Goal: Contribute content: Contribute content

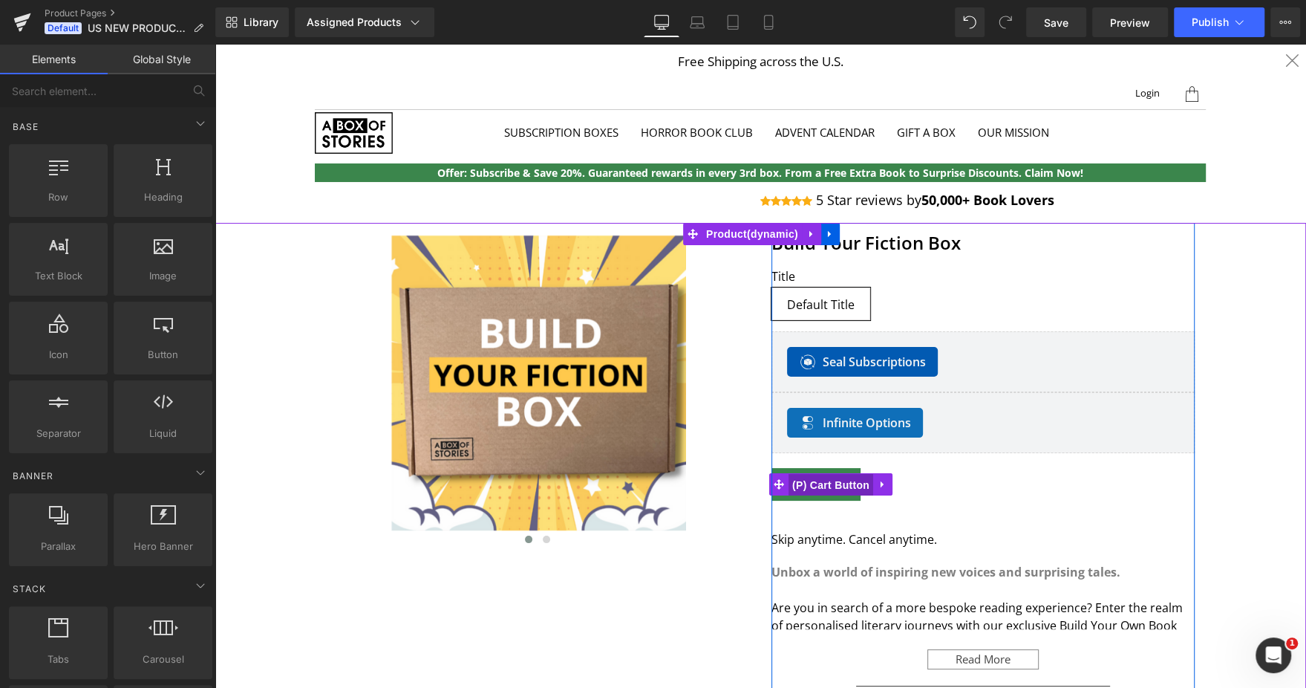
click at [818, 480] on span "(P) Cart Button" at bounding box center [831, 485] width 85 height 22
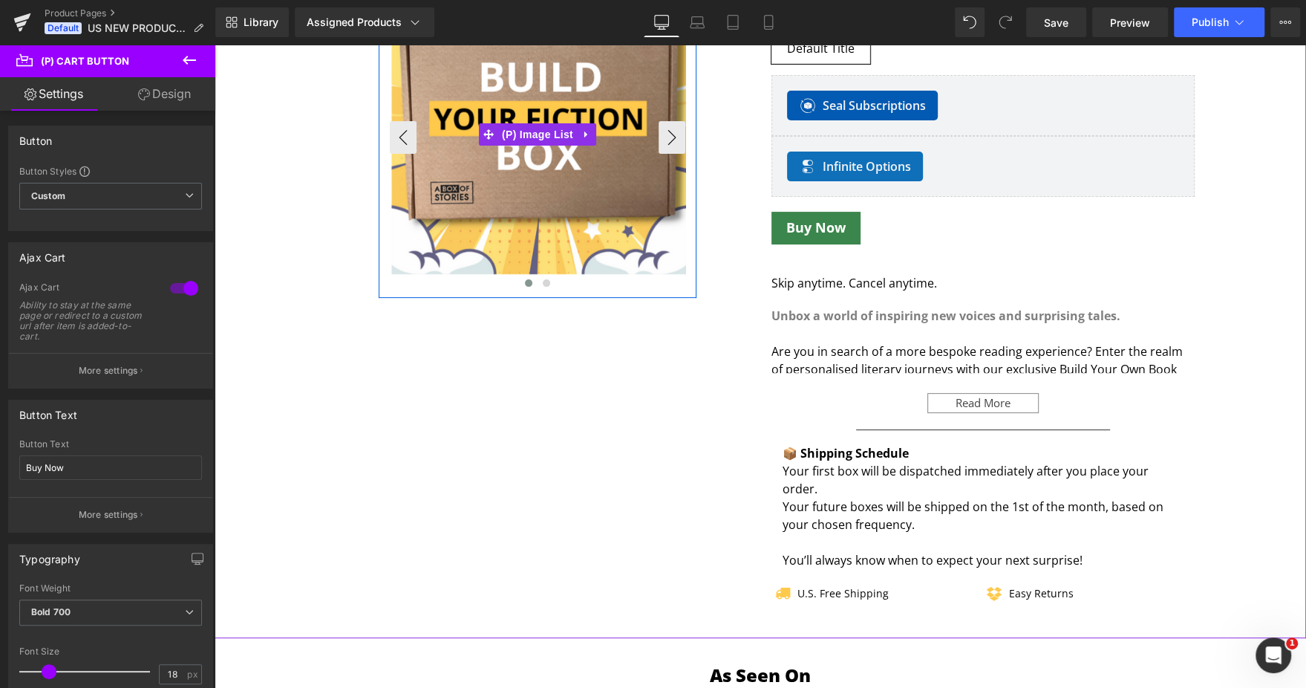
scroll to position [260, 0]
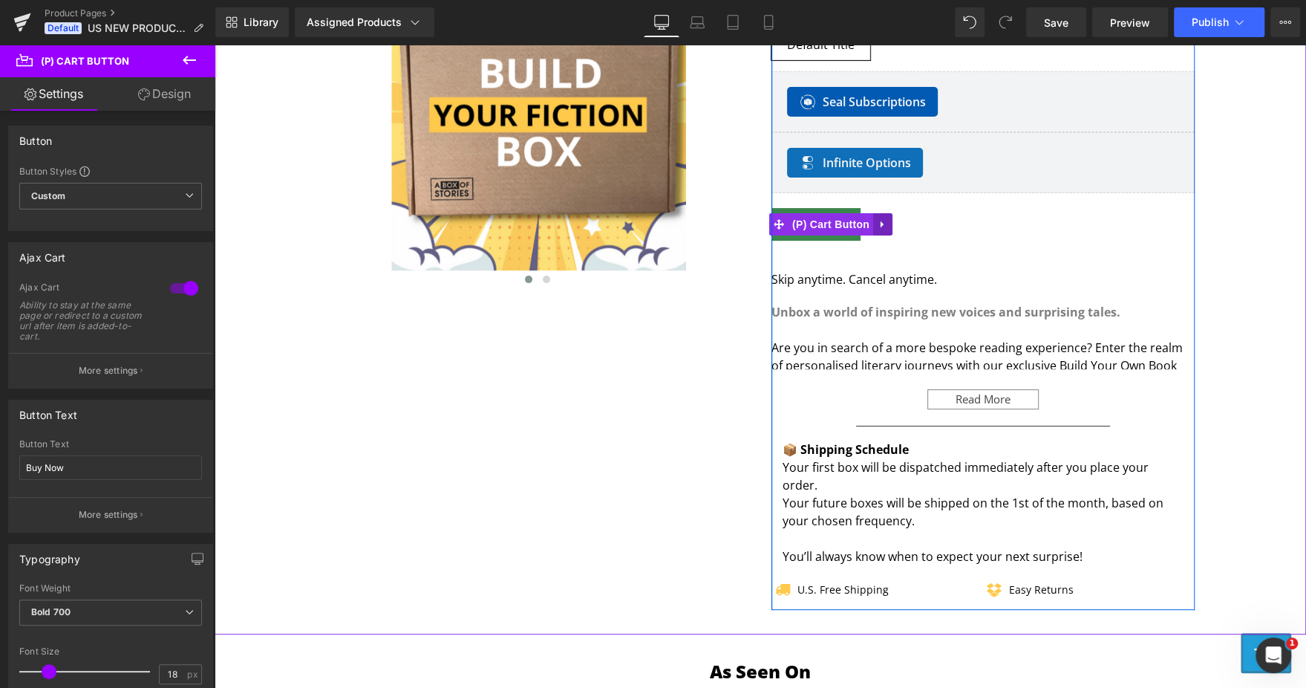
click at [875, 229] on link at bounding box center [882, 224] width 19 height 22
click at [844, 221] on link at bounding box center [853, 224] width 19 height 22
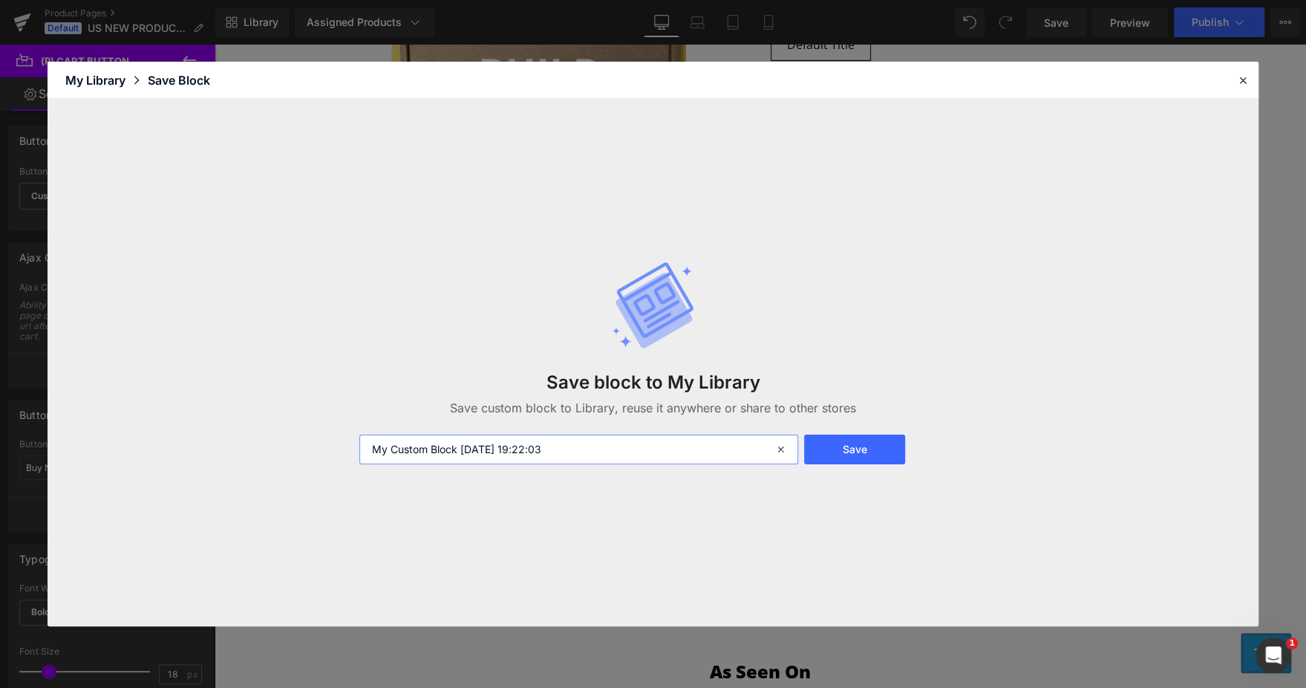
click at [489, 446] on input "My Custom Block 2025-08-26 19:22:03" at bounding box center [579, 449] width 440 height 30
type input "Default By Button"
click at [849, 435] on button "Save" at bounding box center [854, 449] width 101 height 30
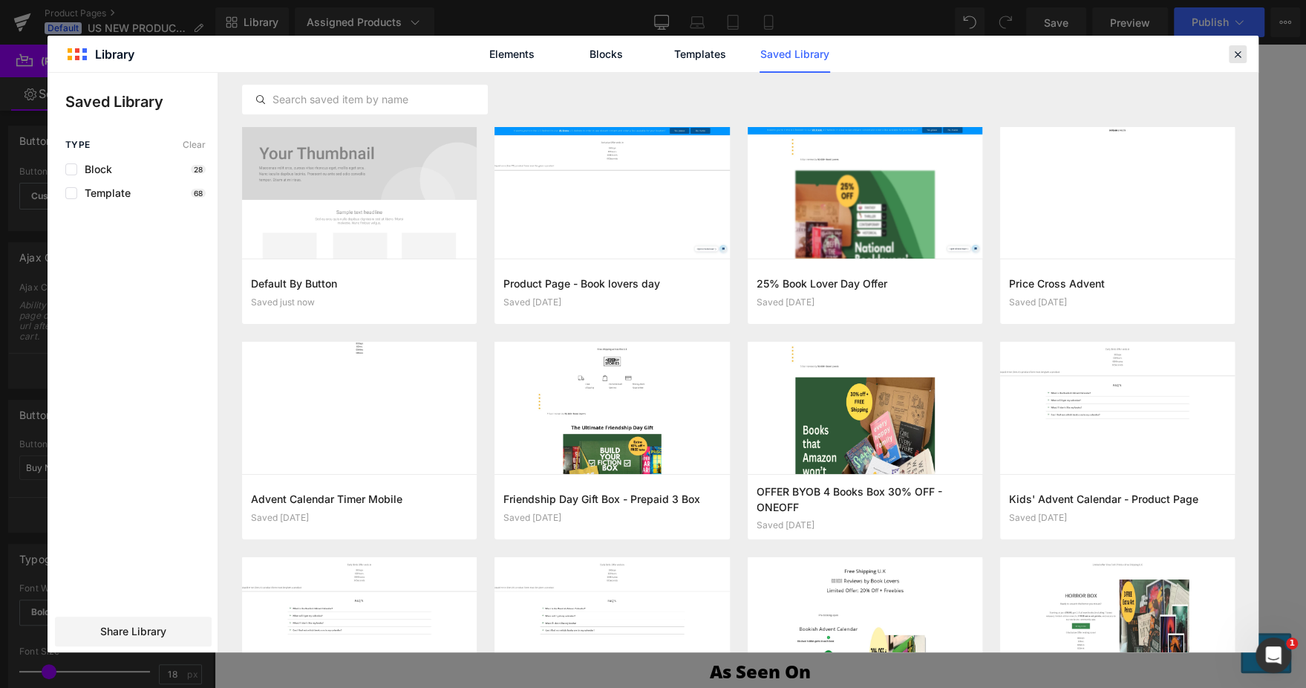
click at [0, 0] on icon at bounding box center [0, 0] width 0 height 0
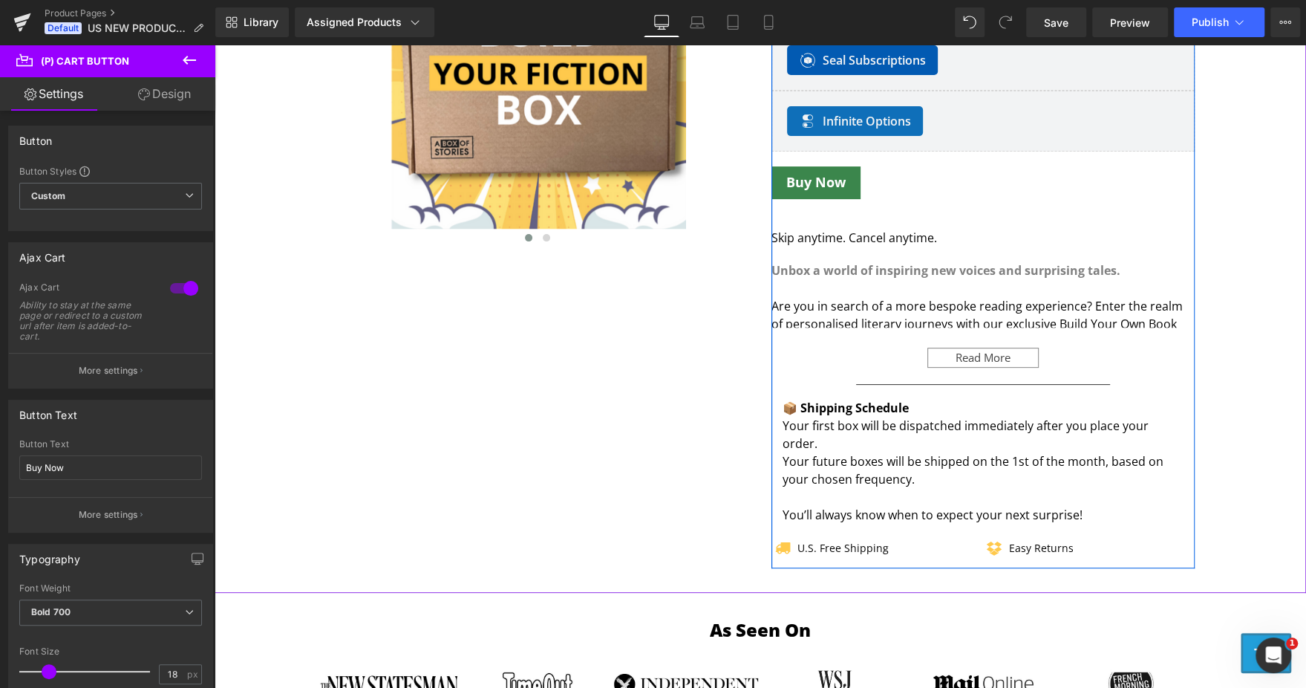
scroll to position [301, 0]
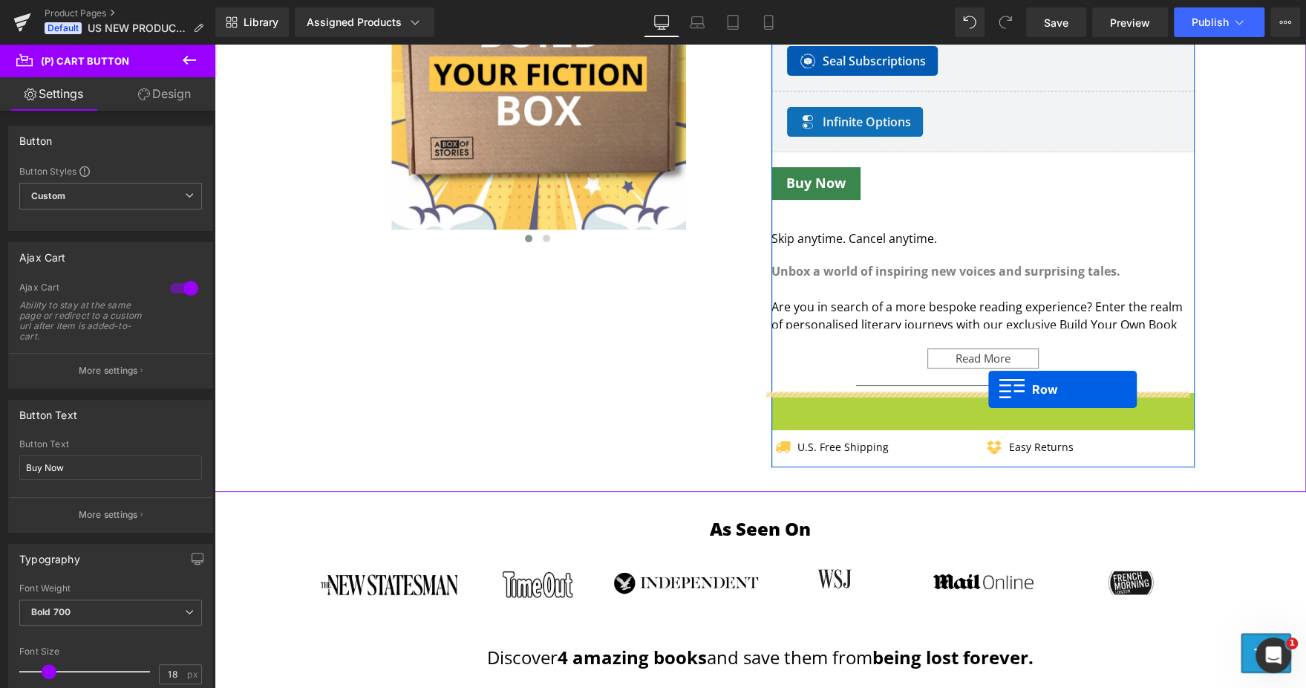
drag, startPoint x: 806, startPoint y: 405, endPoint x: 988, endPoint y: 389, distance: 183.3
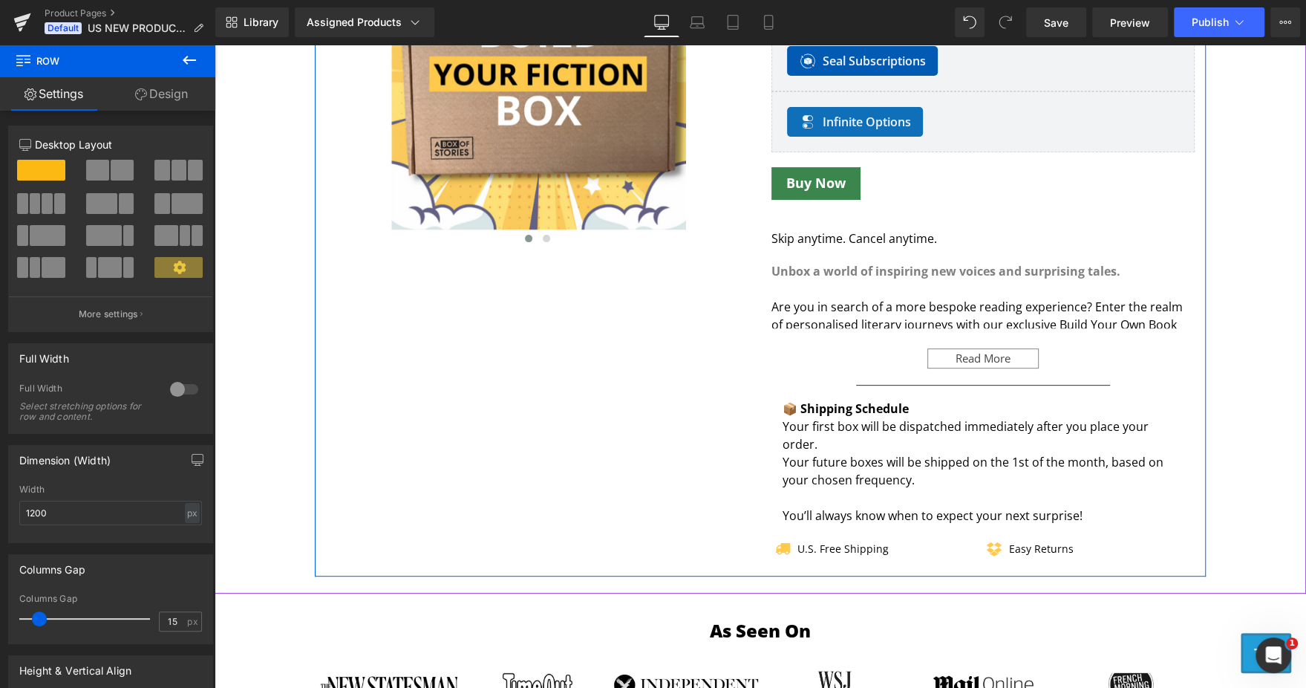
click at [688, 446] on div "‹ › (P) Image List Row Build Your Fiction Box (P) Title Title Default Title (P)…" at bounding box center [760, 249] width 891 height 654
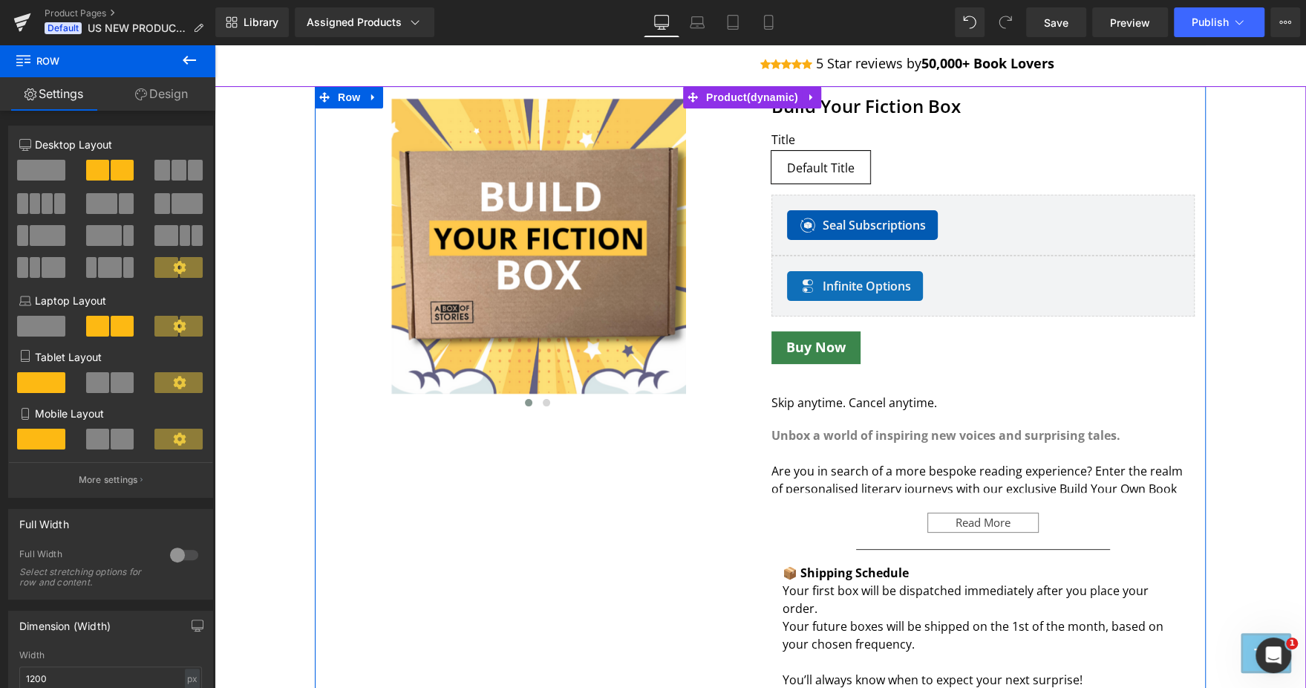
scroll to position [133, 0]
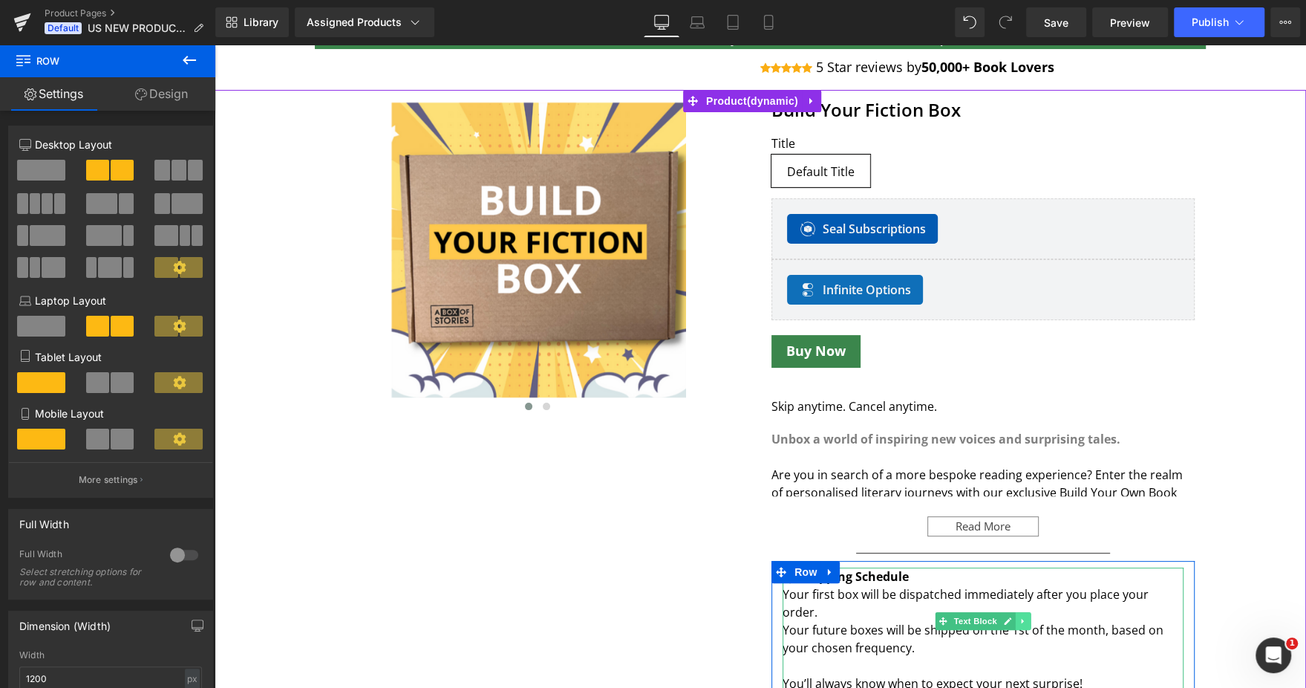
click at [1020, 619] on link at bounding box center [1024, 621] width 16 height 18
click at [1011, 619] on icon at bounding box center [1015, 620] width 8 height 8
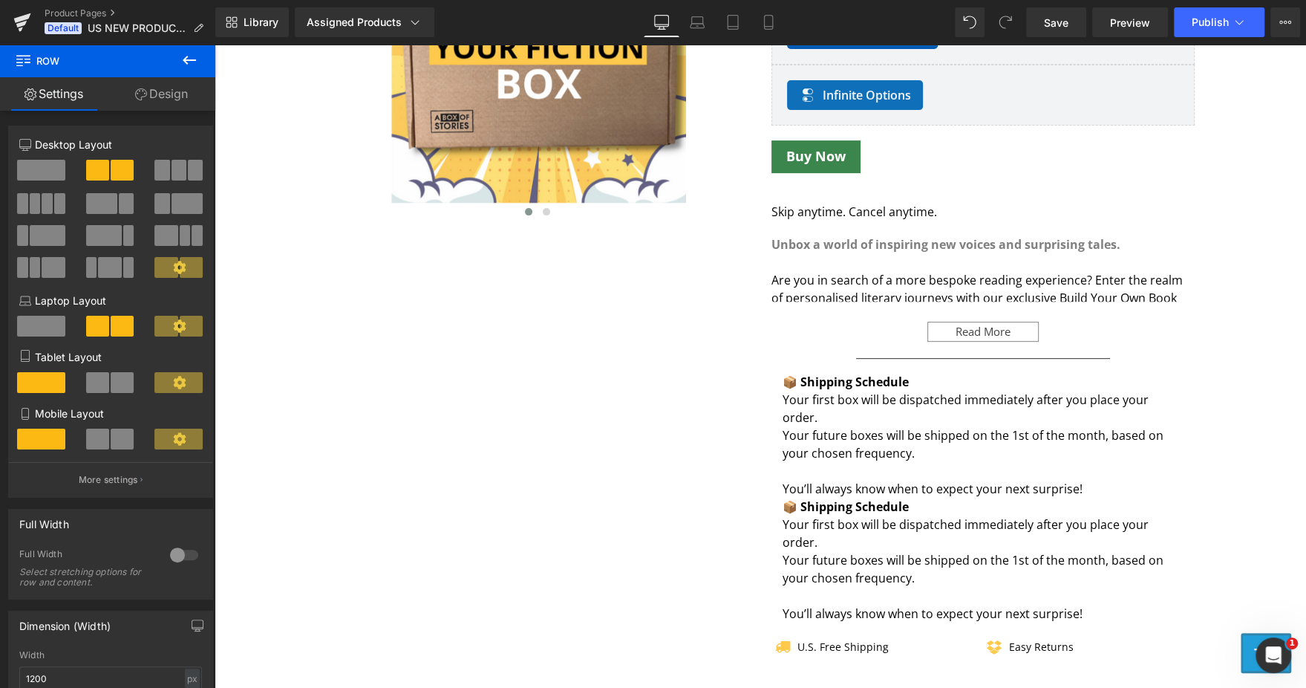
scroll to position [324, 0]
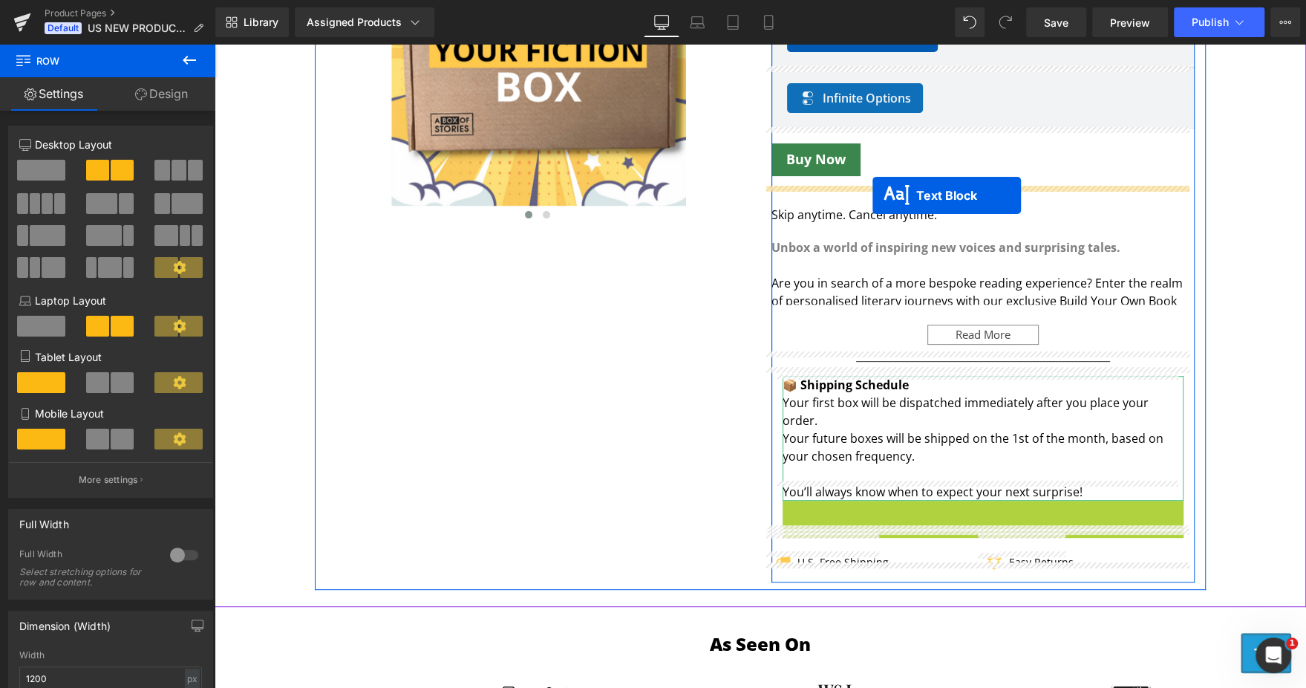
drag, startPoint x: 959, startPoint y: 526, endPoint x: 872, endPoint y: 195, distance: 342.4
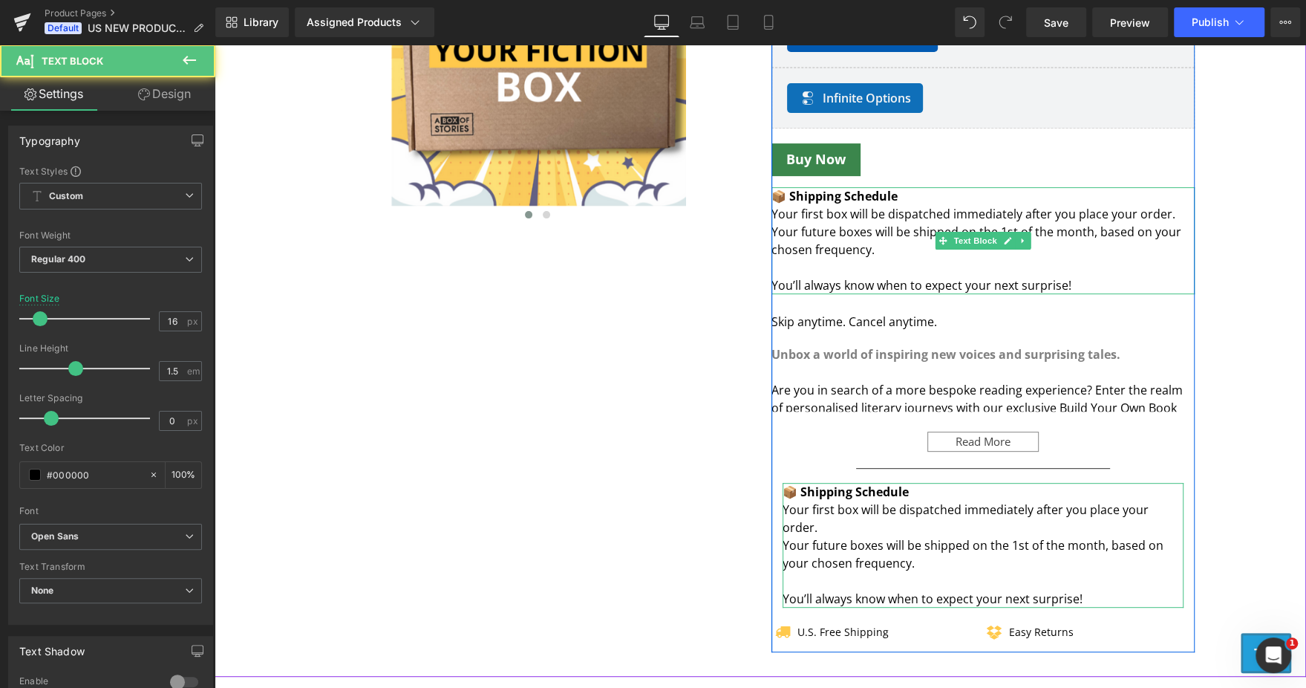
click at [844, 224] on p "Your future boxes will be shipped on the 1st of the month, based on your chosen…" at bounding box center [982, 241] width 423 height 36
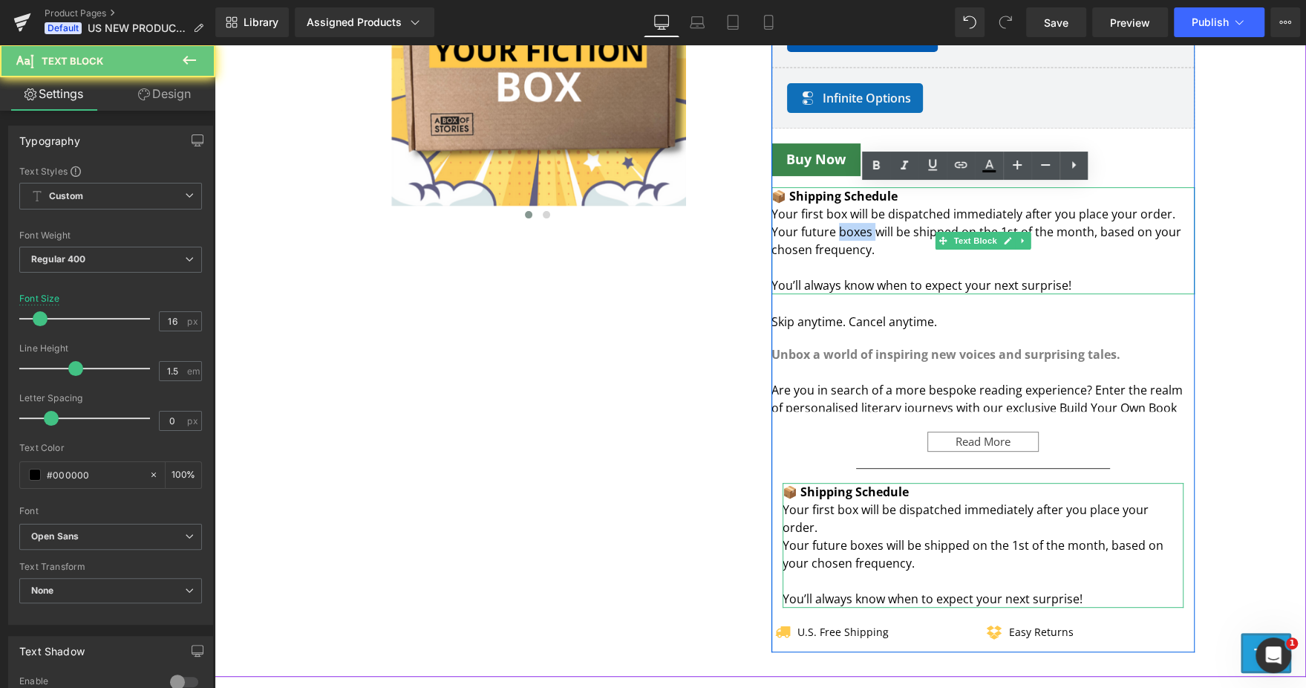
click at [844, 224] on p "Your future boxes will be shipped on the 1st of the month, based on your chosen…" at bounding box center [982, 241] width 423 height 36
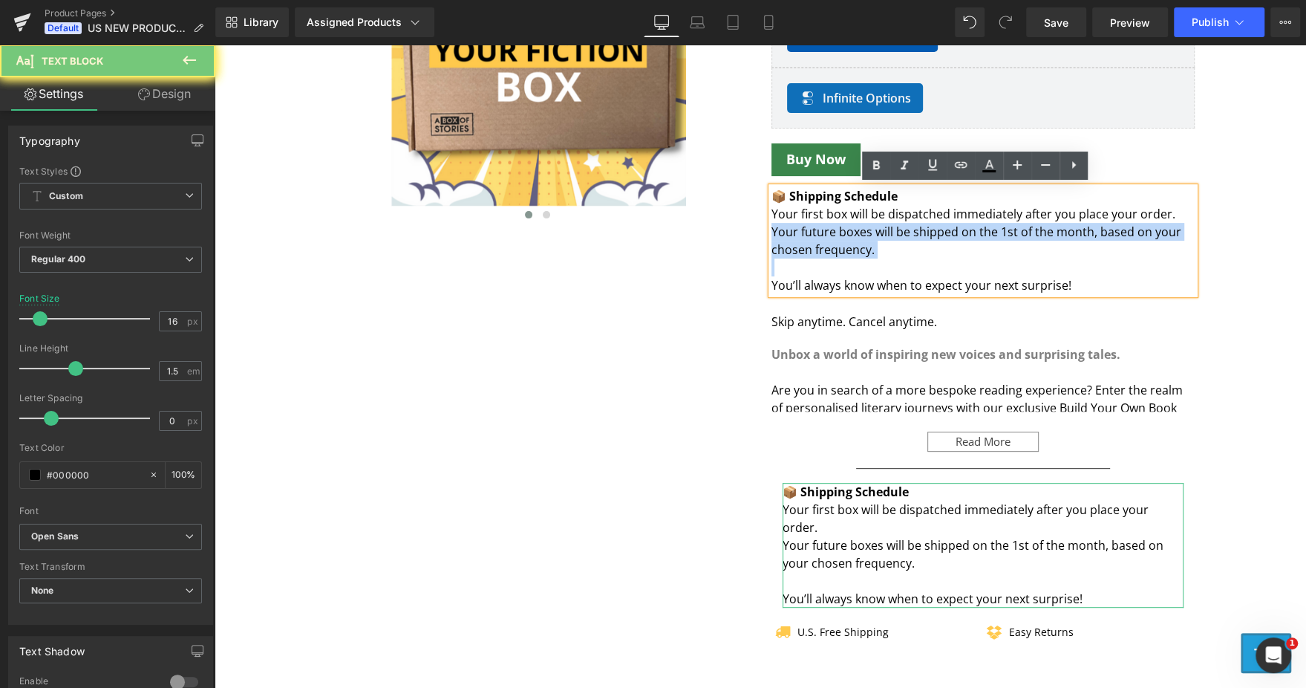
click at [844, 224] on p "Your future boxes will be shipped on the 1st of the month, based on your chosen…" at bounding box center [982, 241] width 423 height 36
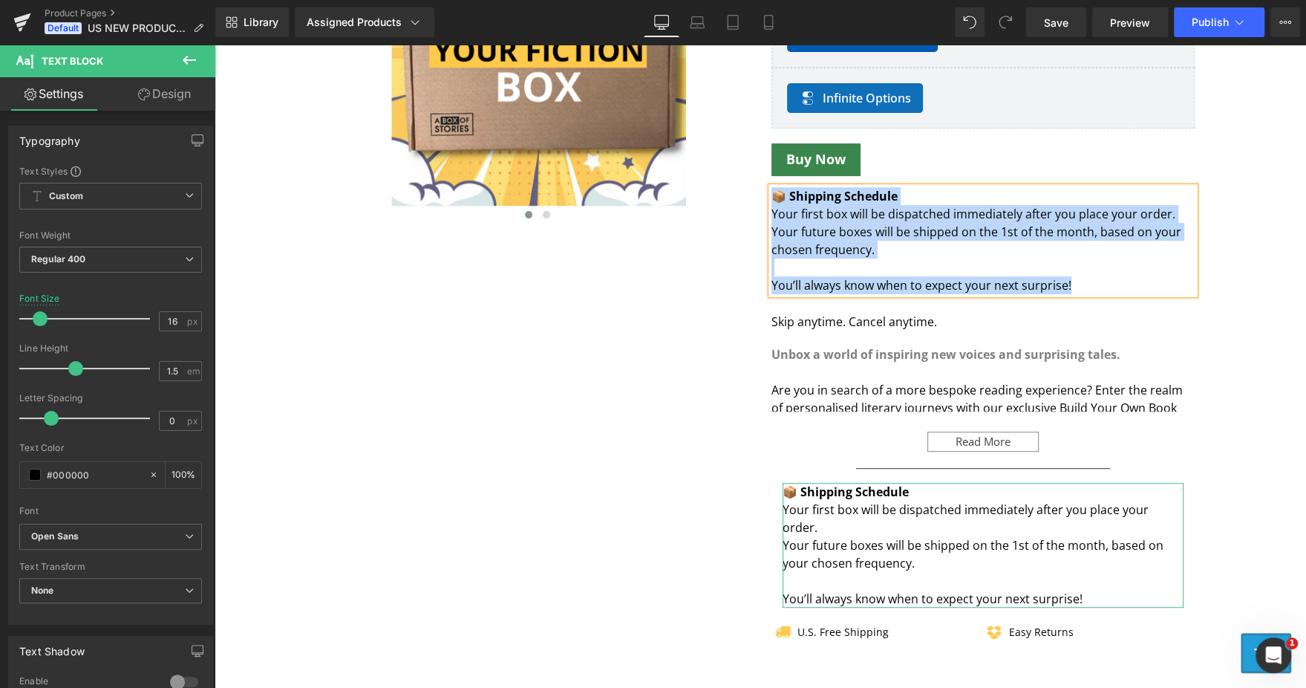
paste div
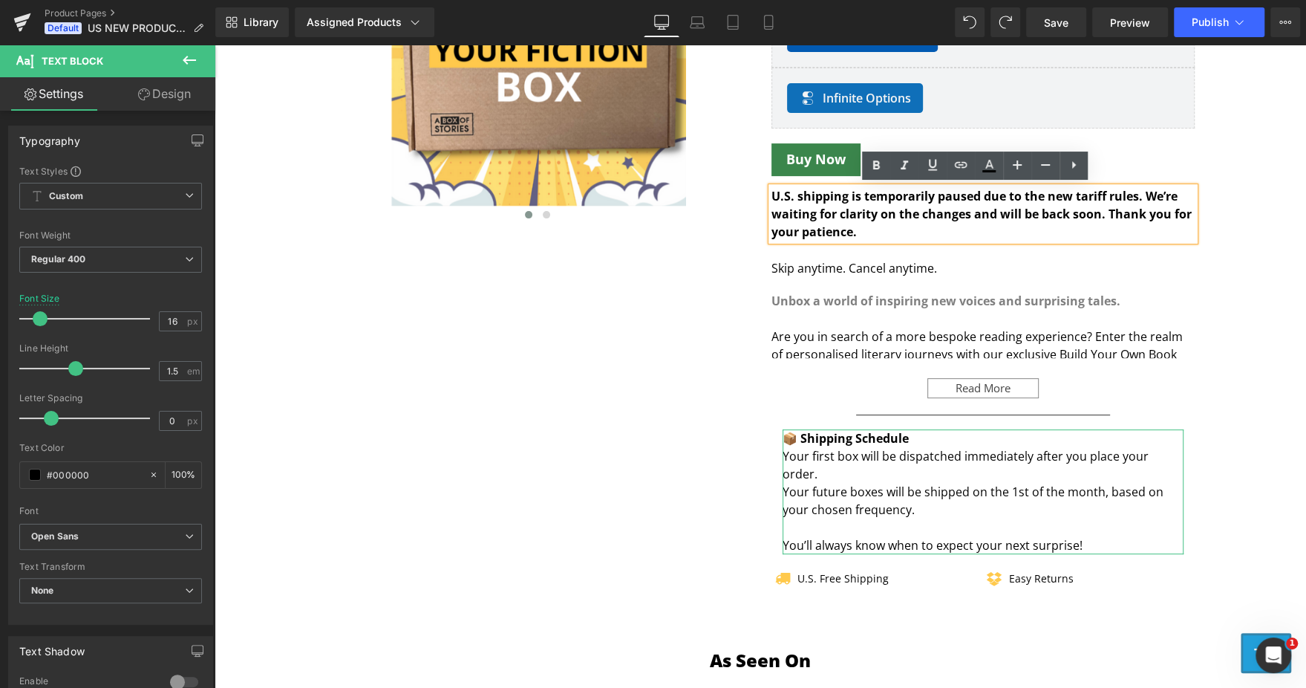
click at [687, 275] on div "‹ › (P) Image List Row Build Your Fiction Box (P) Title Title Default Title (P)…" at bounding box center [760, 252] width 891 height 708
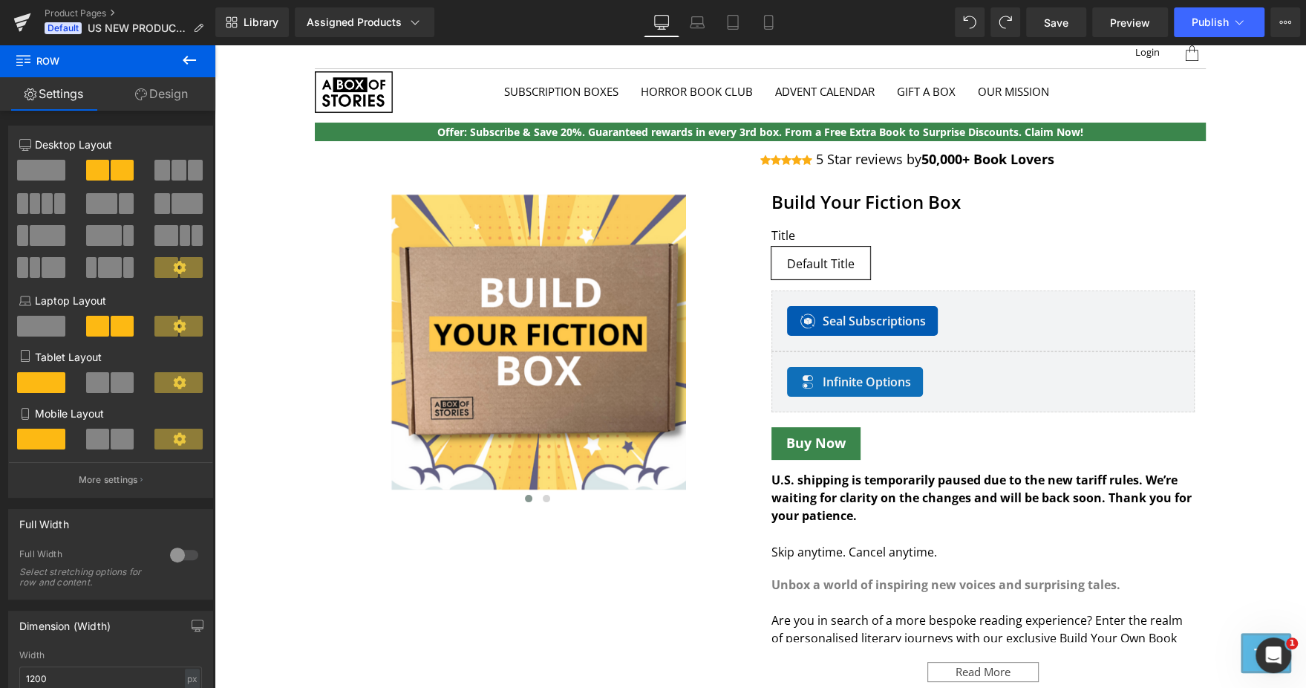
scroll to position [9, 0]
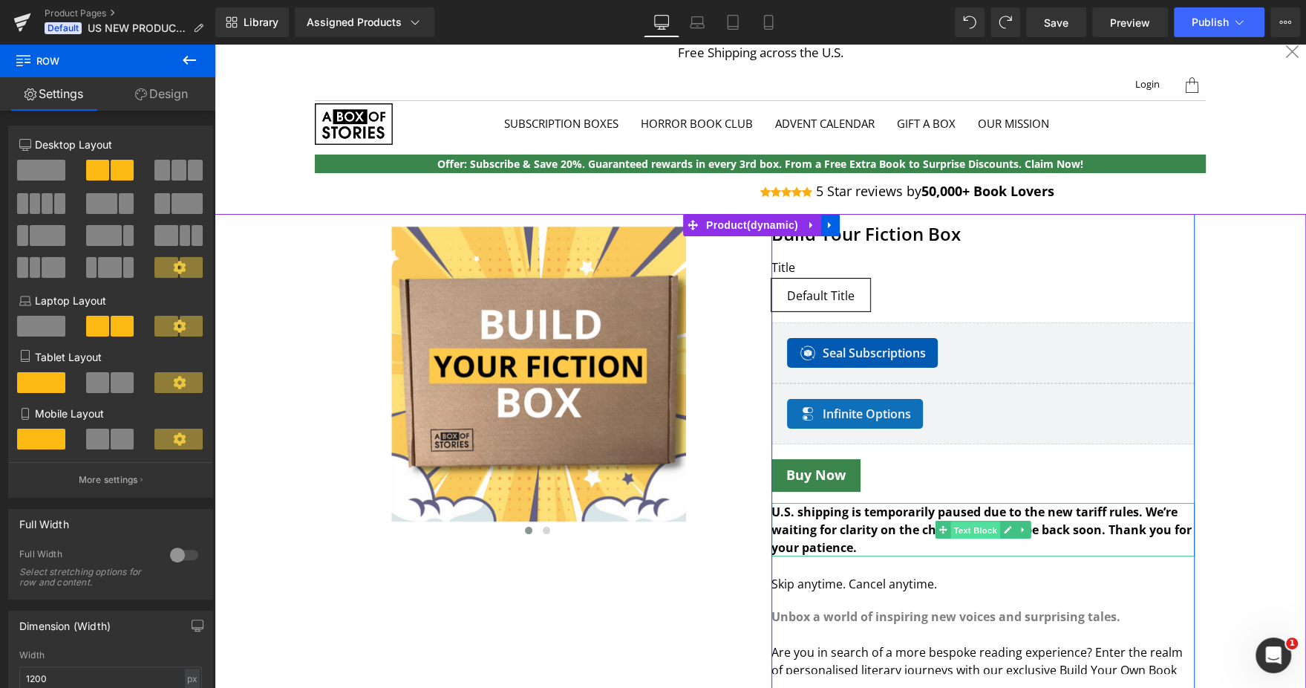
click at [968, 531] on span "Text Block" at bounding box center [974, 530] width 49 height 18
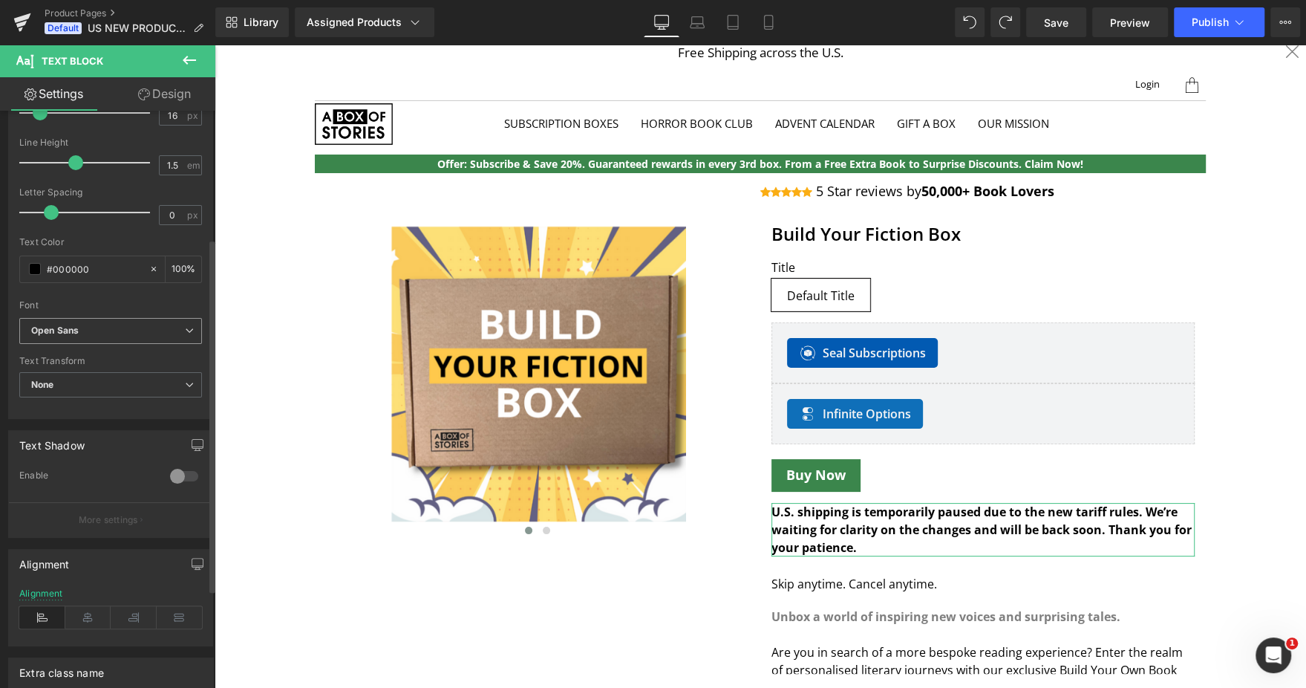
scroll to position [206, 0]
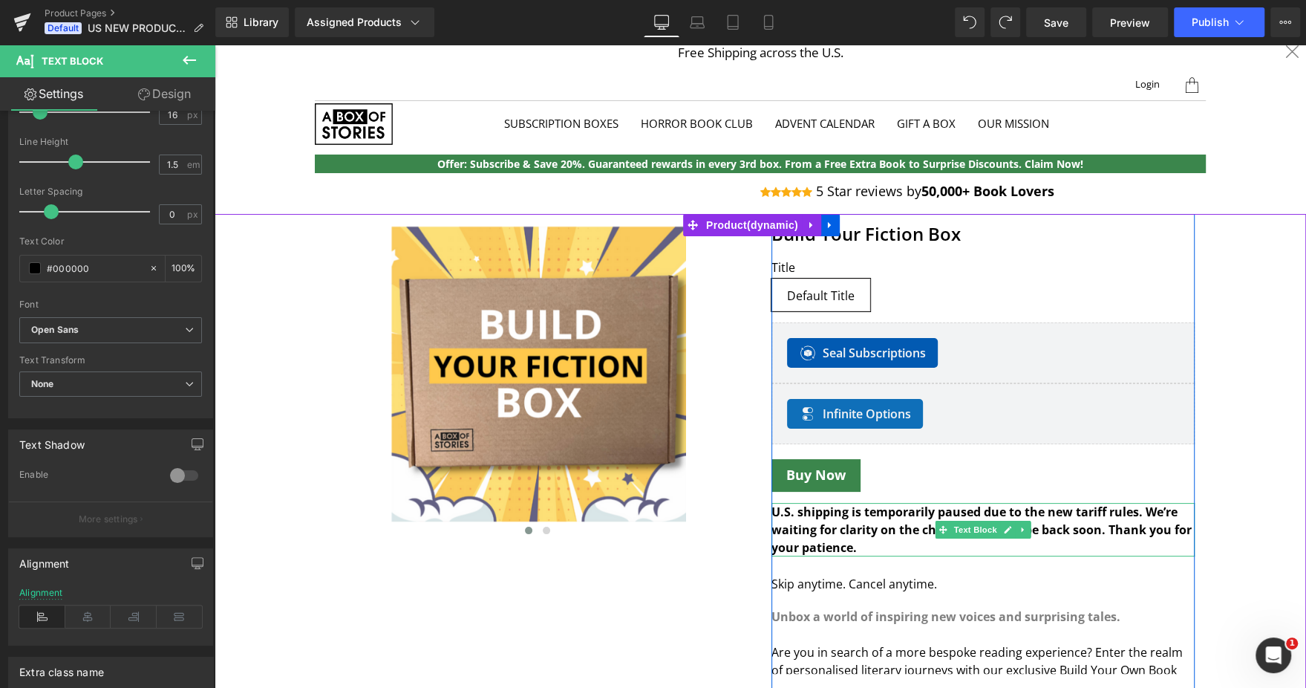
click at [813, 526] on b "U.S. shipping is temporarily paused due to the new tariff rules. We’re waiting …" at bounding box center [981, 529] width 420 height 52
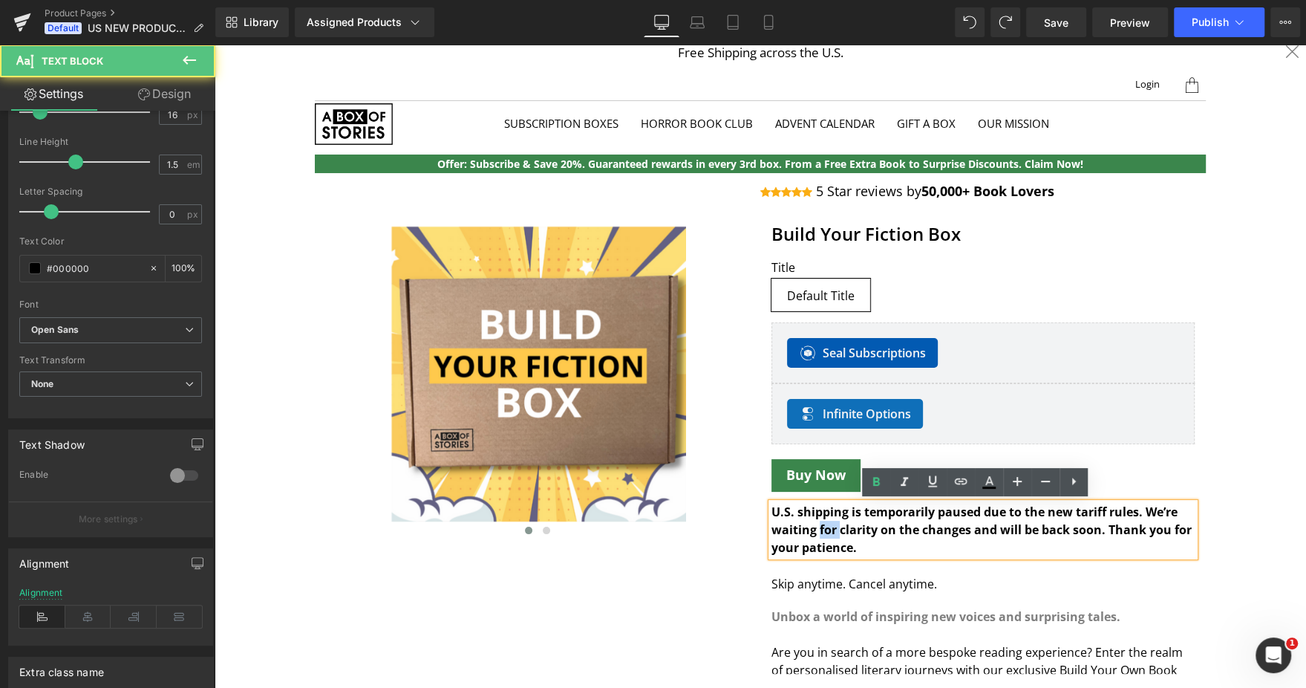
click at [813, 526] on b "U.S. shipping is temporarily paused due to the new tariff rules. We’re waiting …" at bounding box center [981, 529] width 420 height 52
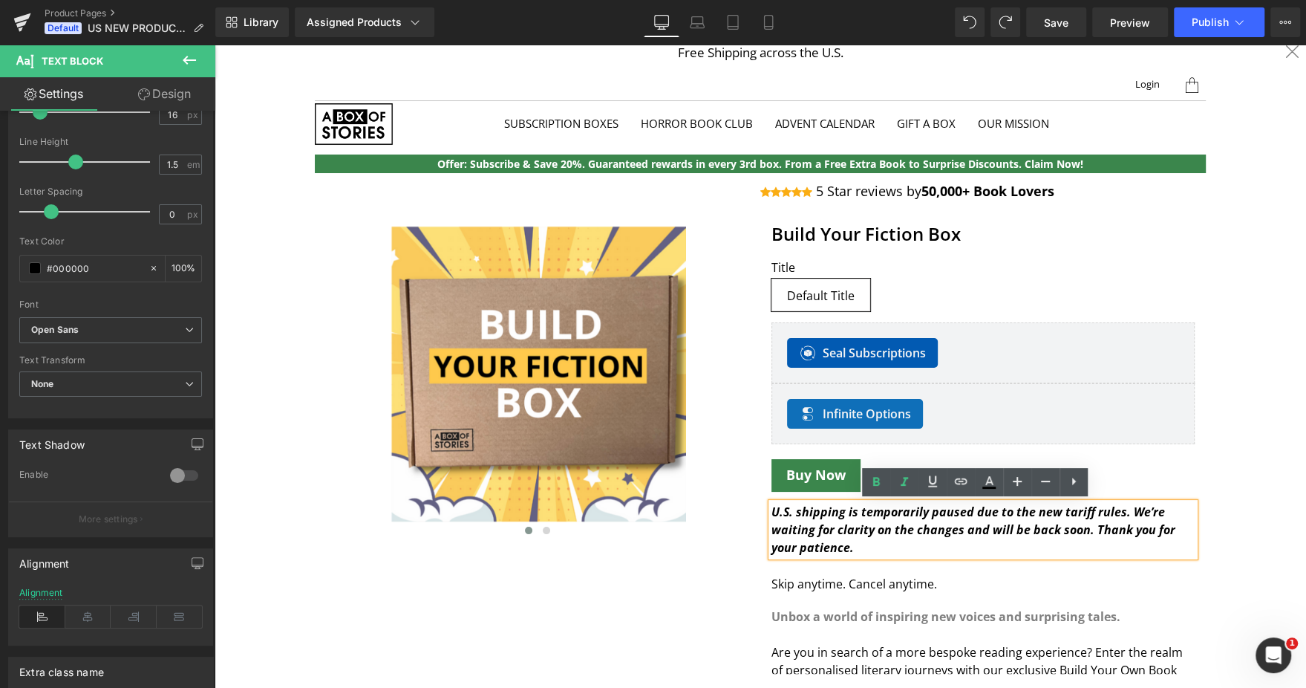
click at [646, 583] on div "‹ › (P) Image List Row Build Your Fiction Box (P) Title Title Default Title (P)…" at bounding box center [760, 568] width 891 height 708
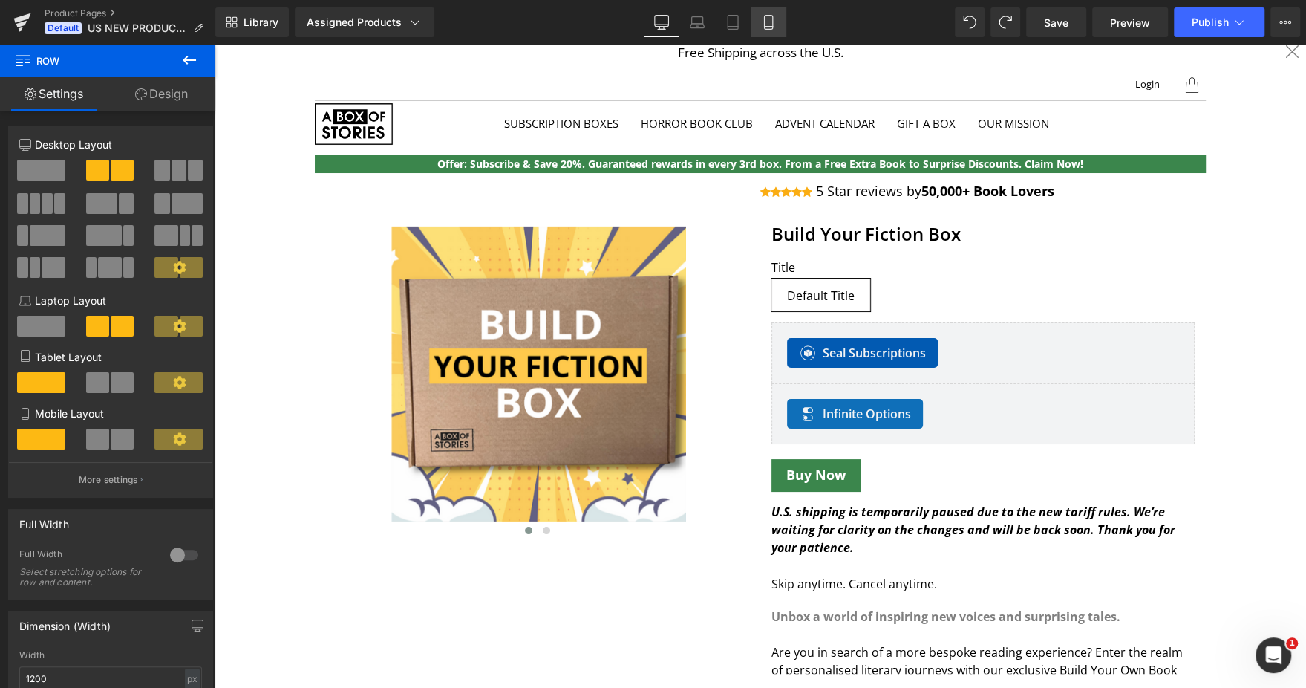
click at [757, 13] on link "Mobile" at bounding box center [769, 22] width 36 height 30
type input "100"
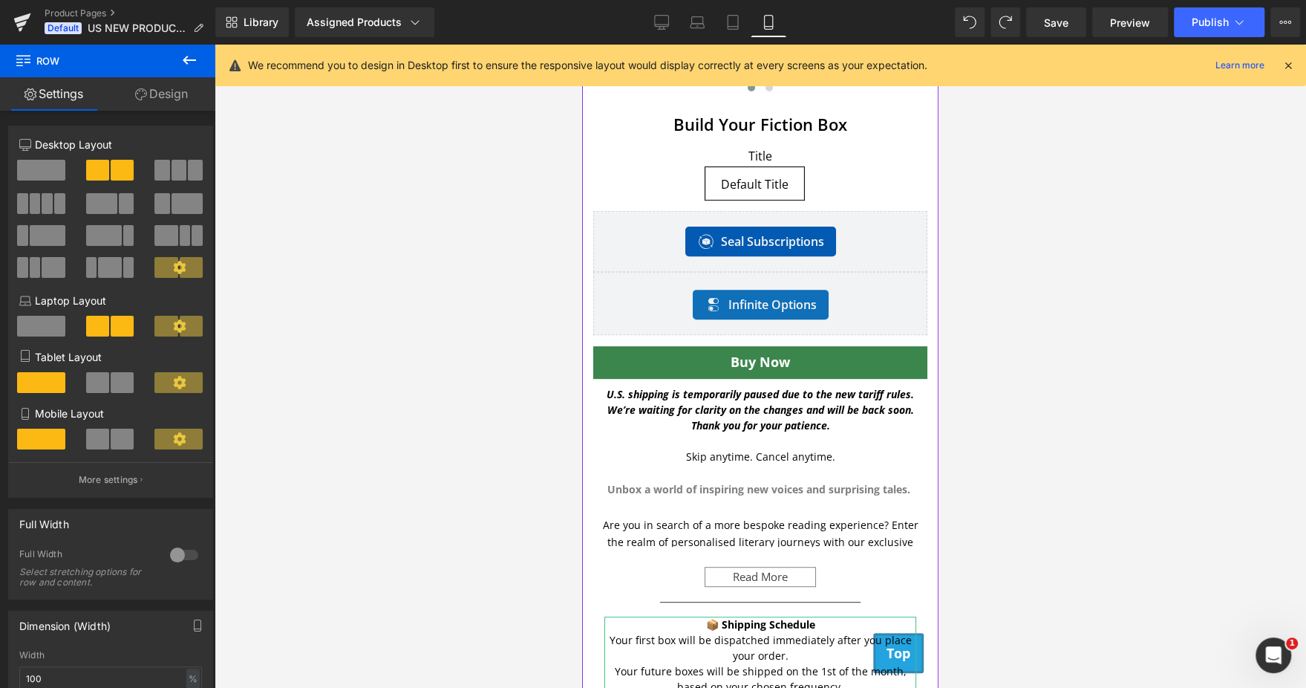
scroll to position [337, 0]
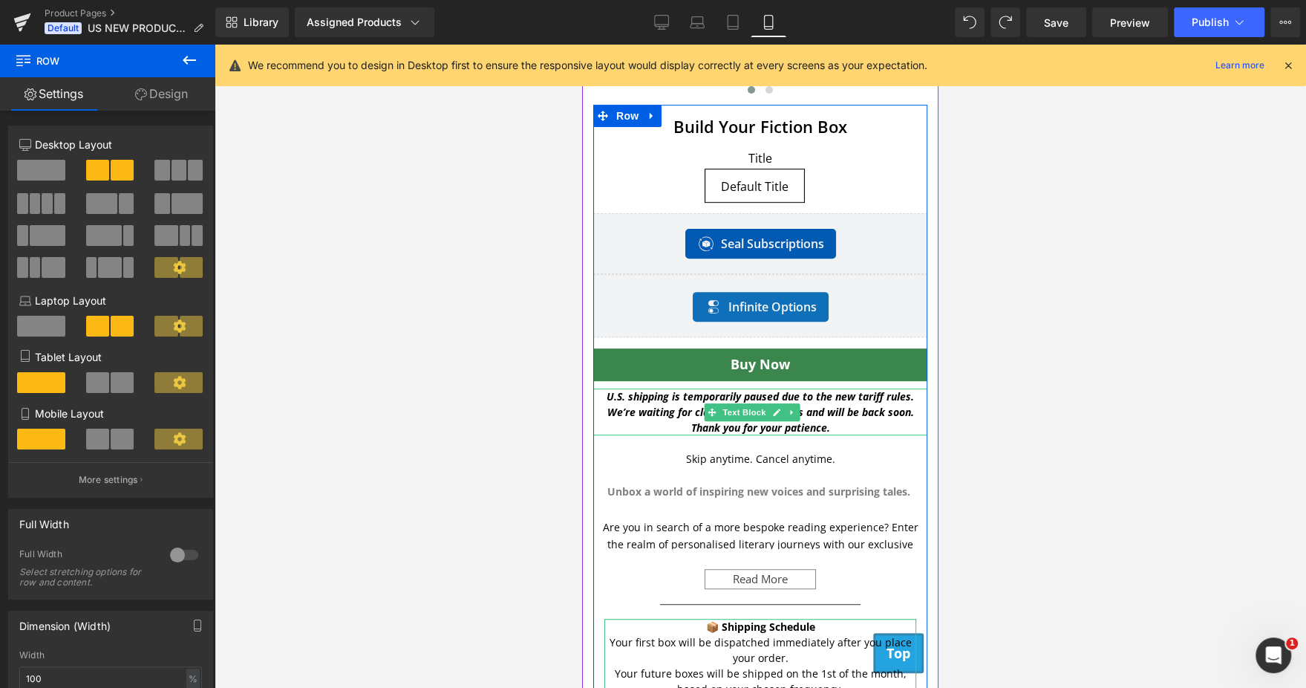
click at [624, 402] on p "U.S. shipping is temporarily paused due to the new tariff rules. We’re waiting …" at bounding box center [760, 411] width 334 height 47
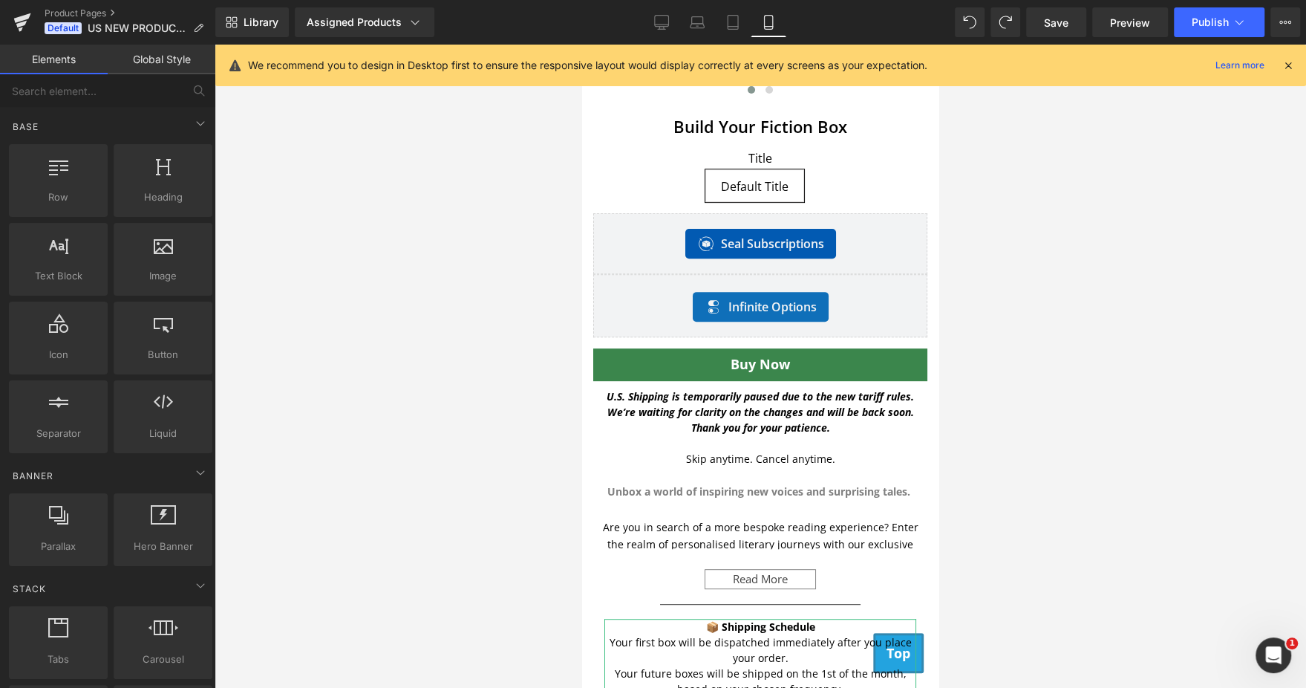
click at [951, 402] on div at bounding box center [761, 366] width 1092 height 643
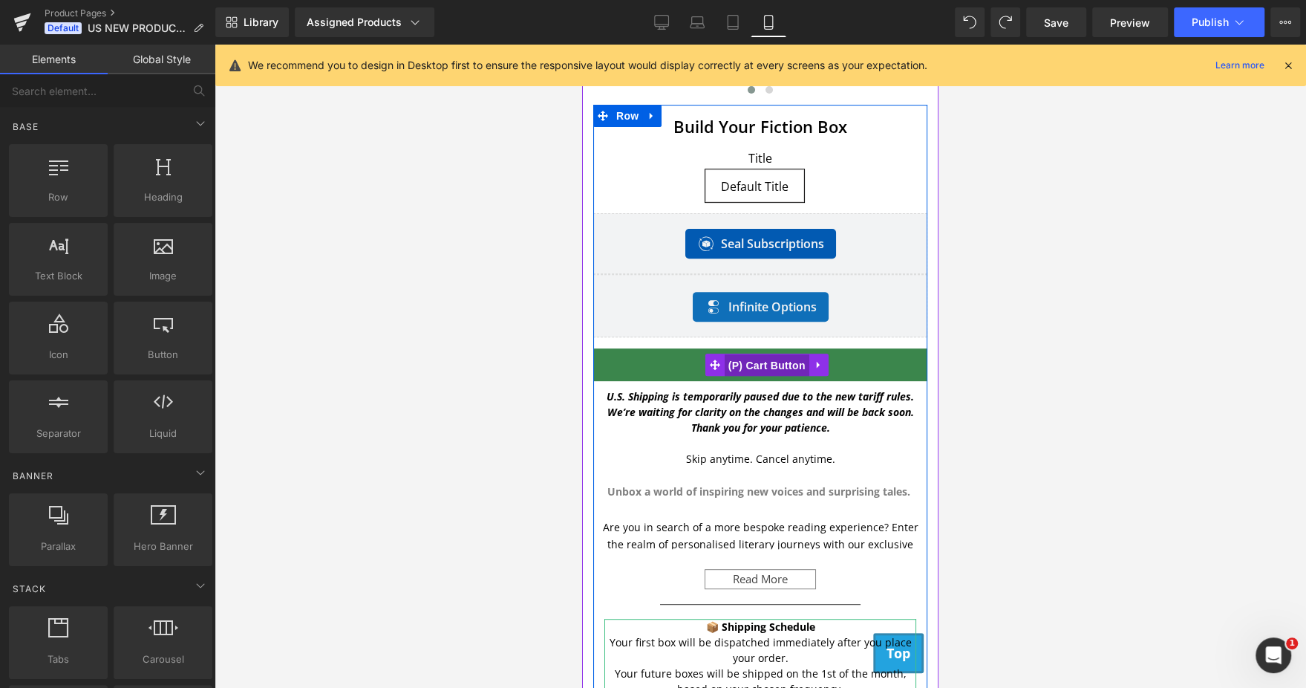
click at [746, 357] on span "(P) Cart Button" at bounding box center [767, 365] width 85 height 22
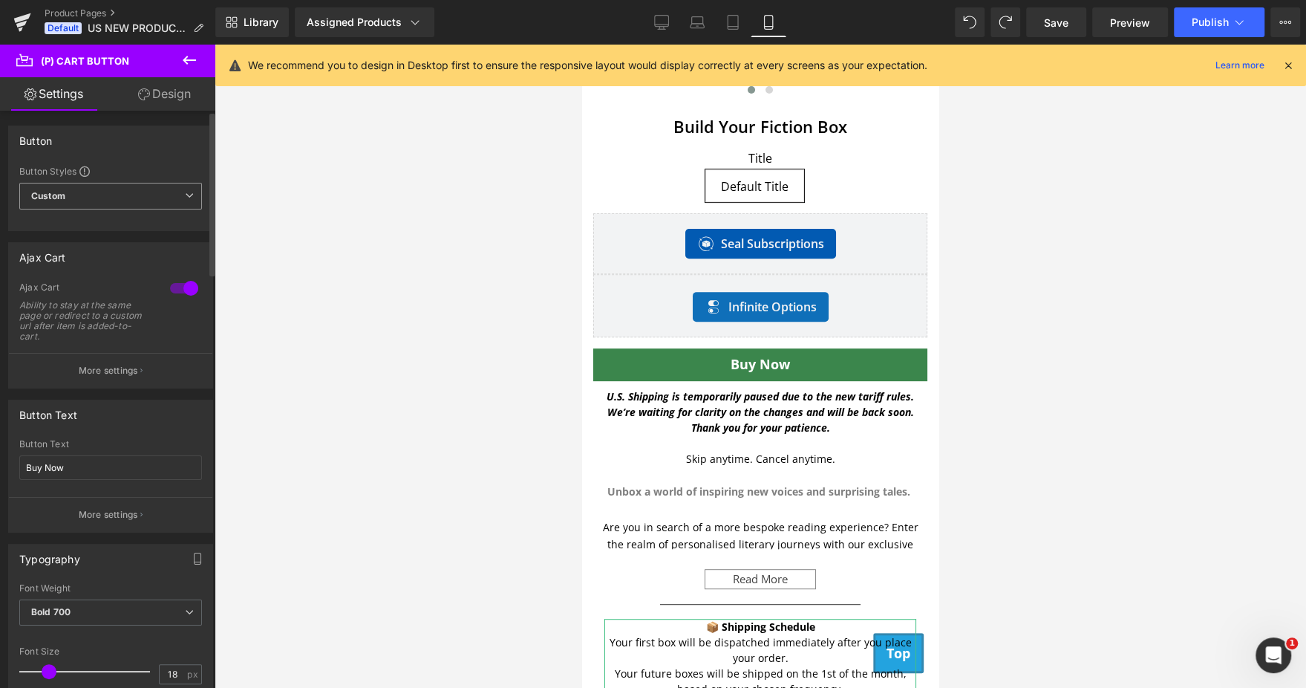
click at [112, 203] on span "Custom Setup Global Style" at bounding box center [110, 196] width 183 height 27
click at [112, 203] on span "Custom Setup Global Style" at bounding box center [107, 196] width 177 height 27
click at [153, 376] on button "More settings" at bounding box center [110, 370] width 203 height 35
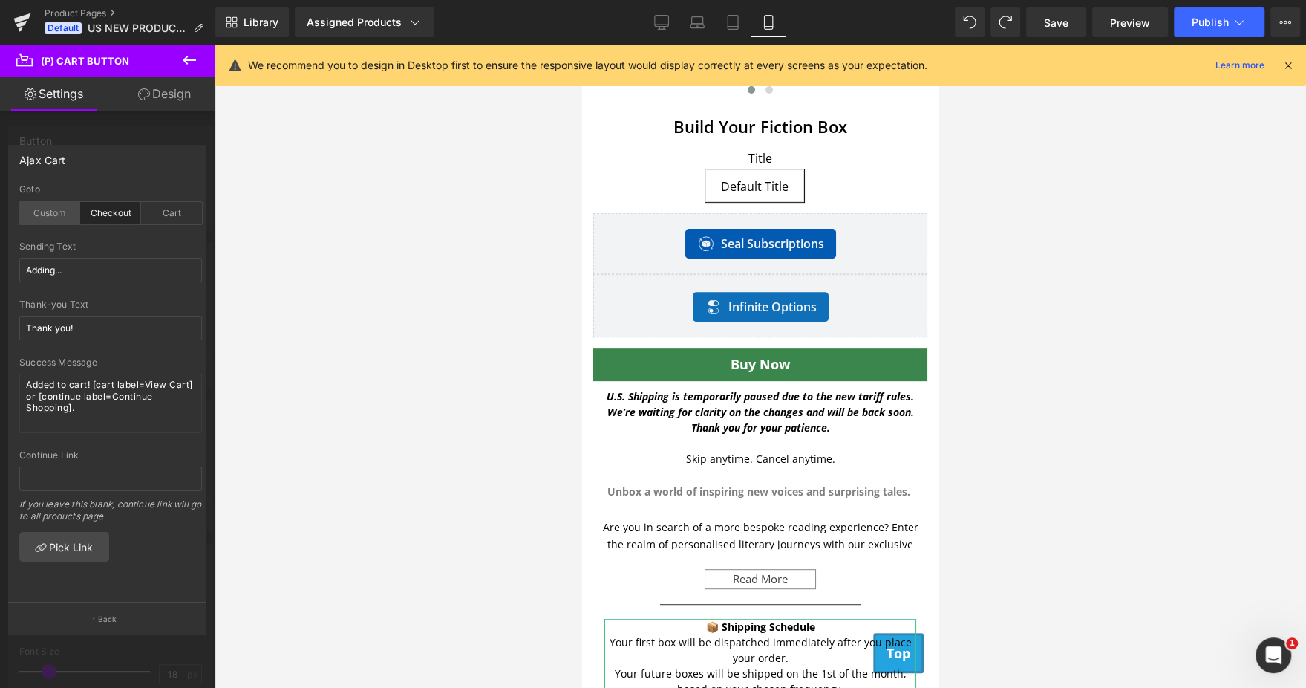
click at [60, 210] on div "Custom" at bounding box center [49, 213] width 61 height 22
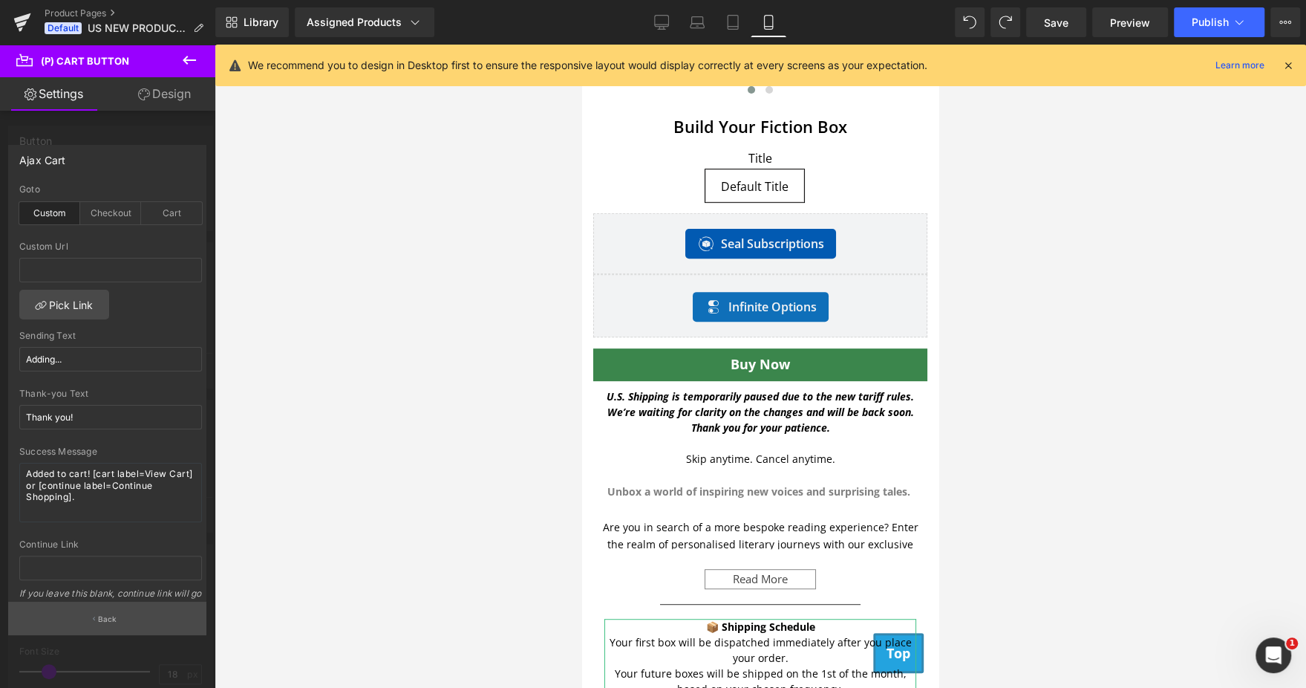
click at [102, 612] on button "Back" at bounding box center [107, 617] width 198 height 33
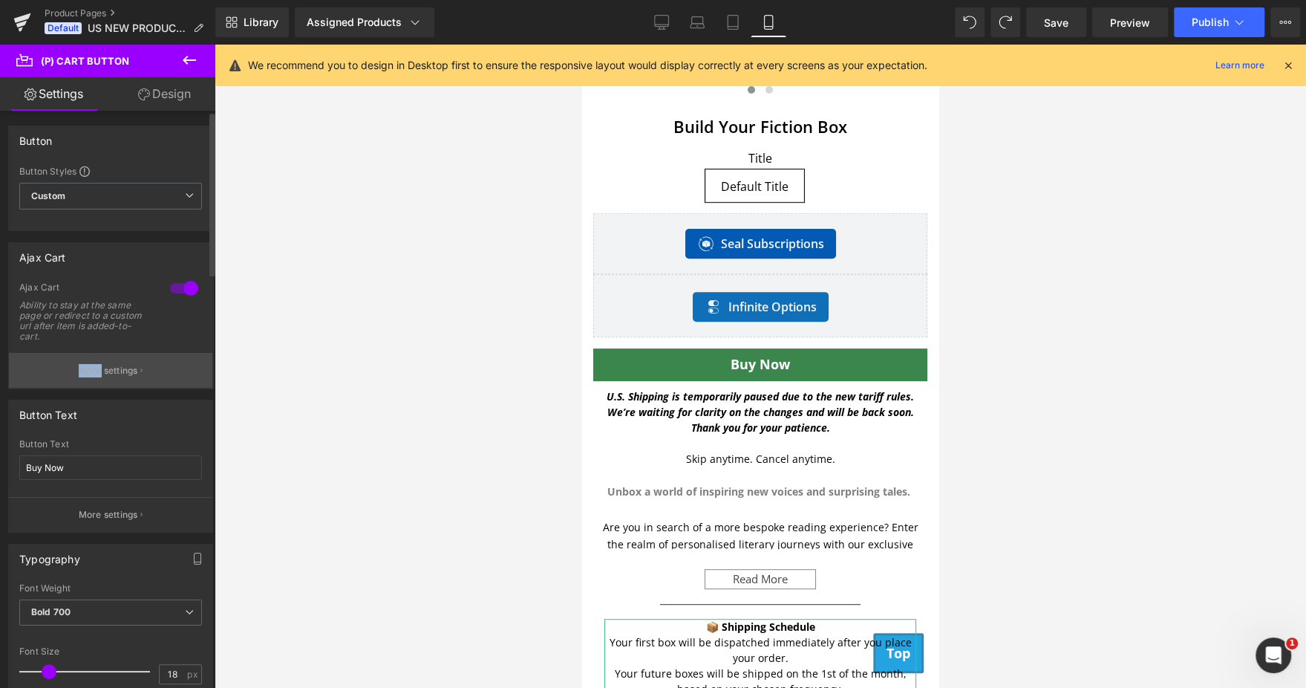
drag, startPoint x: 95, startPoint y: 350, endPoint x: 95, endPoint y: 368, distance: 18.6
click at [95, 368] on div "1 Ajax Cart Ability to stay at the same page or redirect to a custom url after …" at bounding box center [110, 334] width 203 height 106
click at [95, 368] on p "More settings" at bounding box center [108, 370] width 59 height 13
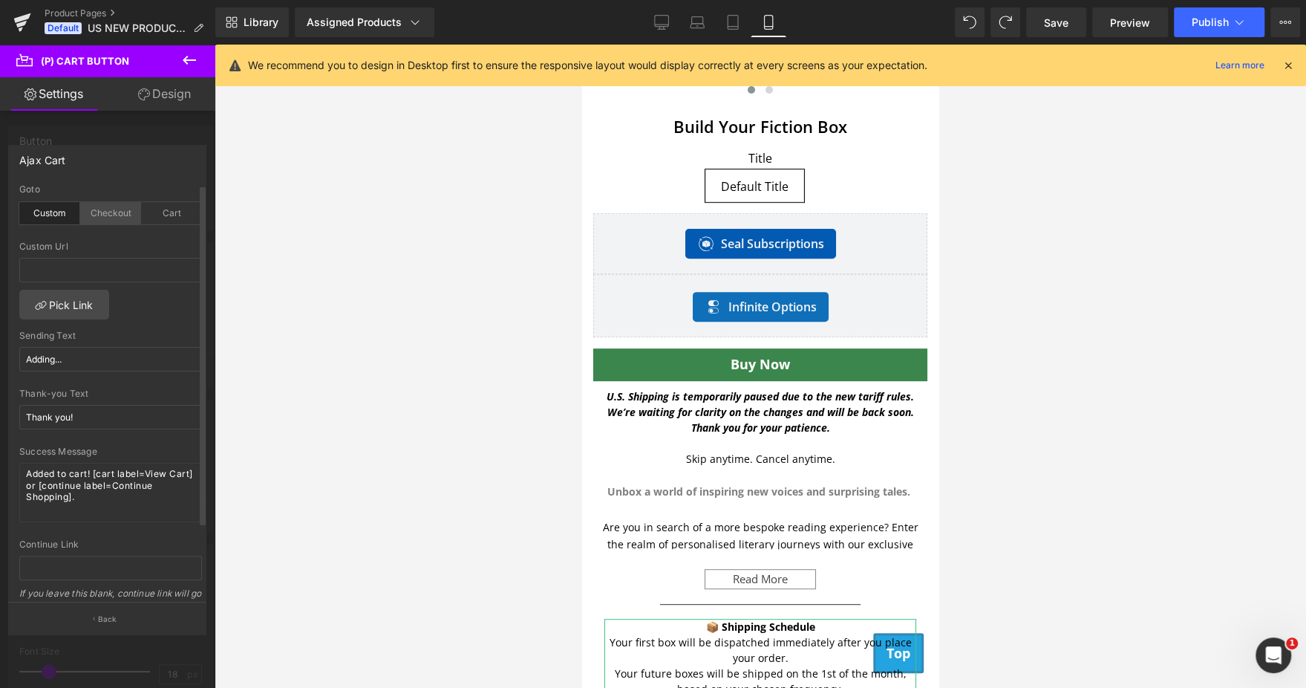
click at [112, 204] on div "Checkout" at bounding box center [110, 213] width 61 height 22
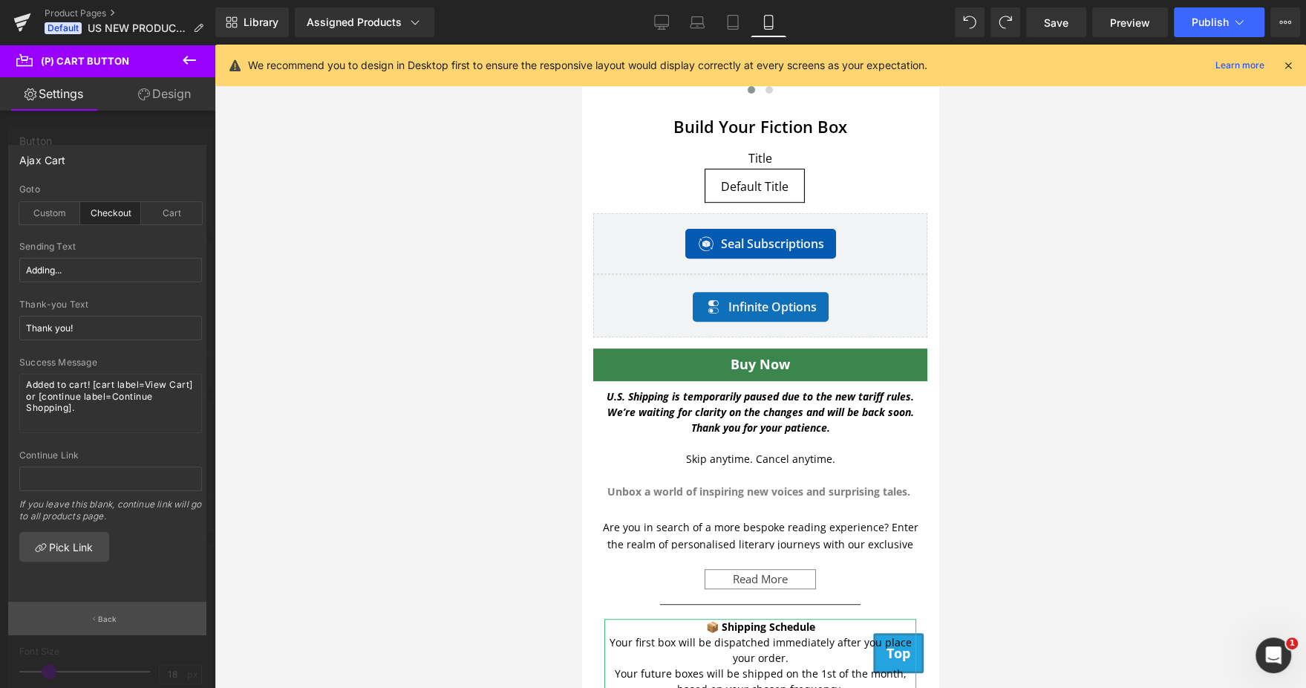
click at [134, 611] on button "Back" at bounding box center [107, 617] width 198 height 33
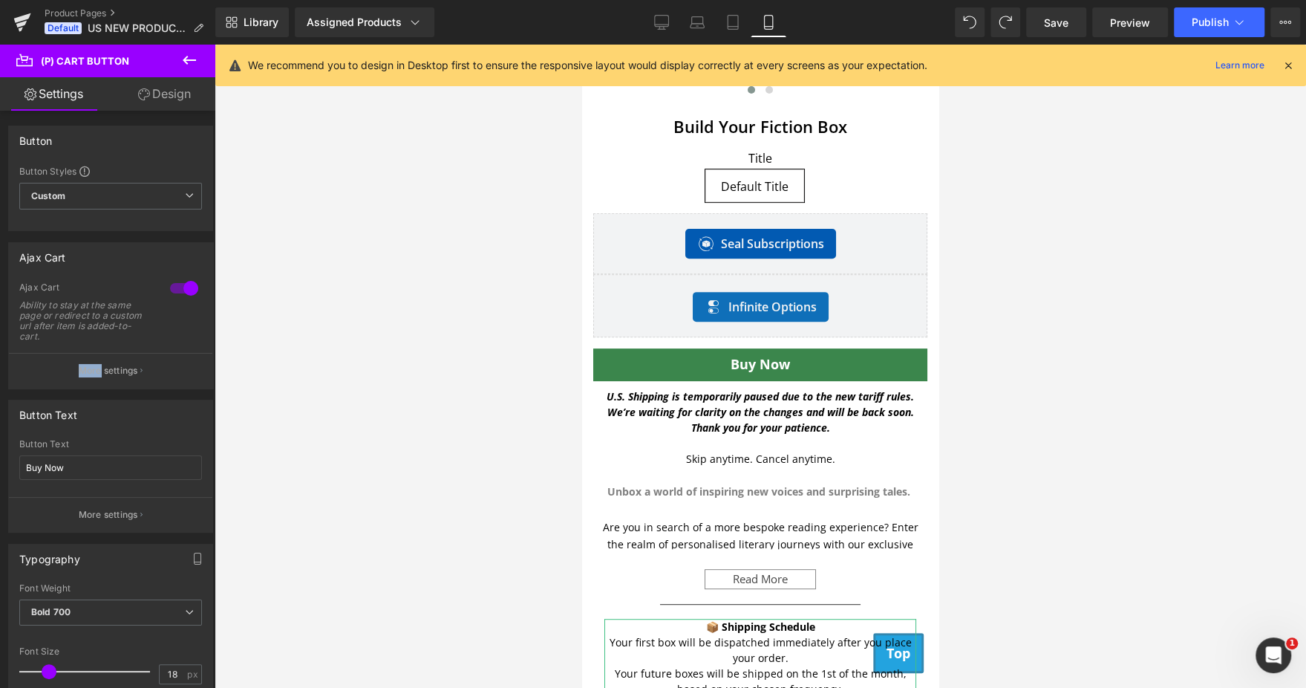
click at [191, 59] on icon at bounding box center [189, 60] width 13 height 9
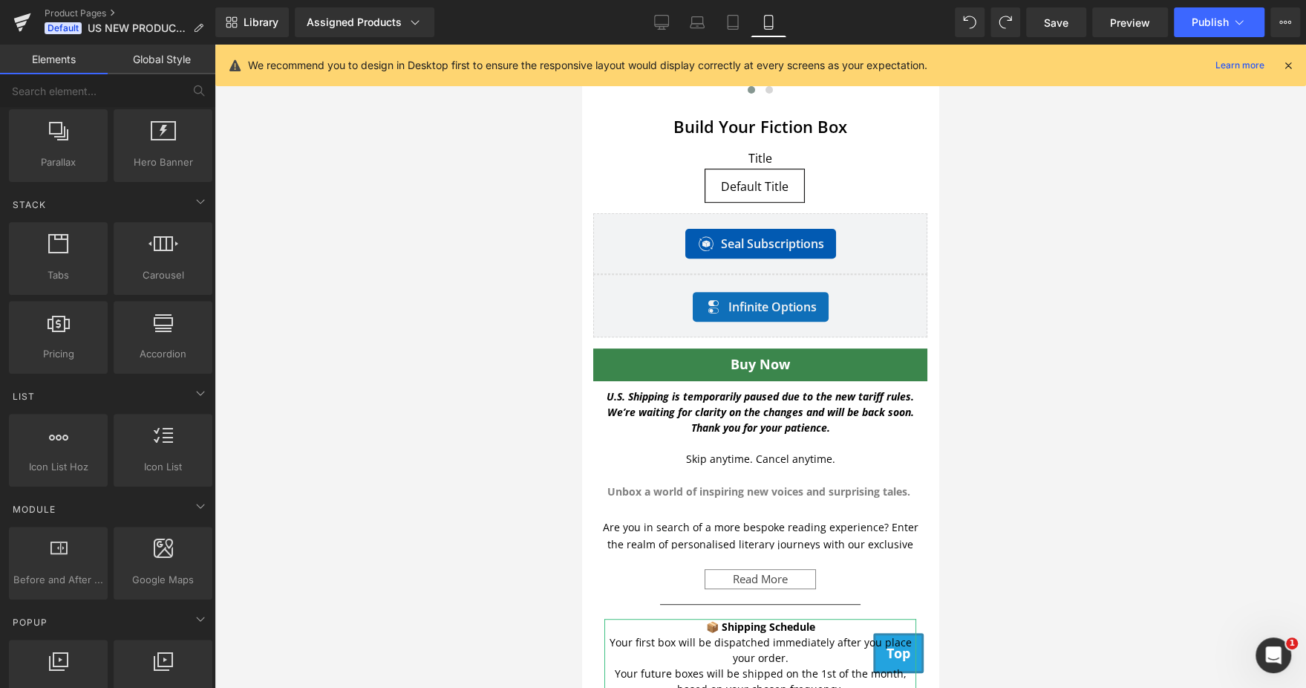
scroll to position [0, 0]
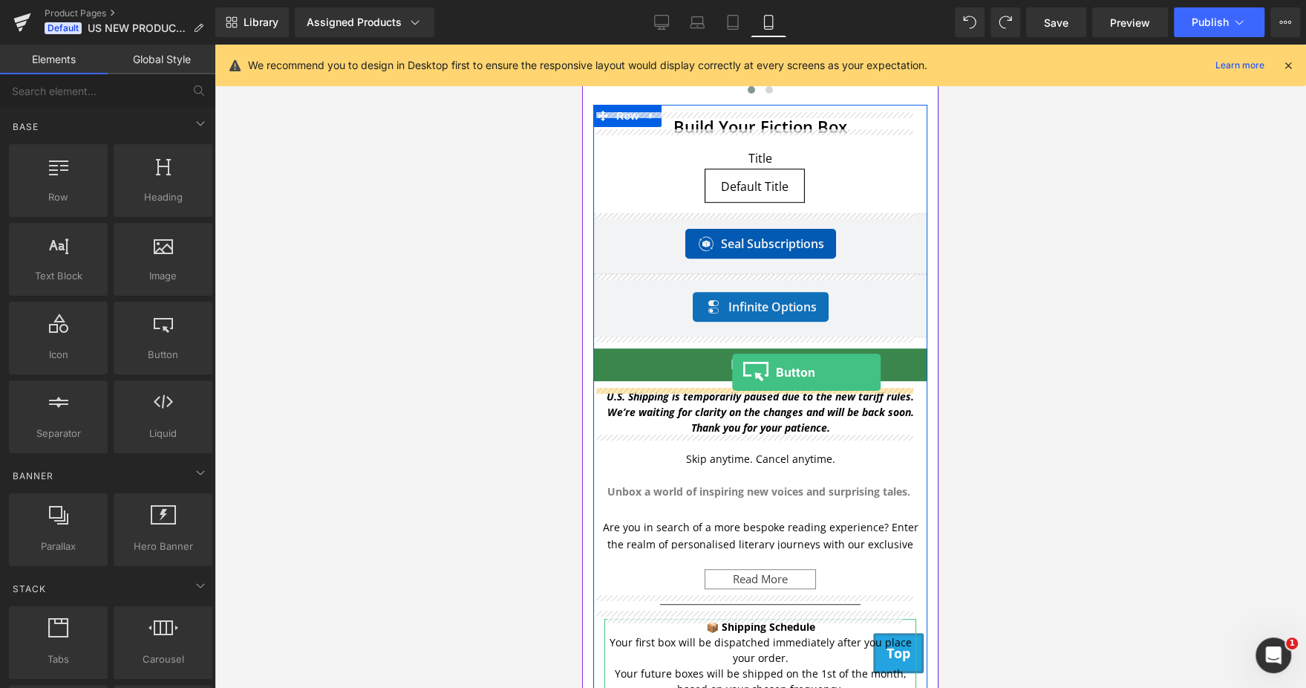
drag, startPoint x: 744, startPoint y: 371, endPoint x: 732, endPoint y: 372, distance: 12.0
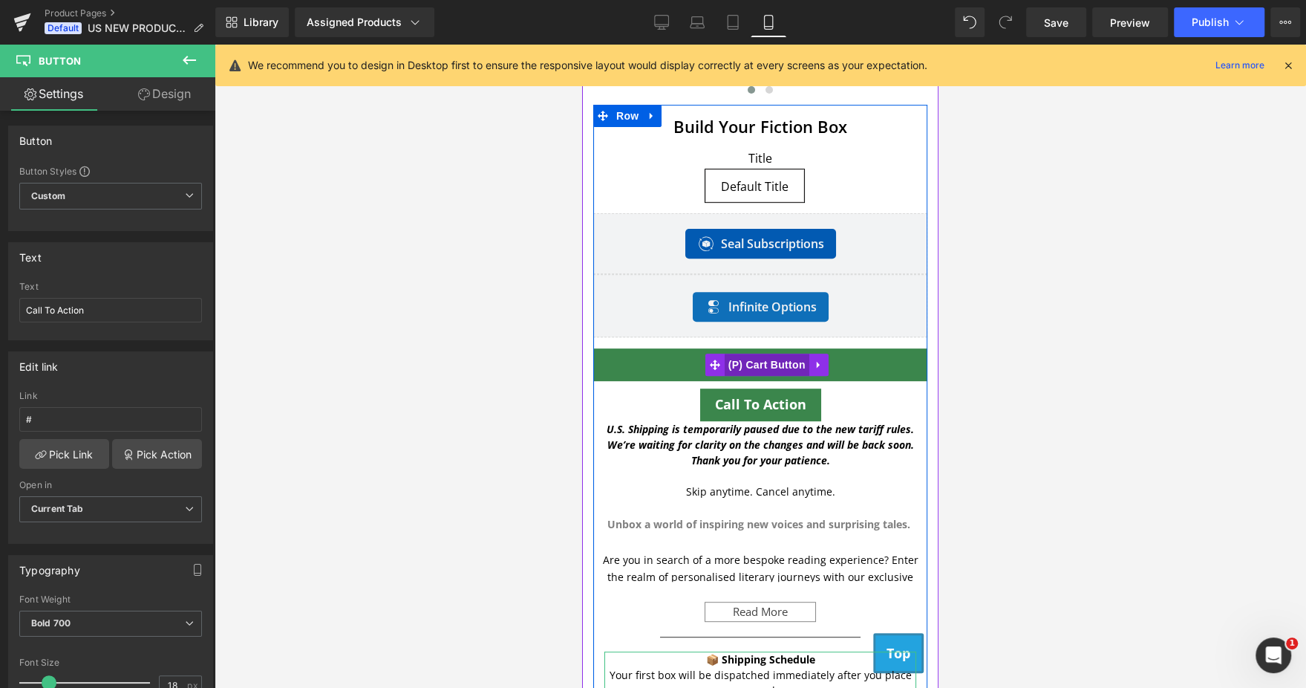
click at [753, 362] on span "(P) Cart Button" at bounding box center [767, 364] width 85 height 22
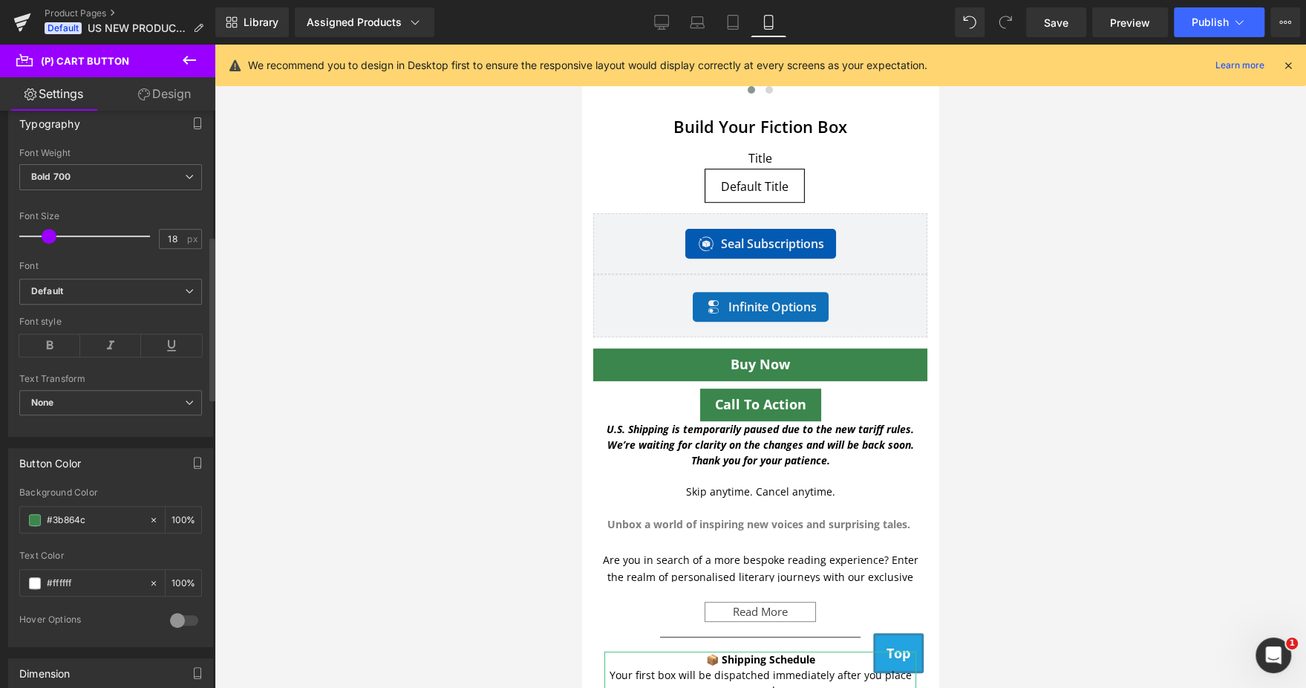
scroll to position [432, 0]
click at [97, 519] on input "#3b864c" at bounding box center [94, 523] width 95 height 16
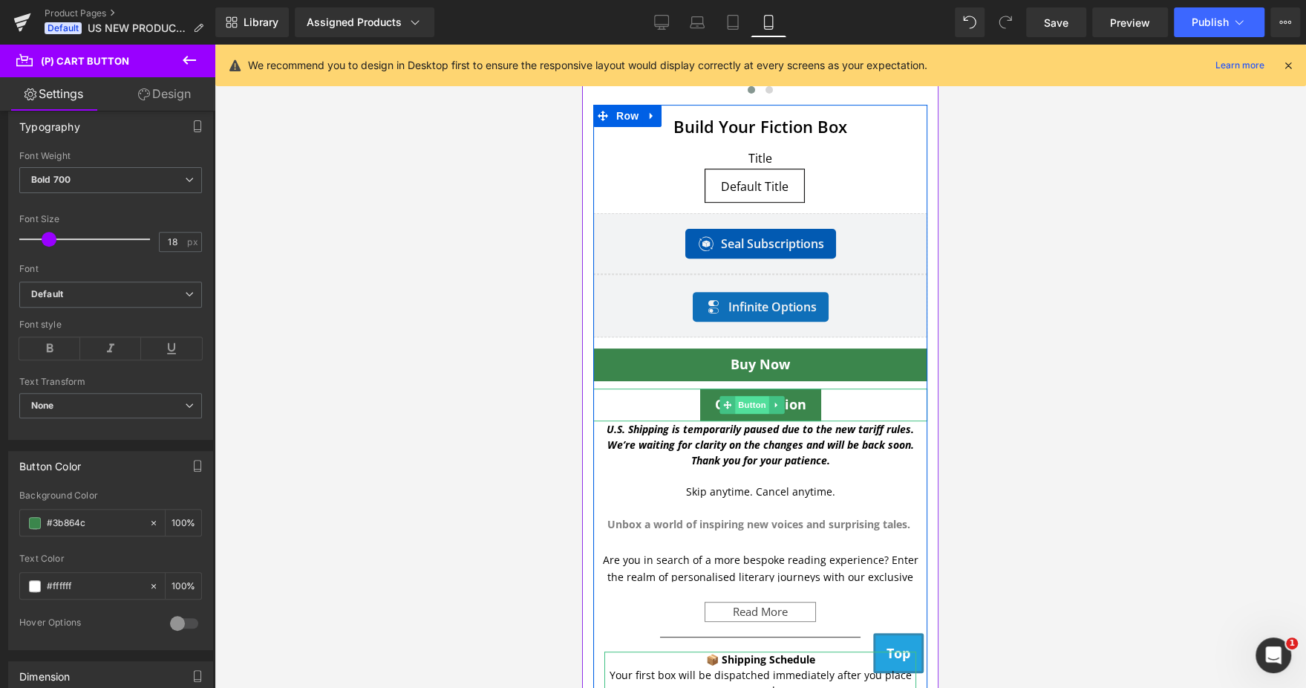
click at [743, 406] on span "Button" at bounding box center [752, 405] width 34 height 18
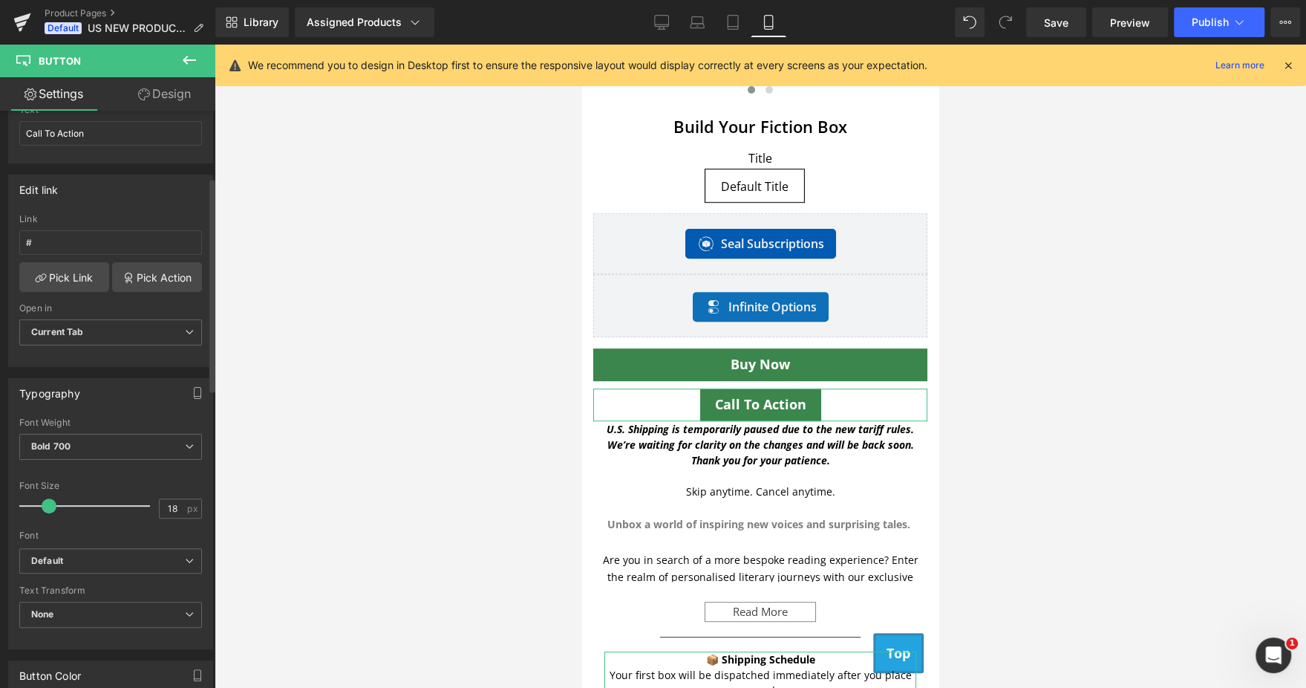
scroll to position [290, 0]
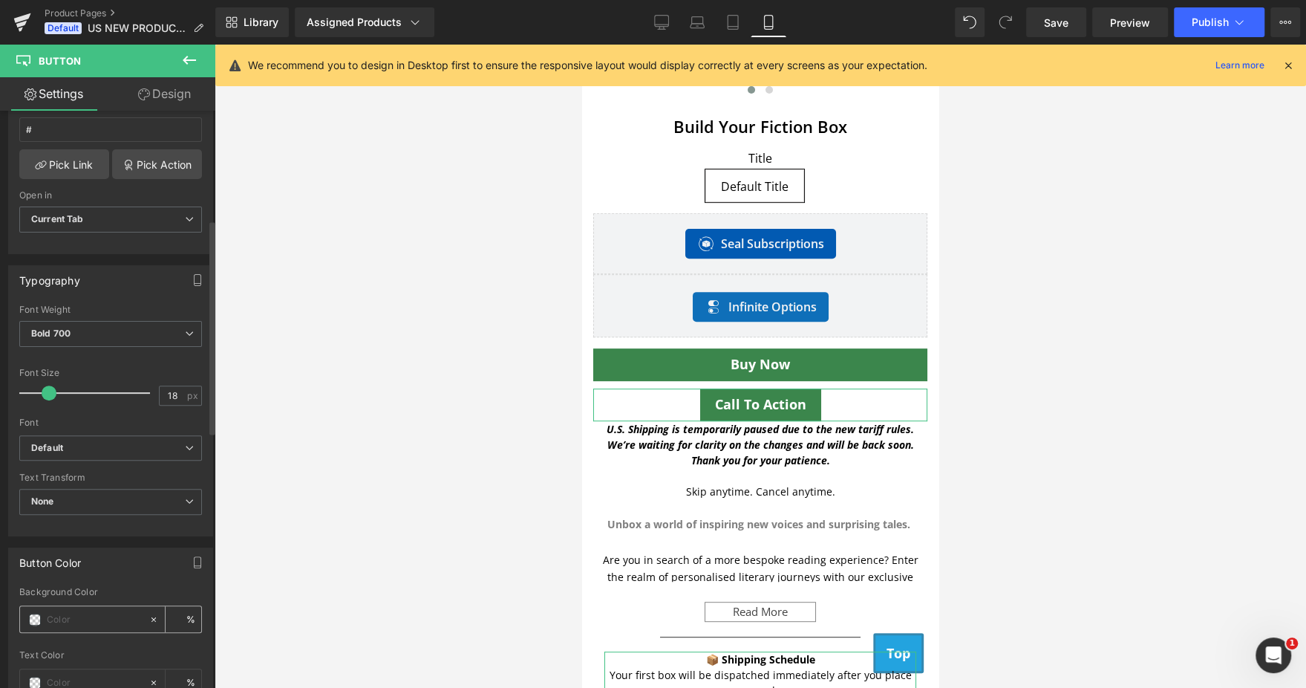
click at [102, 616] on input "text" at bounding box center [94, 619] width 95 height 16
paste input "#3b864c"
type input "#3b864c"
type input "100"
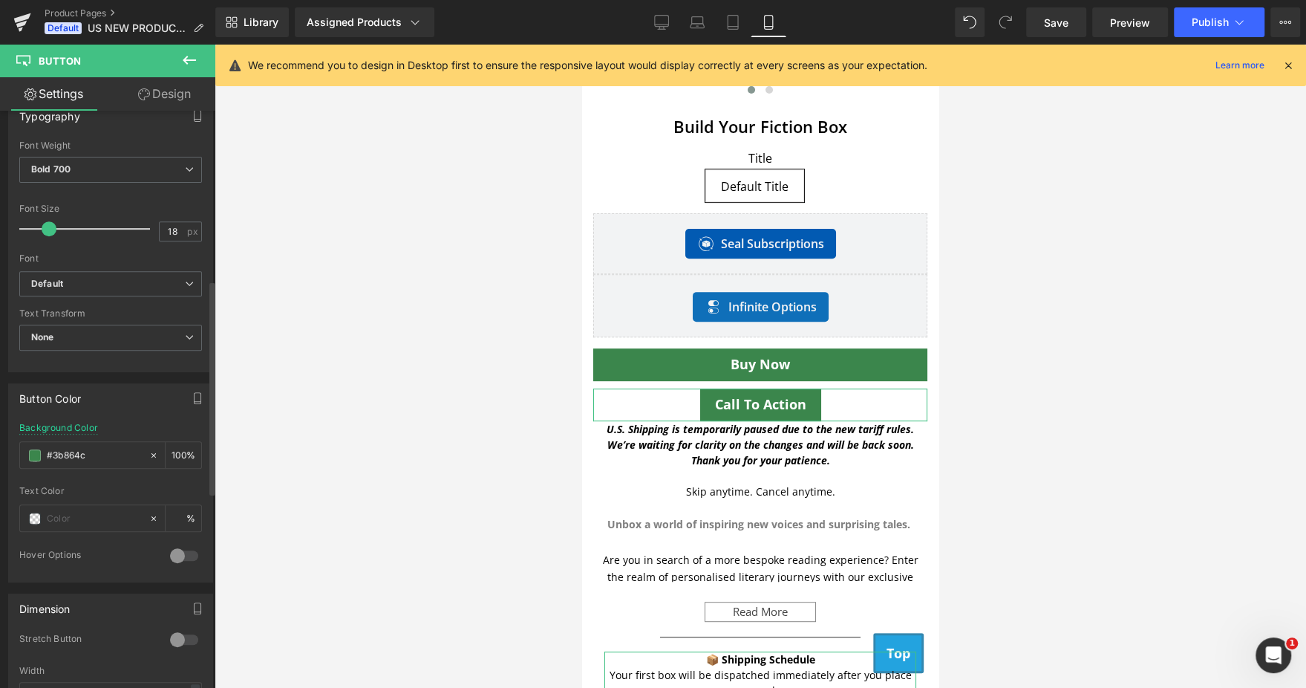
scroll to position [464, 0]
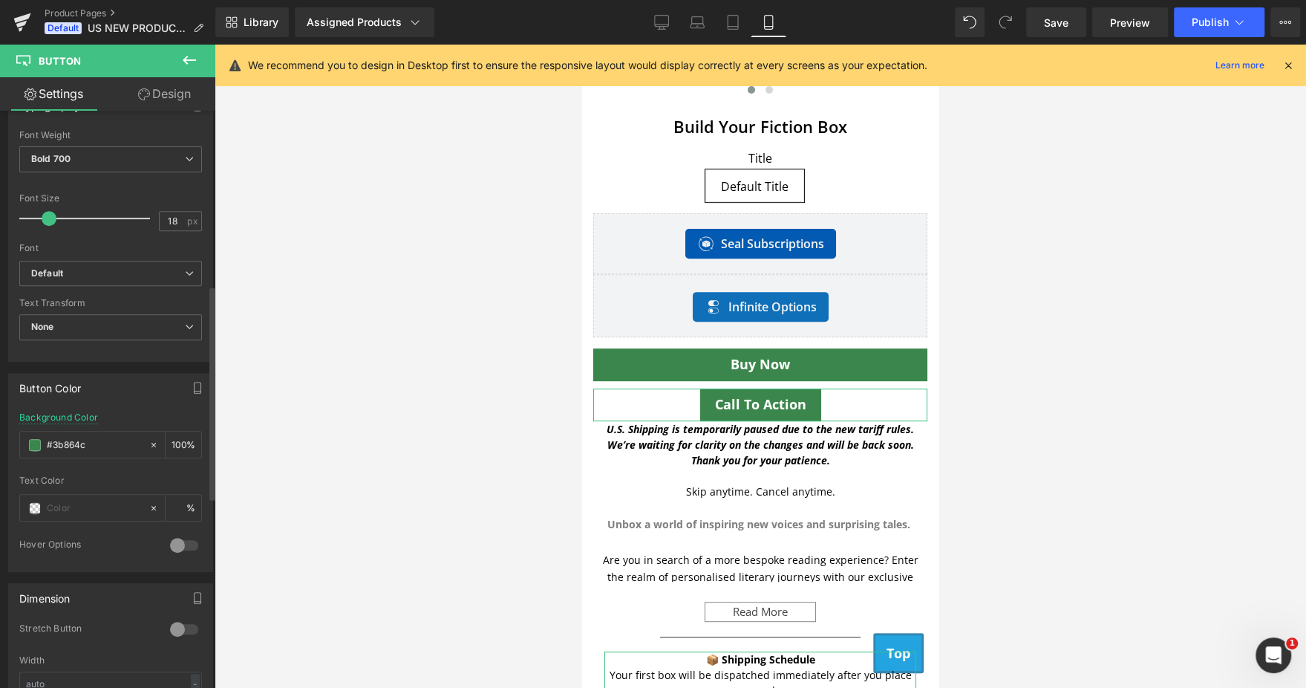
type input "#3b864c"
click at [183, 626] on div at bounding box center [184, 629] width 36 height 24
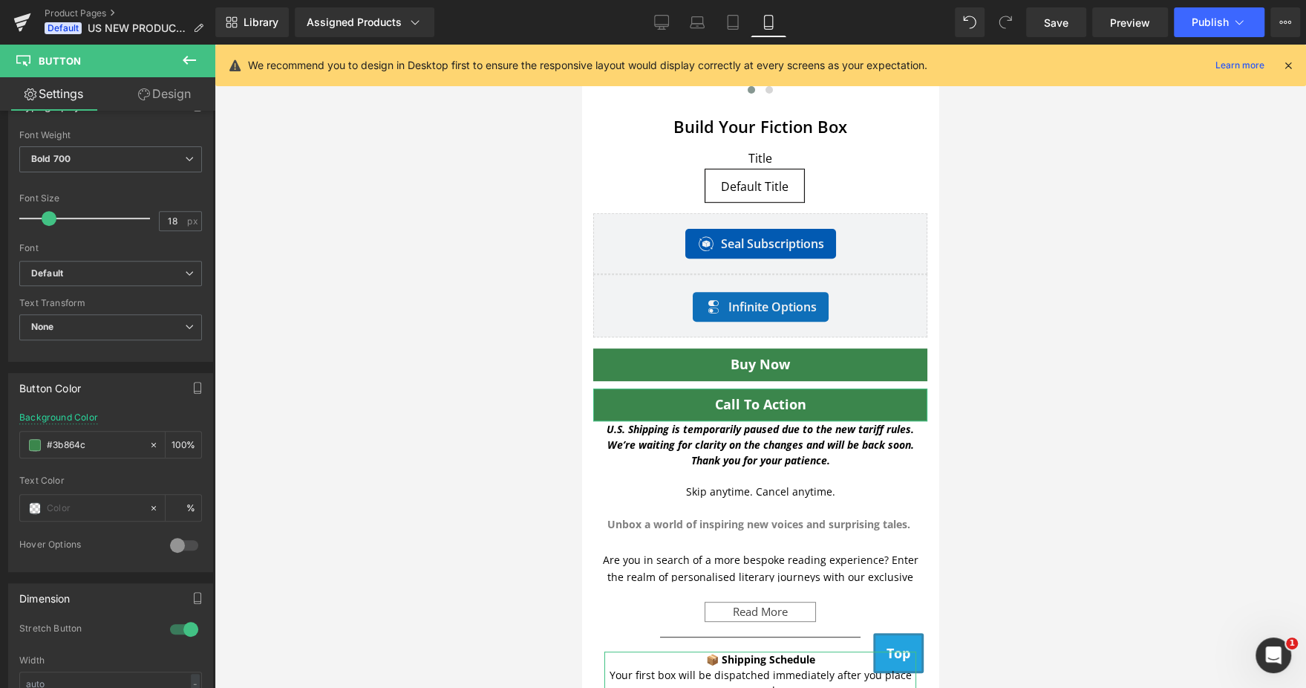
click at [186, 79] on link "Design" at bounding box center [165, 93] width 108 height 33
click at [0, 0] on div "Spacing" at bounding box center [0, 0] width 0 height 0
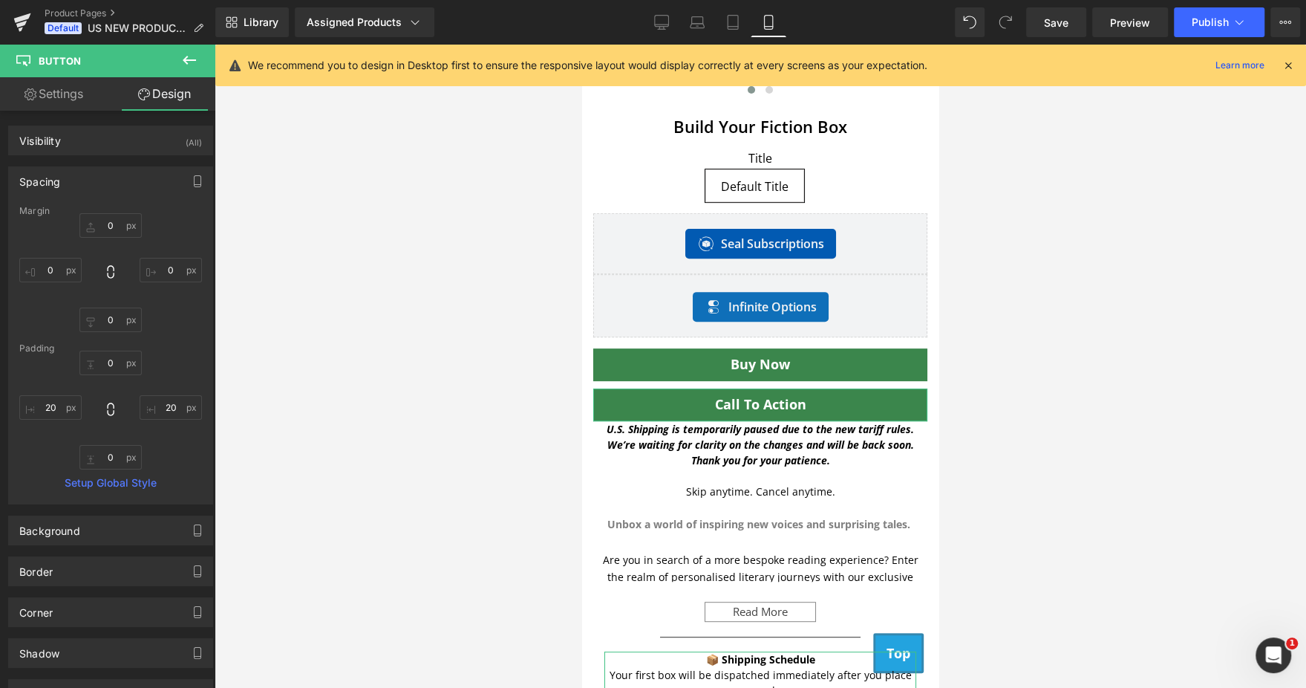
type input "0"
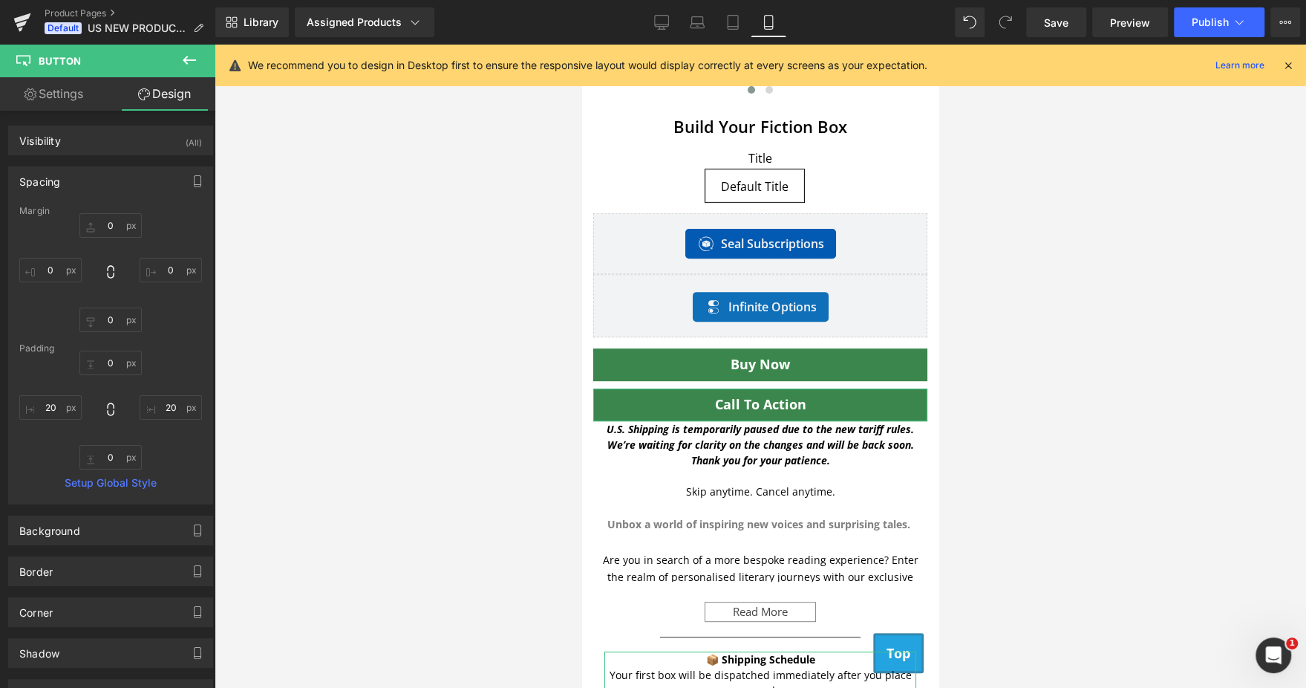
type input "20"
type input "0"
type input "20"
click at [115, 317] on input "0" at bounding box center [110, 319] width 62 height 25
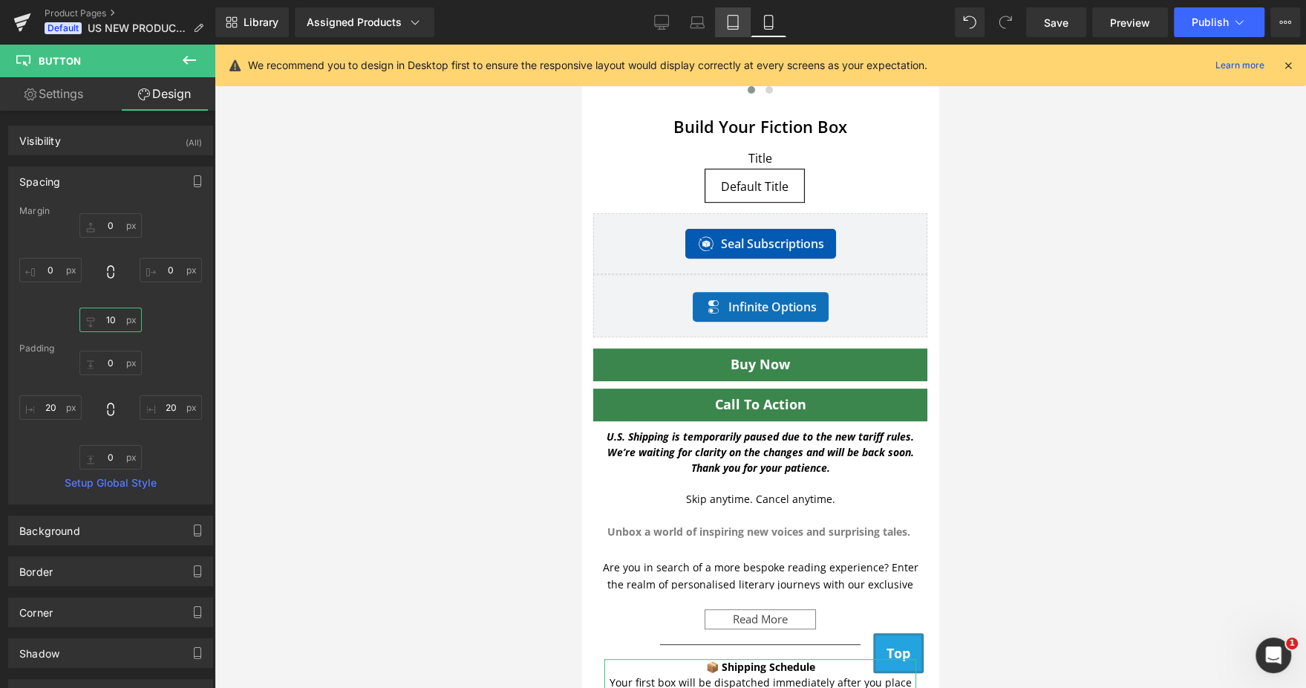
type input "10"
click at [725, 32] on link "Tablet" at bounding box center [733, 22] width 36 height 30
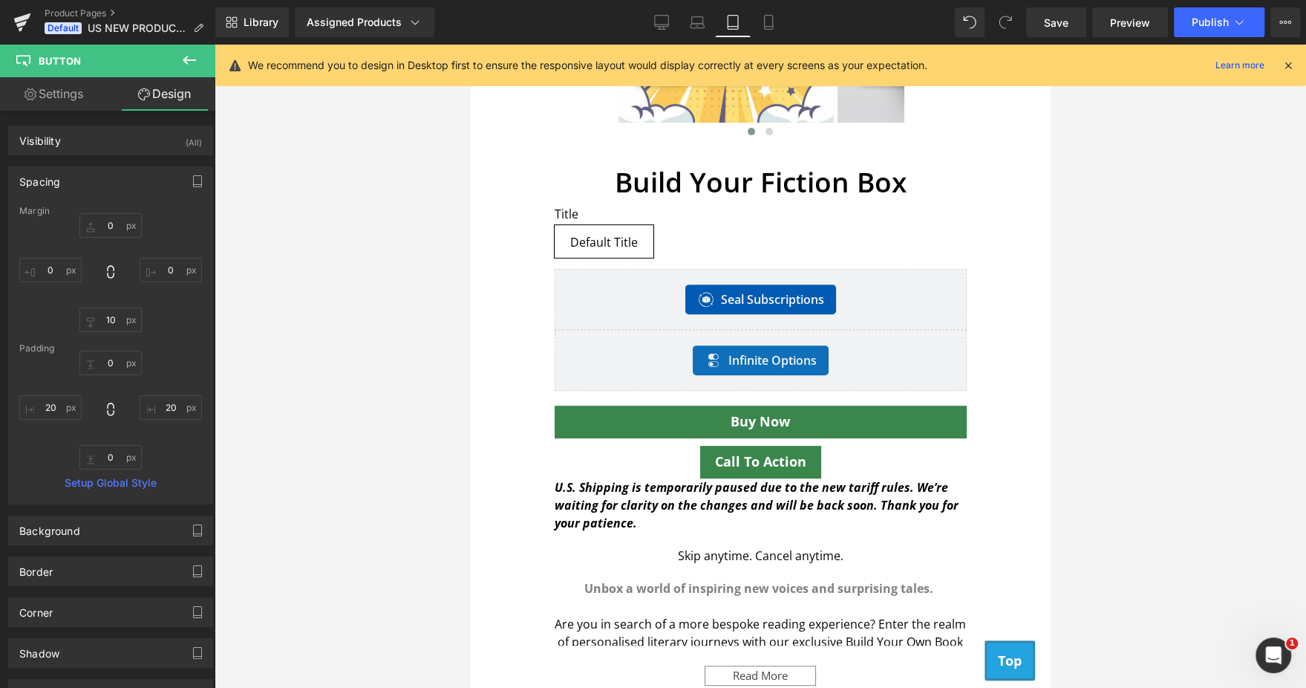
type input "0"
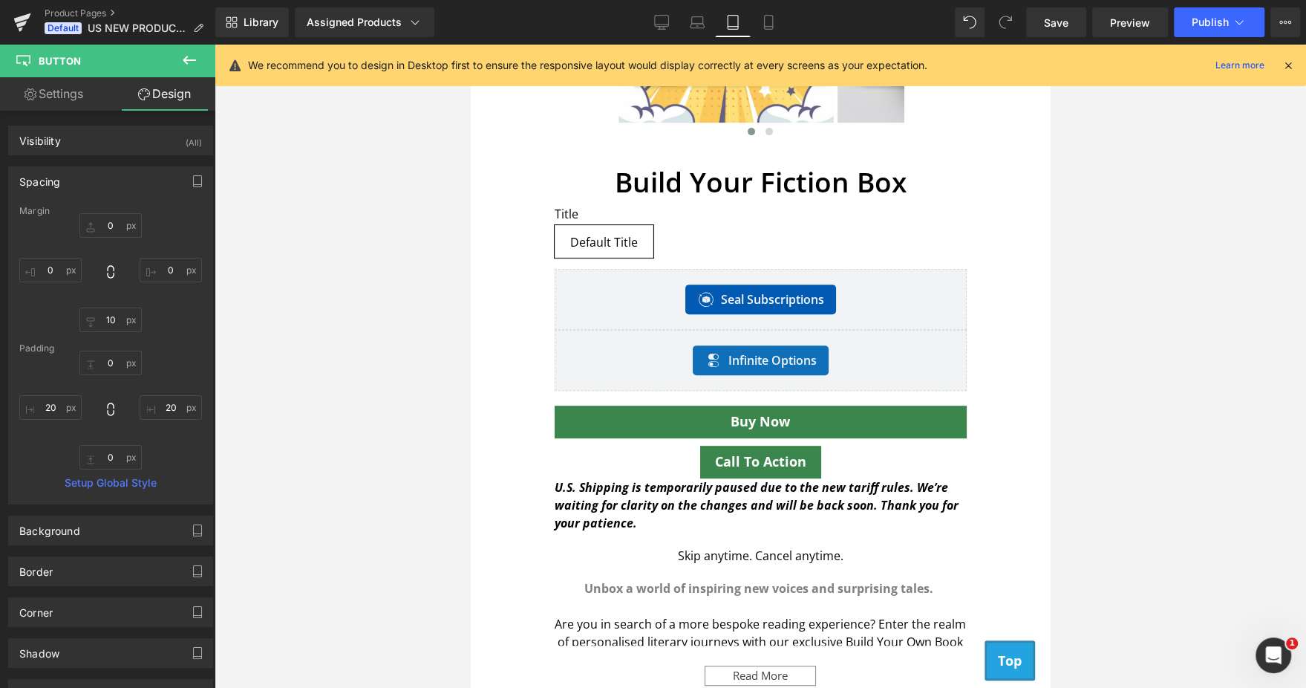
type input "20"
type input "0"
type input "20"
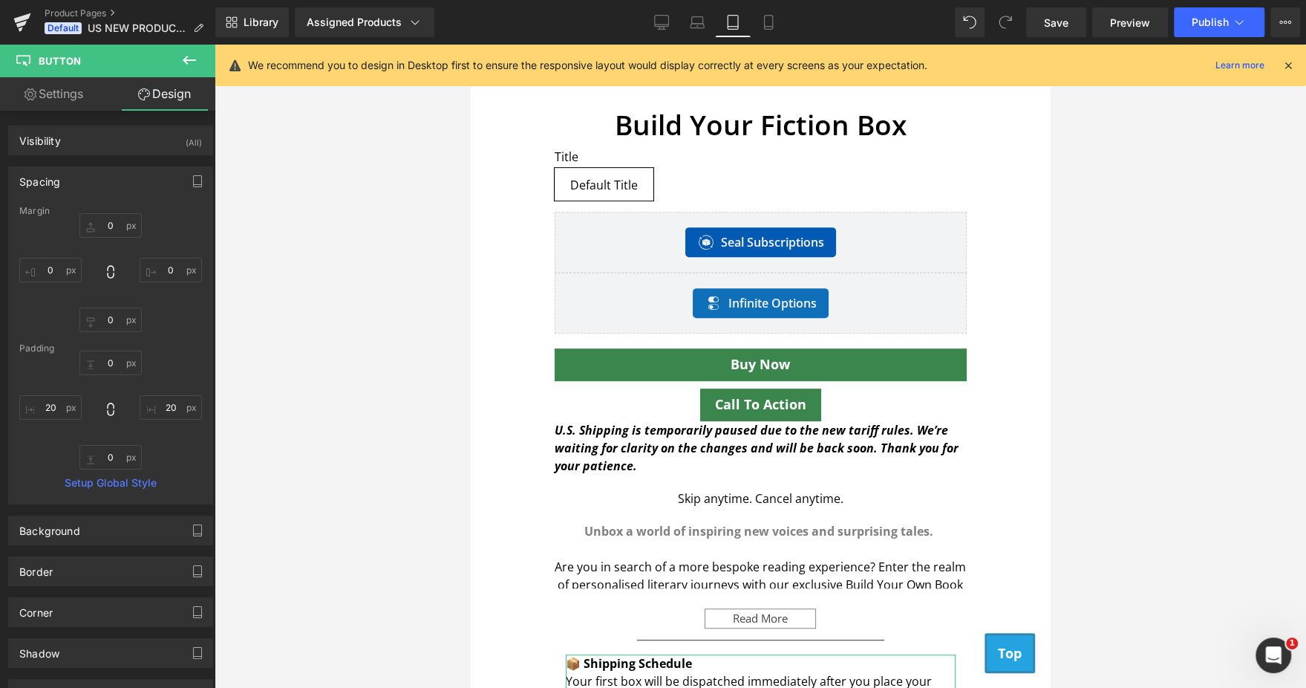
click at [725, 32] on link "Tablet" at bounding box center [733, 22] width 36 height 30
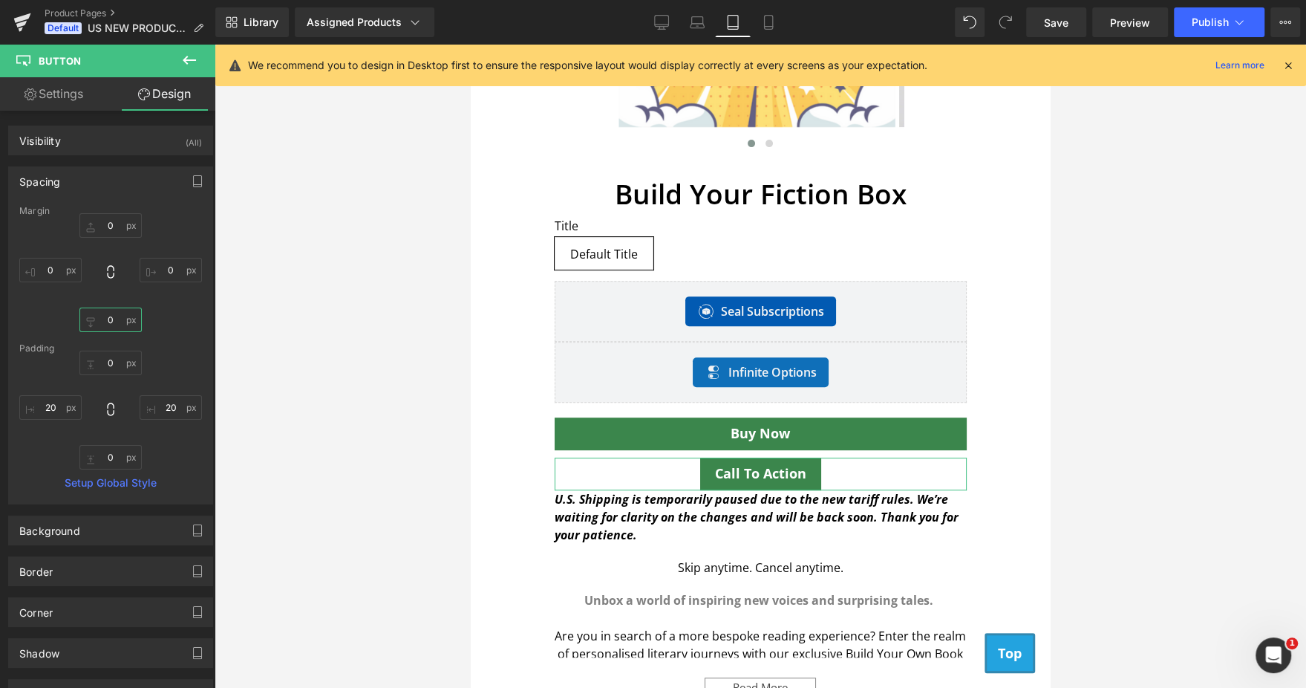
click at [102, 324] on input "0" at bounding box center [110, 319] width 62 height 25
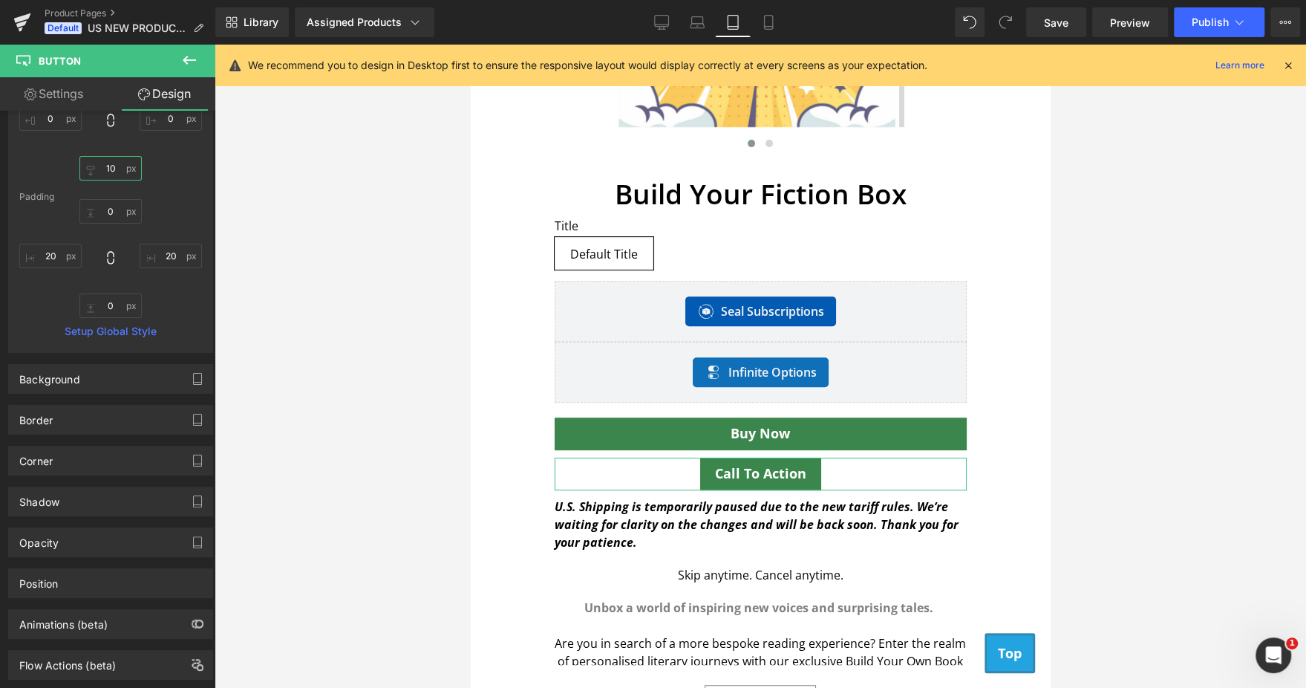
scroll to position [186, 0]
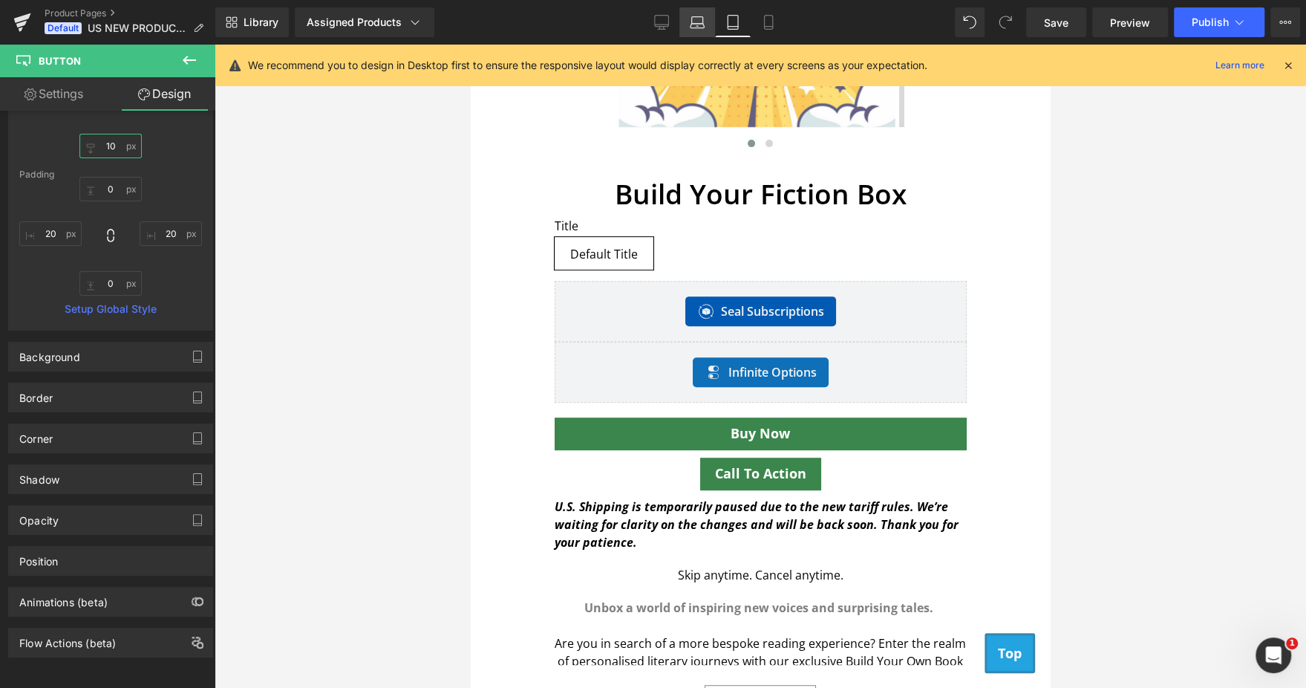
type input "10"
click at [697, 24] on icon at bounding box center [697, 22] width 15 height 15
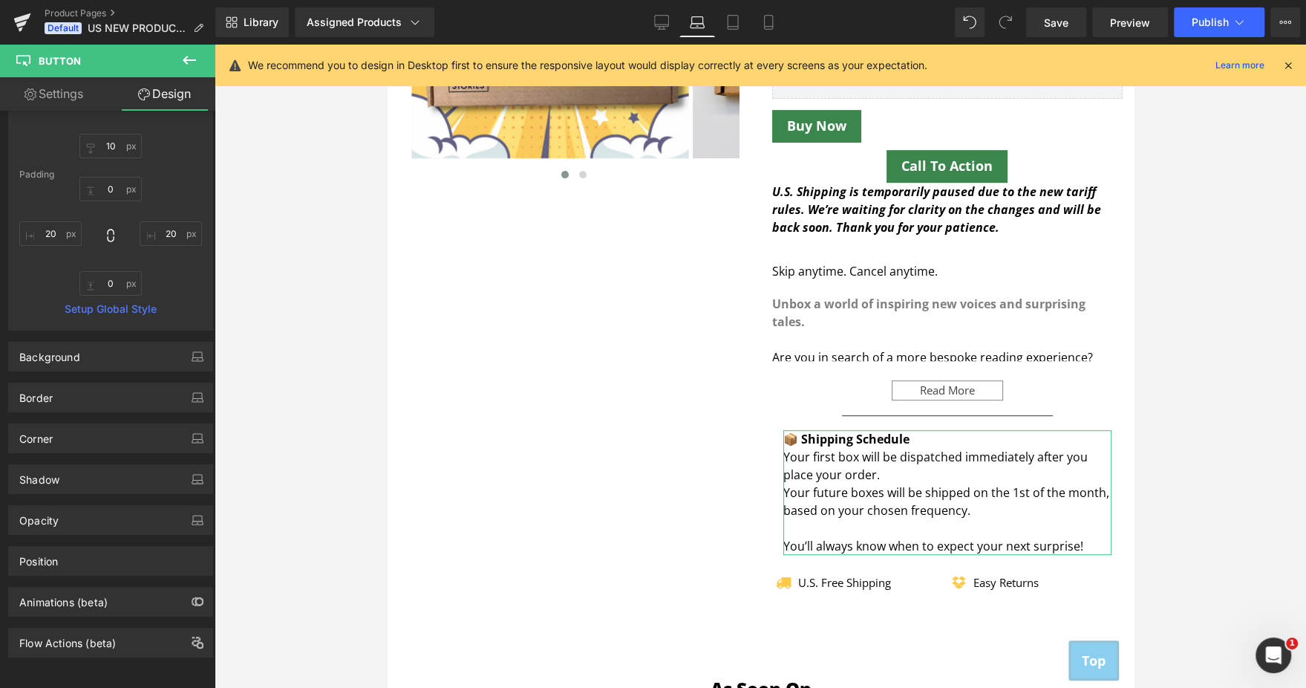
type input "0"
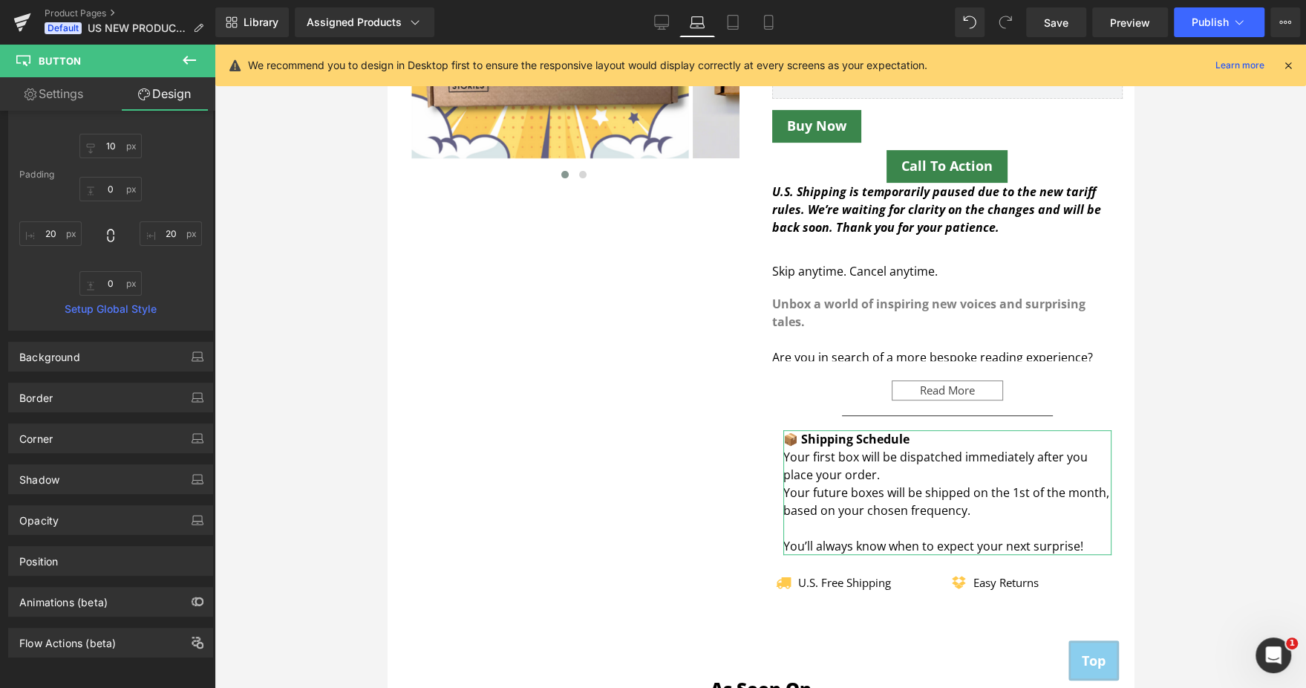
type input "20"
type input "0"
type input "20"
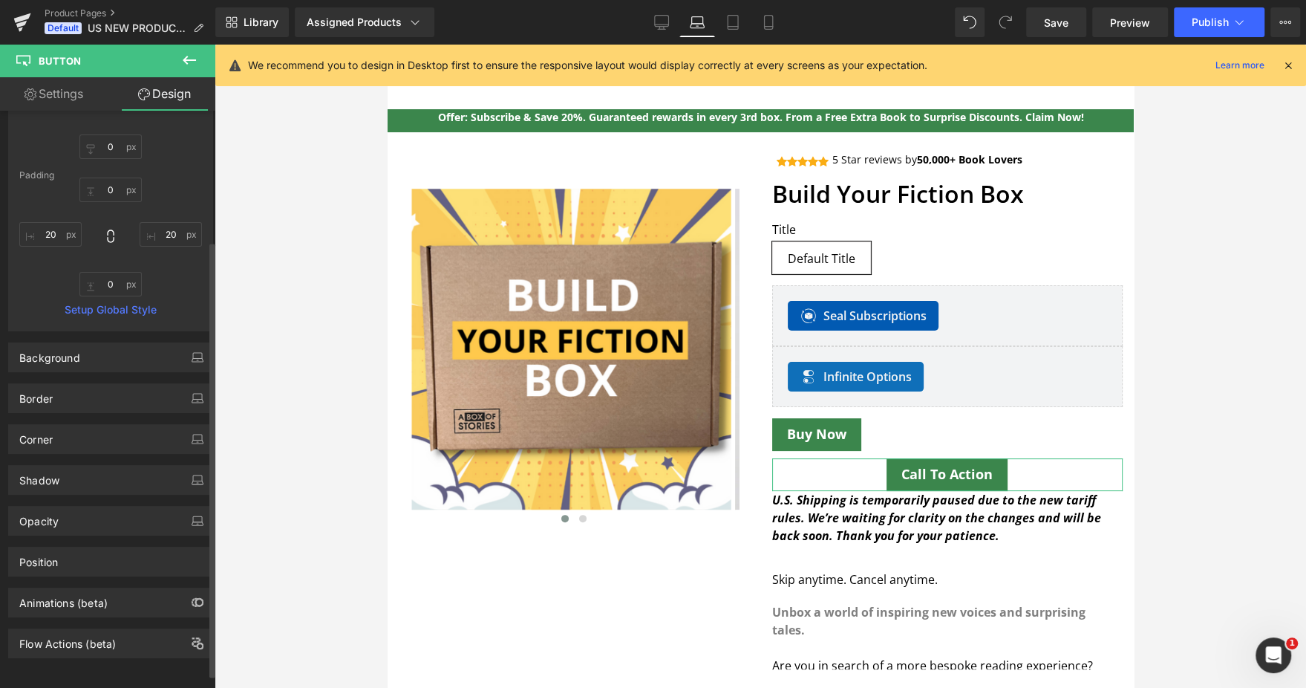
scroll to position [169, 0]
click at [114, 144] on input "0" at bounding box center [110, 151] width 62 height 25
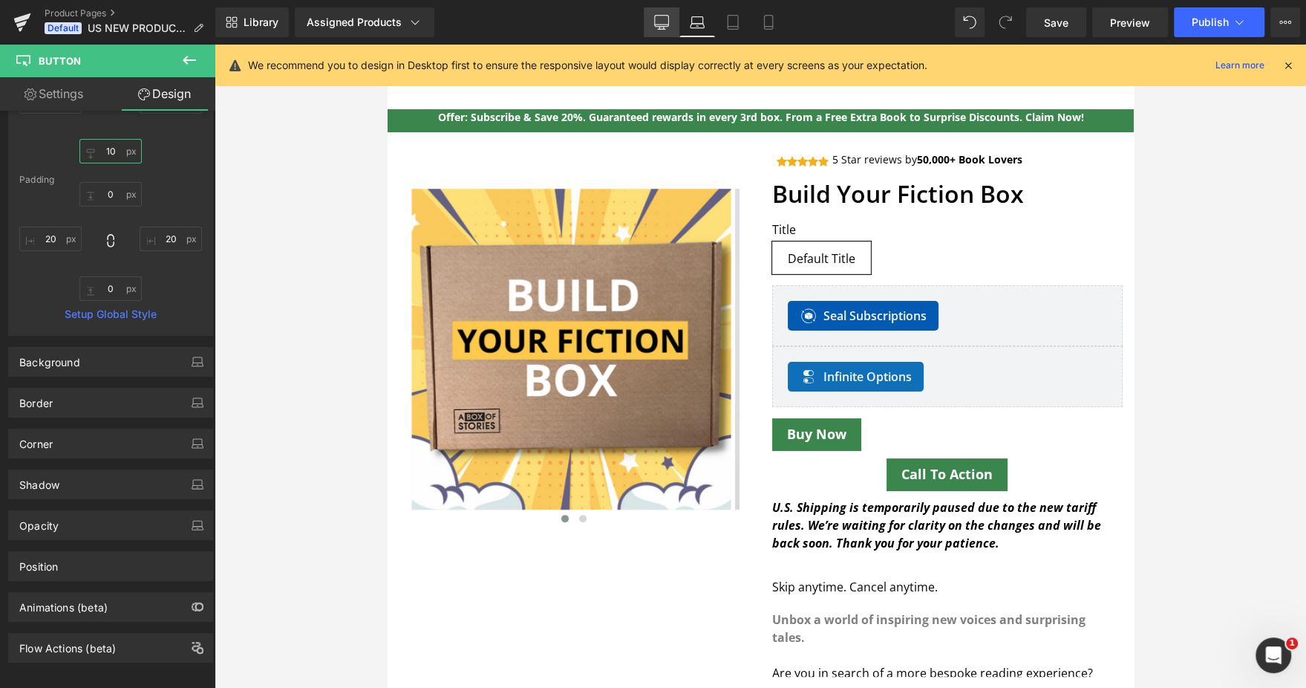
type input "10"
click at [658, 27] on icon at bounding box center [661, 22] width 15 height 15
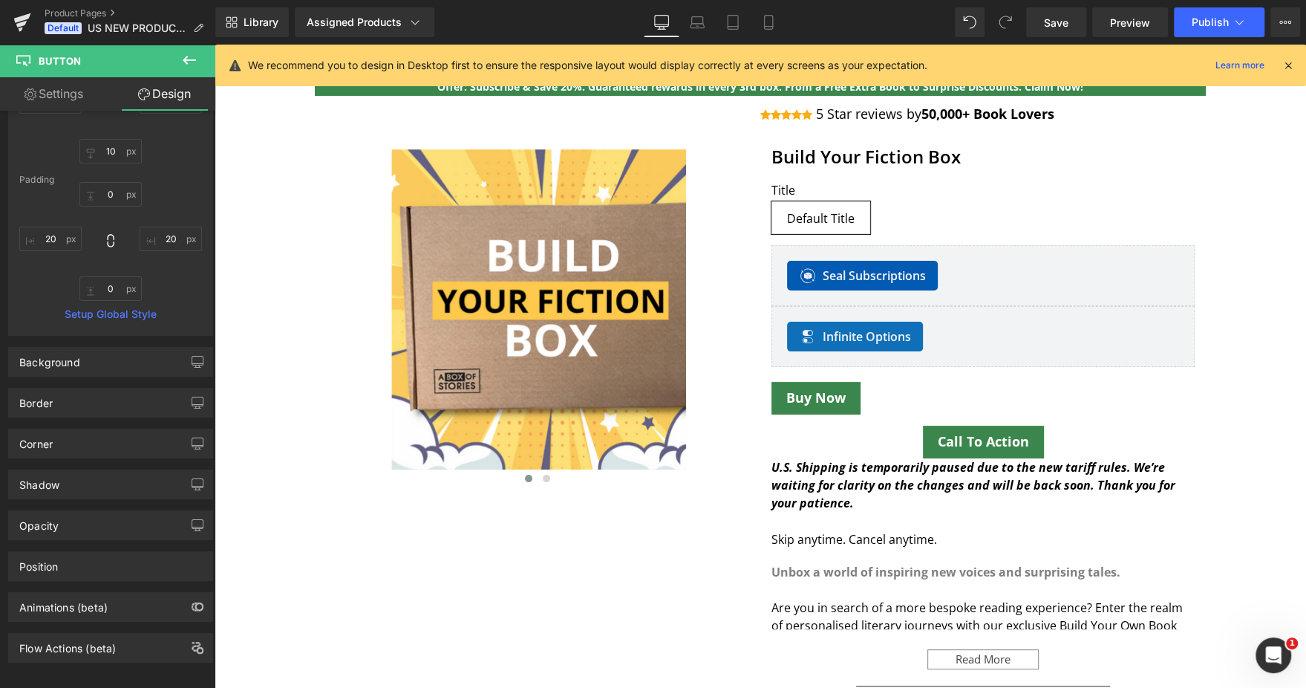
type input "0"
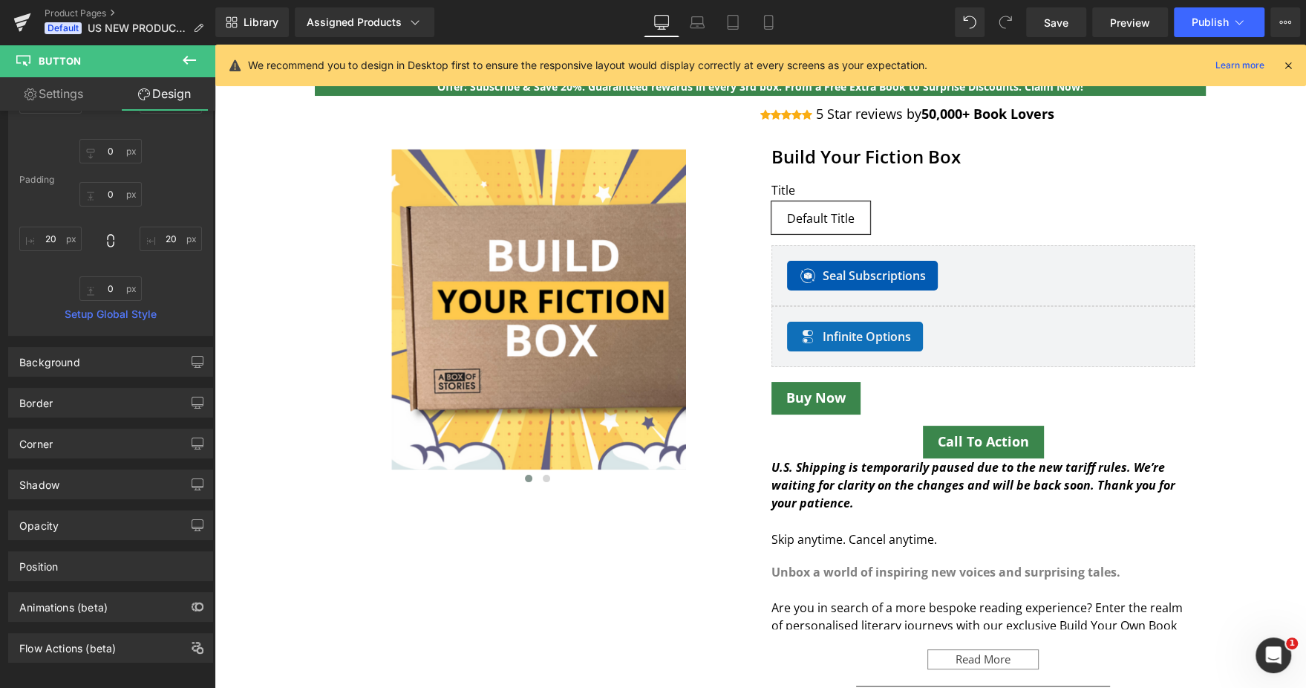
type input "20"
type input "0"
type input "20"
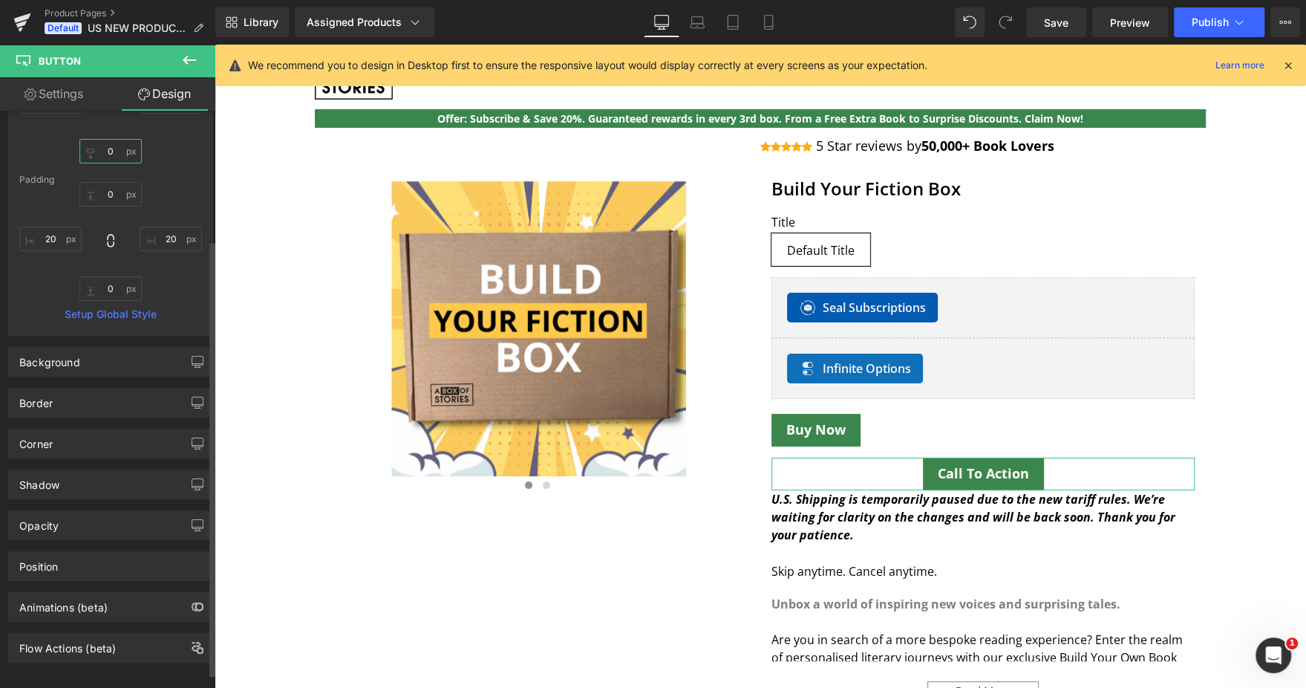
click at [116, 146] on input "0" at bounding box center [110, 151] width 62 height 25
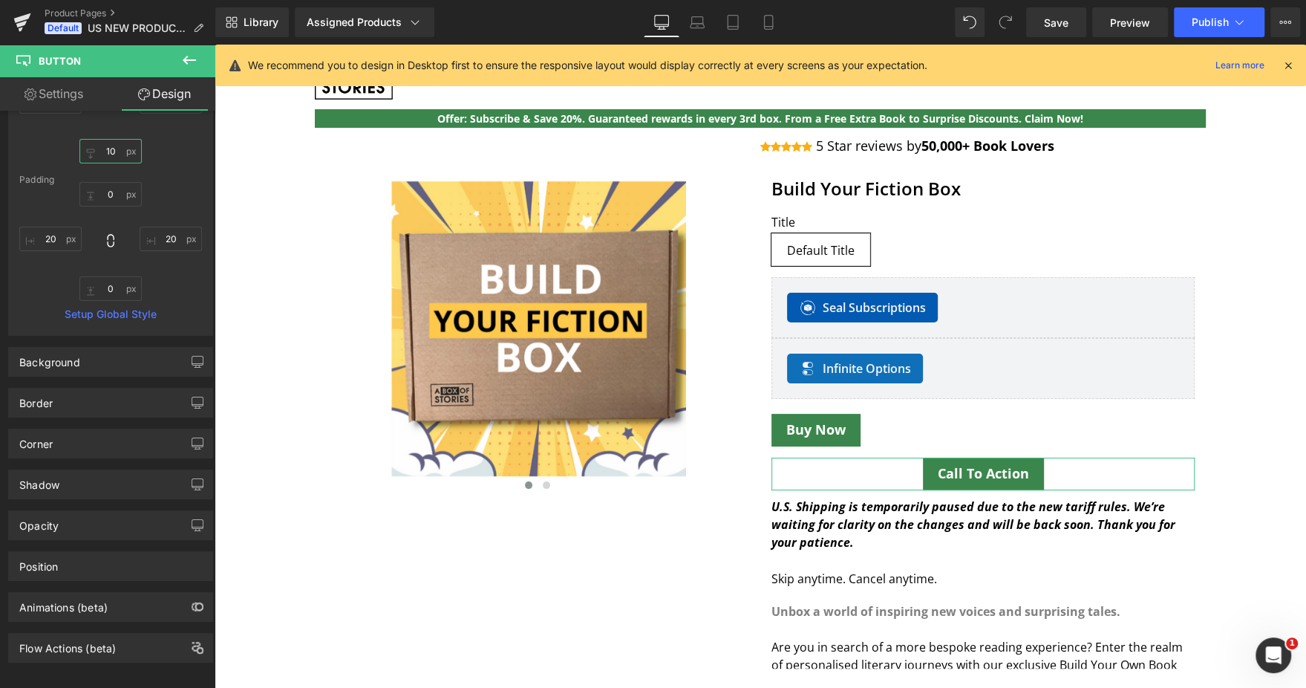
type input "10"
click at [68, 100] on link "Settings" at bounding box center [54, 93] width 108 height 33
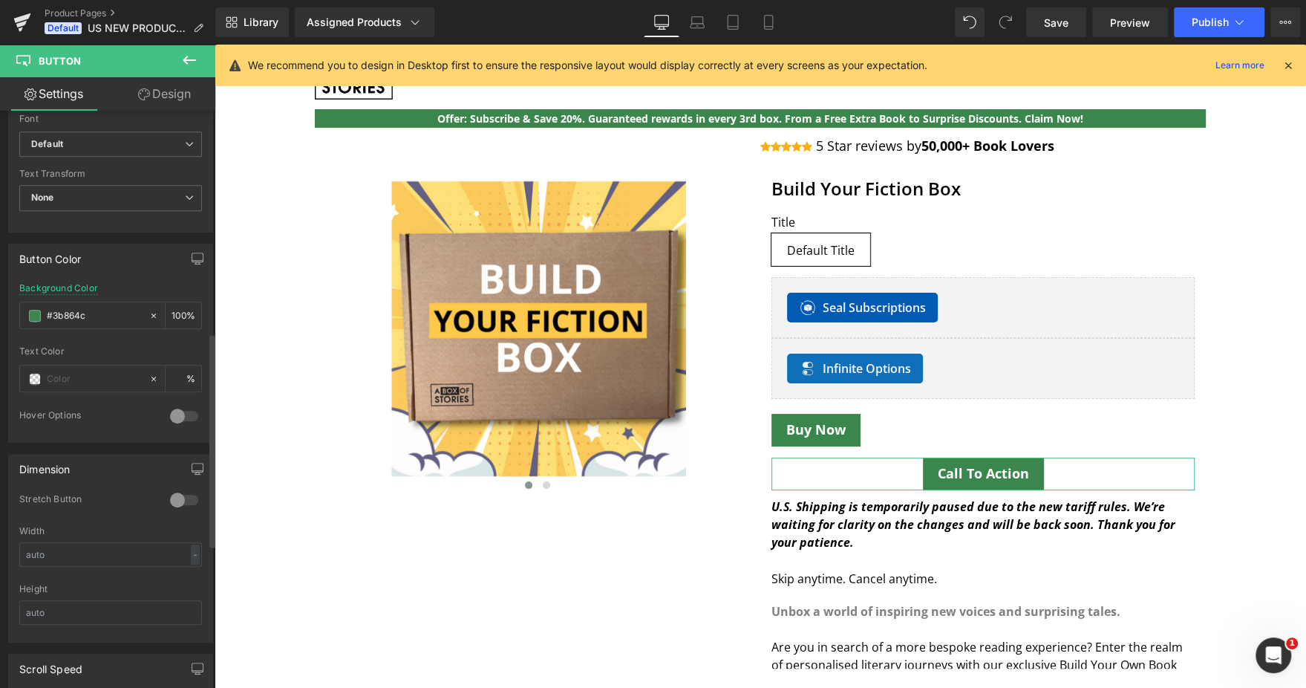
scroll to position [588, 0]
click at [179, 503] on div at bounding box center [184, 505] width 36 height 24
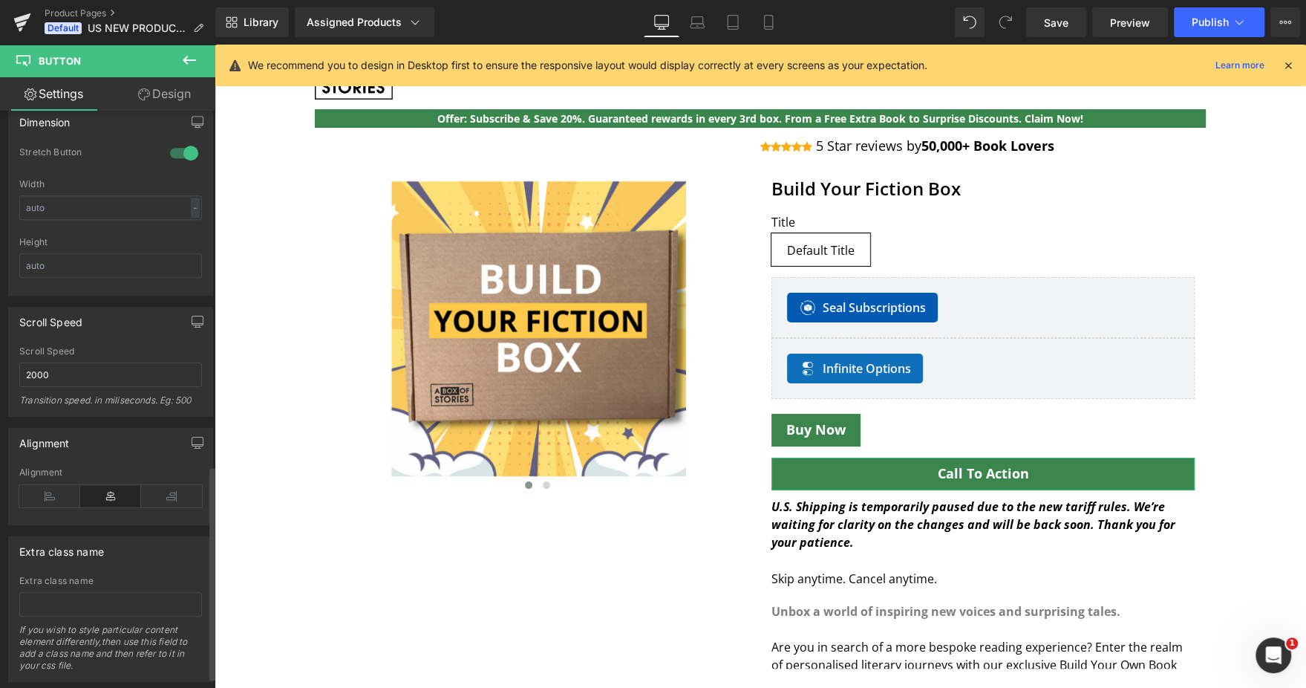
scroll to position [950, 0]
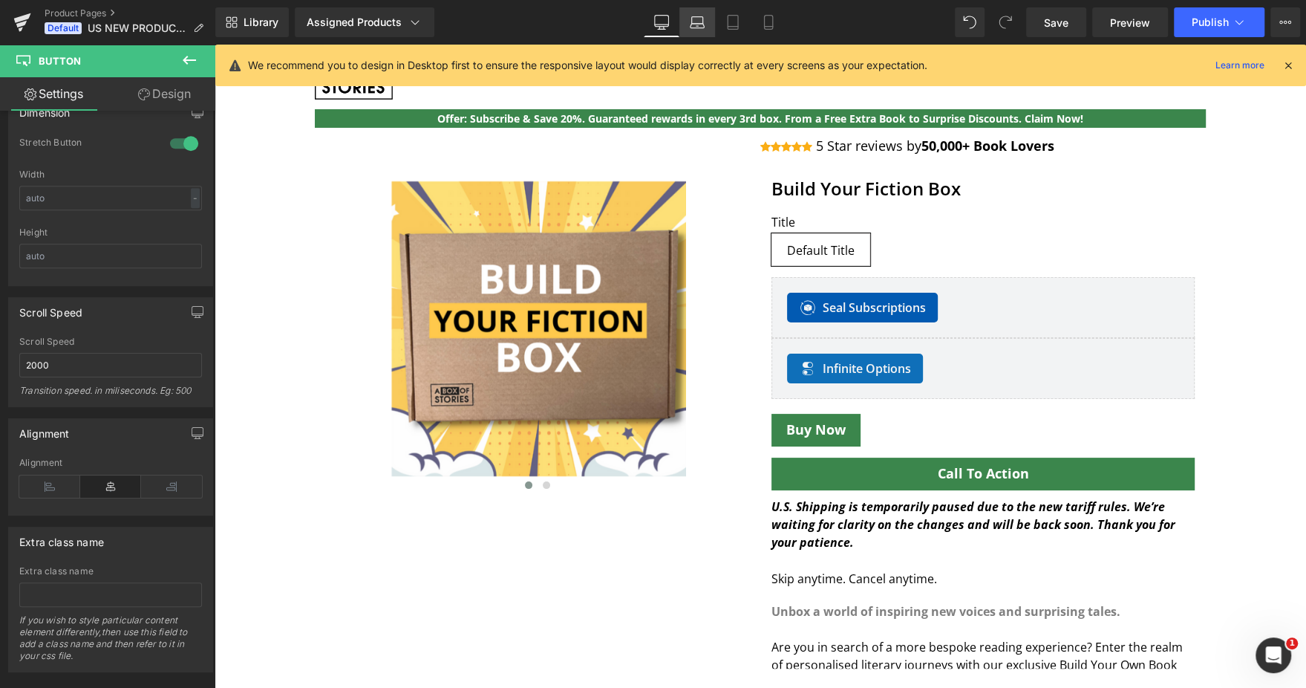
click at [699, 23] on icon at bounding box center [697, 22] width 15 height 15
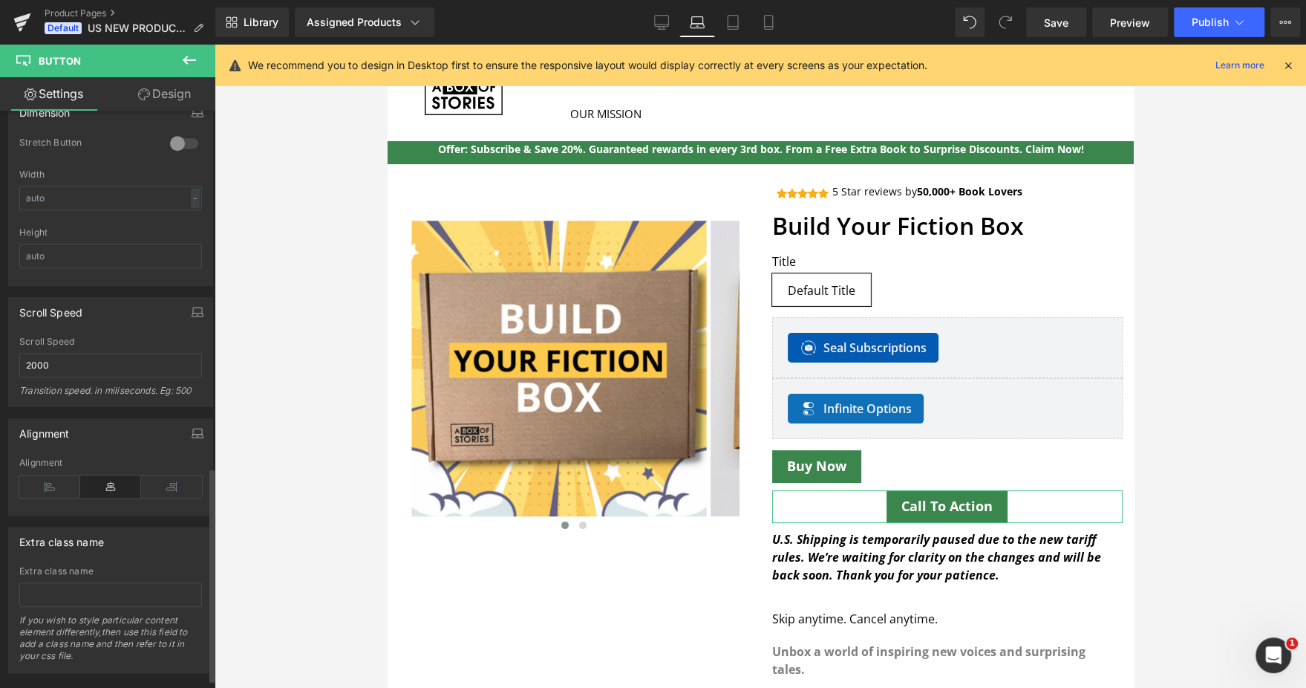
scroll to position [86, 0]
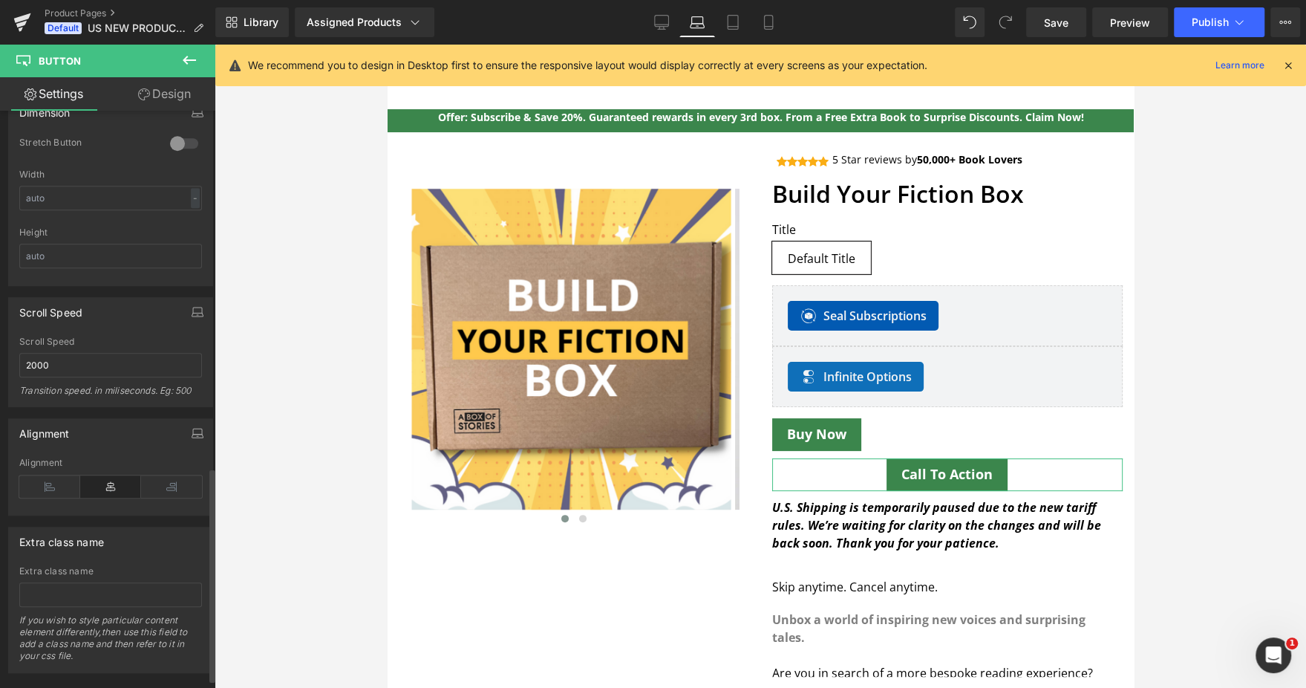
click at [166, 140] on div at bounding box center [184, 143] width 36 height 24
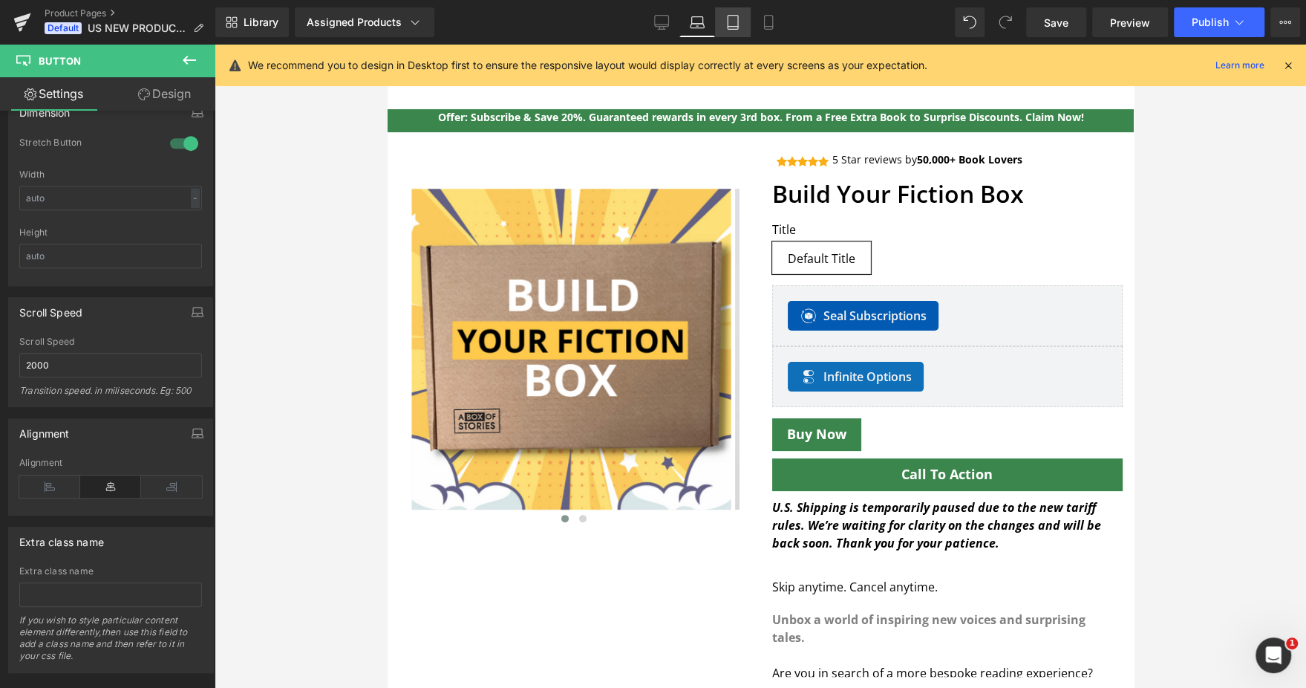
click at [731, 24] on icon at bounding box center [732, 22] width 15 height 15
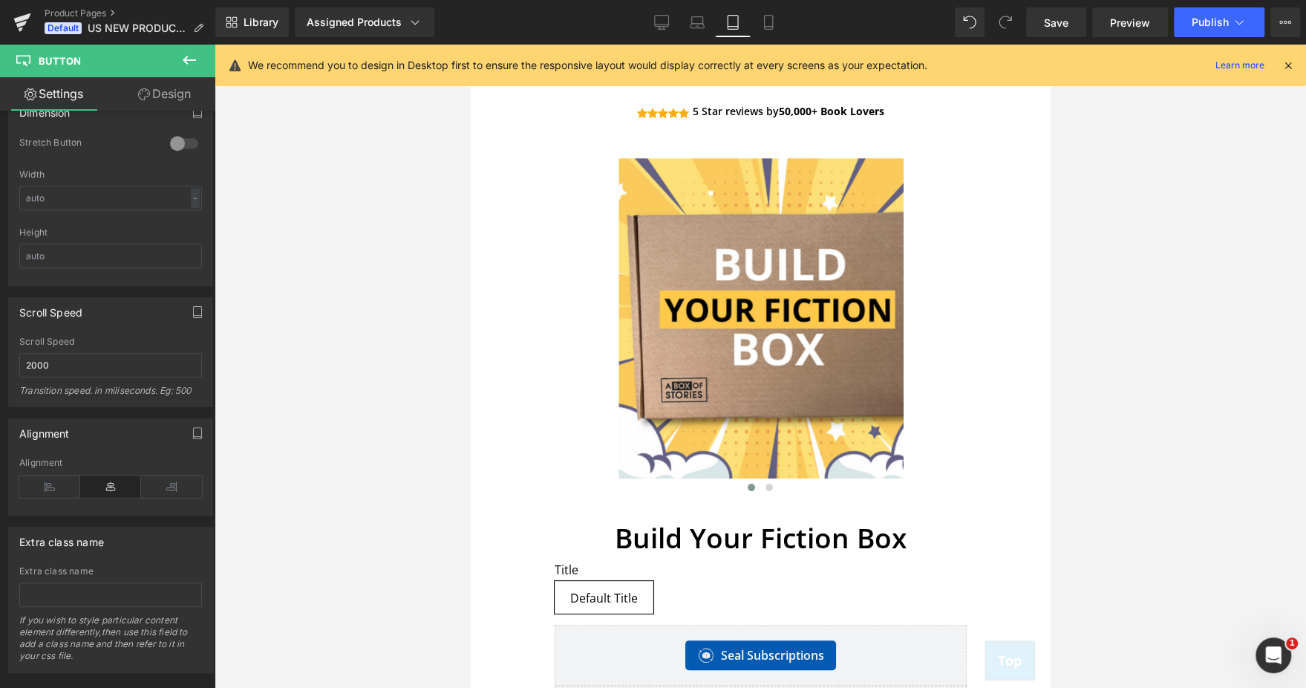
scroll to position [430, 0]
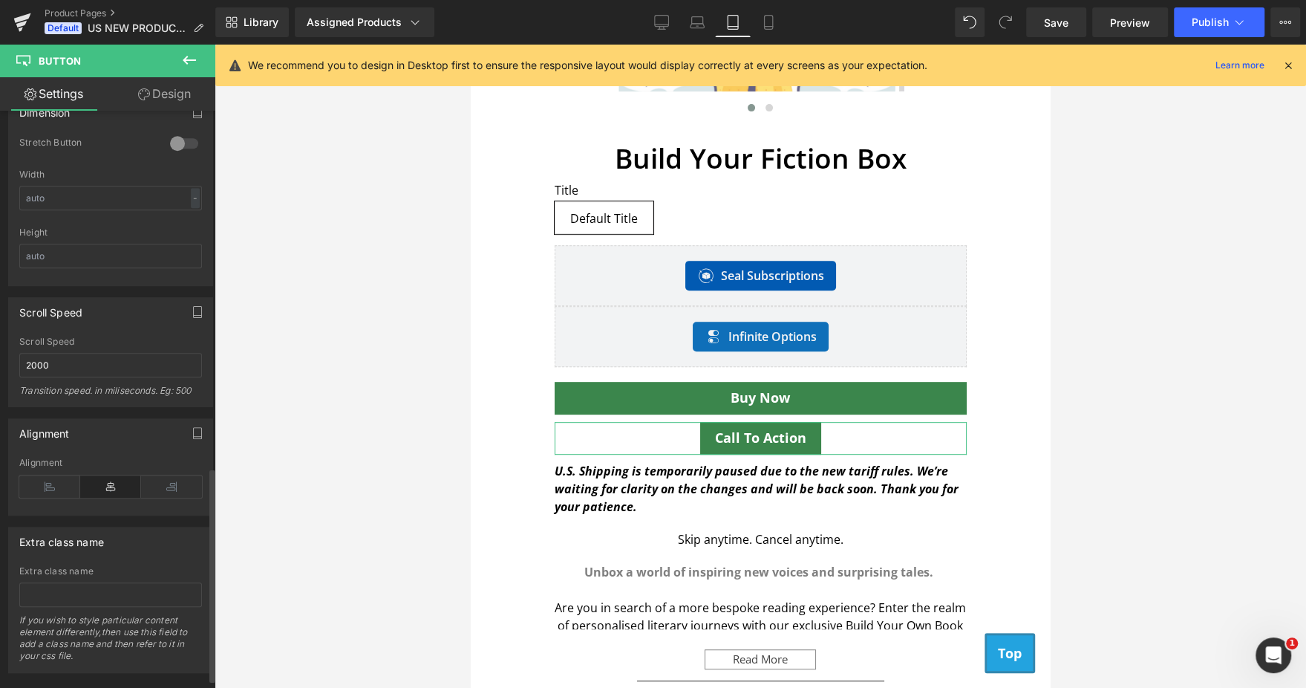
click at [180, 136] on div at bounding box center [184, 143] width 36 height 24
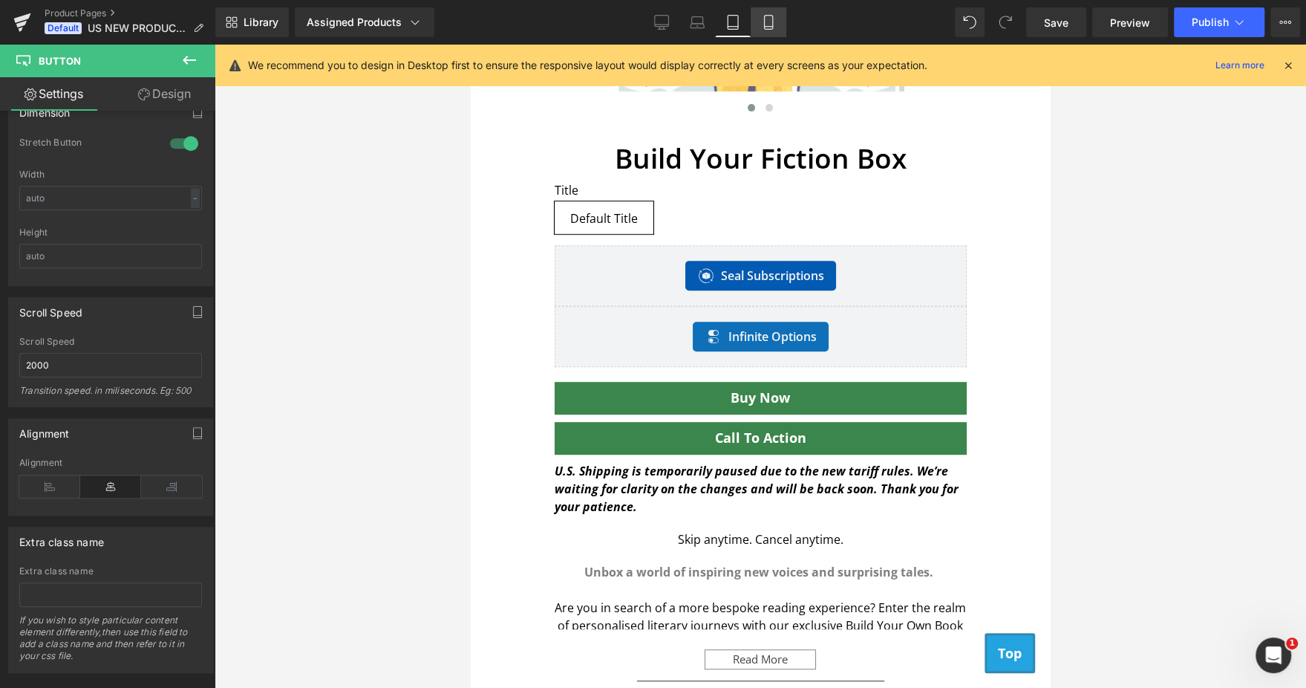
click at [768, 16] on icon at bounding box center [768, 22] width 15 height 15
type input "100"
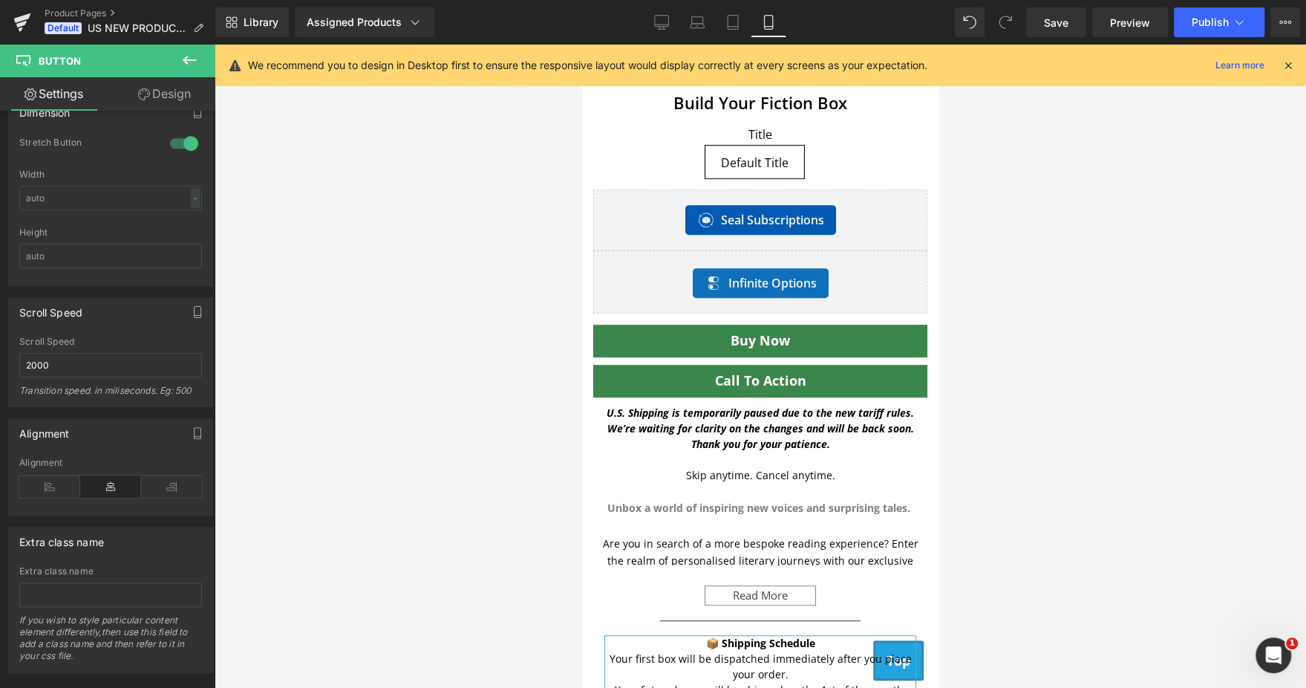
scroll to position [373, 0]
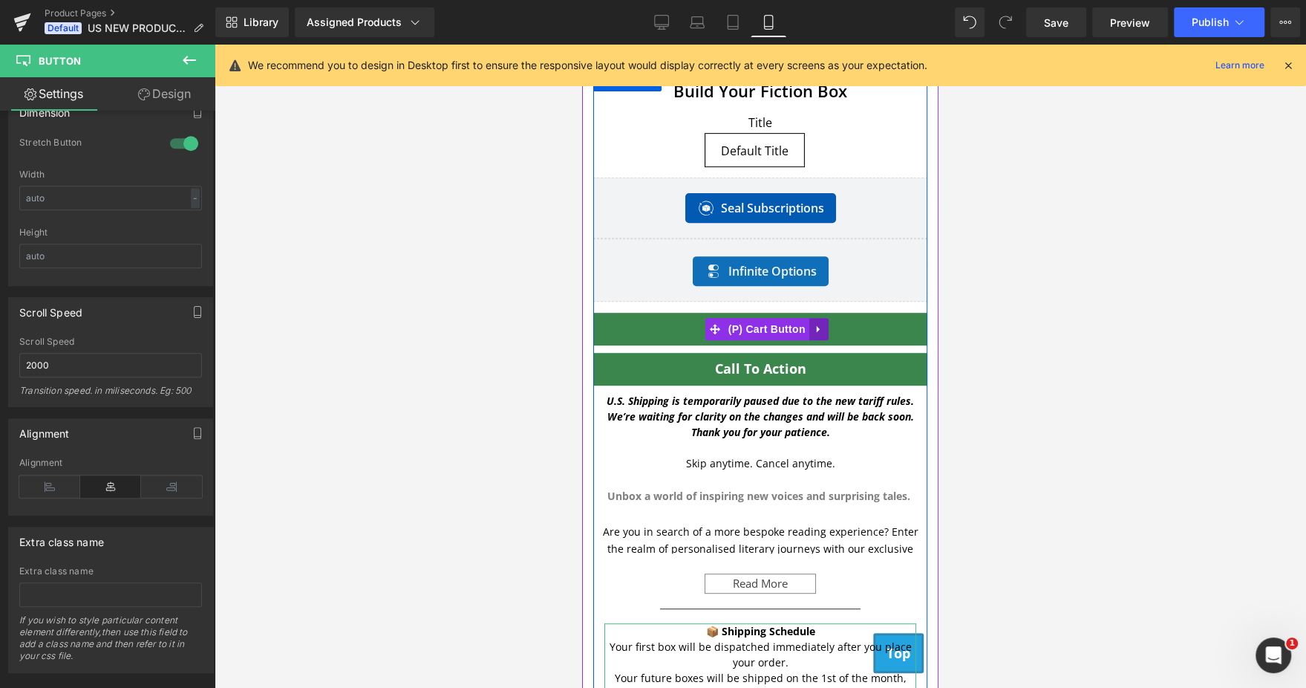
click at [817, 324] on icon at bounding box center [819, 329] width 10 height 11
click at [826, 328] on icon at bounding box center [828, 329] width 10 height 10
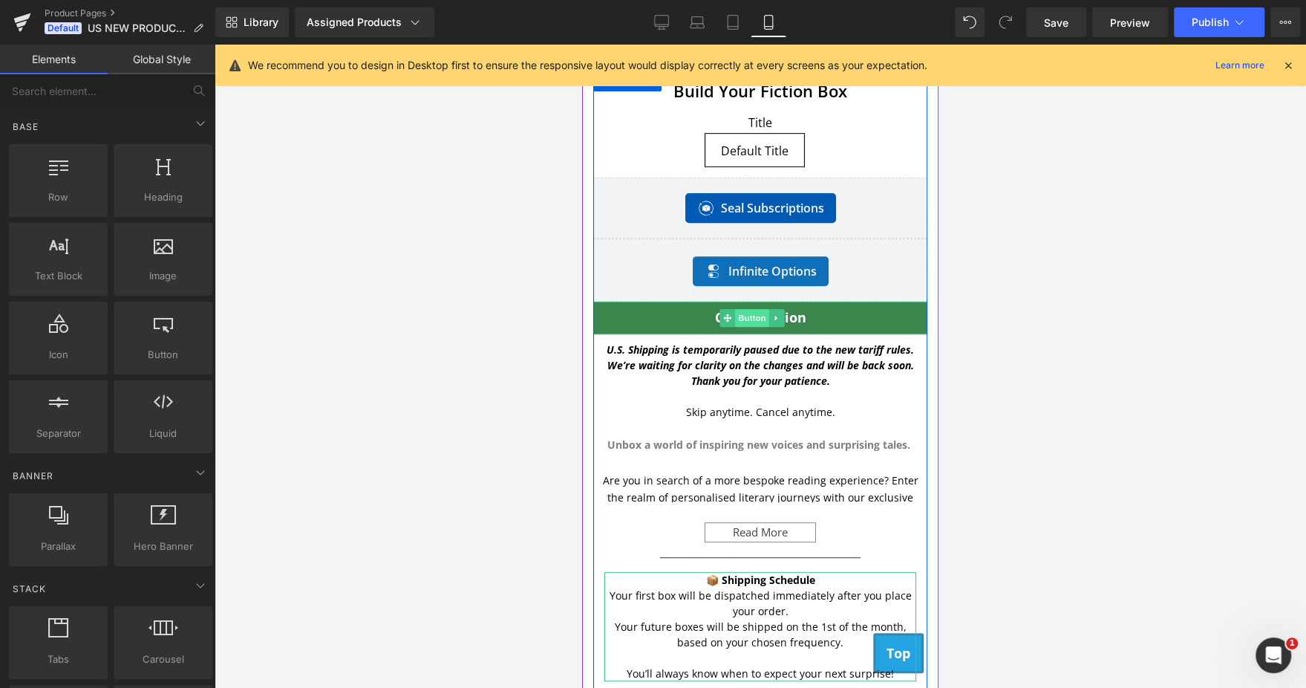
click at [748, 325] on span "Button" at bounding box center [752, 318] width 34 height 18
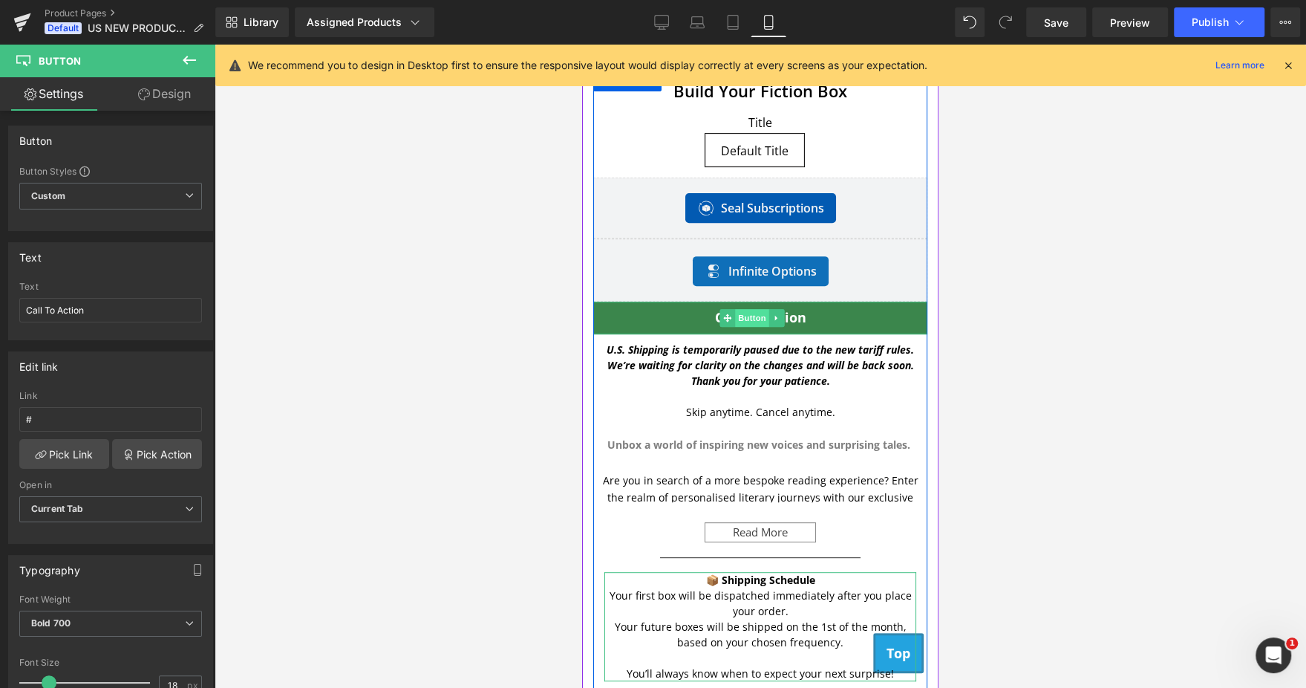
click at [745, 312] on span "Button" at bounding box center [752, 318] width 34 height 18
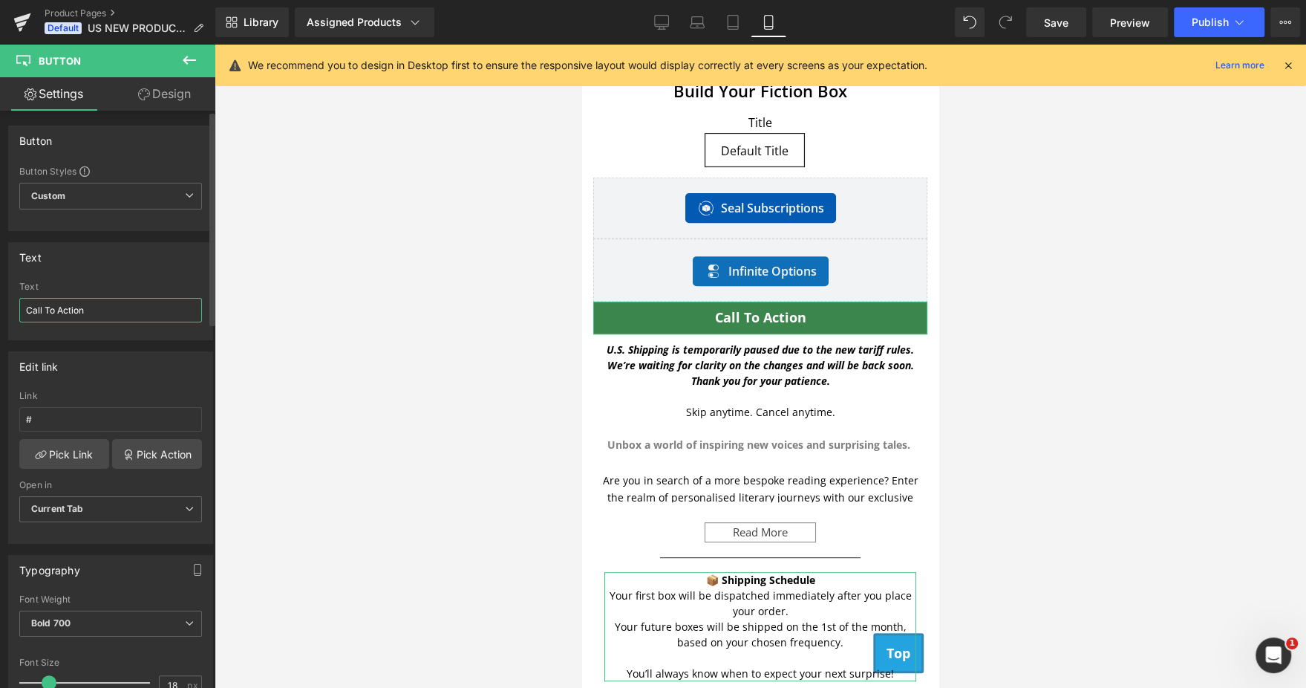
click at [155, 299] on input "Call To Action" at bounding box center [110, 310] width 183 height 25
paste input "Notify Me When Back"
type input "Notify Me When Back"
click at [164, 288] on div "Text" at bounding box center [110, 286] width 183 height 10
click at [1288, 67] on icon at bounding box center [1288, 65] width 13 height 13
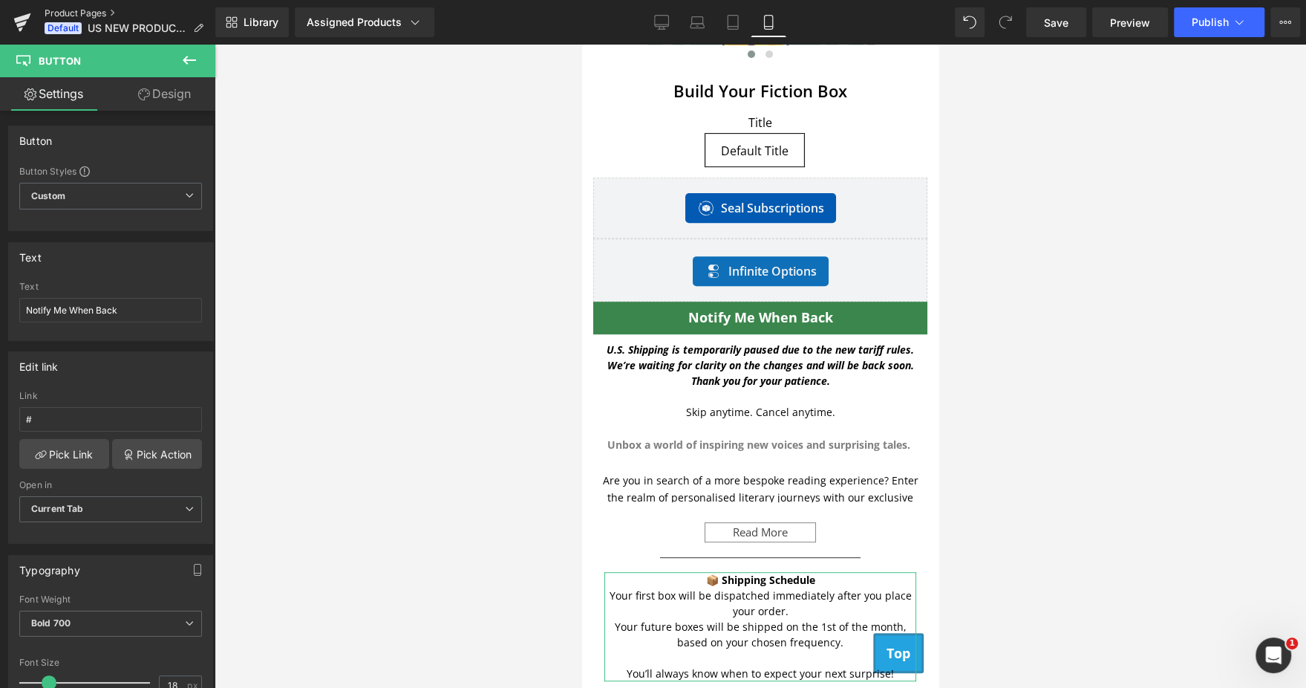
click at [93, 13] on link "Product Pages" at bounding box center [130, 13] width 171 height 12
click at [1208, 33] on button "Publish" at bounding box center [1219, 22] width 91 height 30
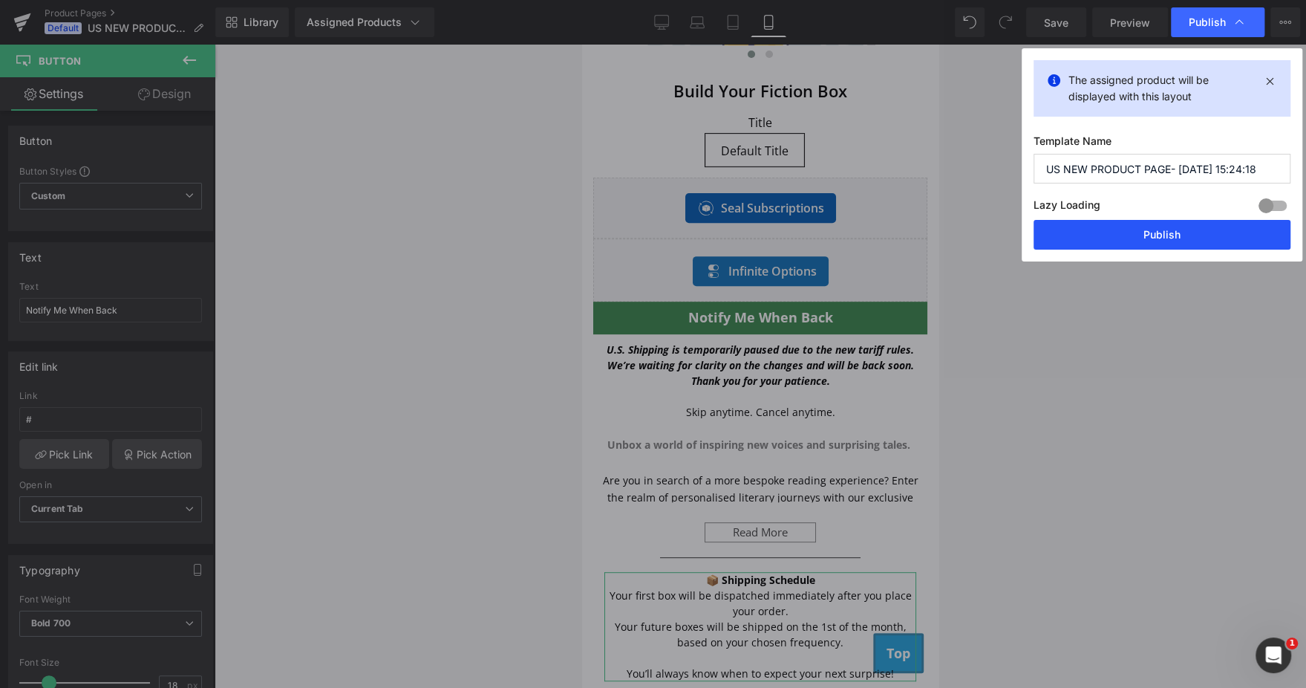
click at [1150, 234] on button "Publish" at bounding box center [1162, 235] width 257 height 30
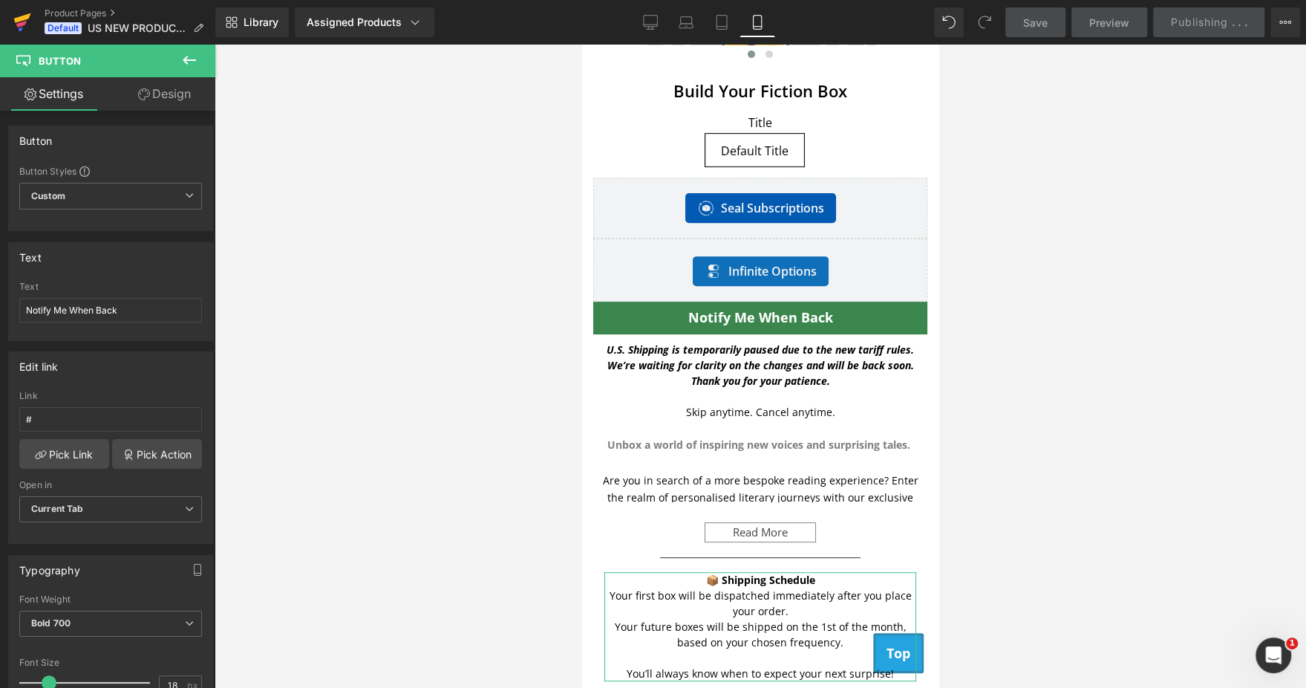
click at [10, 22] on link at bounding box center [22, 22] width 45 height 45
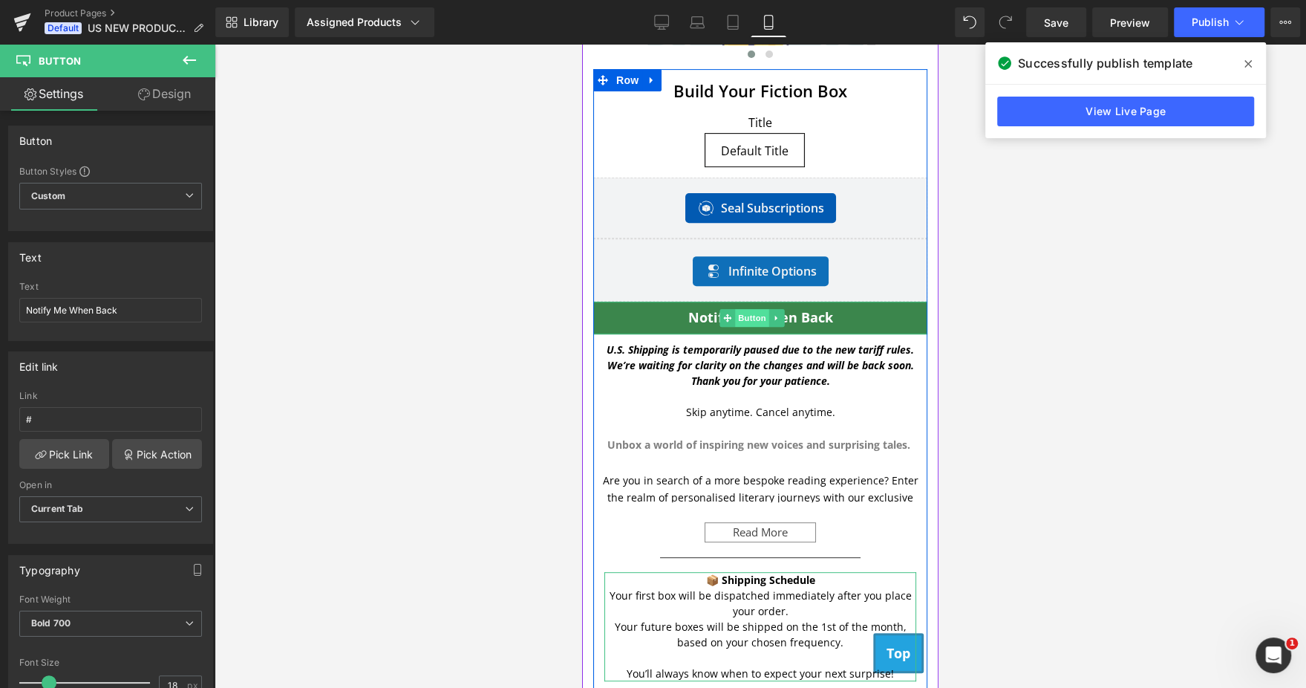
click at [740, 309] on span "Button" at bounding box center [752, 318] width 34 height 18
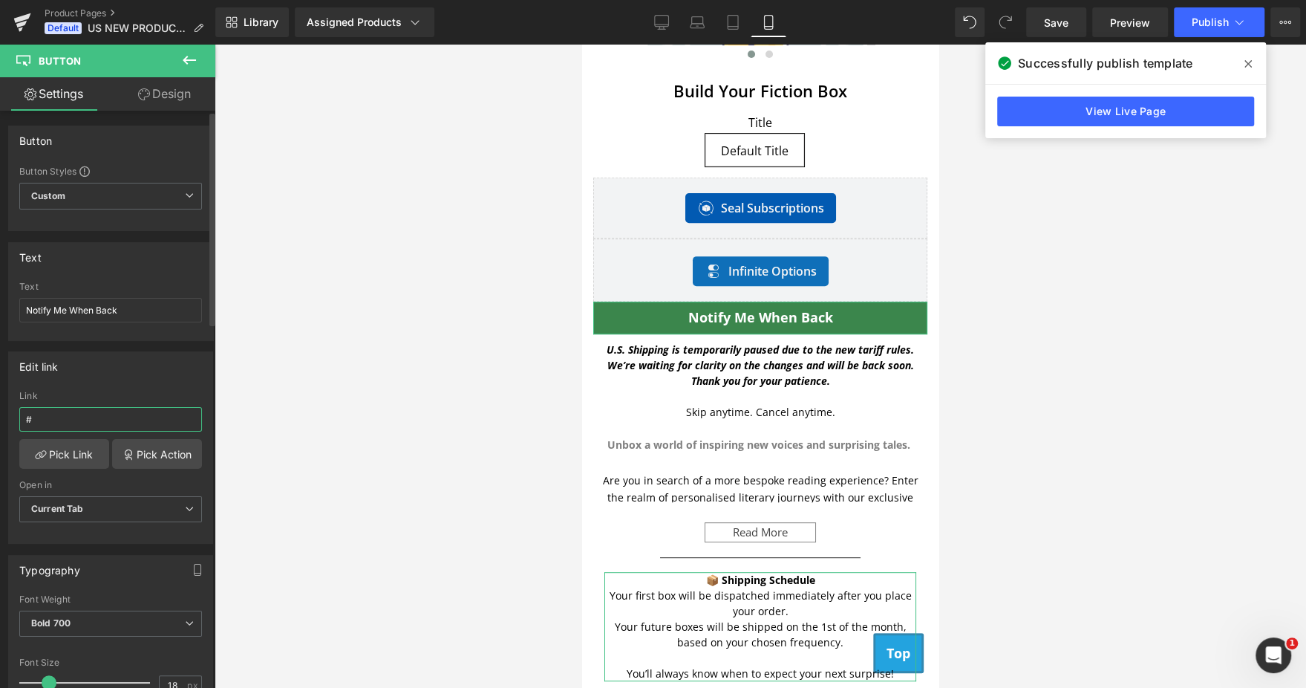
click at [118, 416] on input "#" at bounding box center [110, 419] width 183 height 25
paste input "https://aboxofstories.us/pages/us-shipping-coming-back-soon"
type input "https://aboxofstories.us/pages/us-shipping-coming-back-soon"
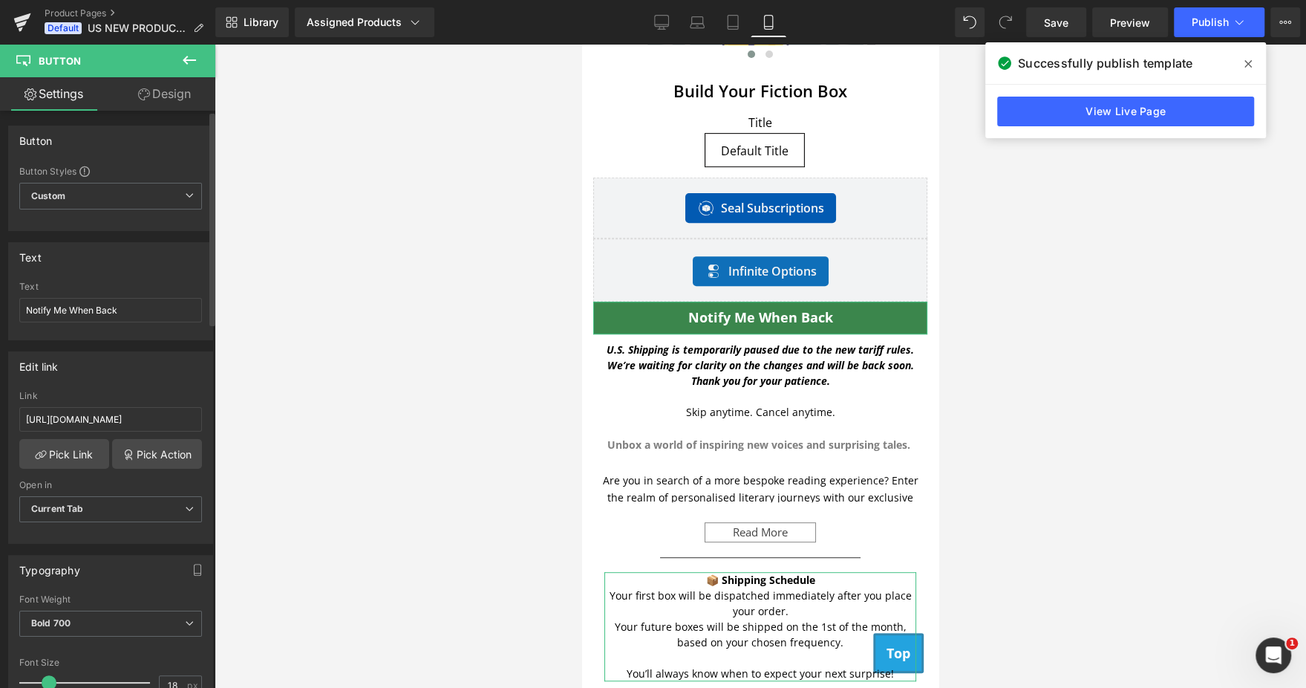
click at [145, 384] on div "Edit link https://aboxofstories.us/pages/us-shipping-coming-back-soon Link http…" at bounding box center [110, 447] width 205 height 192
click at [656, 17] on icon at bounding box center [661, 21] width 14 height 11
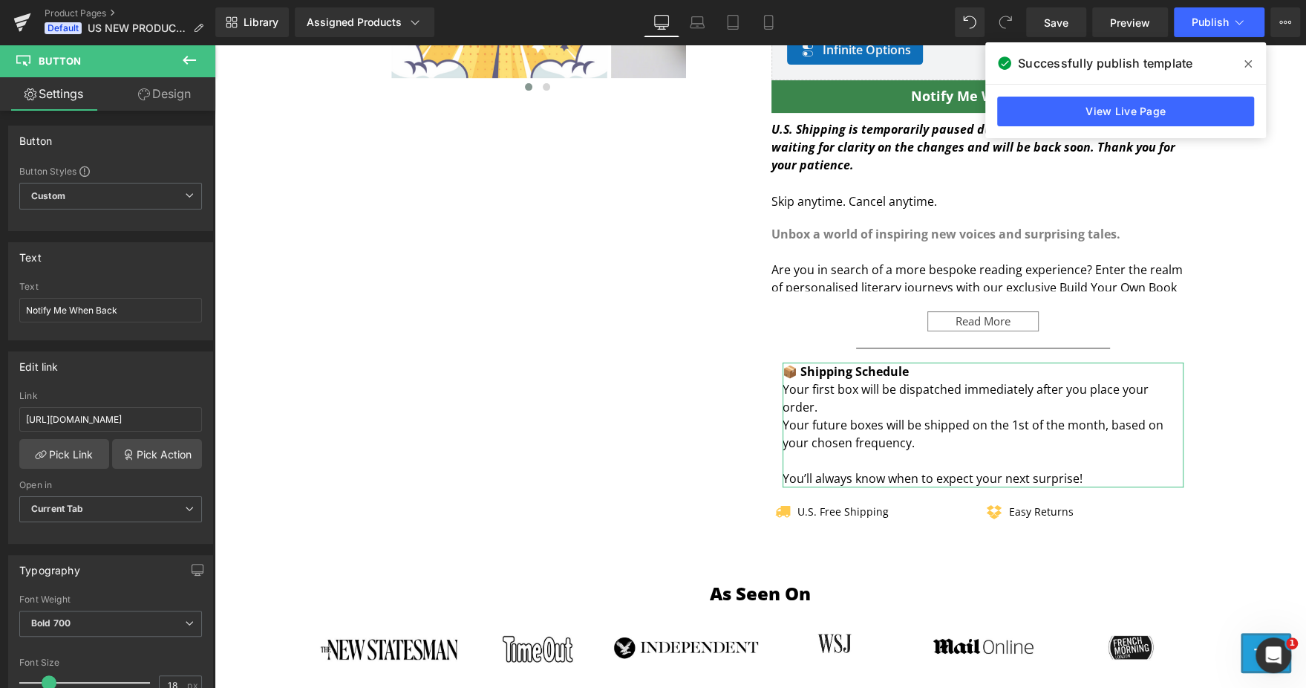
scroll to position [151, 0]
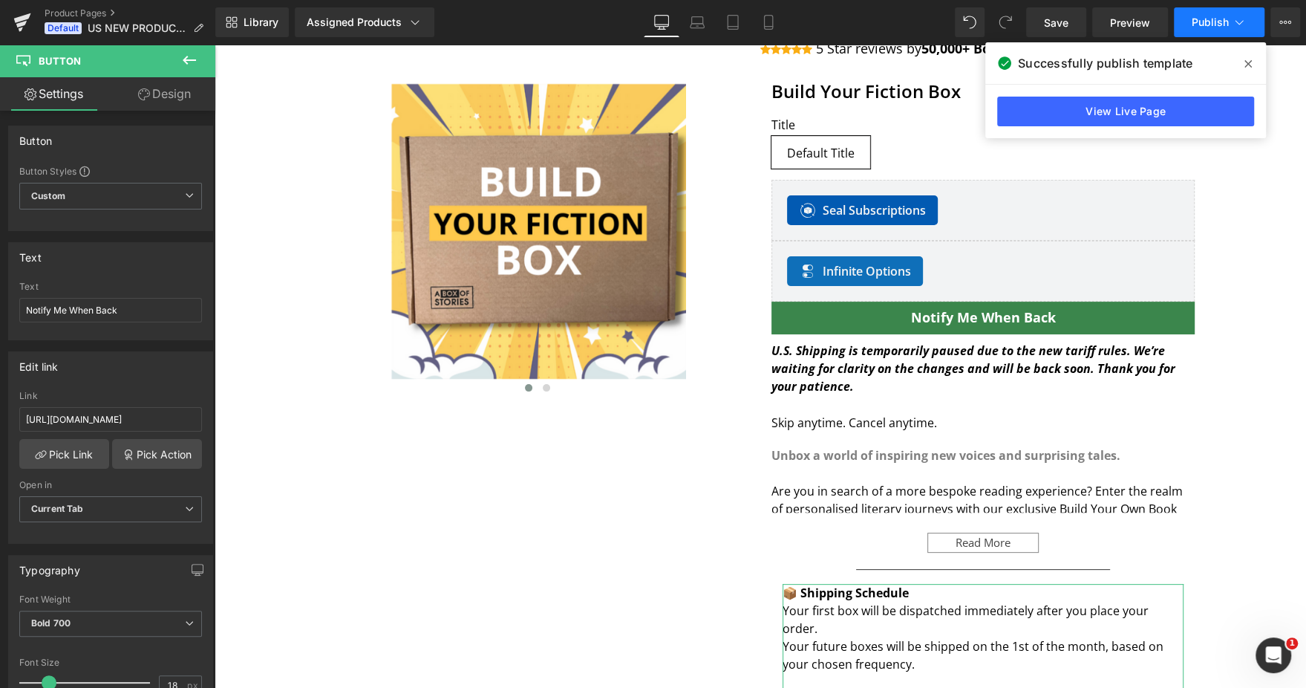
click at [1226, 29] on button "Publish" at bounding box center [1219, 22] width 91 height 30
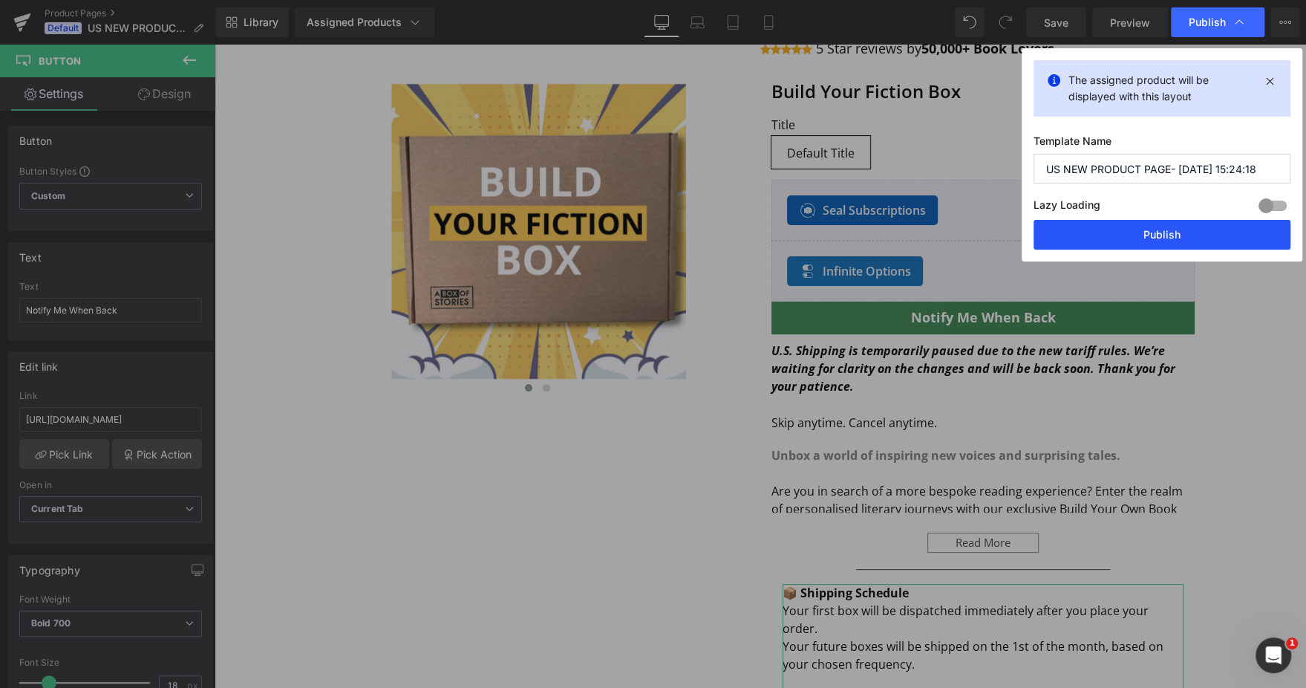
click at [1169, 240] on button "Publish" at bounding box center [1162, 235] width 257 height 30
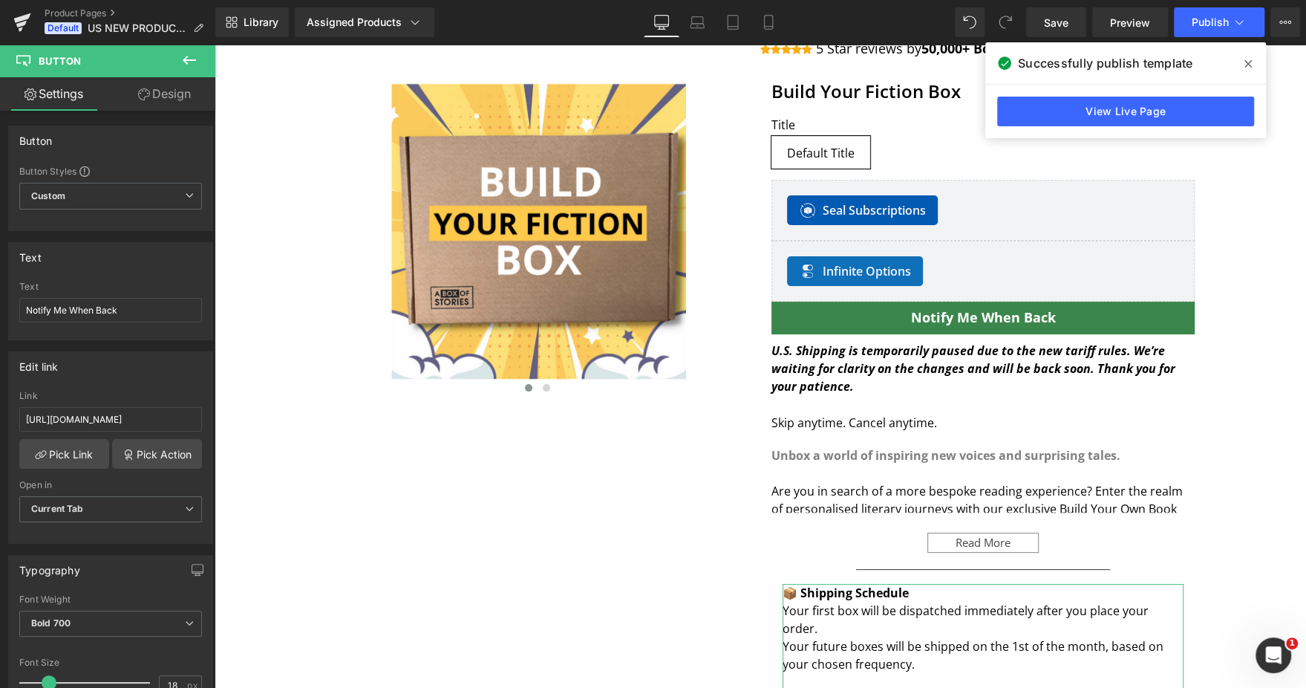
click at [186, 62] on icon at bounding box center [189, 60] width 13 height 9
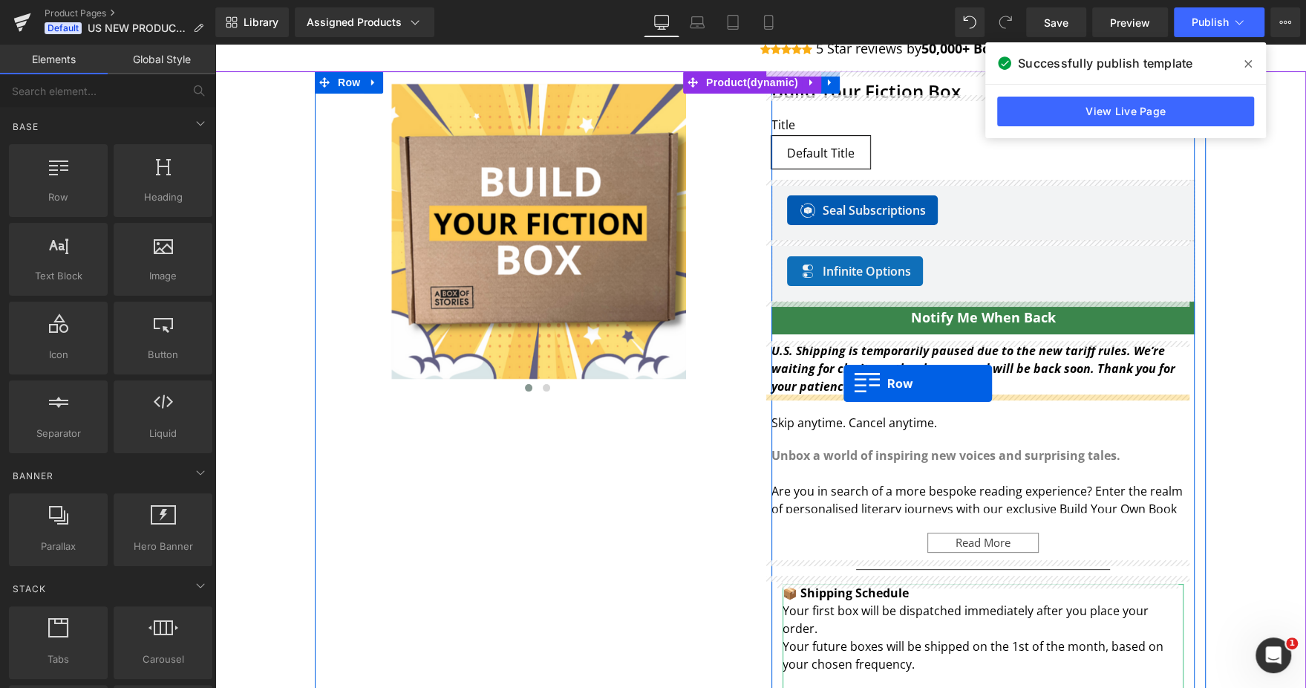
drag, startPoint x: 282, startPoint y: 228, endPoint x: 844, endPoint y: 382, distance: 582.2
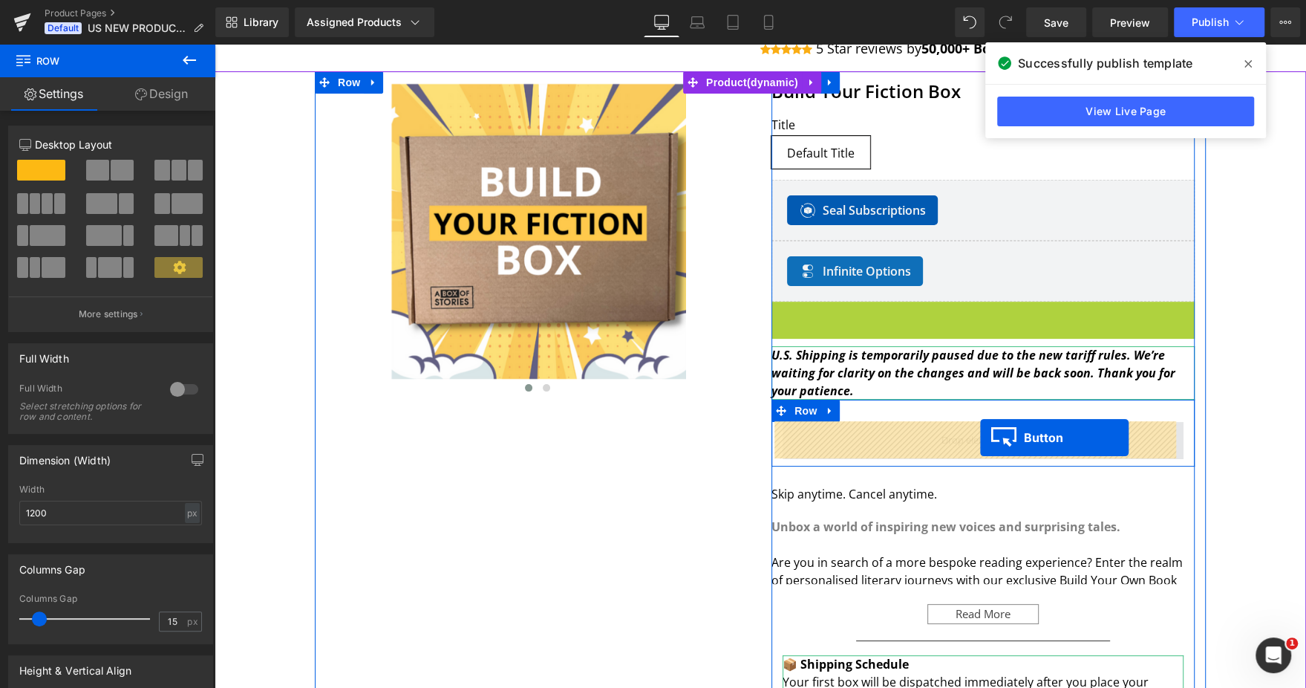
drag, startPoint x: 948, startPoint y: 317, endPoint x: 980, endPoint y: 437, distance: 124.5
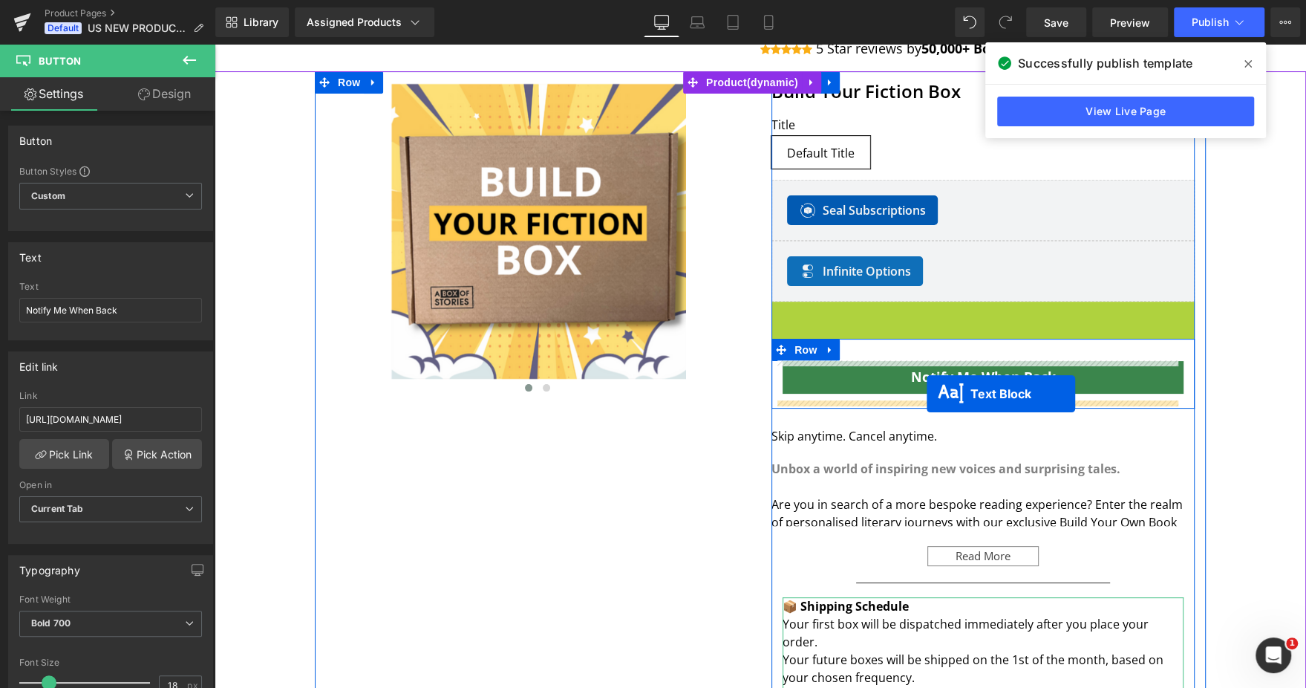
drag, startPoint x: 928, startPoint y: 324, endPoint x: 927, endPoint y: 394, distance: 69.1
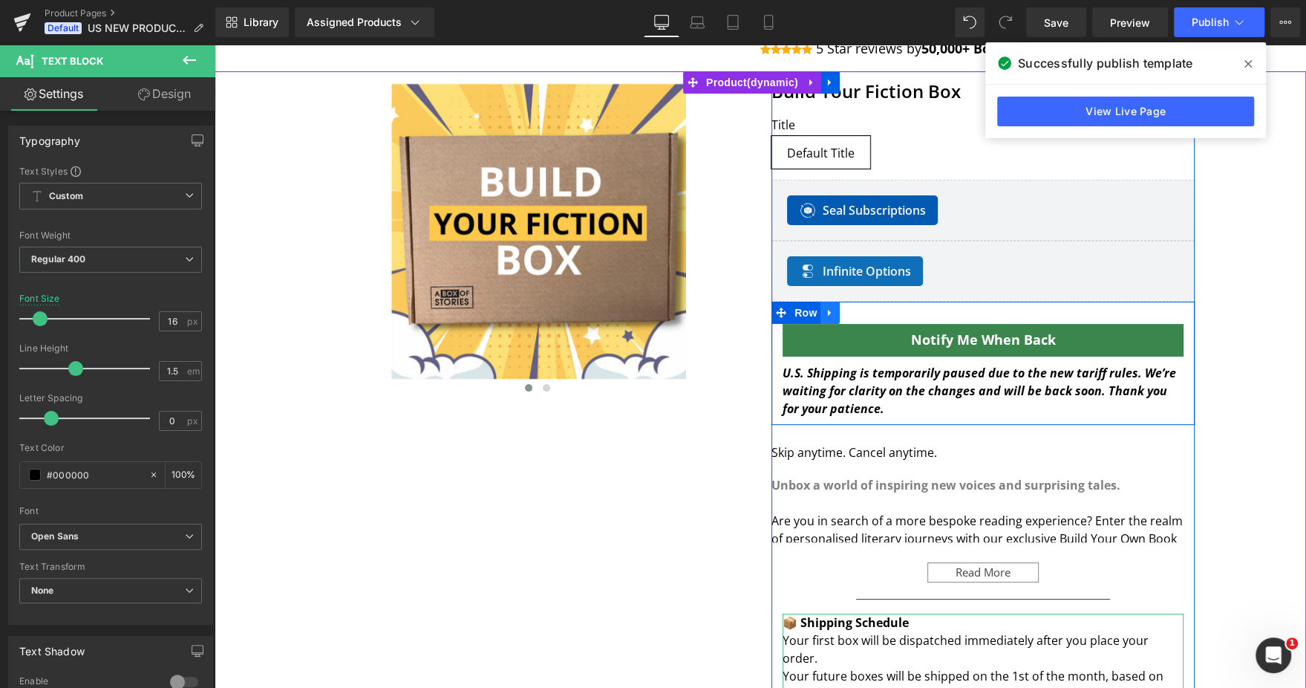
click at [827, 317] on link at bounding box center [830, 312] width 19 height 22
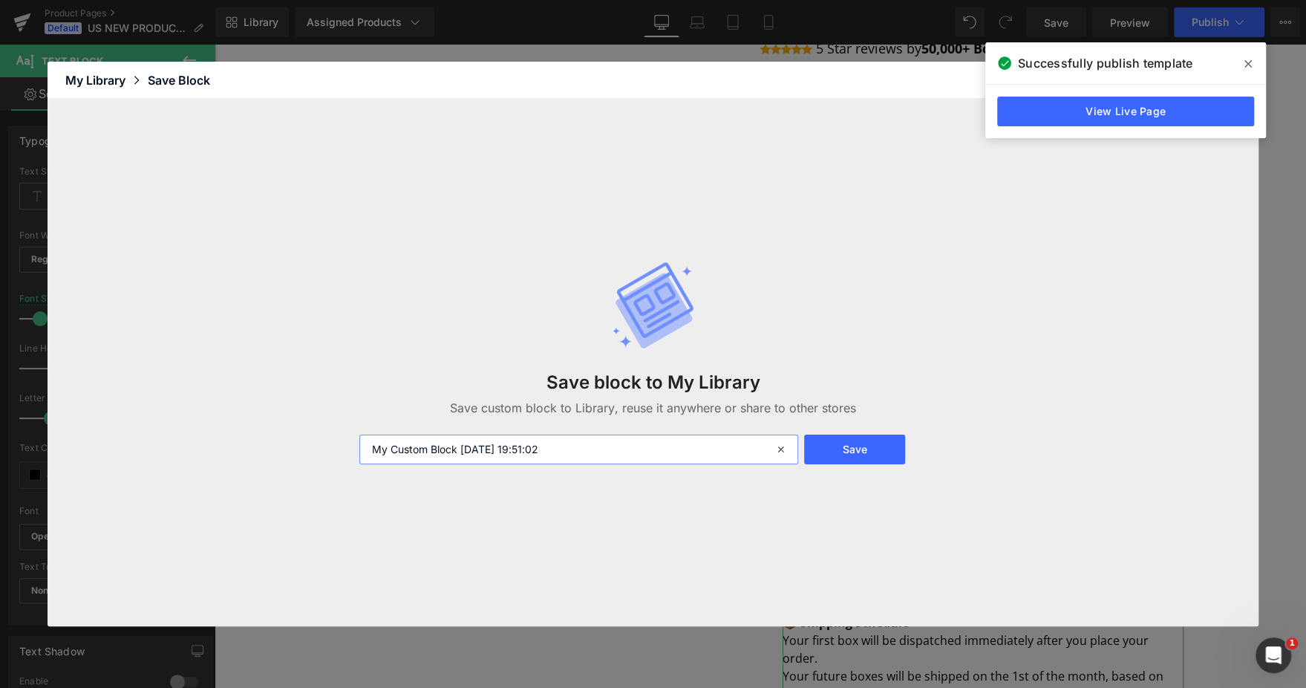
click at [619, 457] on input "My Custom Block 2025-08-26 19:51:02" at bounding box center [579, 449] width 440 height 30
type input "US De minimis Shipping Pause"
click at [861, 460] on button "Save" at bounding box center [854, 449] width 101 height 30
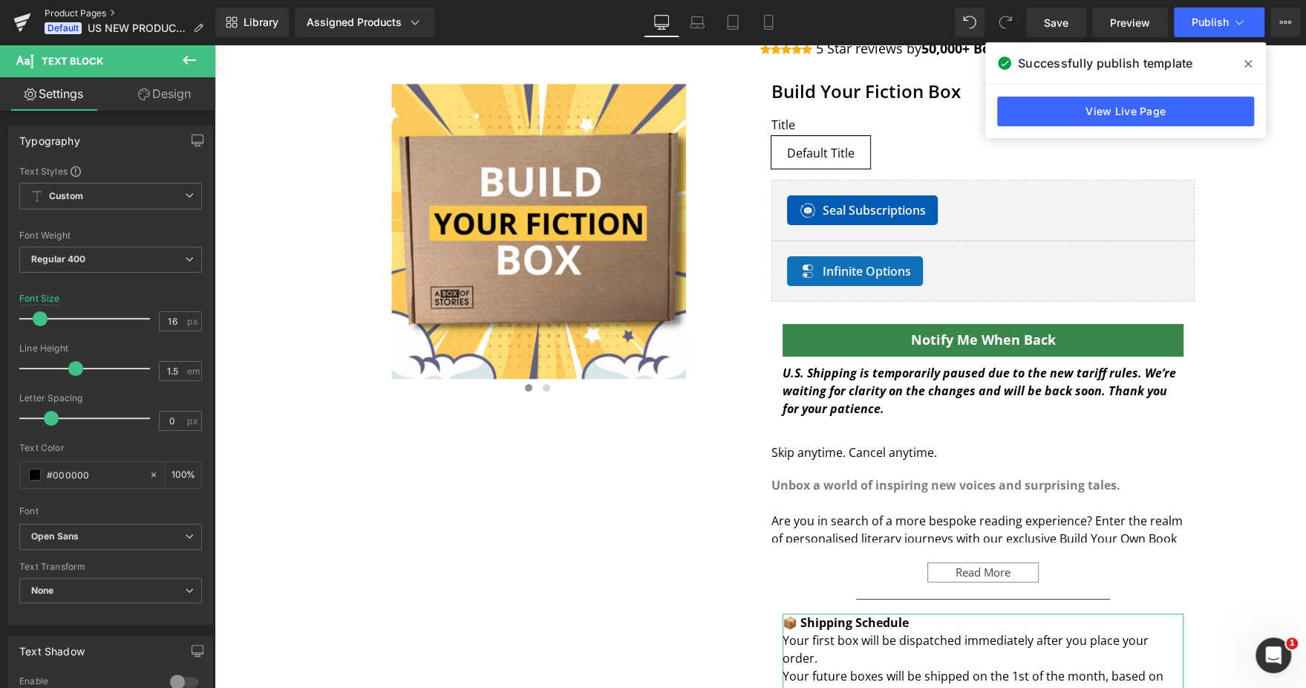
drag, startPoint x: 83, startPoint y: 9, endPoint x: 539, endPoint y: 65, distance: 459.3
click at [83, 9] on link "Product Pages" at bounding box center [130, 13] width 171 height 12
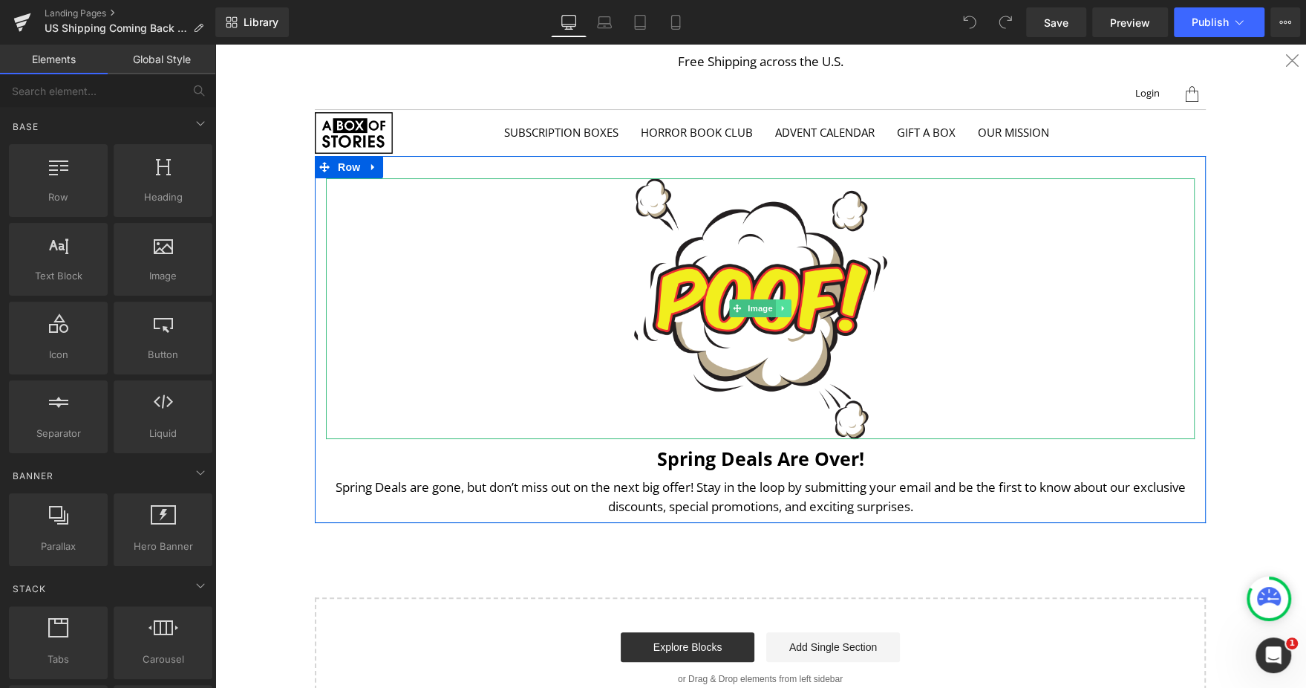
click at [782, 309] on link at bounding box center [784, 308] width 16 height 18
click at [787, 309] on icon at bounding box center [791, 308] width 8 height 8
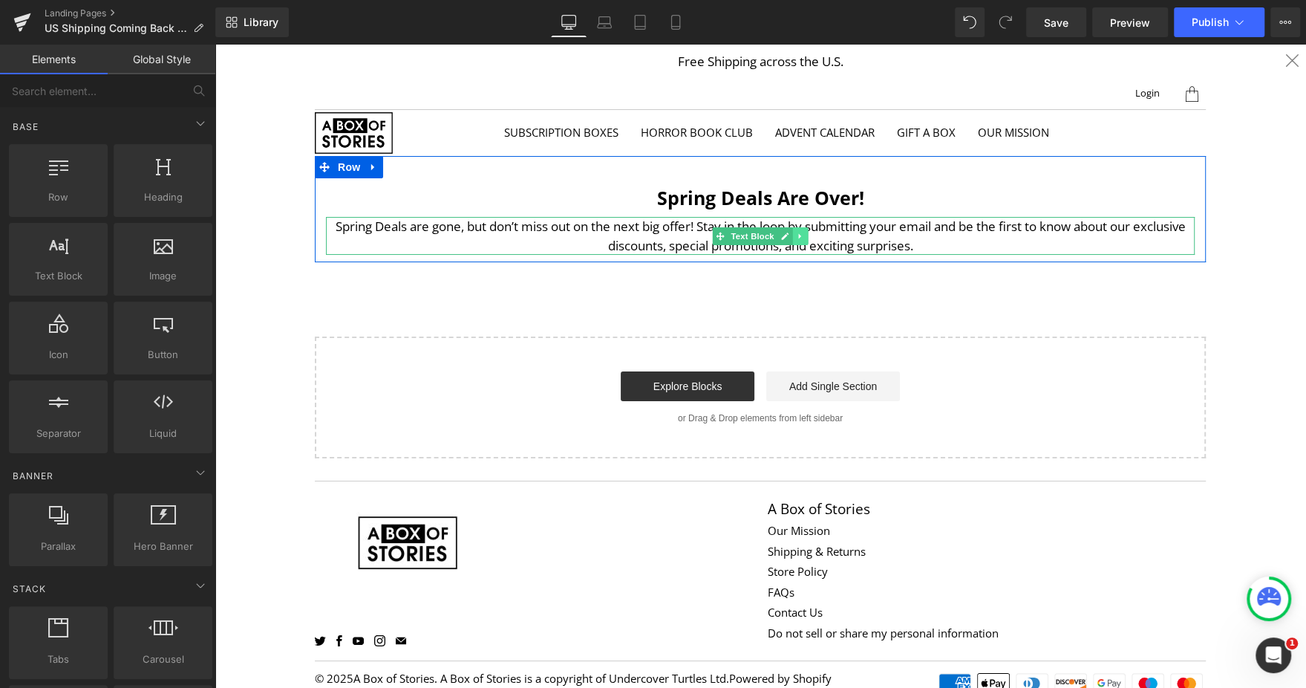
click at [793, 233] on link at bounding box center [801, 236] width 16 height 18
click at [804, 238] on icon at bounding box center [808, 236] width 8 height 8
click at [371, 168] on icon at bounding box center [372, 166] width 3 height 7
click at [388, 166] on icon at bounding box center [393, 167] width 10 height 10
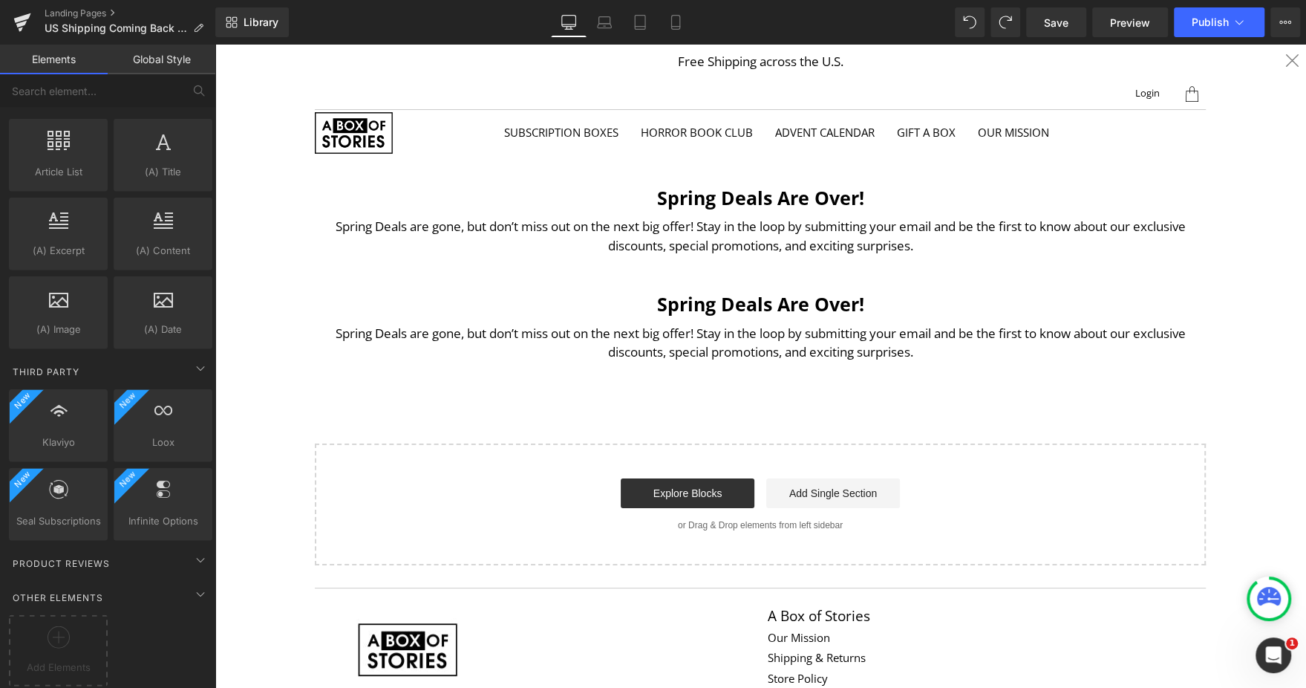
scroll to position [2763, 0]
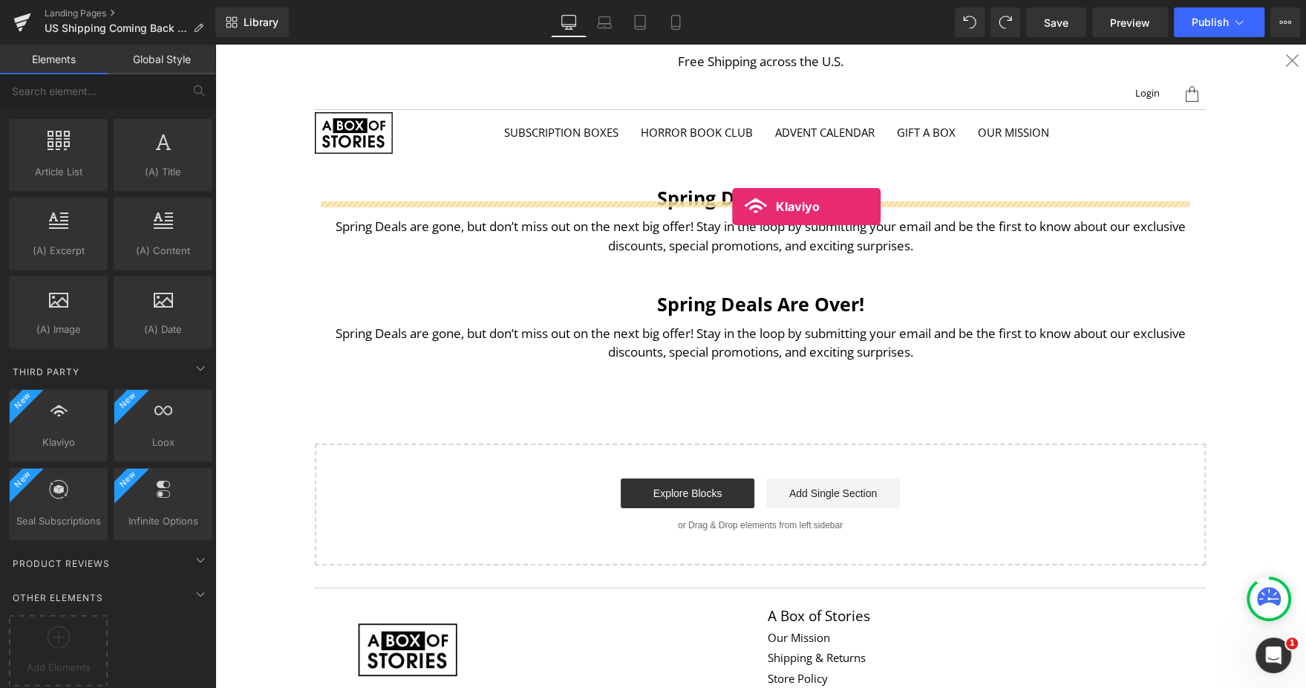
drag, startPoint x: 283, startPoint y: 453, endPoint x: 732, endPoint y: 206, distance: 512.4
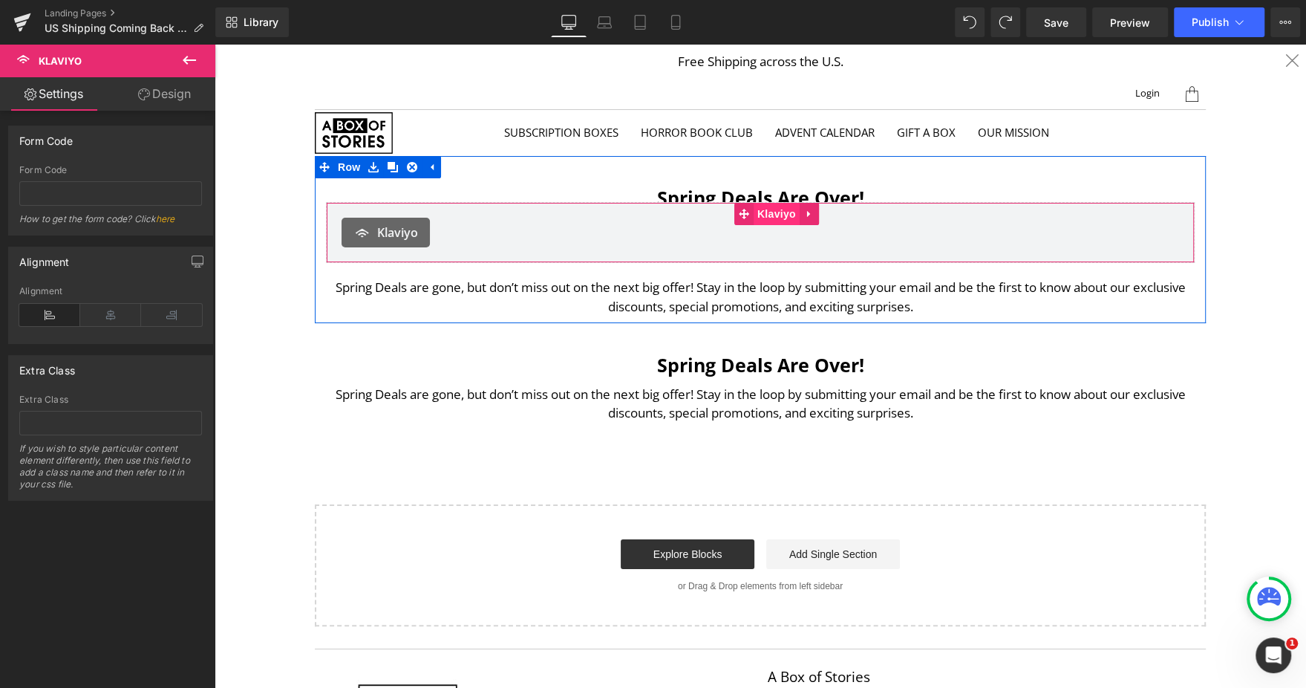
click at [754, 216] on span "Klaviyo" at bounding box center [777, 214] width 46 height 22
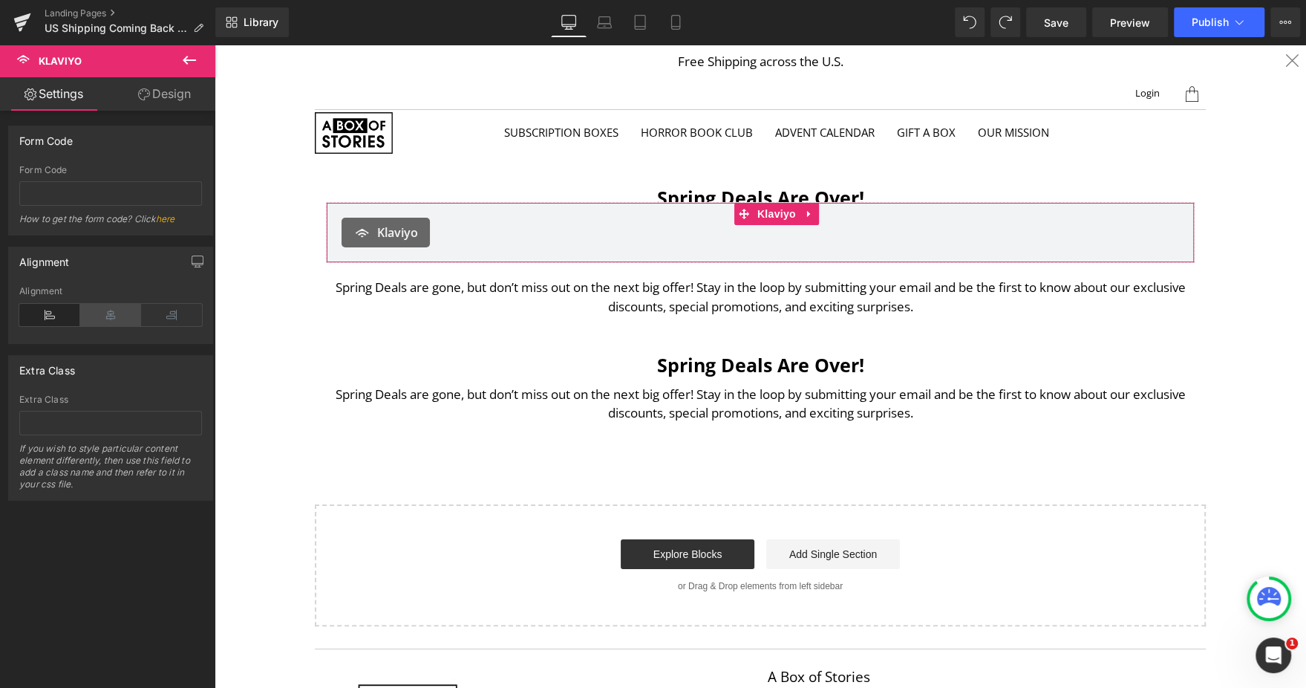
click at [120, 316] on icon at bounding box center [110, 315] width 61 height 22
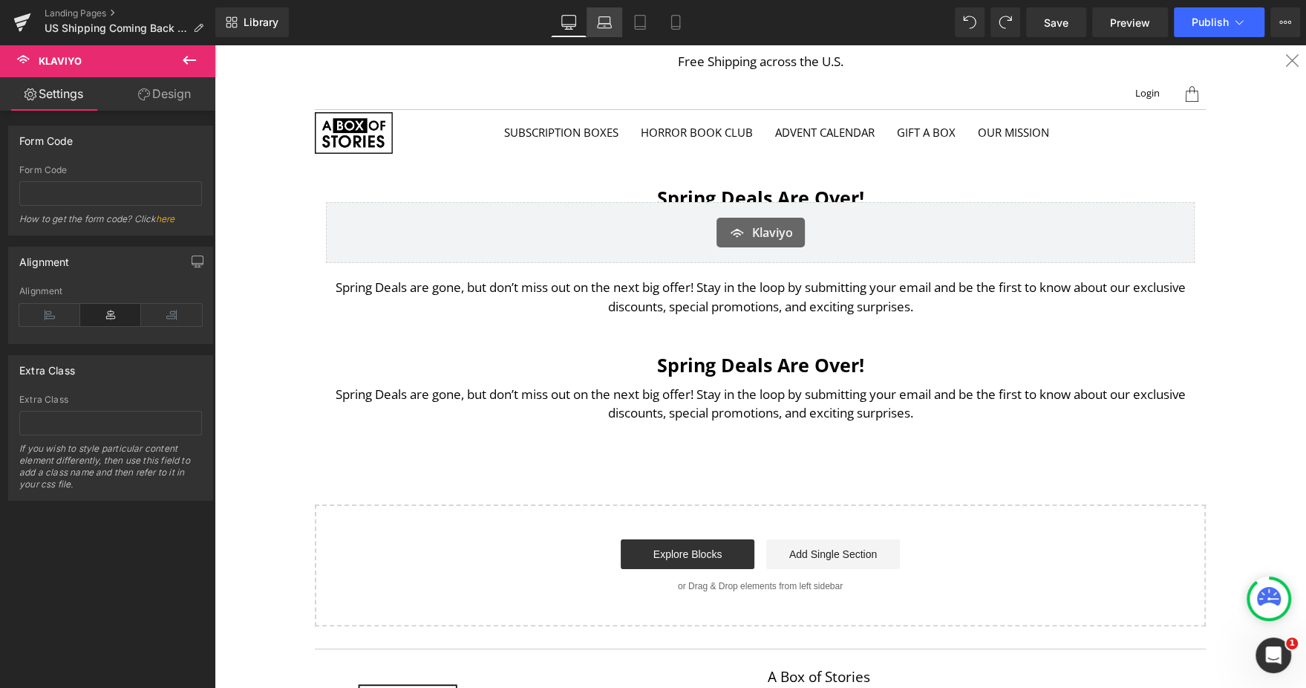
click at [597, 19] on icon at bounding box center [604, 22] width 15 height 15
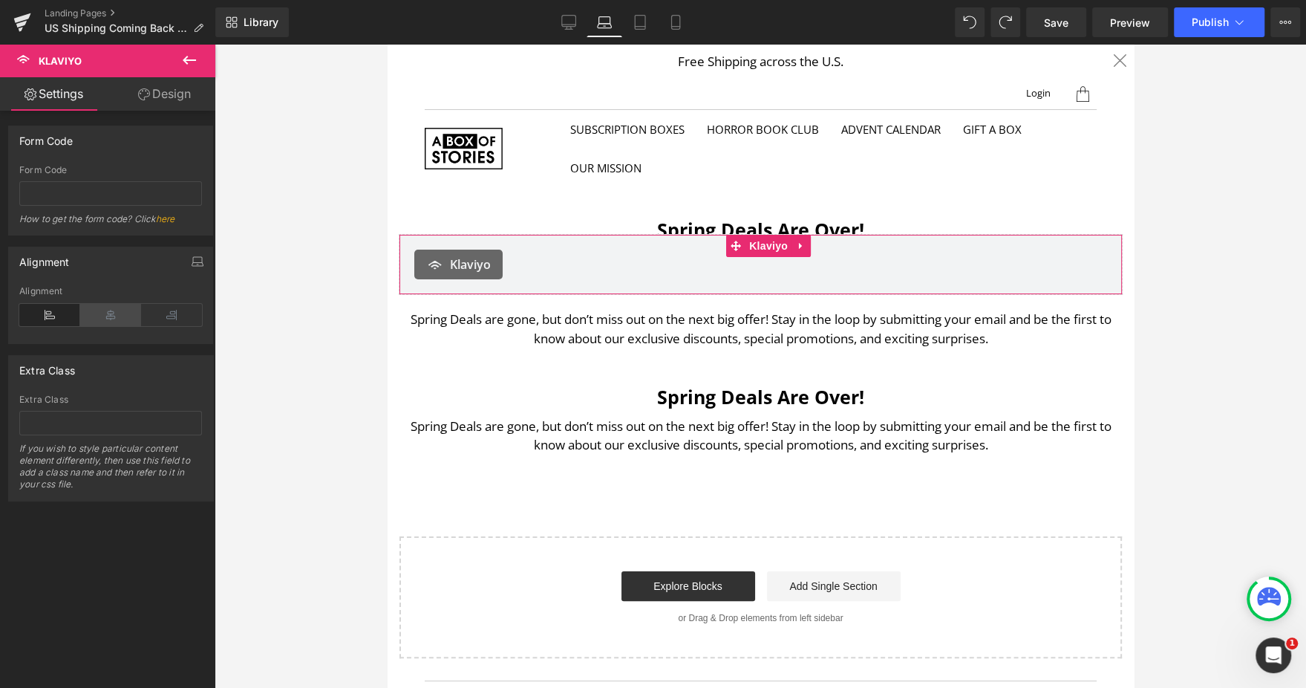
click at [112, 309] on icon at bounding box center [110, 315] width 61 height 22
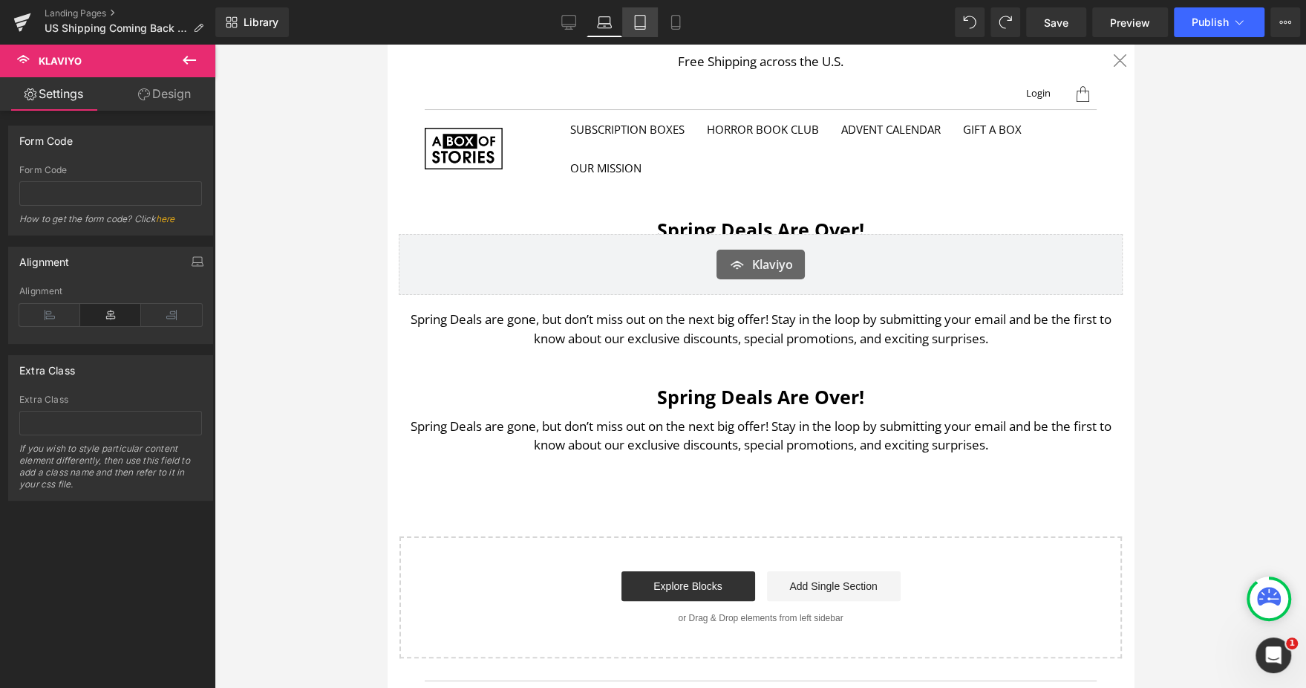
click at [644, 22] on icon at bounding box center [640, 22] width 15 height 15
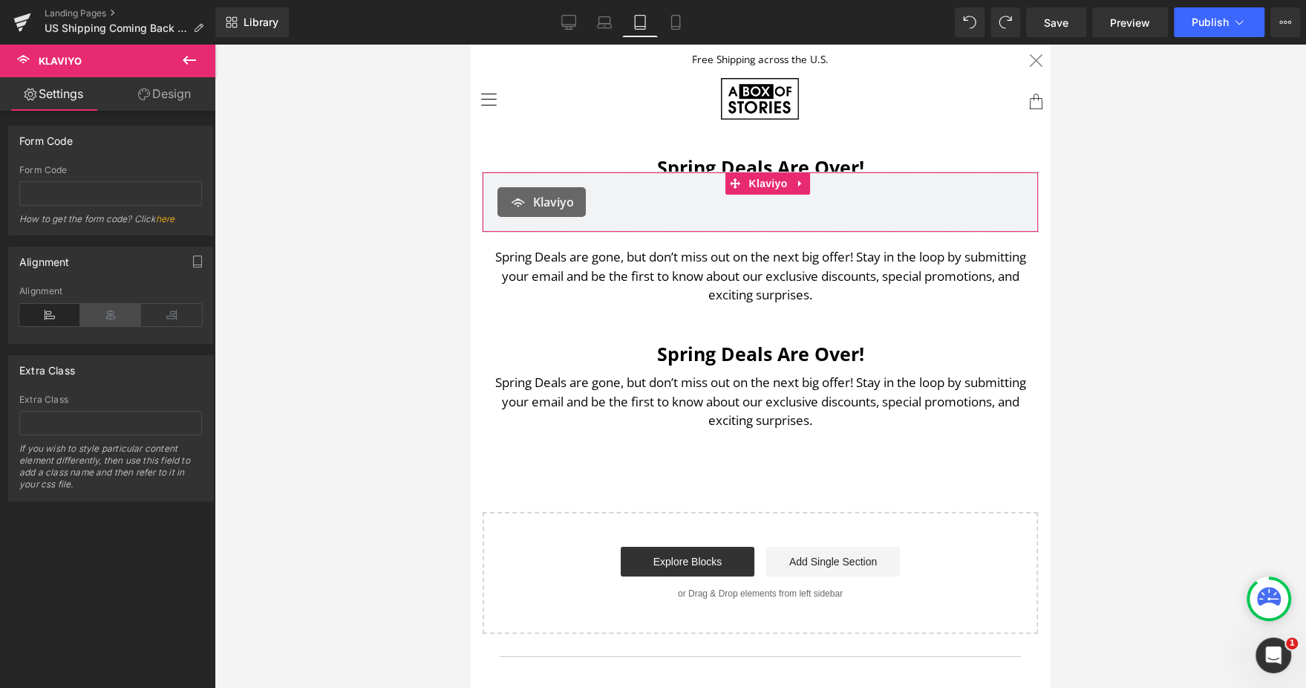
click at [102, 318] on icon at bounding box center [110, 315] width 61 height 22
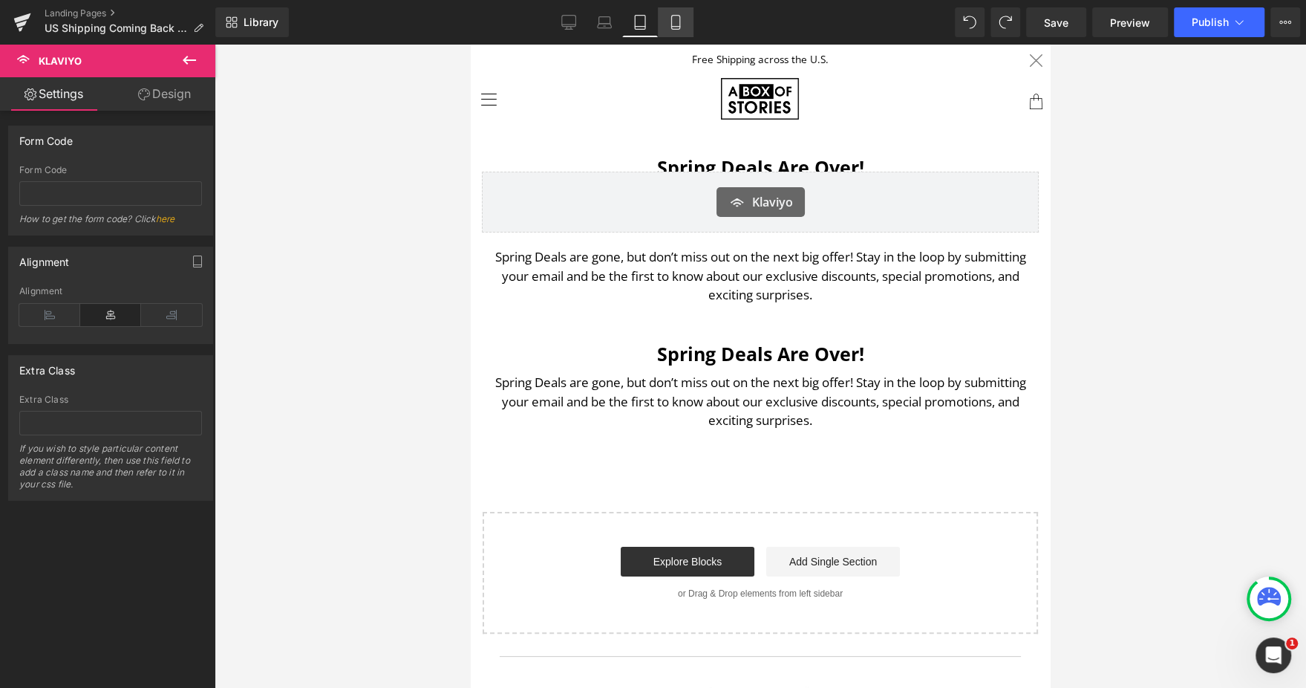
click at [672, 25] on icon at bounding box center [675, 22] width 15 height 15
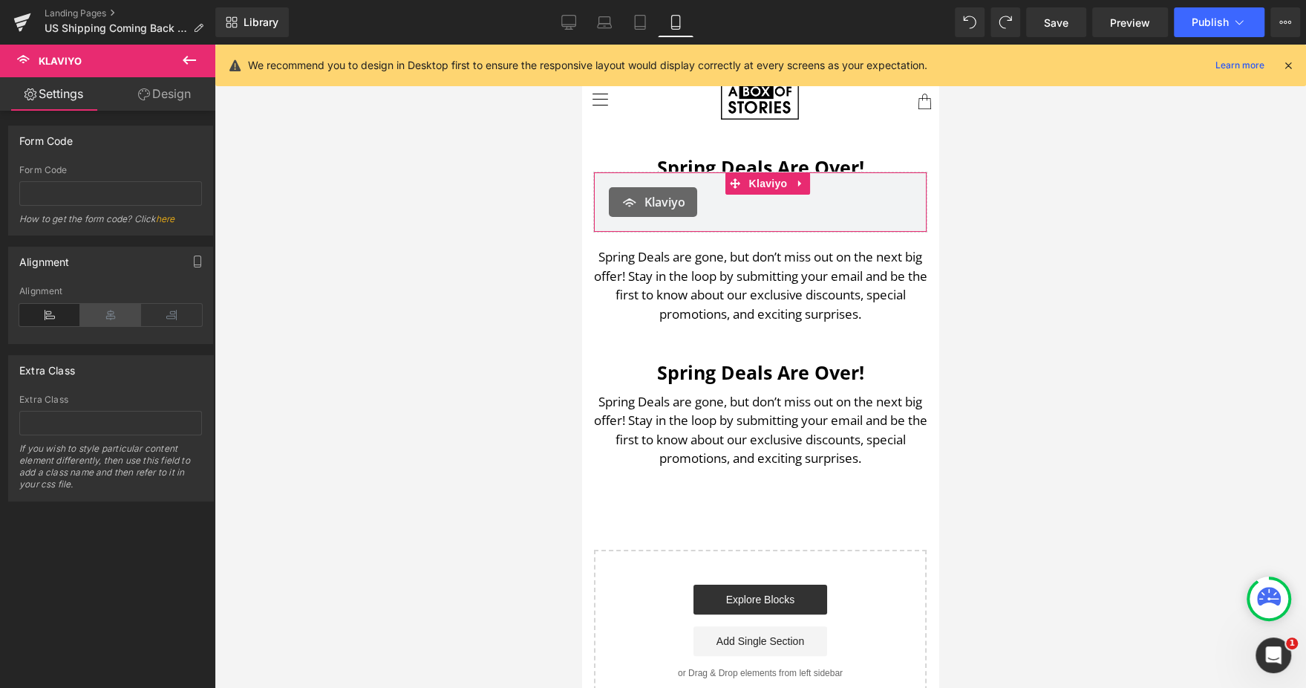
click at [105, 322] on icon at bounding box center [110, 315] width 61 height 22
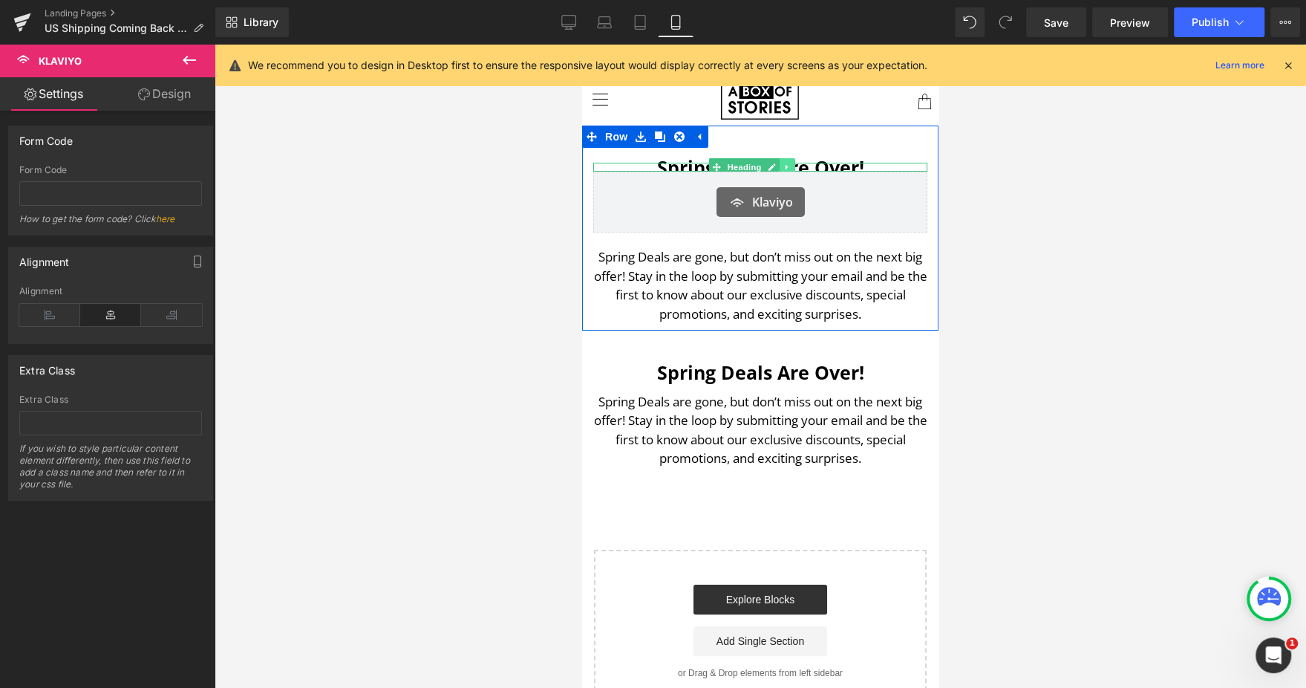
click at [790, 163] on icon at bounding box center [787, 167] width 8 height 9
click at [790, 163] on link at bounding box center [795, 167] width 16 height 18
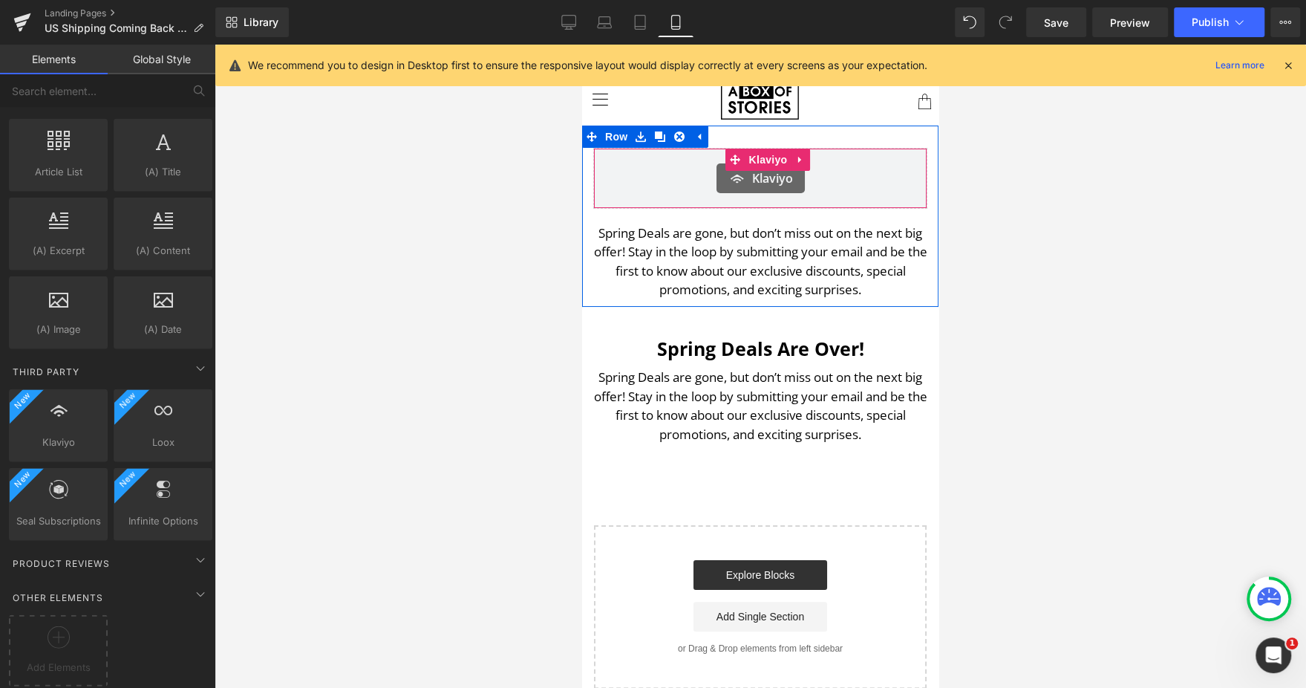
click at [752, 180] on span "Klaviyo" at bounding box center [772, 178] width 41 height 18
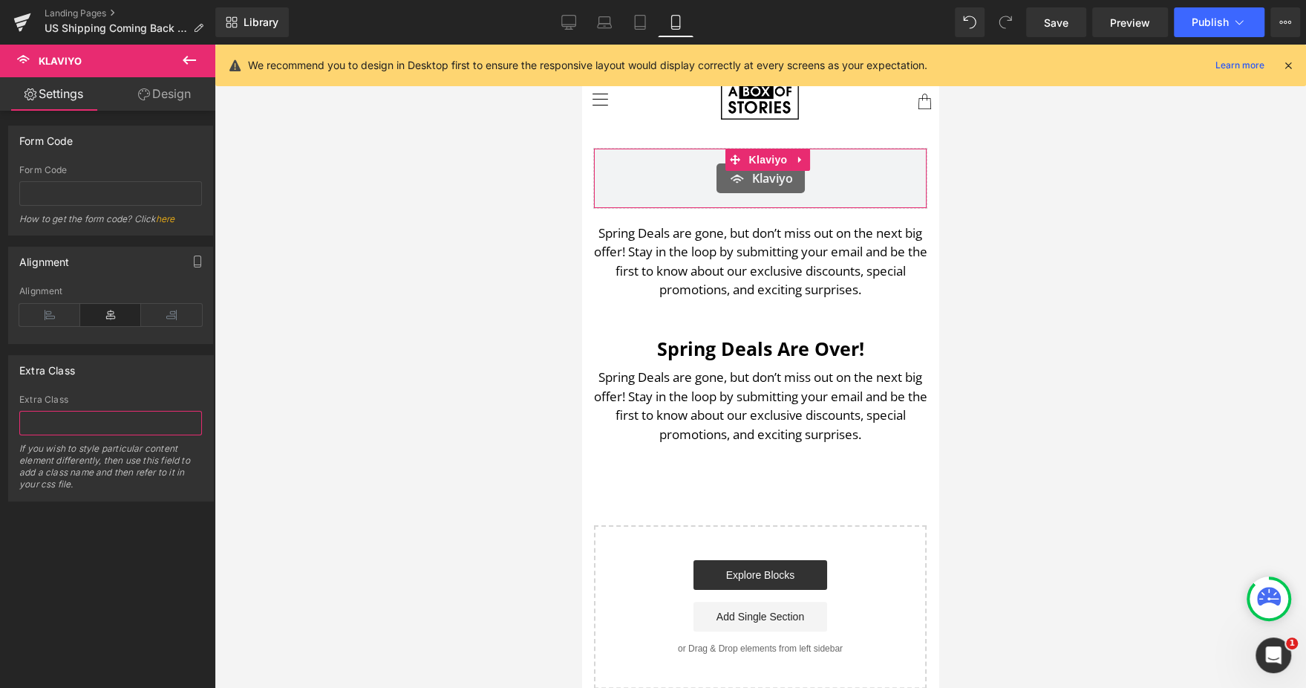
paste input "SB2hcV"
click at [118, 425] on input "text" at bounding box center [110, 423] width 183 height 25
type input "SB2hcV"
click at [115, 572] on div "false false Form Code Form Code How to get the form code? Click here Alignment …" at bounding box center [111, 403] width 222 height 584
click at [108, 422] on input "SB2hcV" at bounding box center [110, 423] width 183 height 25
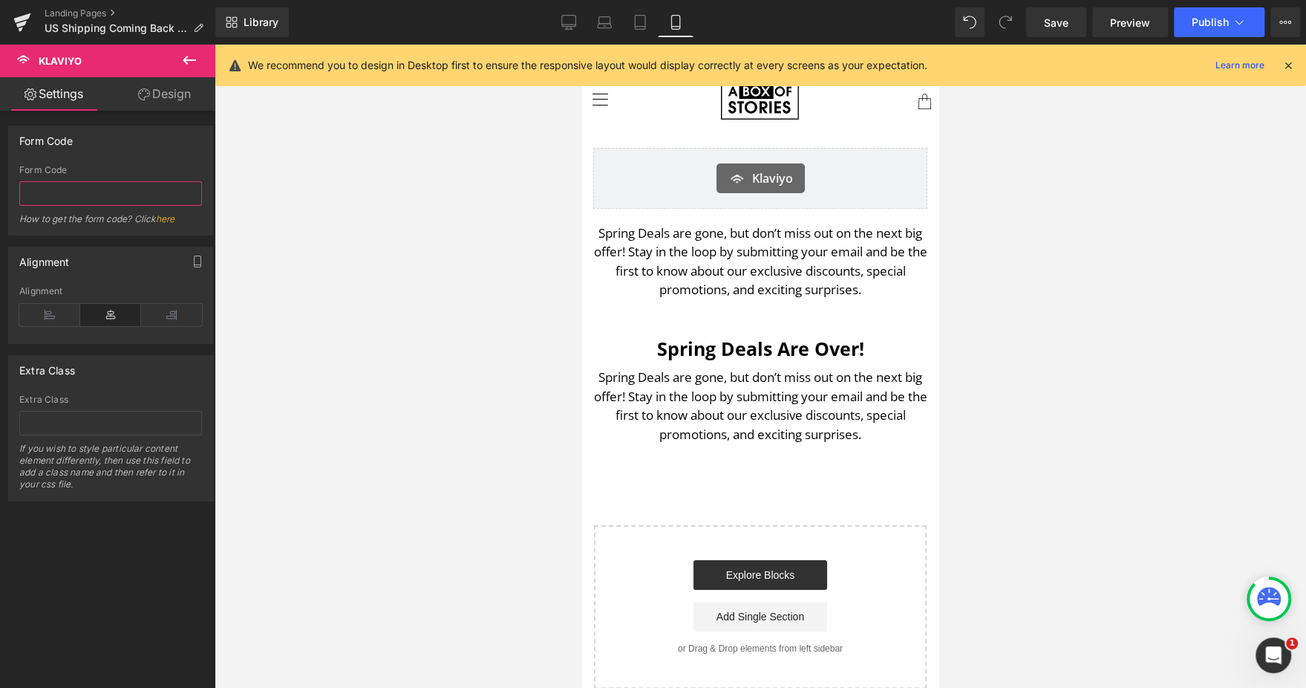
click at [76, 198] on input "text" at bounding box center [110, 193] width 183 height 25
paste input "SB2hcV"
type input "SB2hcV"
click at [136, 156] on div "Form Code SB2hcV Form Code SB2hcV How to get the form code? Click here" at bounding box center [110, 180] width 205 height 110
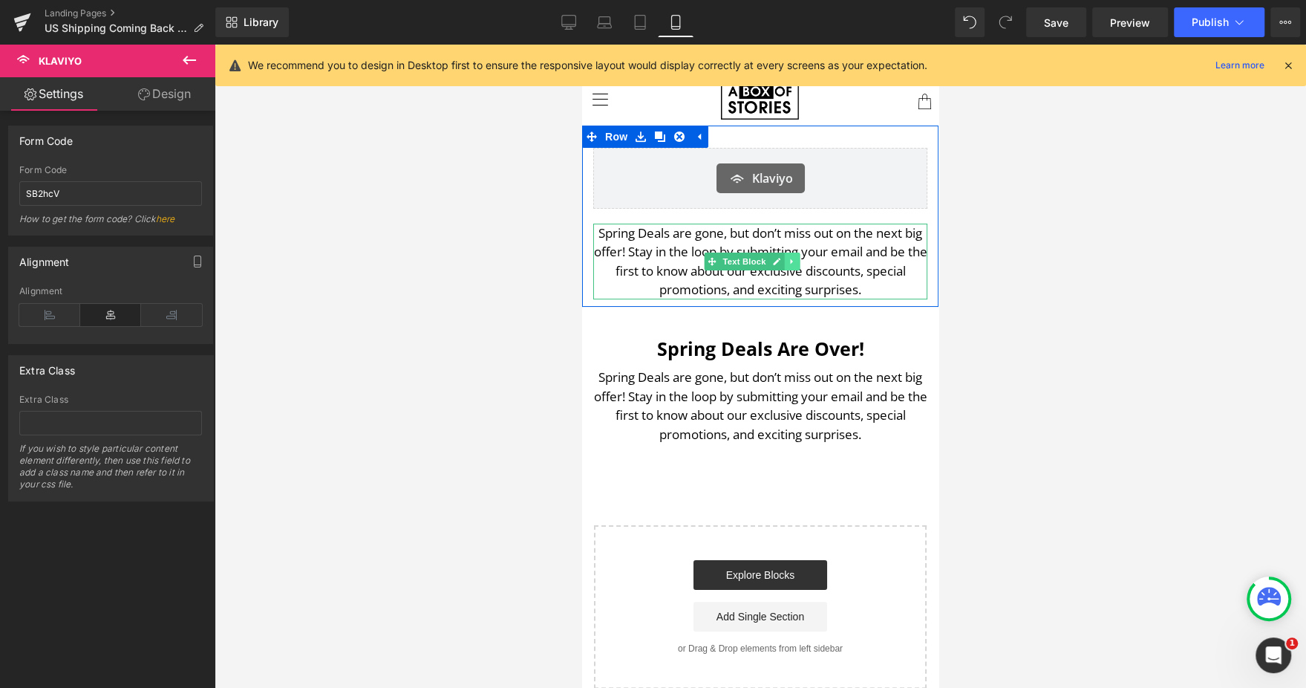
click at [784, 259] on link at bounding box center [792, 261] width 16 height 18
click at [793, 261] on link at bounding box center [800, 261] width 16 height 18
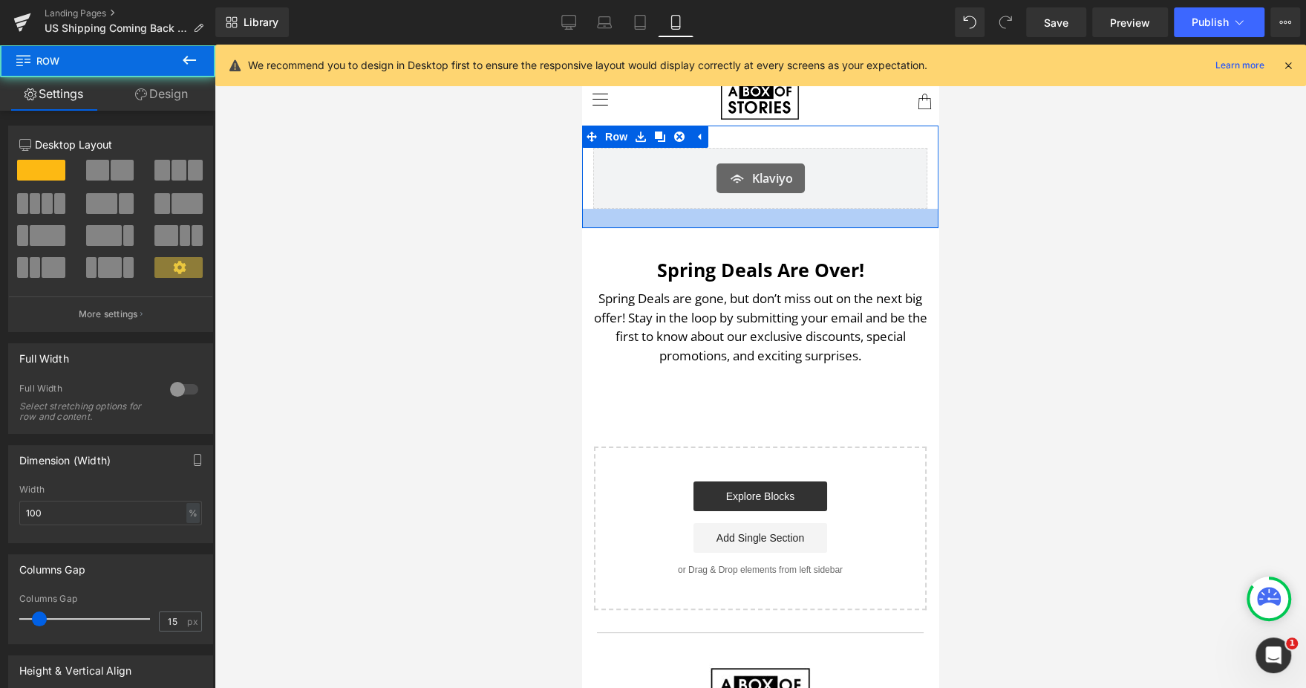
drag, startPoint x: 858, startPoint y: 215, endPoint x: 857, endPoint y: 226, distance: 11.9
click at [857, 226] on div at bounding box center [760, 218] width 356 height 19
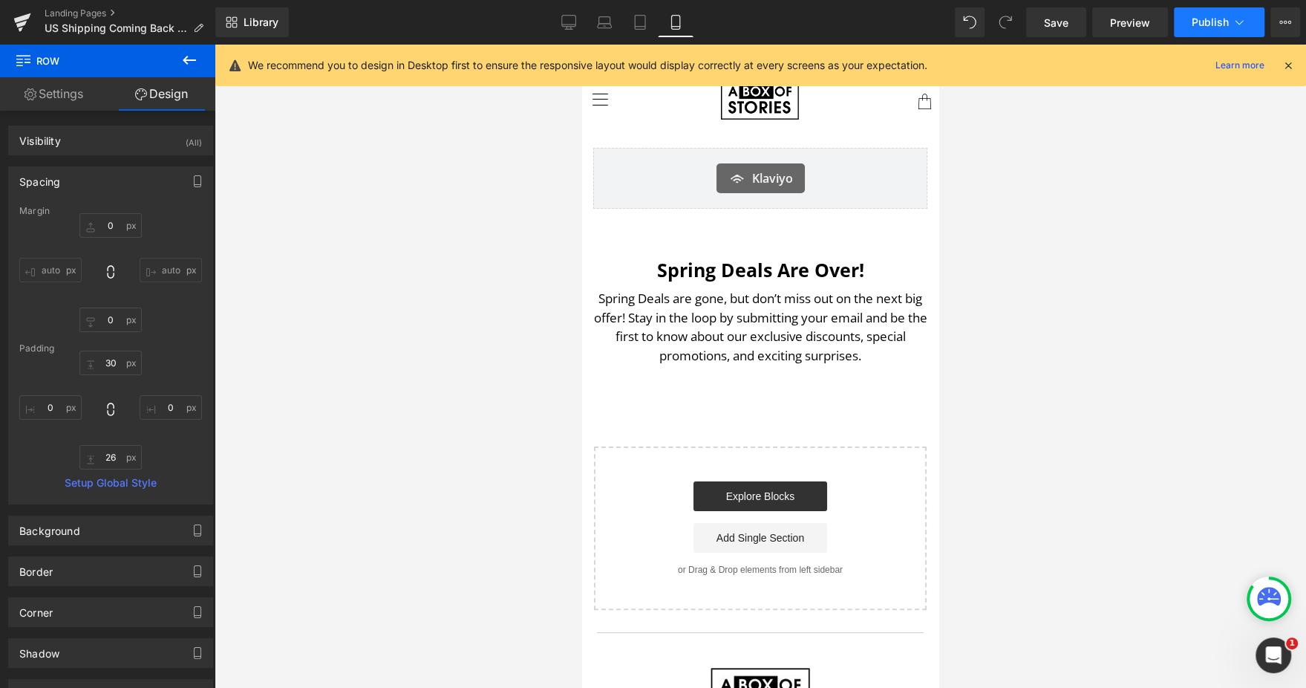
click at [1211, 24] on span "Publish" at bounding box center [1210, 22] width 37 height 12
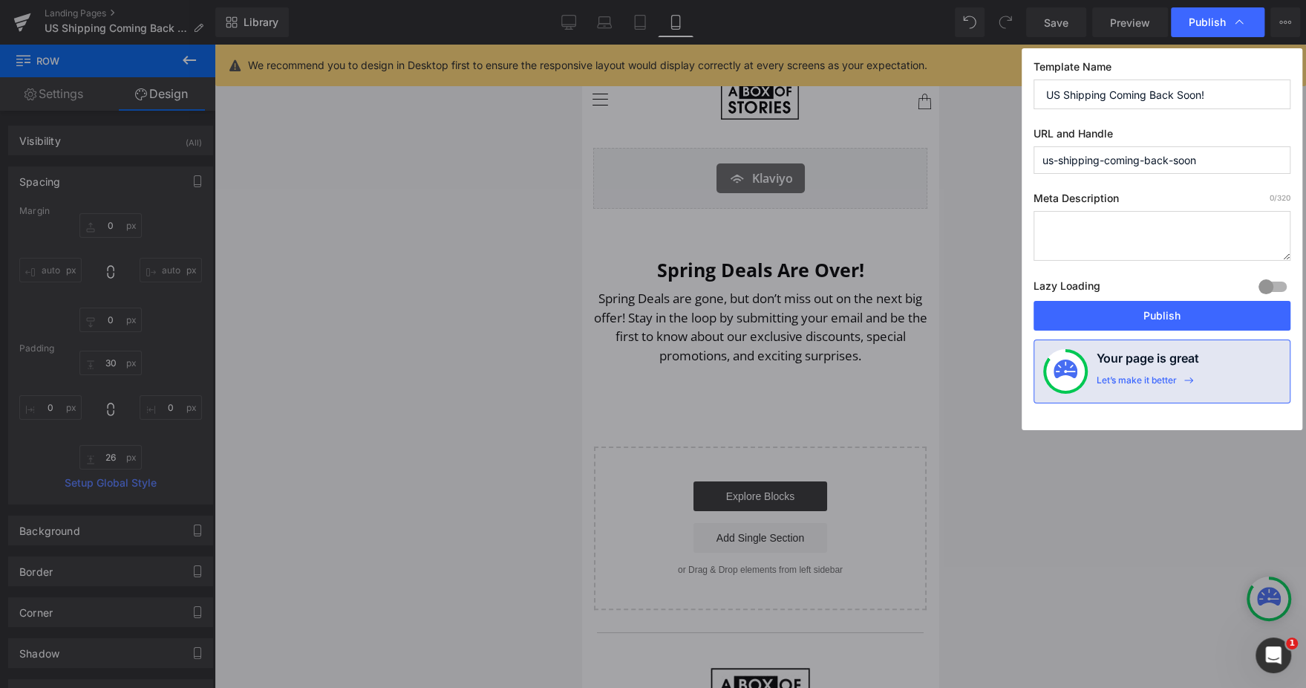
click at [1113, 300] on div "Lazy Loading Build Upgrade plan to unlock" at bounding box center [1162, 288] width 257 height 25
click at [1108, 322] on button "Publish" at bounding box center [1162, 316] width 257 height 30
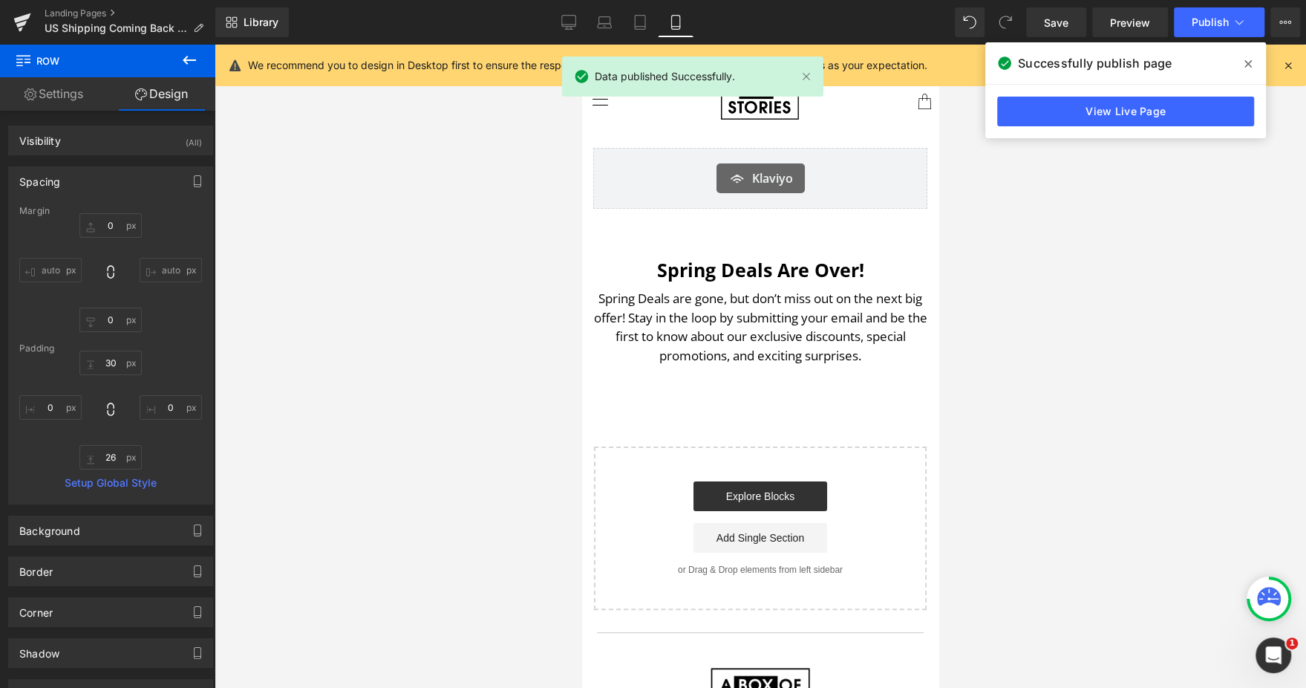
click at [1110, 117] on link "View Live Page" at bounding box center [1125, 112] width 257 height 30
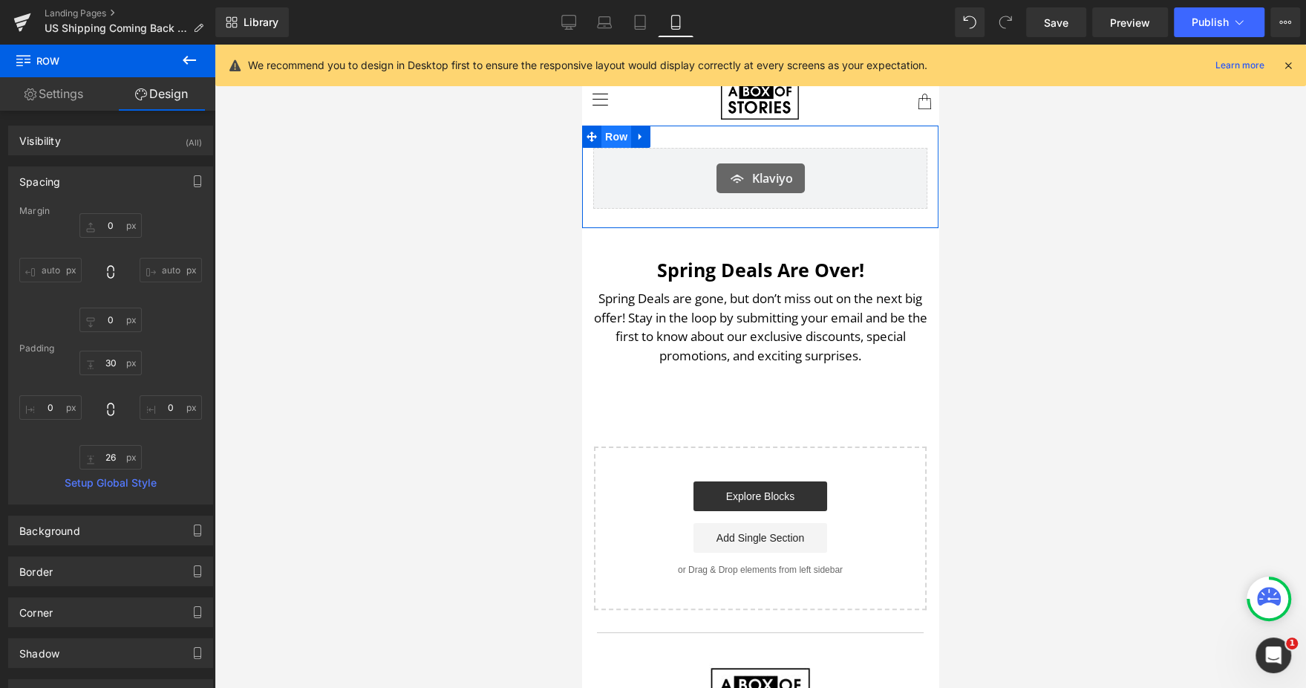
click at [609, 140] on span "Row" at bounding box center [616, 136] width 30 height 22
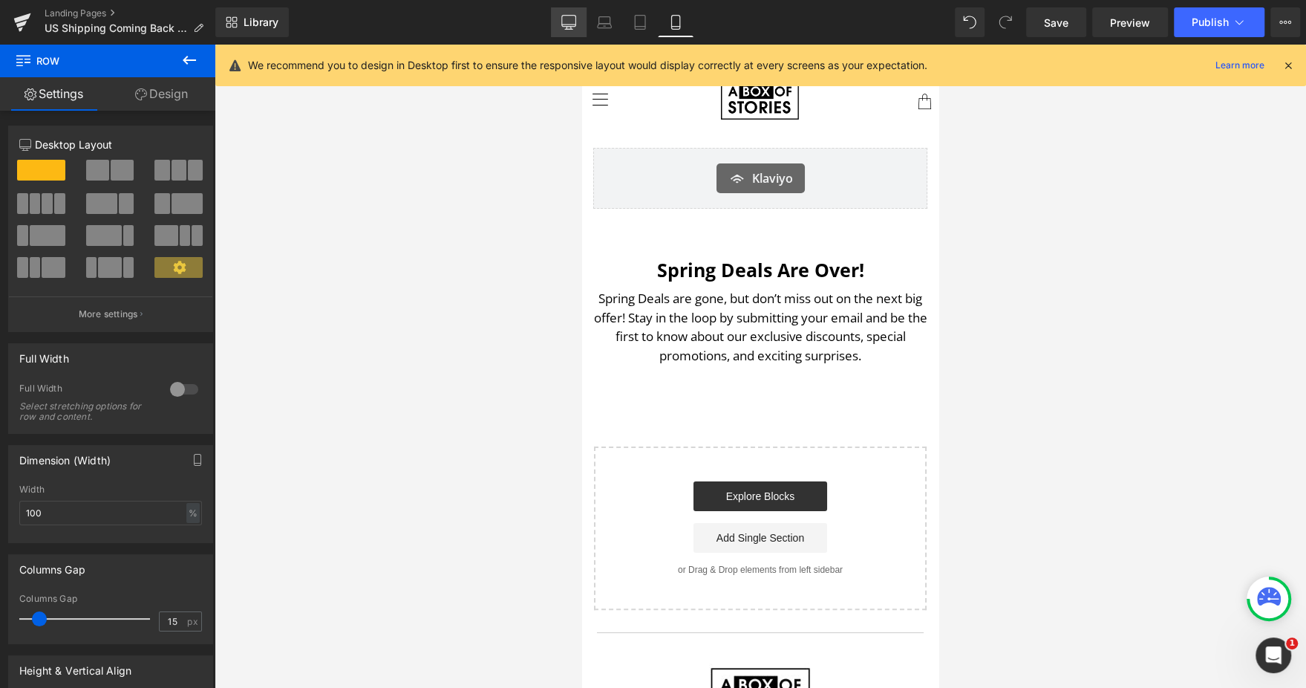
click at [566, 27] on icon at bounding box center [568, 22] width 15 height 15
type input "1200"
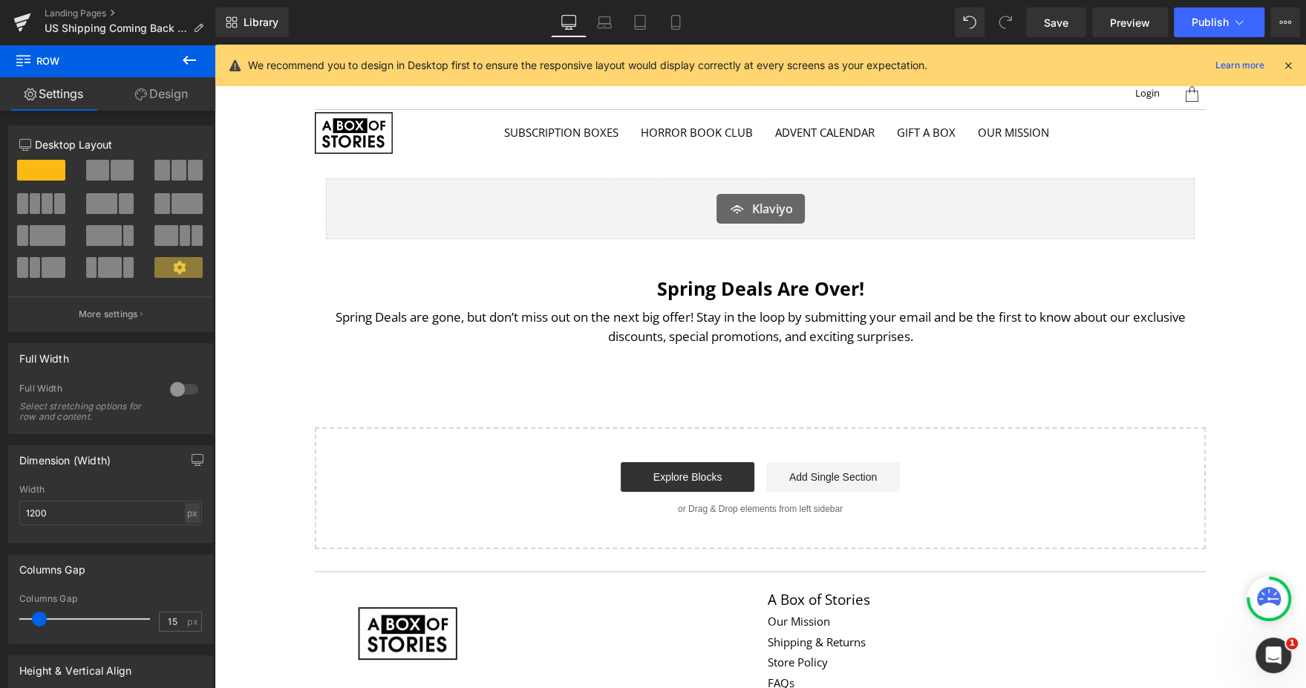
scroll to position [30, 0]
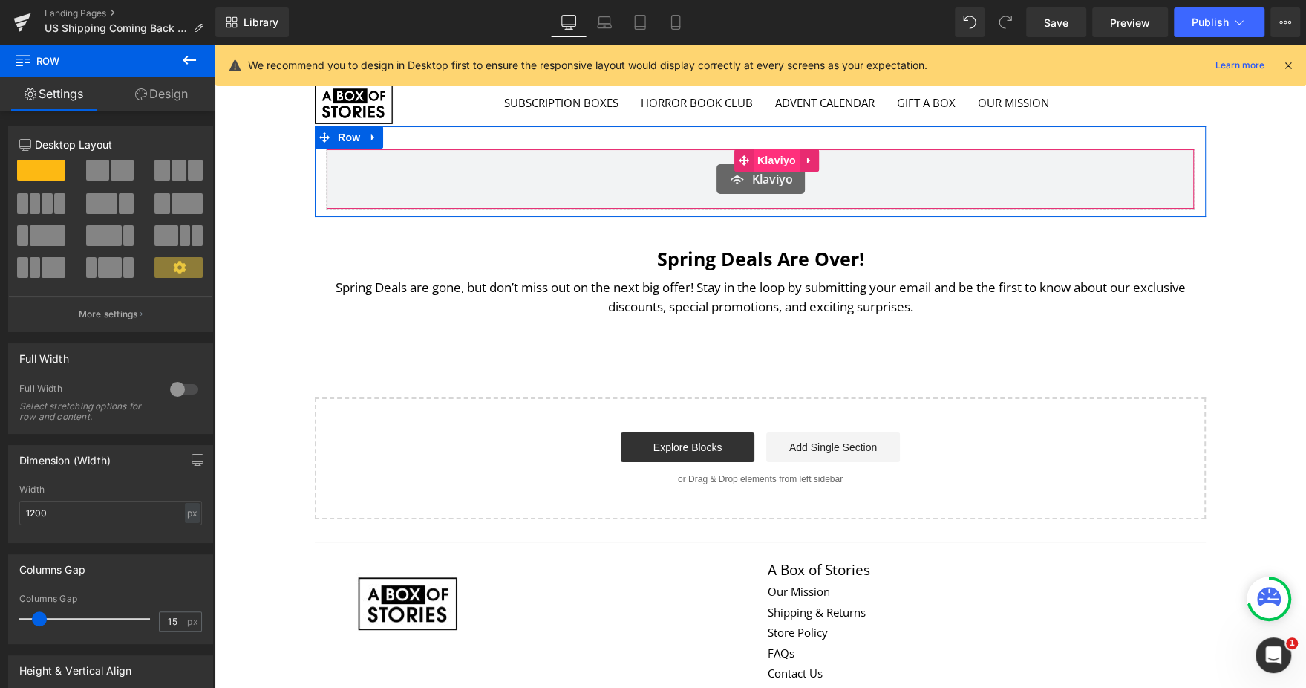
click at [759, 157] on span "Klaviyo" at bounding box center [777, 160] width 46 height 22
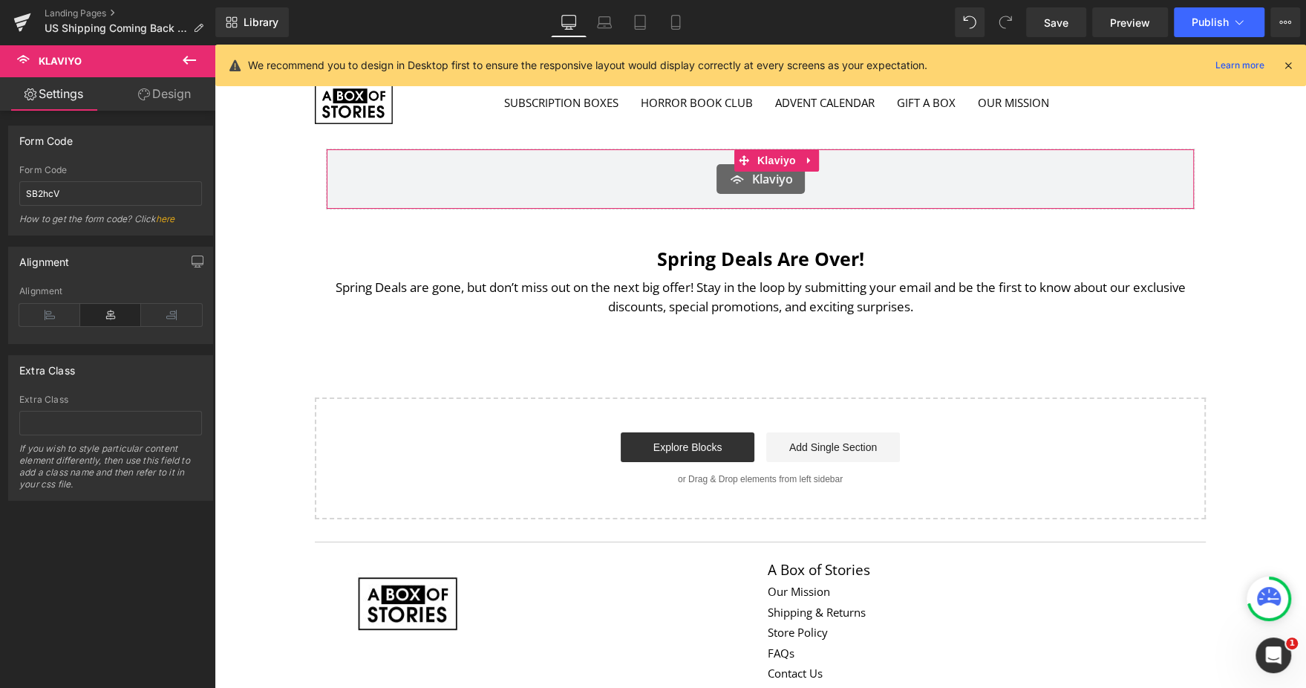
click at [119, 314] on icon at bounding box center [110, 315] width 61 height 22
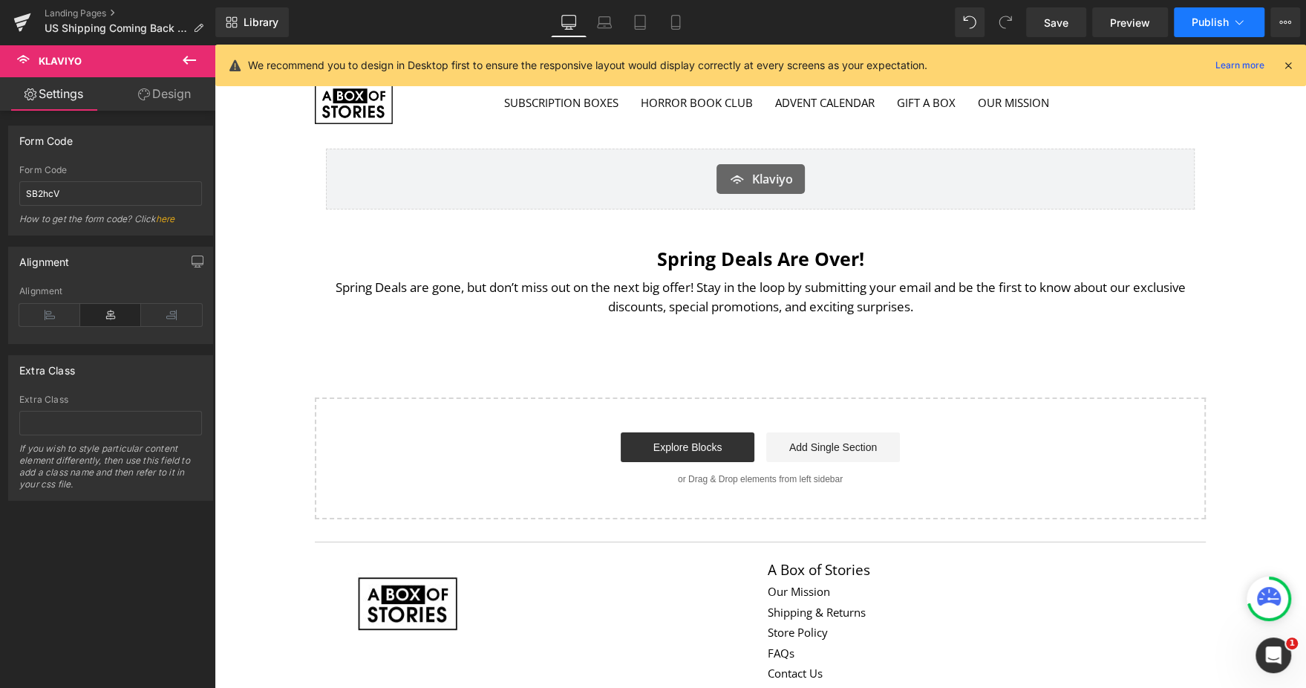
click at [1204, 24] on span "Publish" at bounding box center [1210, 22] width 37 height 12
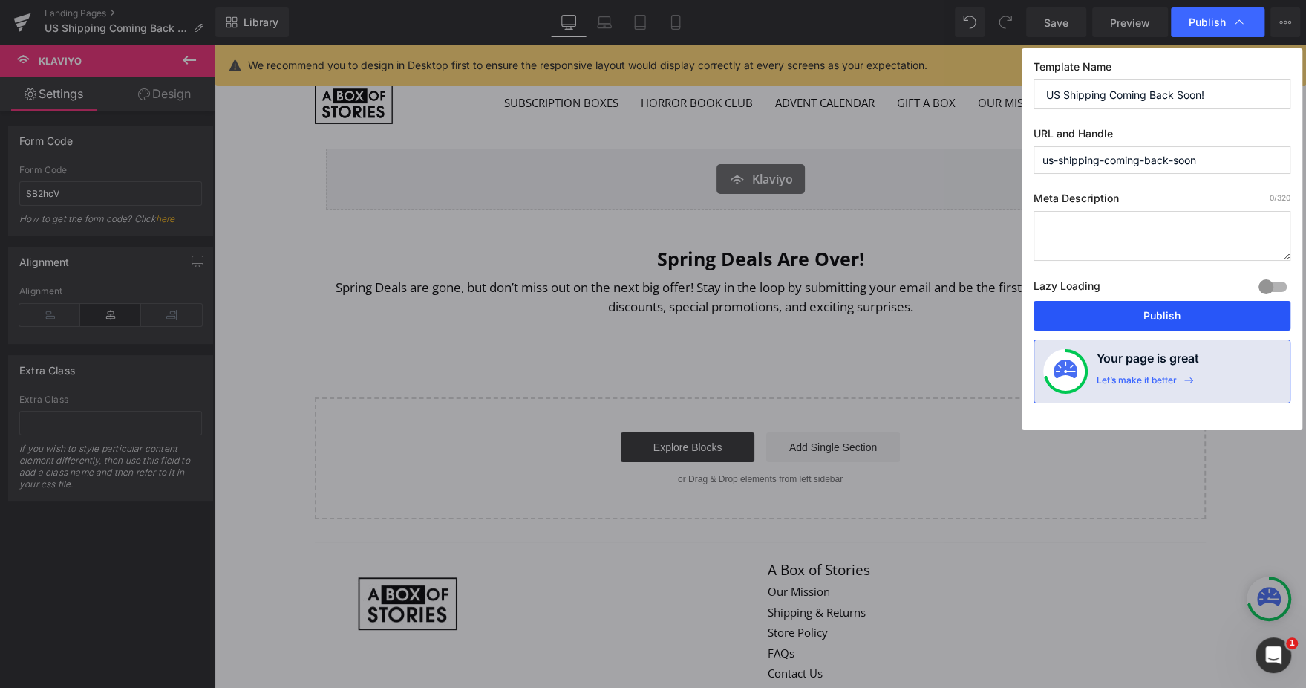
click at [1095, 313] on button "Publish" at bounding box center [1162, 316] width 257 height 30
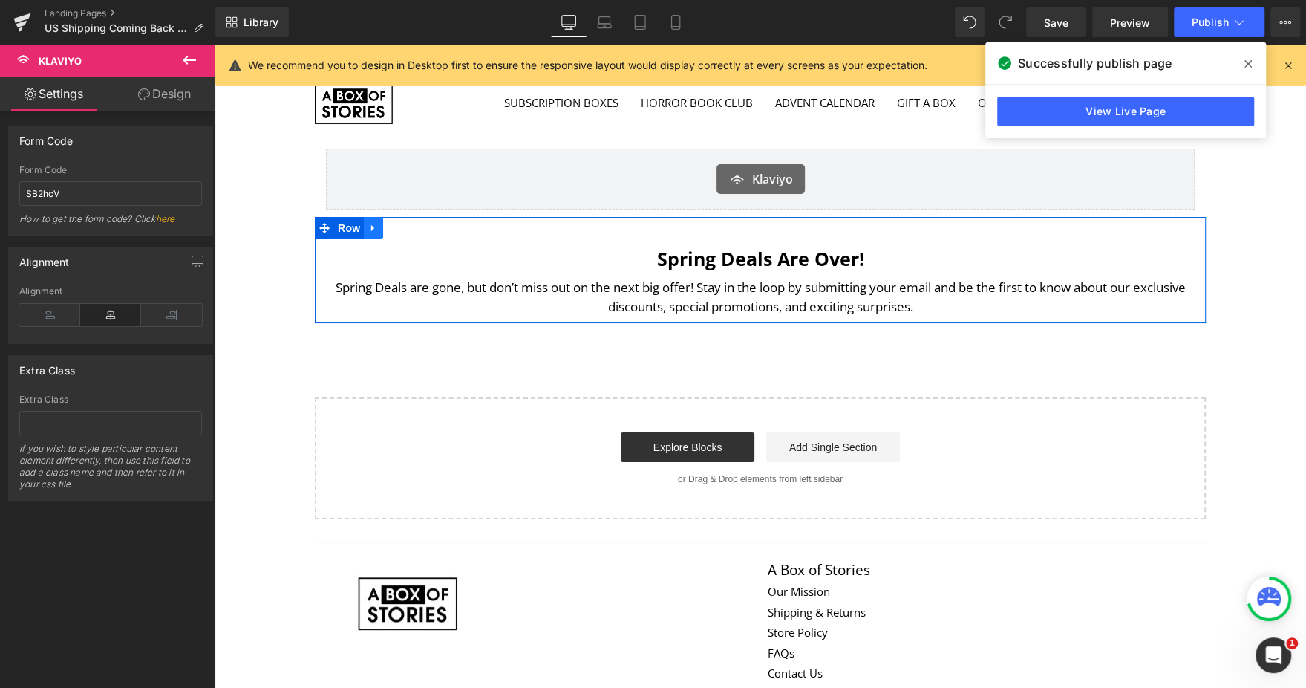
click at [371, 226] on link at bounding box center [373, 228] width 19 height 22
click at [407, 226] on icon at bounding box center [412, 228] width 10 height 10
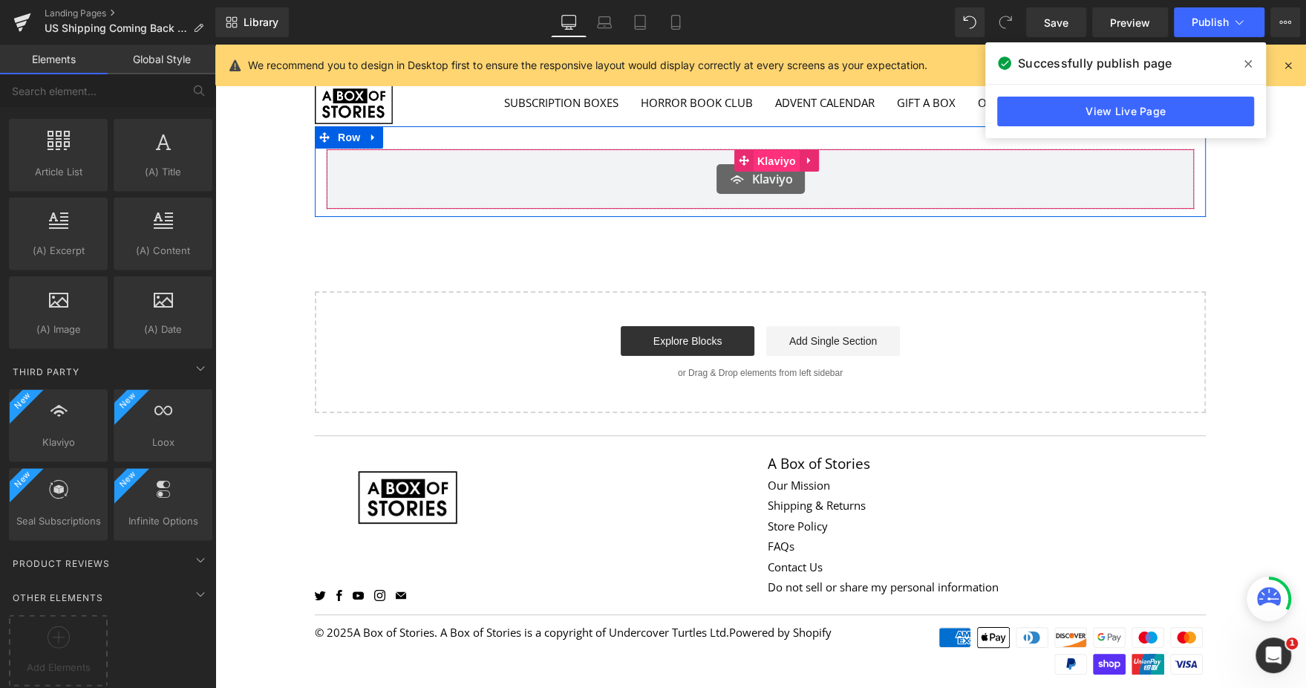
click at [754, 167] on span "Klaviyo" at bounding box center [777, 161] width 46 height 22
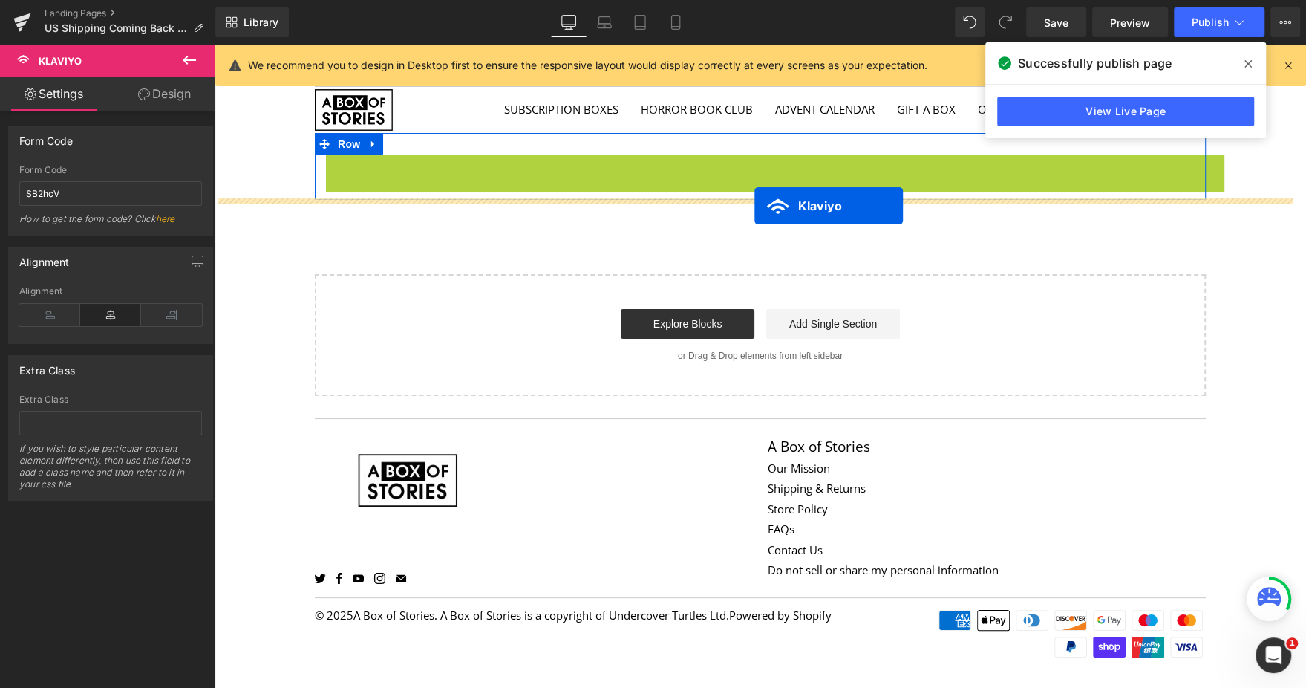
drag, startPoint x: 750, startPoint y: 167, endPoint x: 754, endPoint y: 206, distance: 38.9
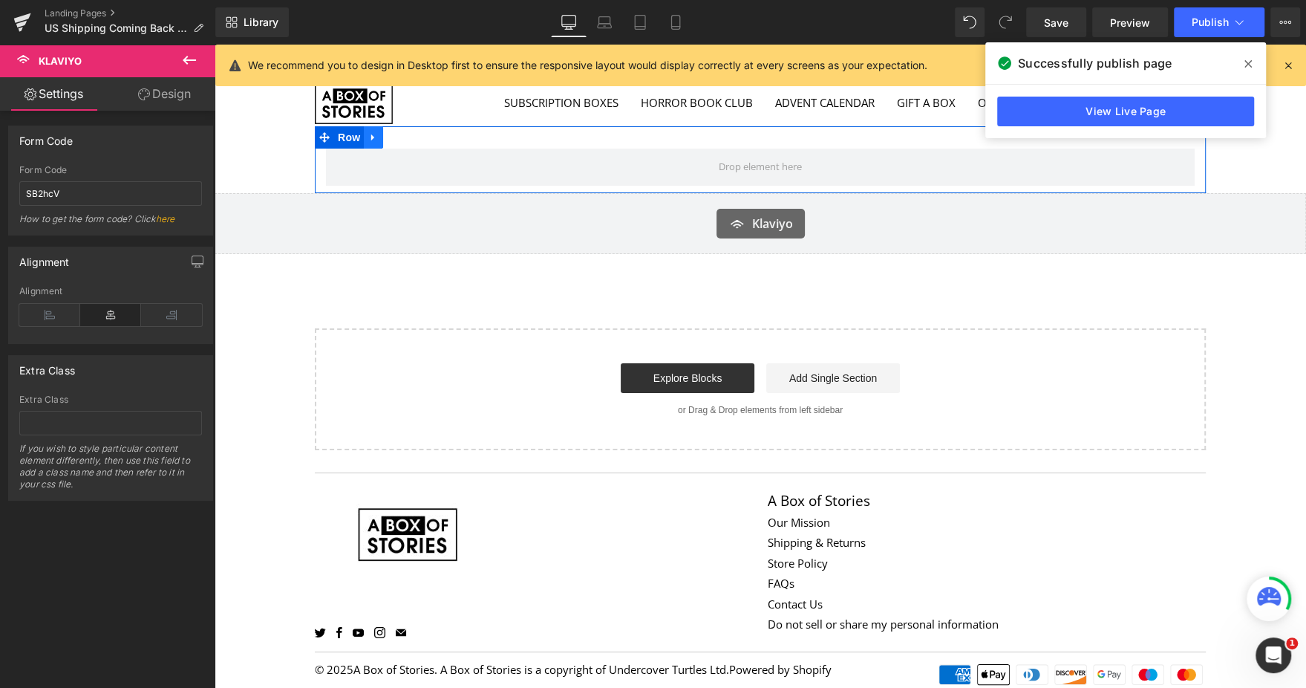
click at [368, 141] on icon at bounding box center [373, 136] width 10 height 11
click at [407, 137] on icon at bounding box center [412, 136] width 10 height 11
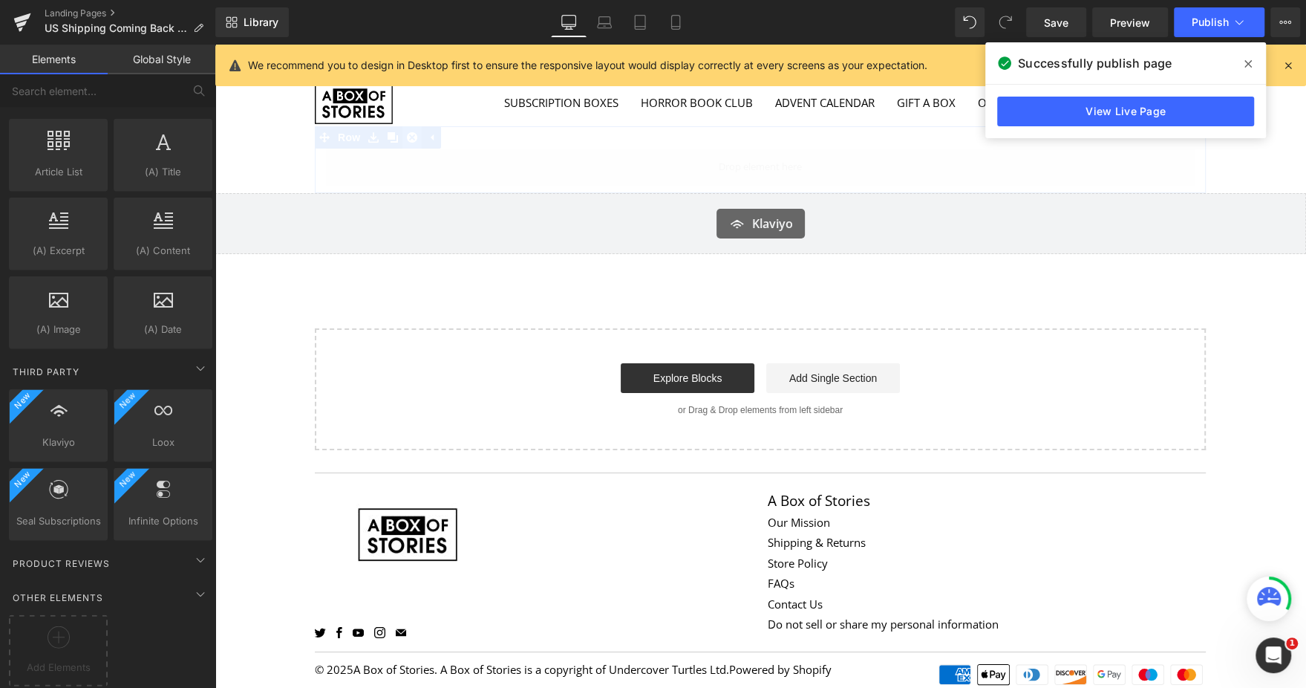
scroll to position [10, 0]
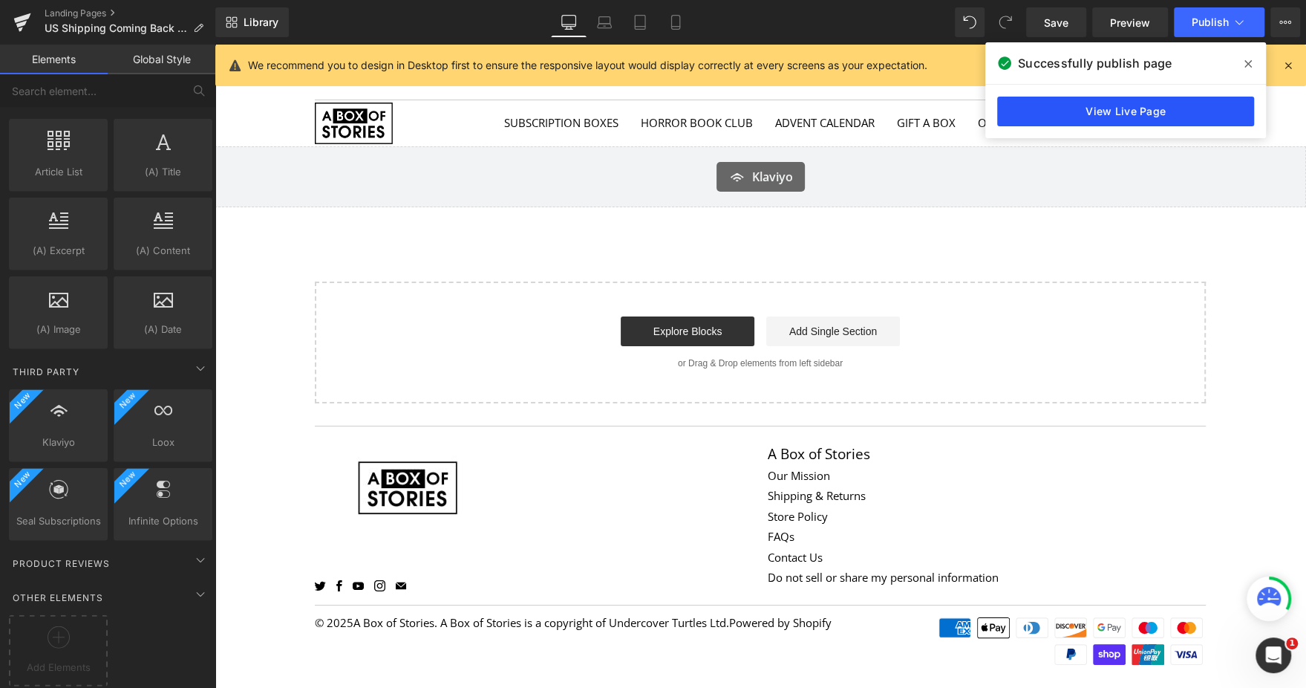
click at [1088, 106] on link "View Live Page" at bounding box center [1125, 112] width 257 height 30
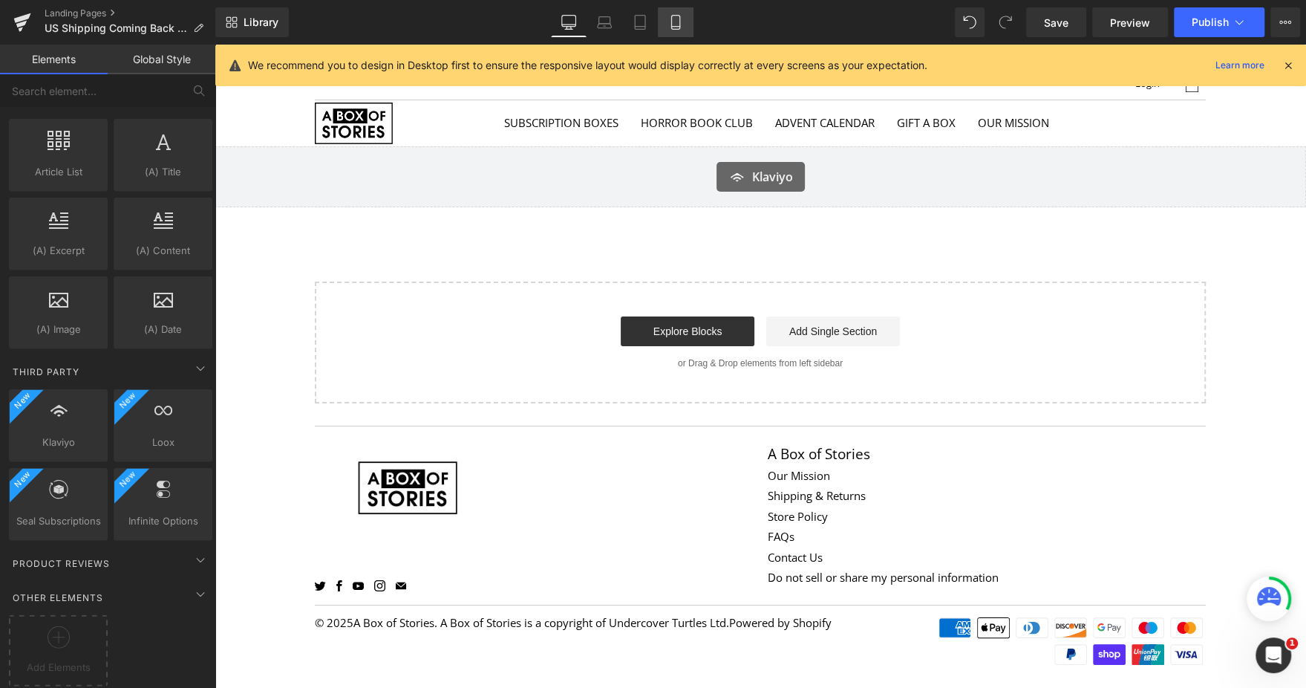
click at [658, 13] on link "Mobile" at bounding box center [676, 22] width 36 height 30
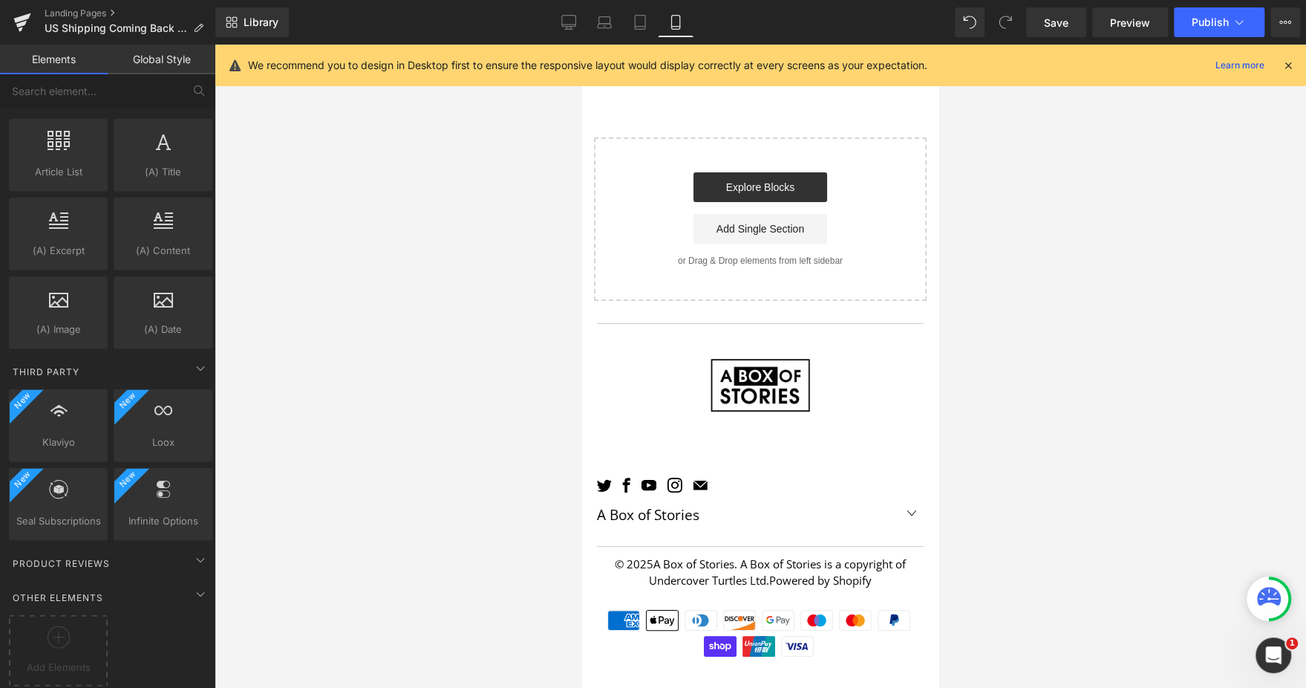
scroll to position [0, 0]
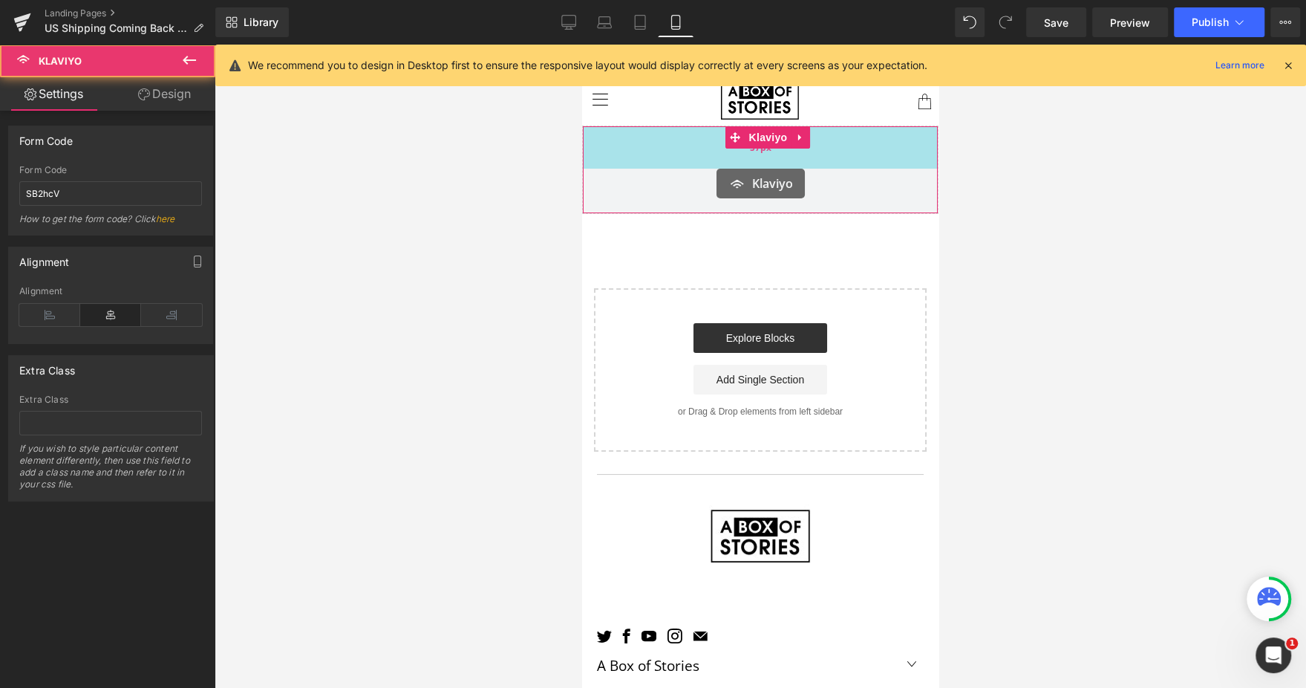
drag, startPoint x: 849, startPoint y: 128, endPoint x: 850, endPoint y: 155, distance: 27.5
click at [850, 155] on div "57px" at bounding box center [760, 147] width 355 height 42
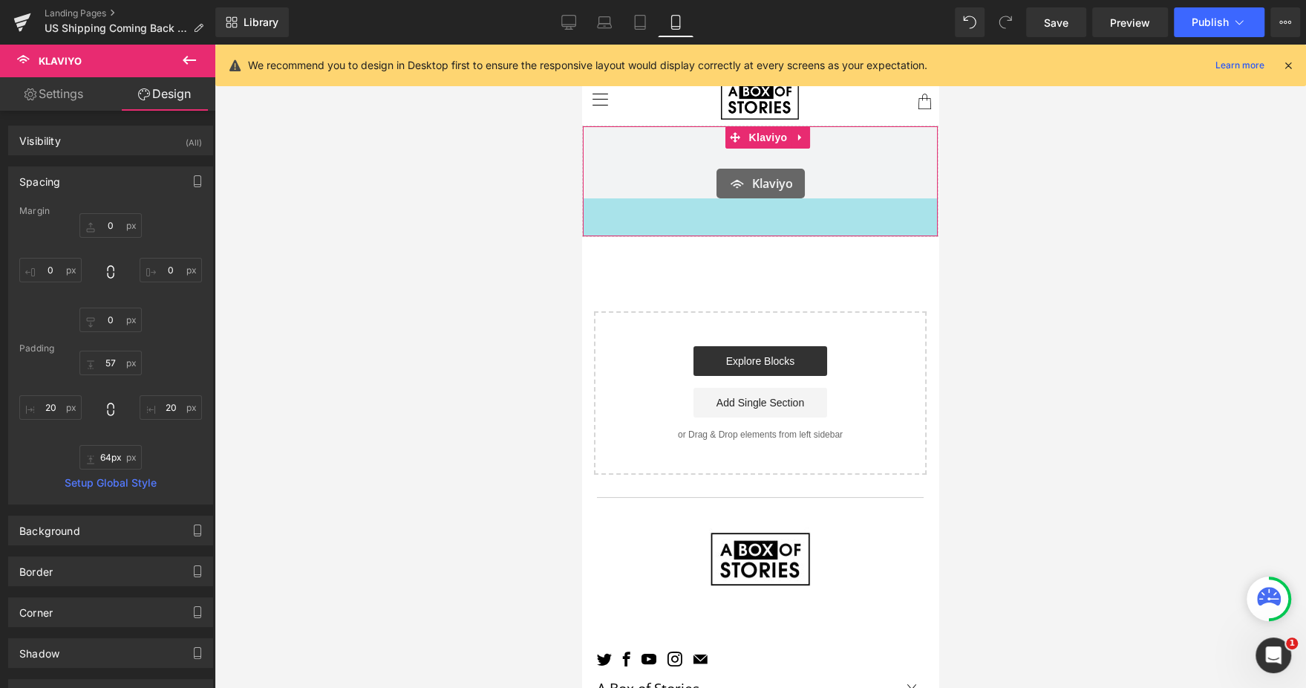
type input "65px"
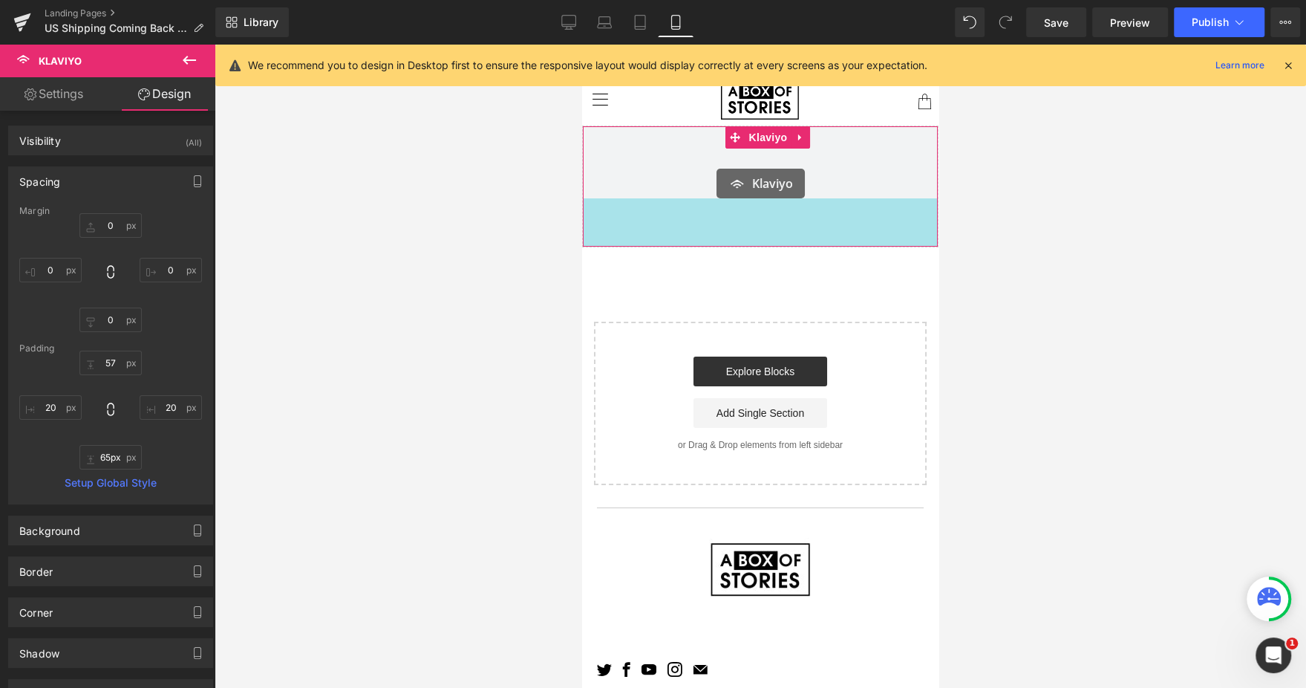
drag, startPoint x: 870, startPoint y: 212, endPoint x: 884, endPoint y: 246, distance: 36.0
click at [884, 246] on div "65px" at bounding box center [760, 222] width 355 height 48
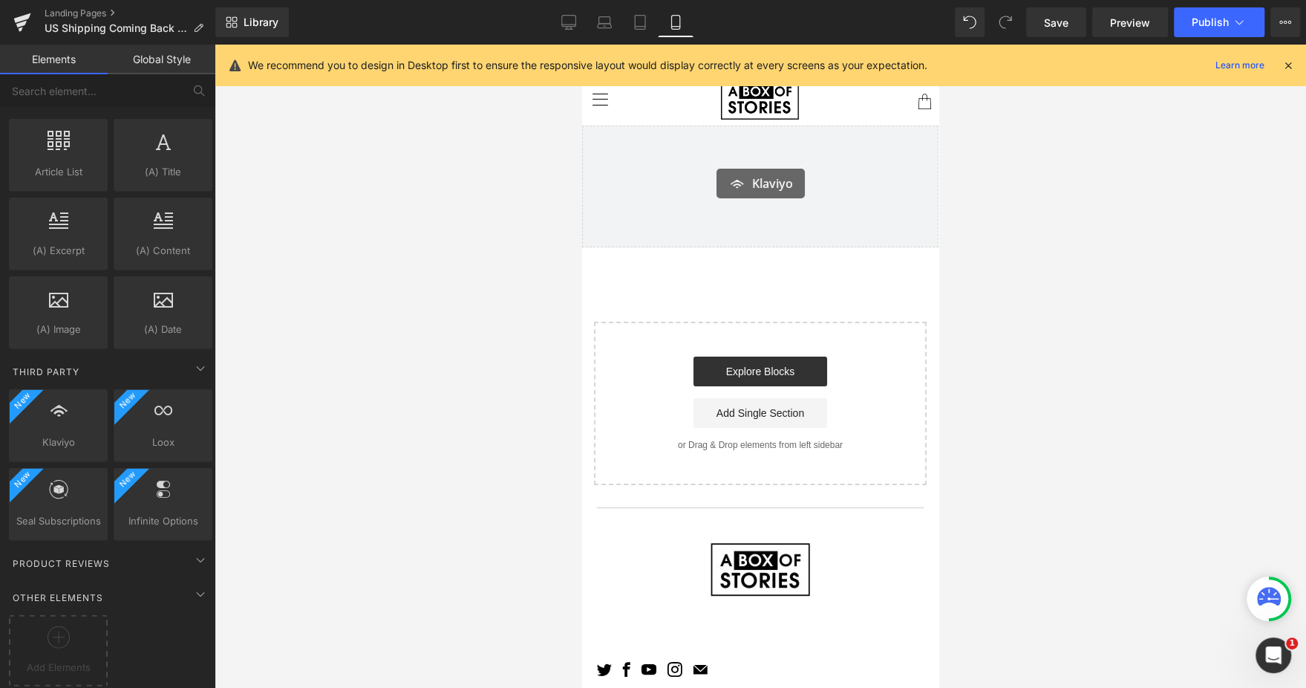
click at [1119, 123] on div at bounding box center [761, 366] width 1092 height 643
click at [1195, 18] on span "Publish" at bounding box center [1210, 22] width 37 height 12
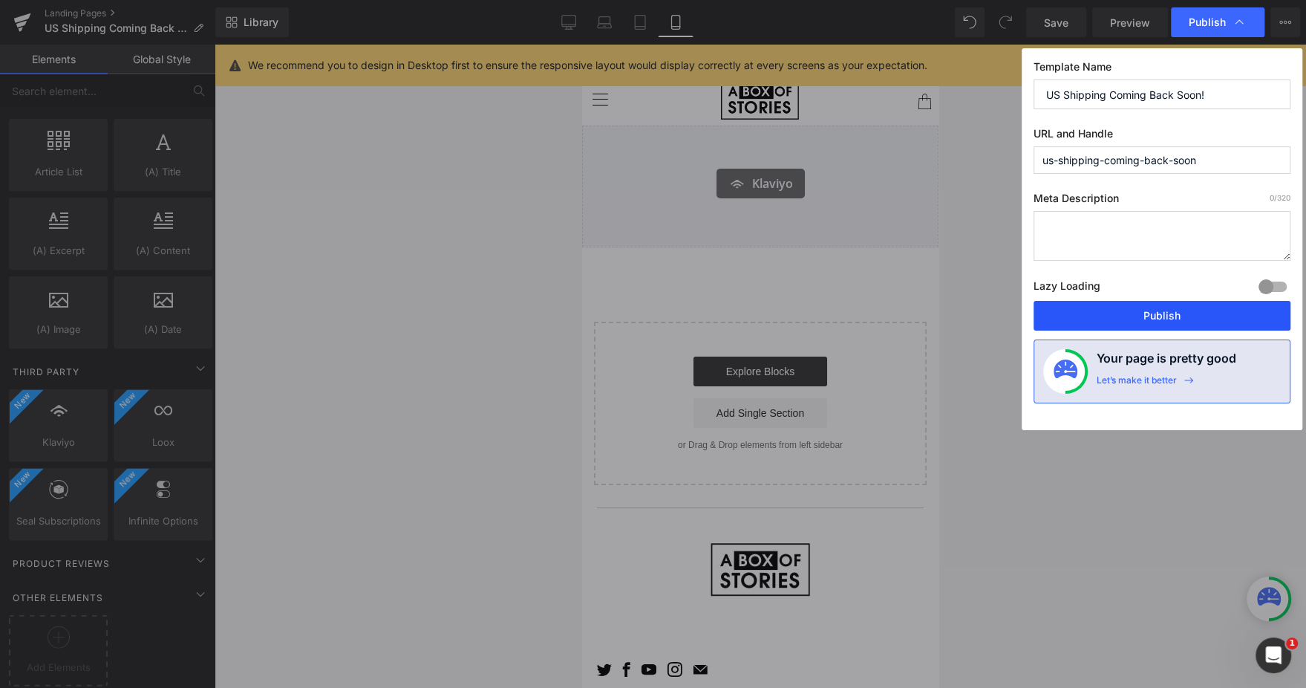
click at [1120, 310] on button "Publish" at bounding box center [1162, 316] width 257 height 30
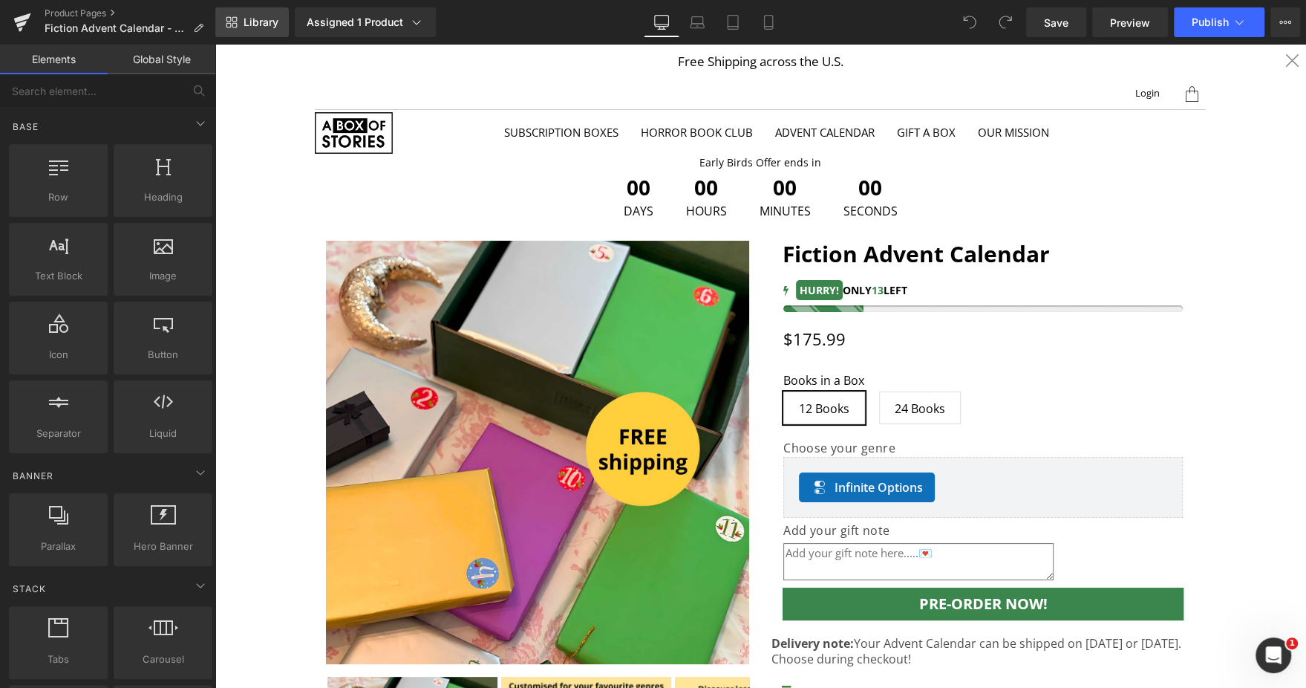
click at [270, 16] on span "Library" at bounding box center [261, 22] width 35 height 13
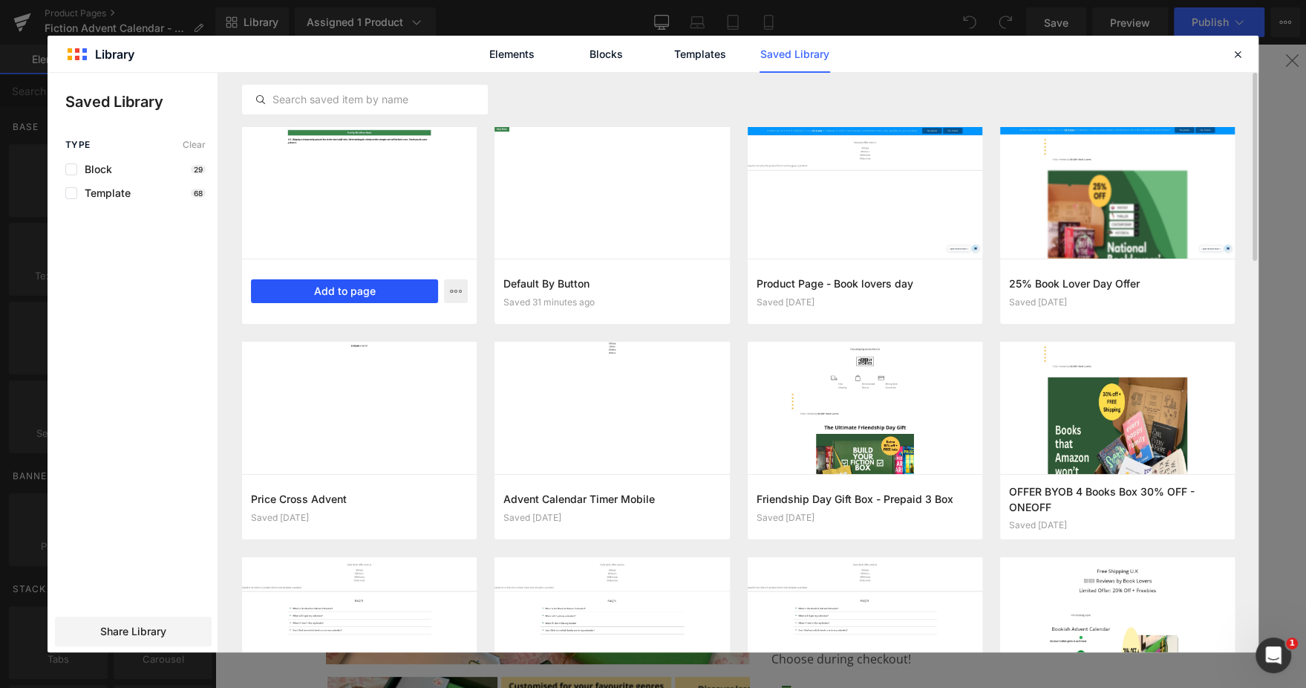
click at [0, 0] on button "Add to page" at bounding box center [0, 0] width 0 height 0
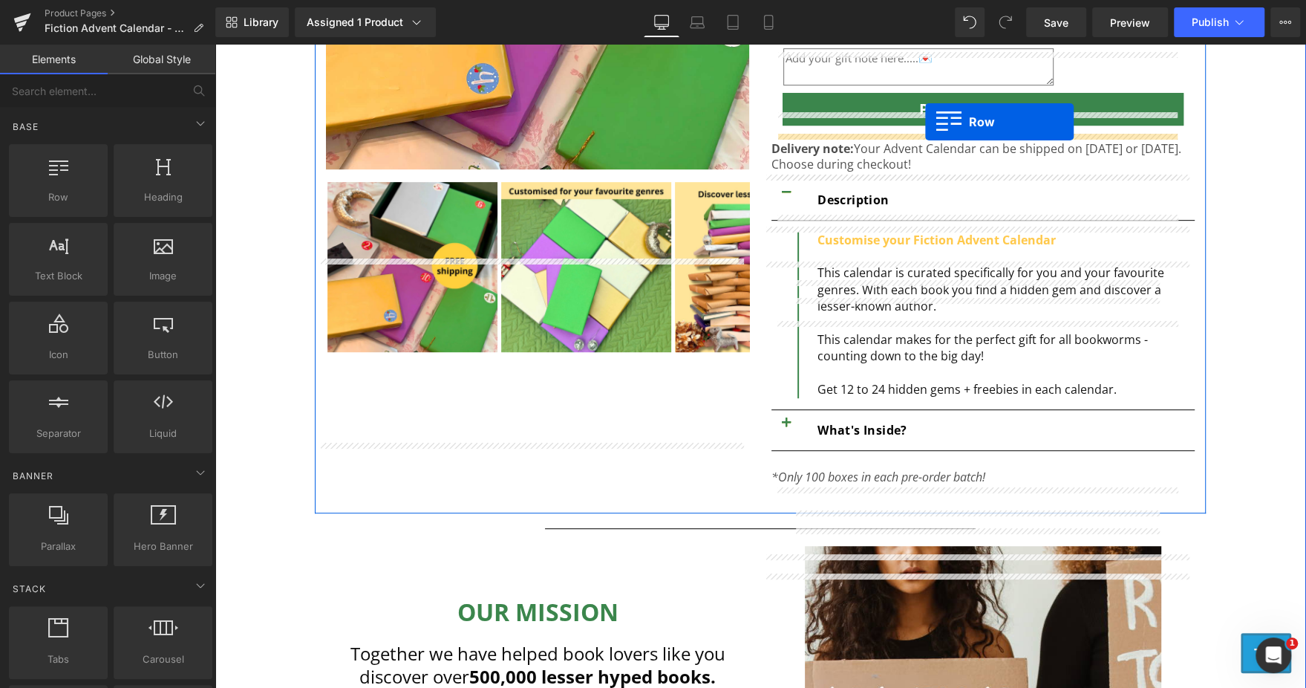
scroll to position [404, 0]
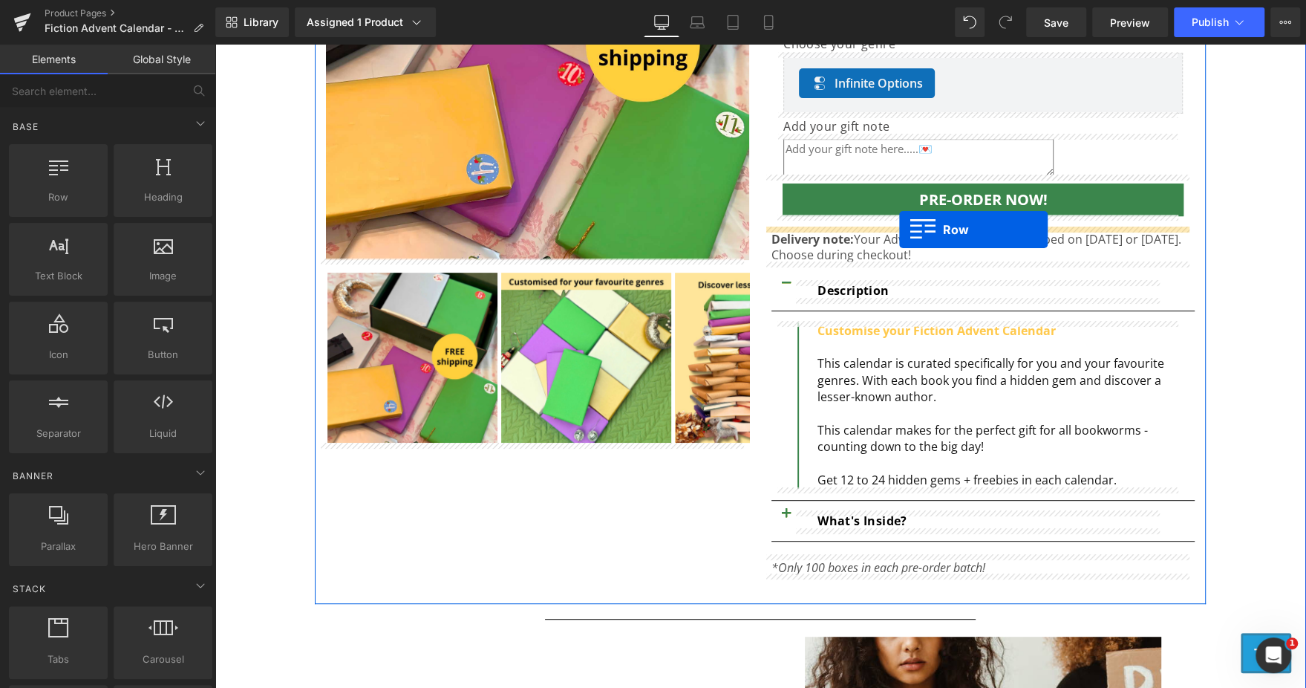
drag, startPoint x: 331, startPoint y: 140, endPoint x: 899, endPoint y: 230, distance: 575.2
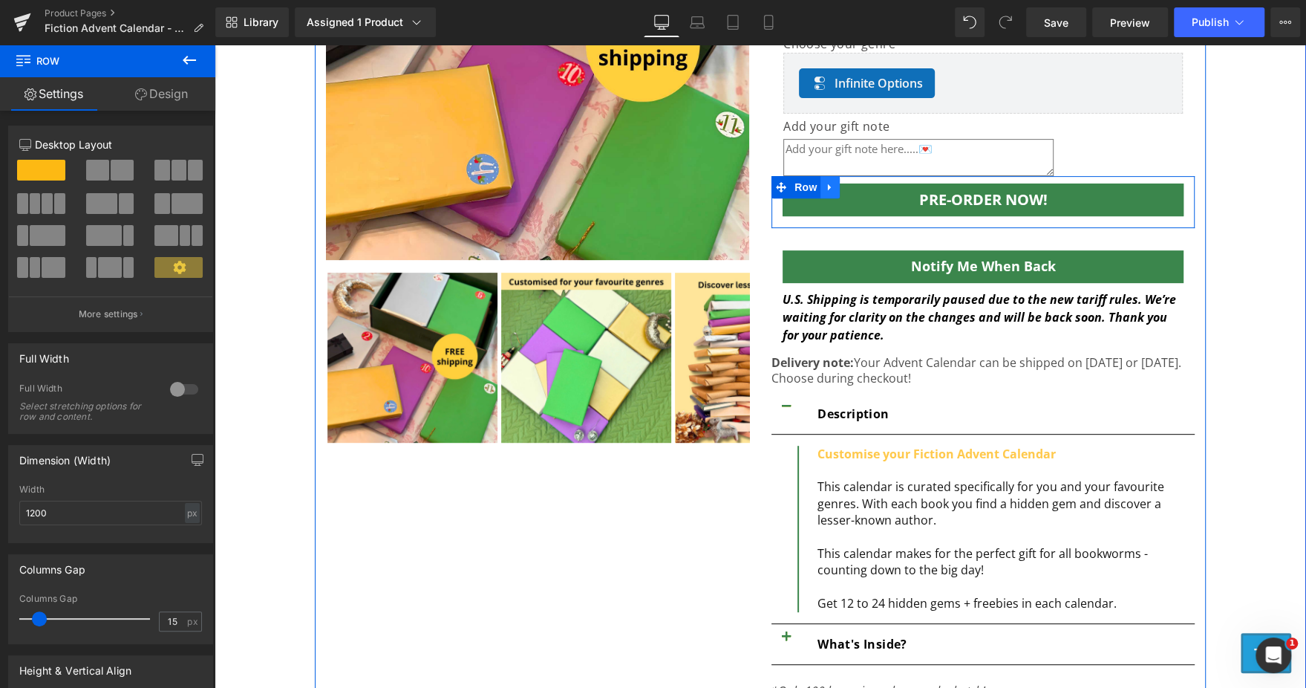
click at [826, 186] on icon at bounding box center [830, 186] width 10 height 11
click at [866, 186] on link at bounding box center [868, 187] width 19 height 22
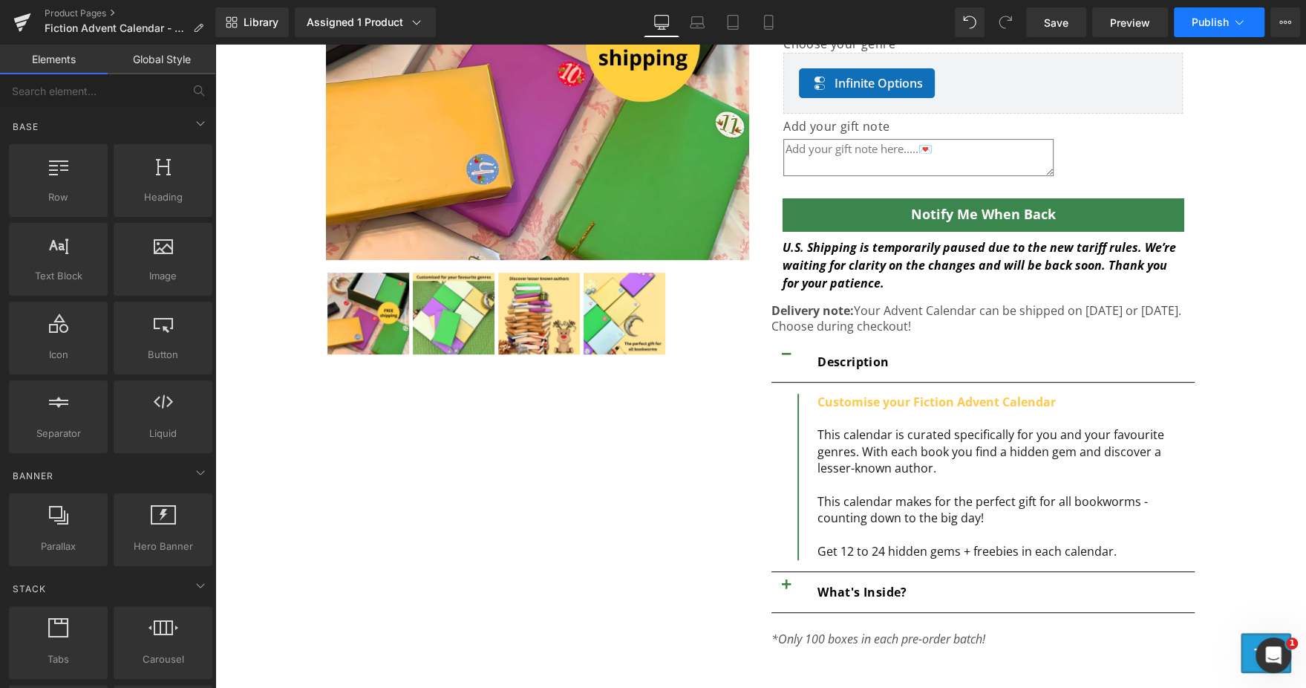
click at [1216, 34] on button "Publish" at bounding box center [1219, 22] width 91 height 30
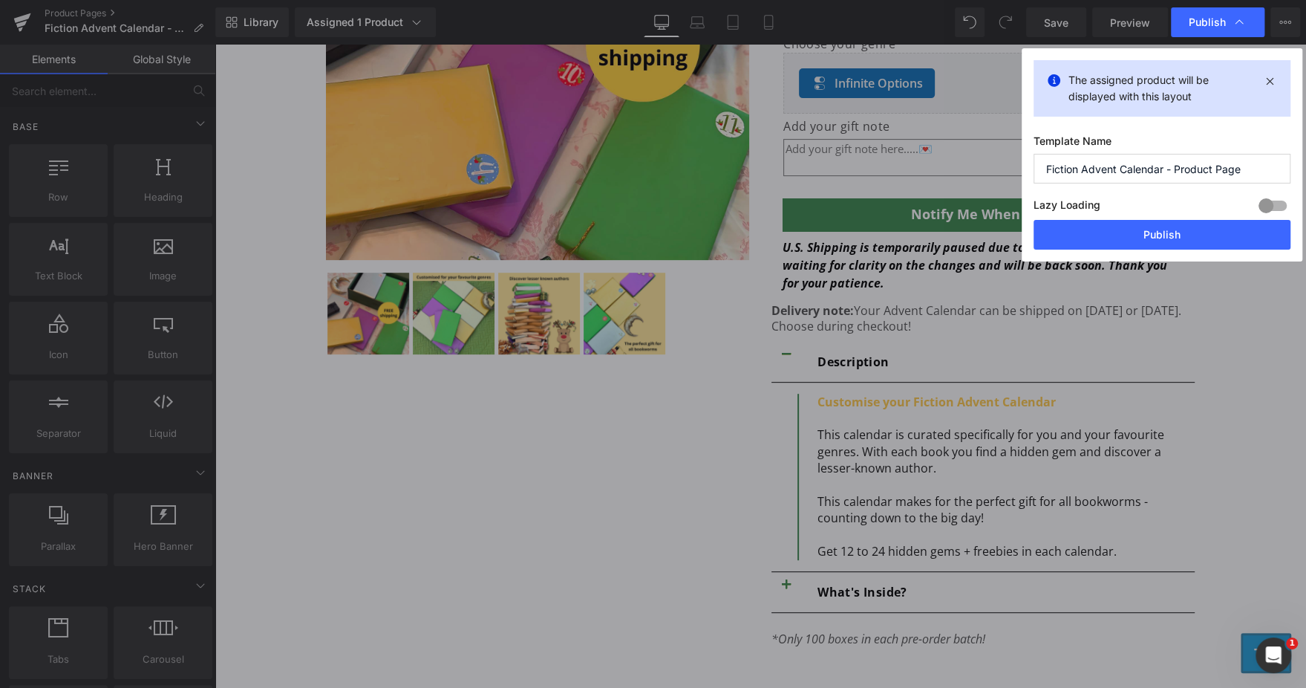
click at [1140, 218] on div "Lazy Loading Build Upgrade plan to unlock" at bounding box center [1162, 207] width 257 height 25
click at [1117, 236] on button "Publish" at bounding box center [1162, 235] width 257 height 30
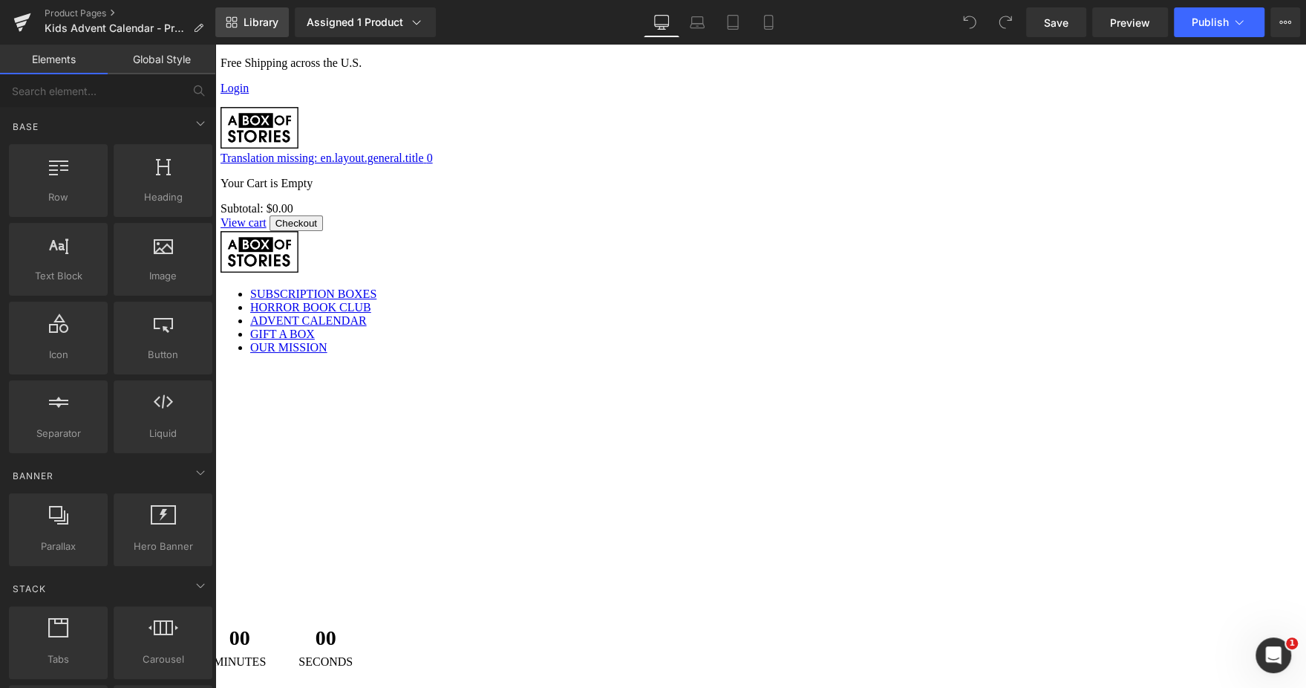
click at [267, 19] on span "Library" at bounding box center [261, 22] width 35 height 13
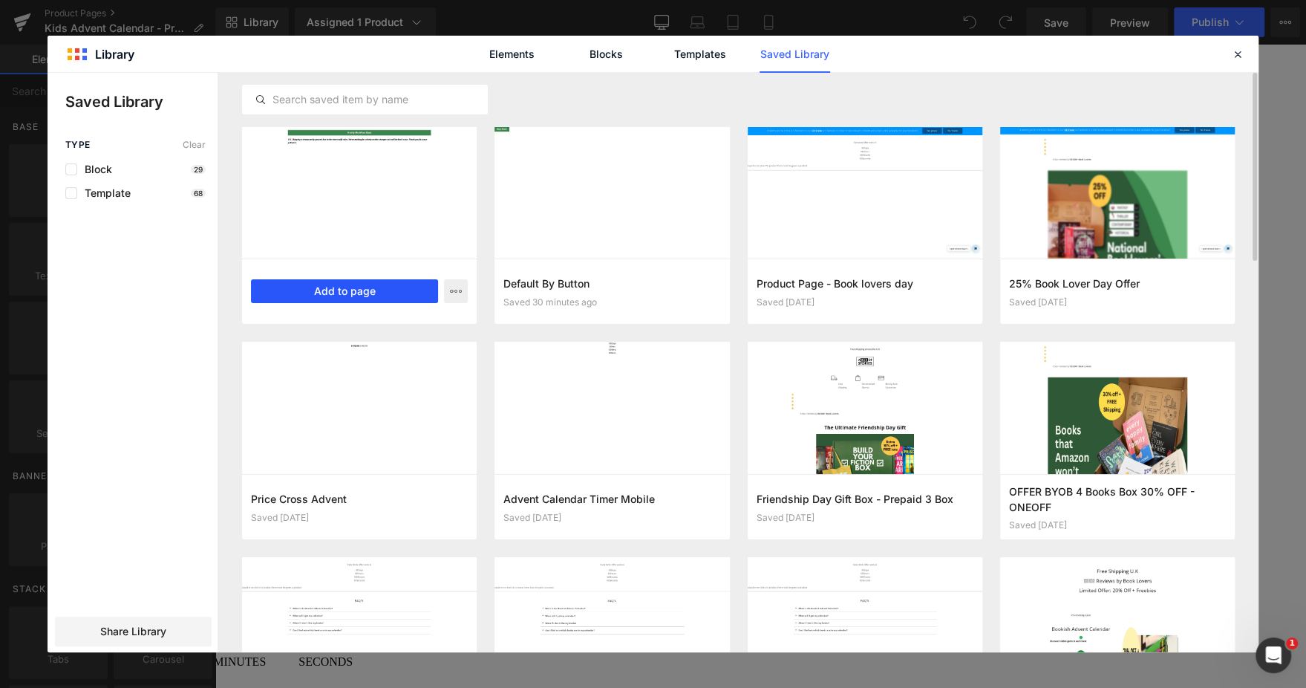
click at [335, 288] on button "Add to page" at bounding box center [344, 291] width 187 height 24
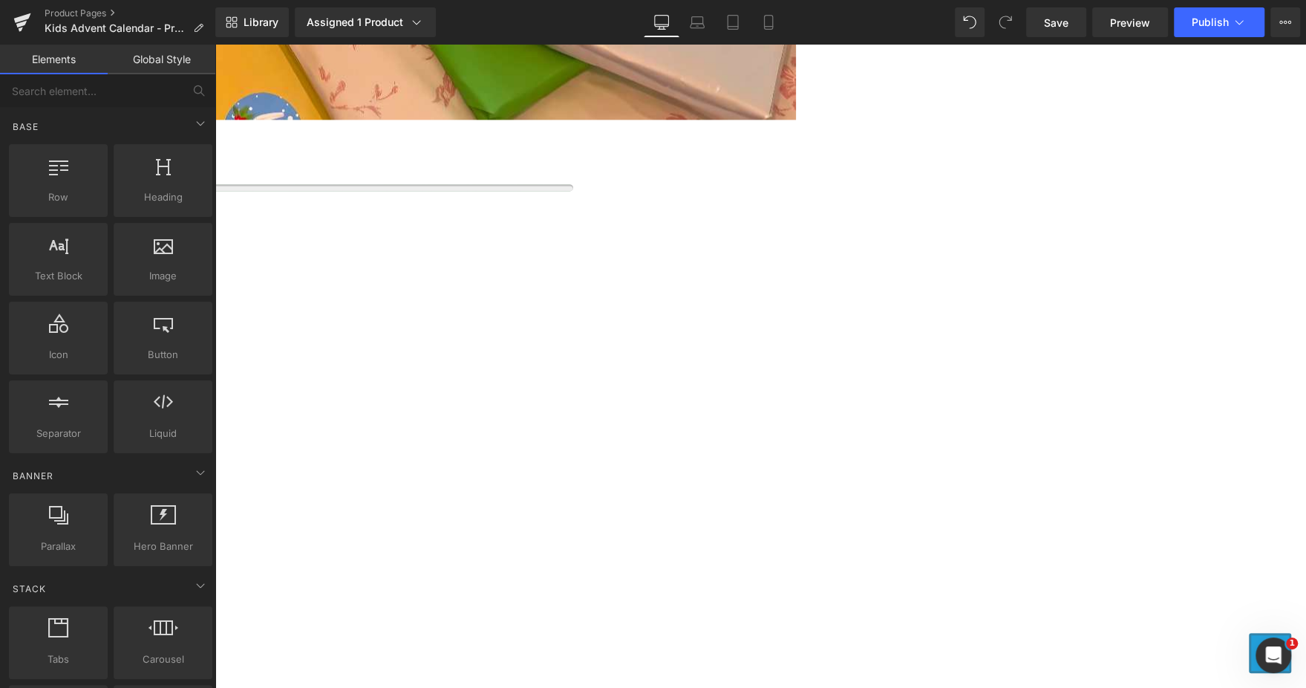
scroll to position [1680, 0]
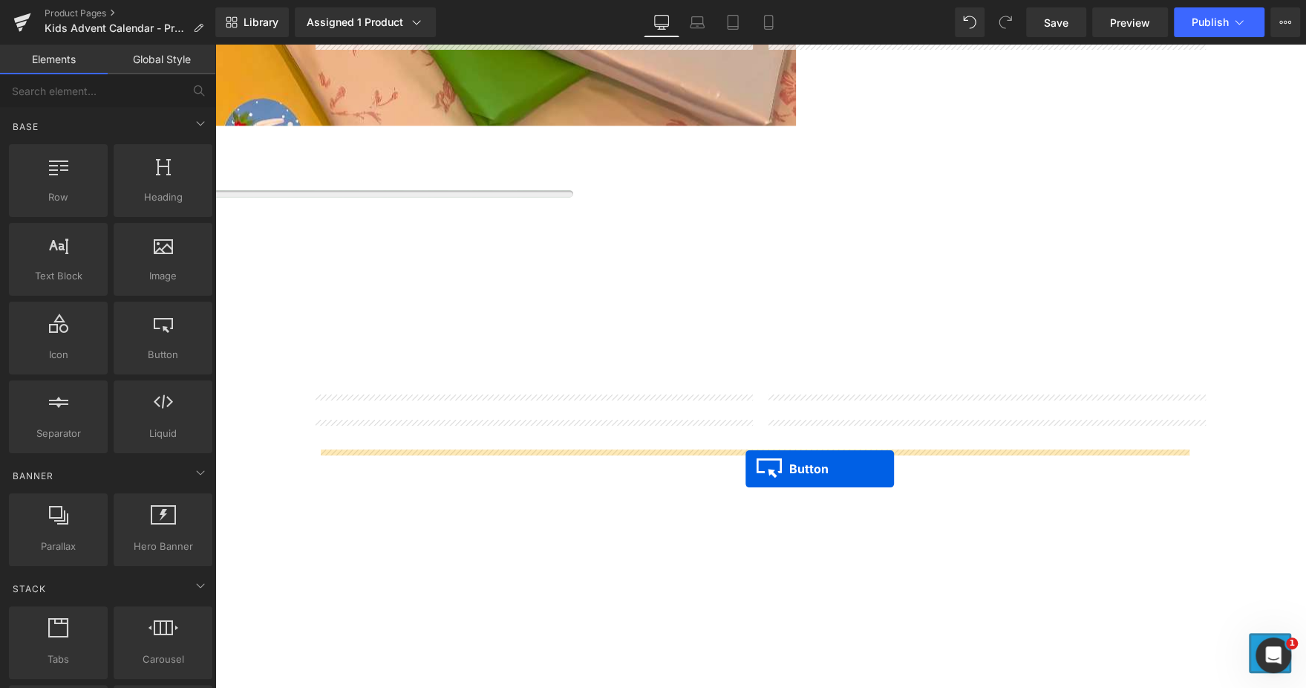
drag, startPoint x: 749, startPoint y: 457, endPoint x: 746, endPoint y: 469, distance: 12.4
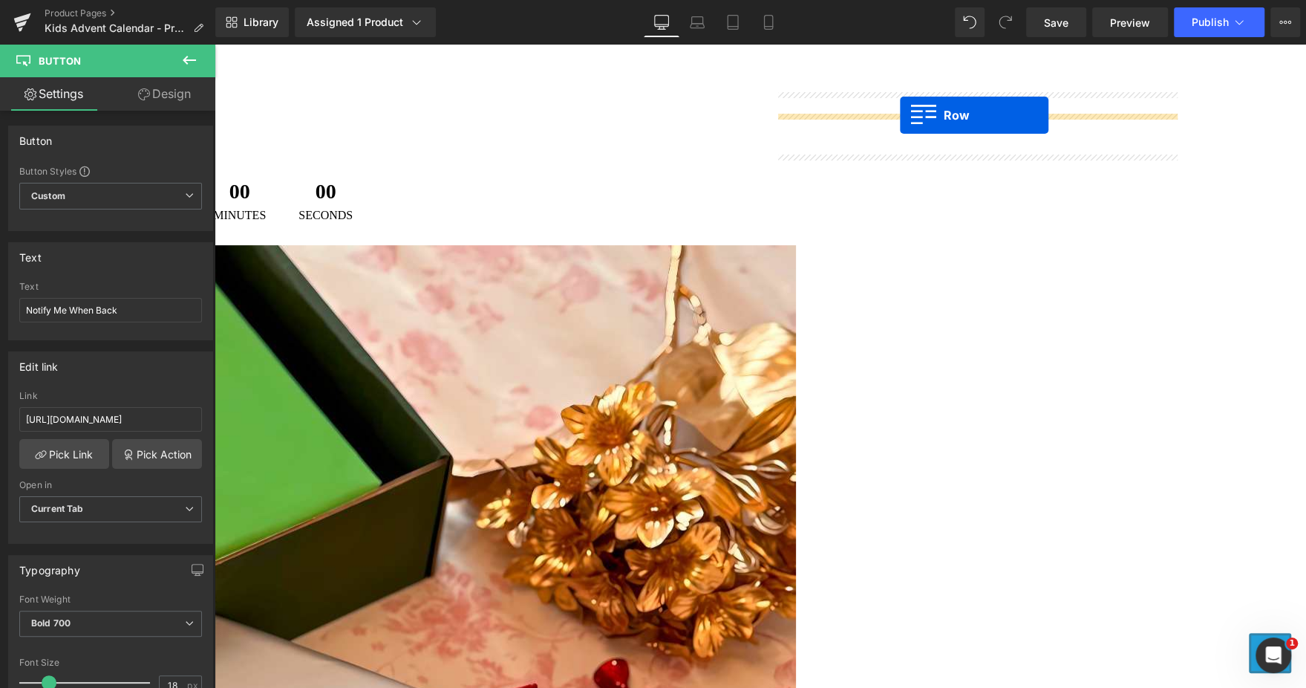
scroll to position [401, 0]
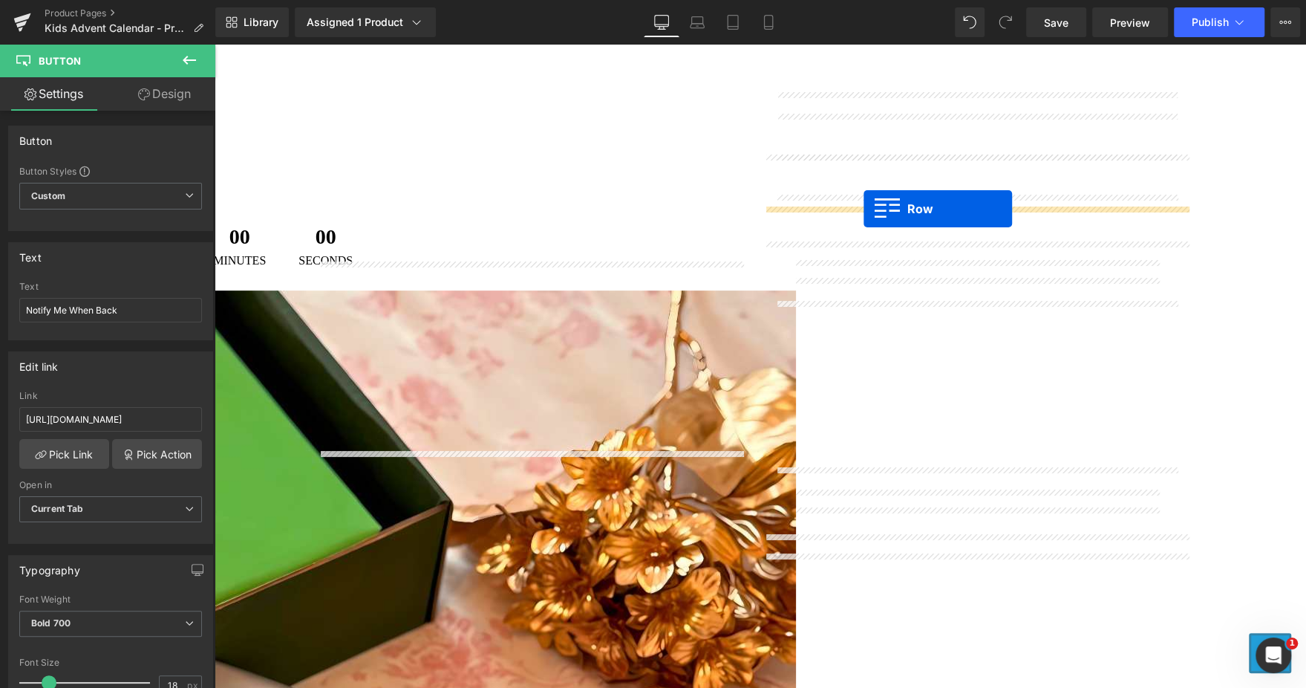
drag, startPoint x: 345, startPoint y: 437, endPoint x: 864, endPoint y: 209, distance: 567.2
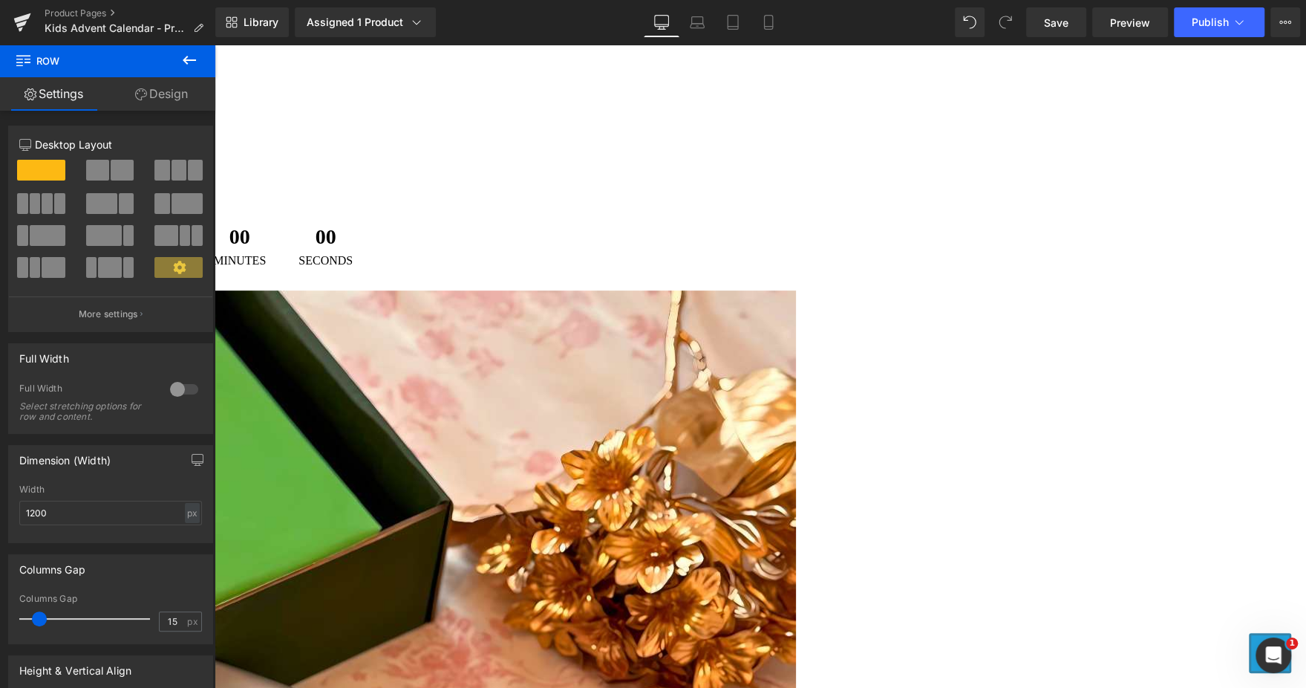
click at [215, 45] on icon at bounding box center [215, 45] width 0 height 0
click at [215, 45] on link at bounding box center [215, 45] width 0 height 0
click at [215, 45] on icon at bounding box center [215, 45] width 0 height 0
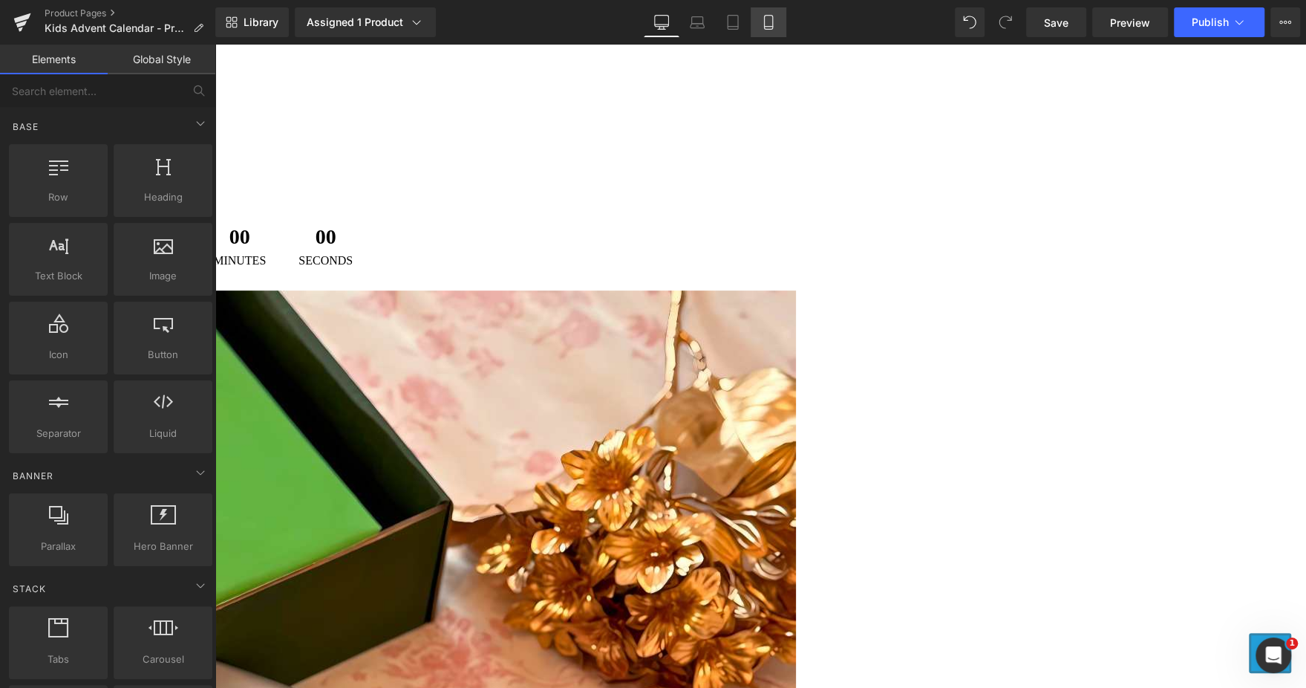
click at [769, 10] on link "Mobile" at bounding box center [769, 22] width 36 height 30
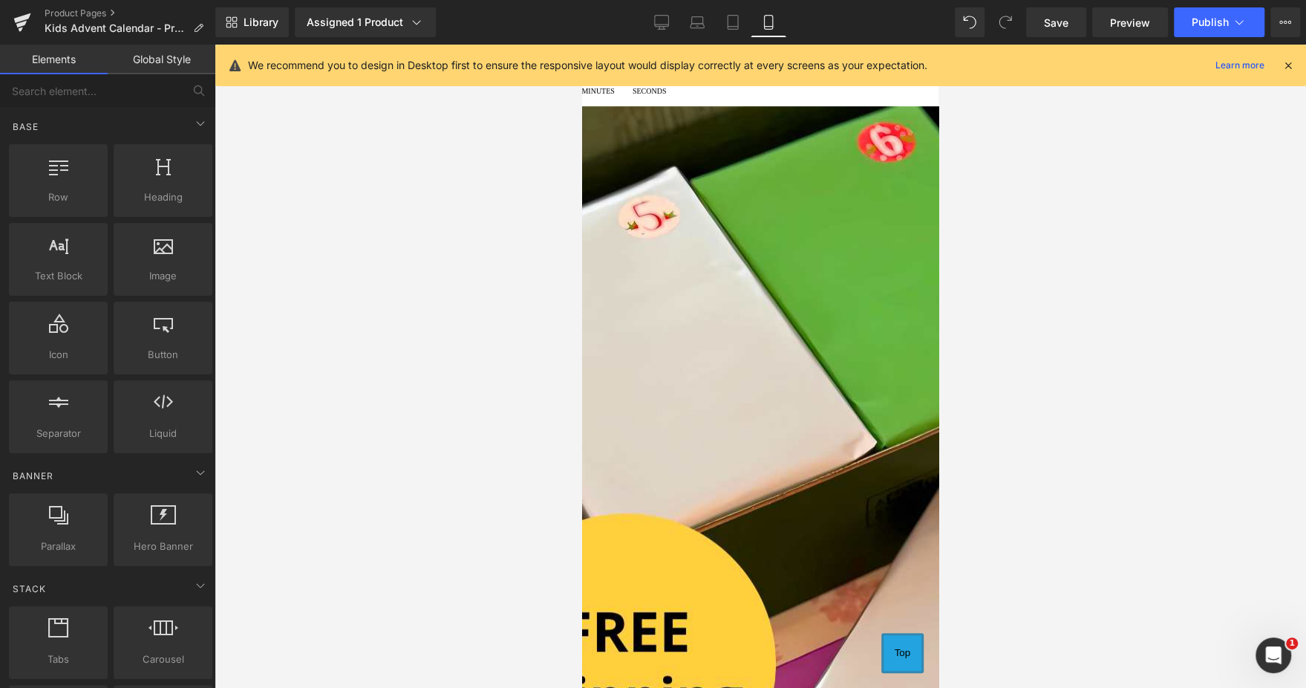
scroll to position [636, 0]
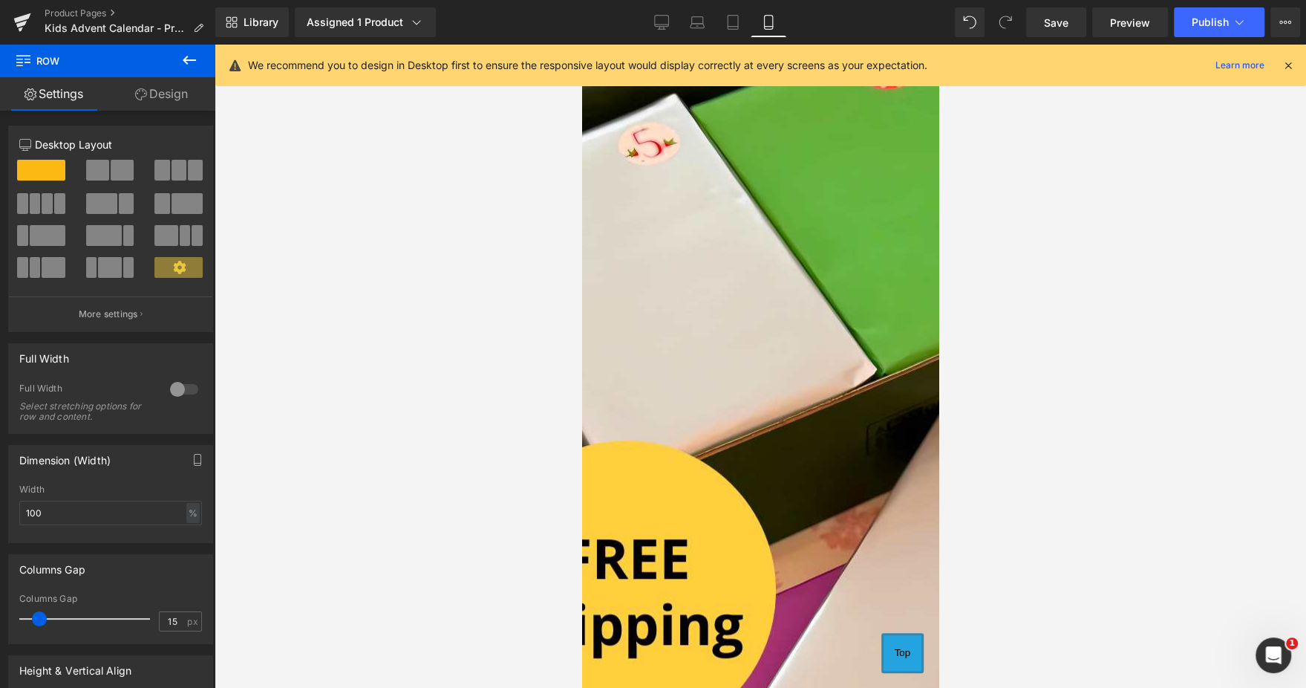
drag, startPoint x: 720, startPoint y: 333, endPoint x: 724, endPoint y: 313, distance: 20.5
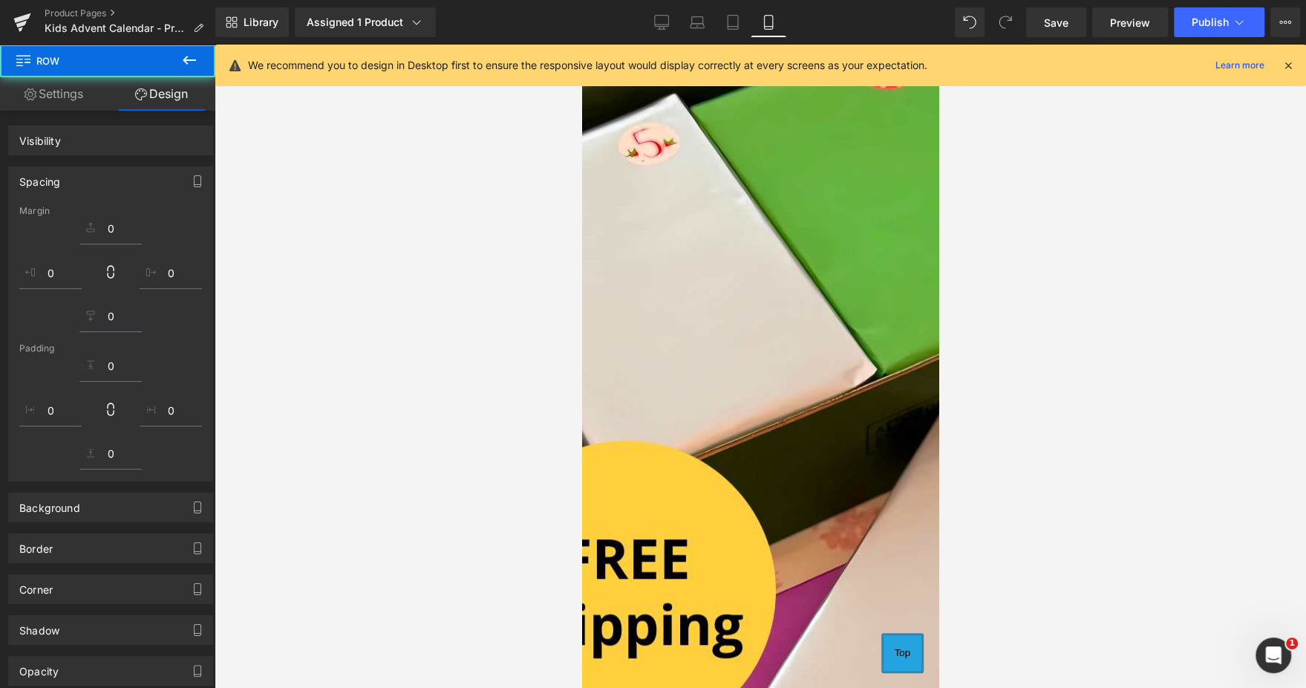
click at [1091, 262] on div at bounding box center [761, 366] width 1092 height 643
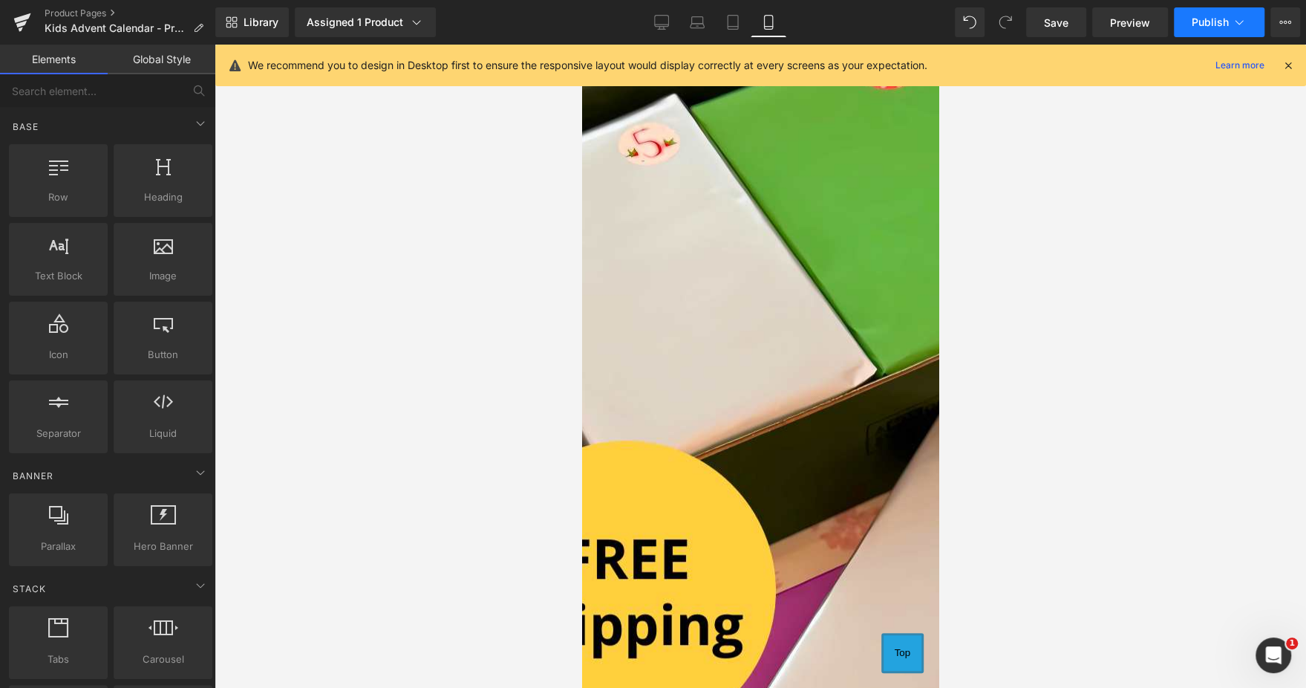
click at [1228, 20] on span "Publish" at bounding box center [1210, 22] width 37 height 12
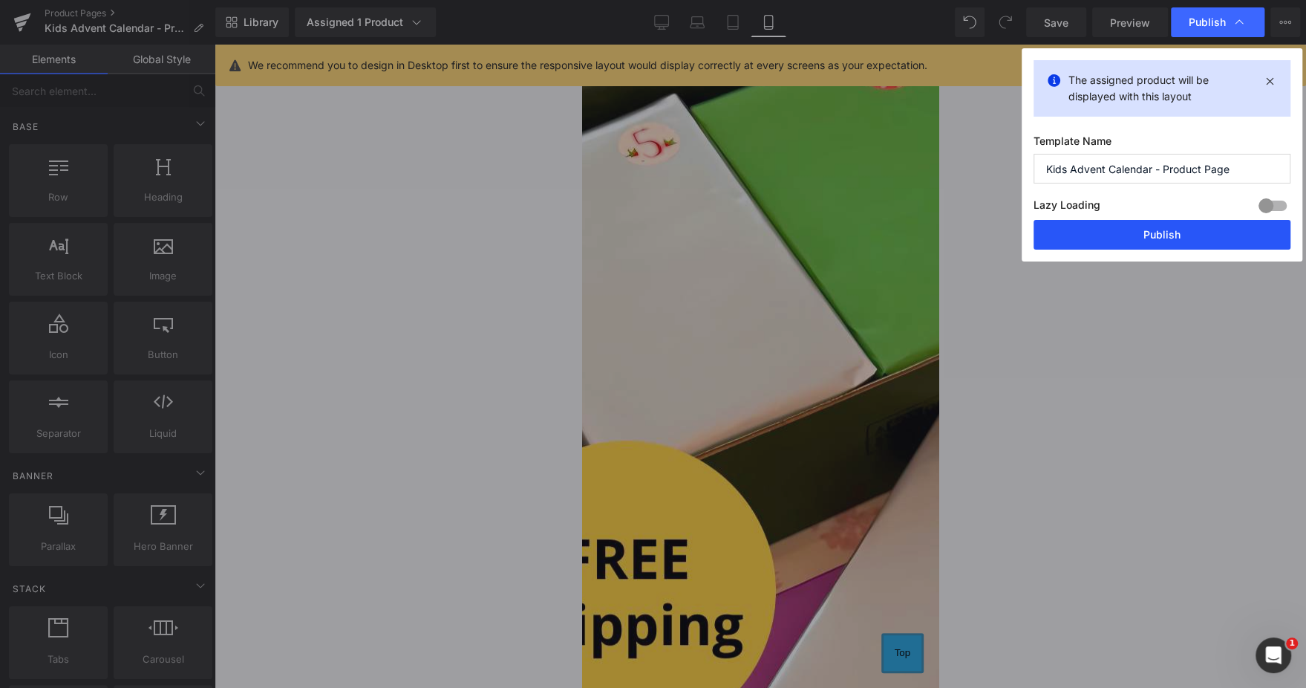
click at [1118, 230] on button "Publish" at bounding box center [1162, 235] width 257 height 30
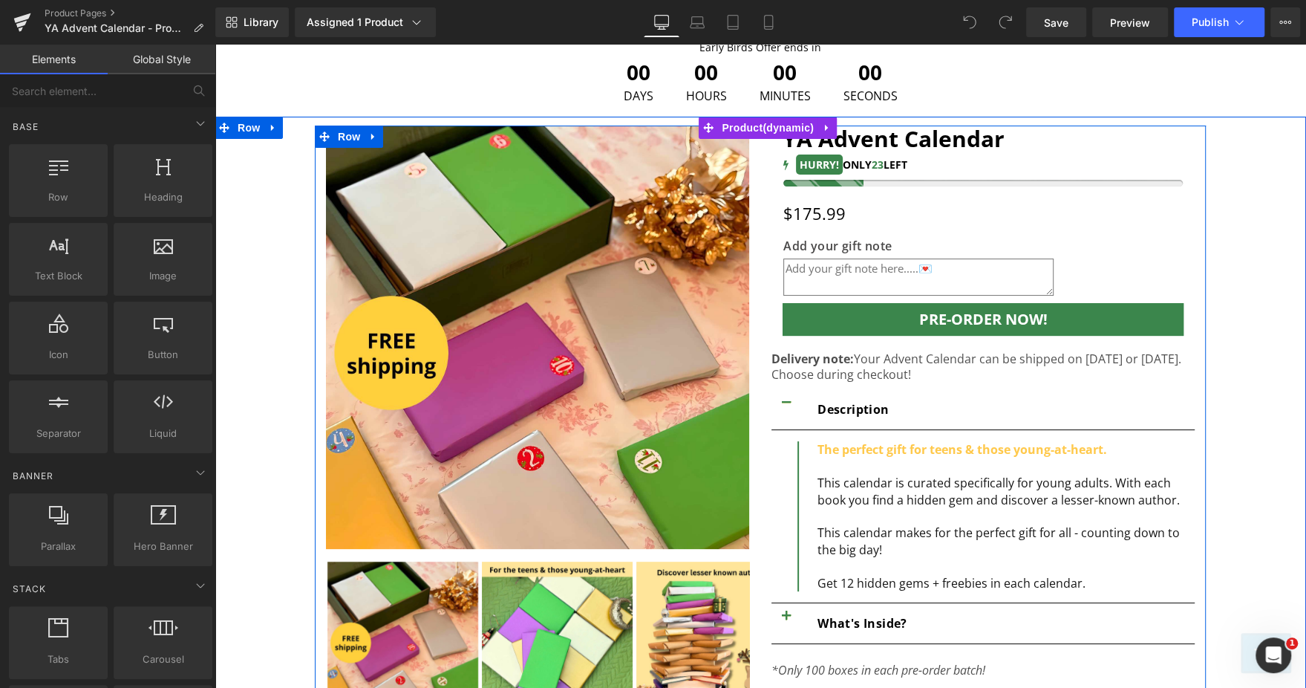
scroll to position [117, 0]
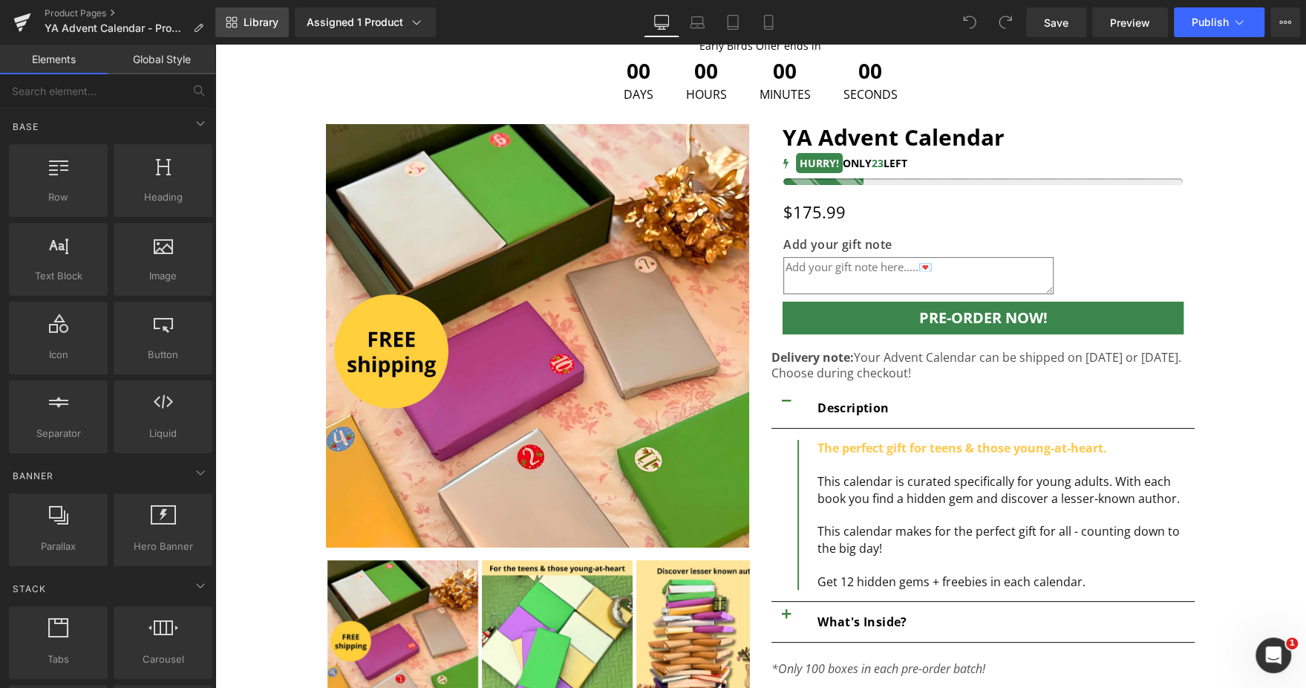
click at [222, 30] on link "Library" at bounding box center [252, 22] width 74 height 30
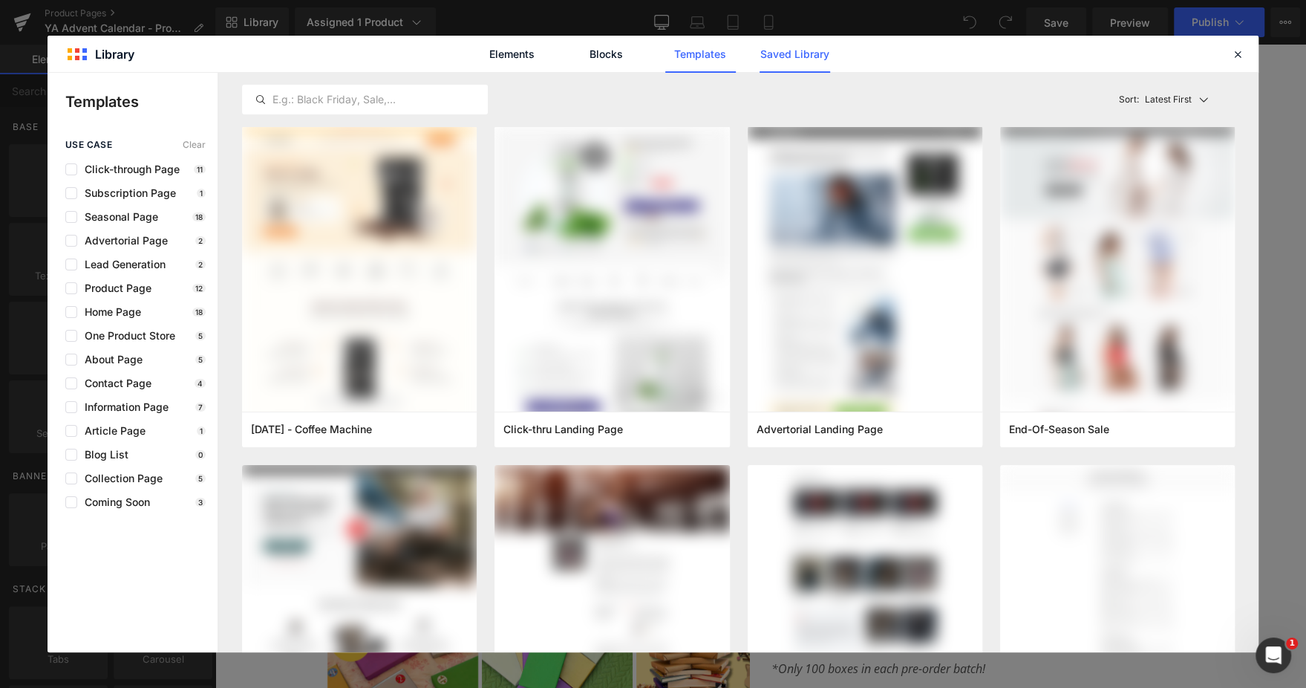
click at [0, 0] on link "Saved Library" at bounding box center [0, 0] width 0 height 0
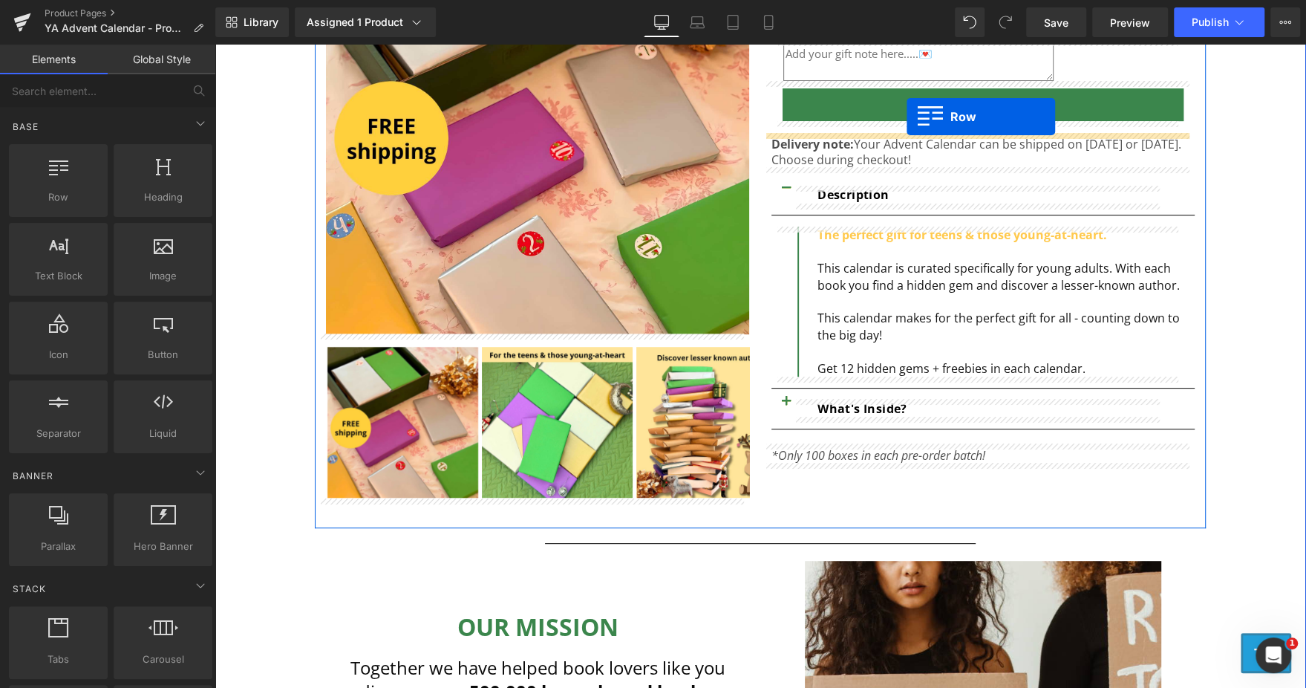
scroll to position [299, 0]
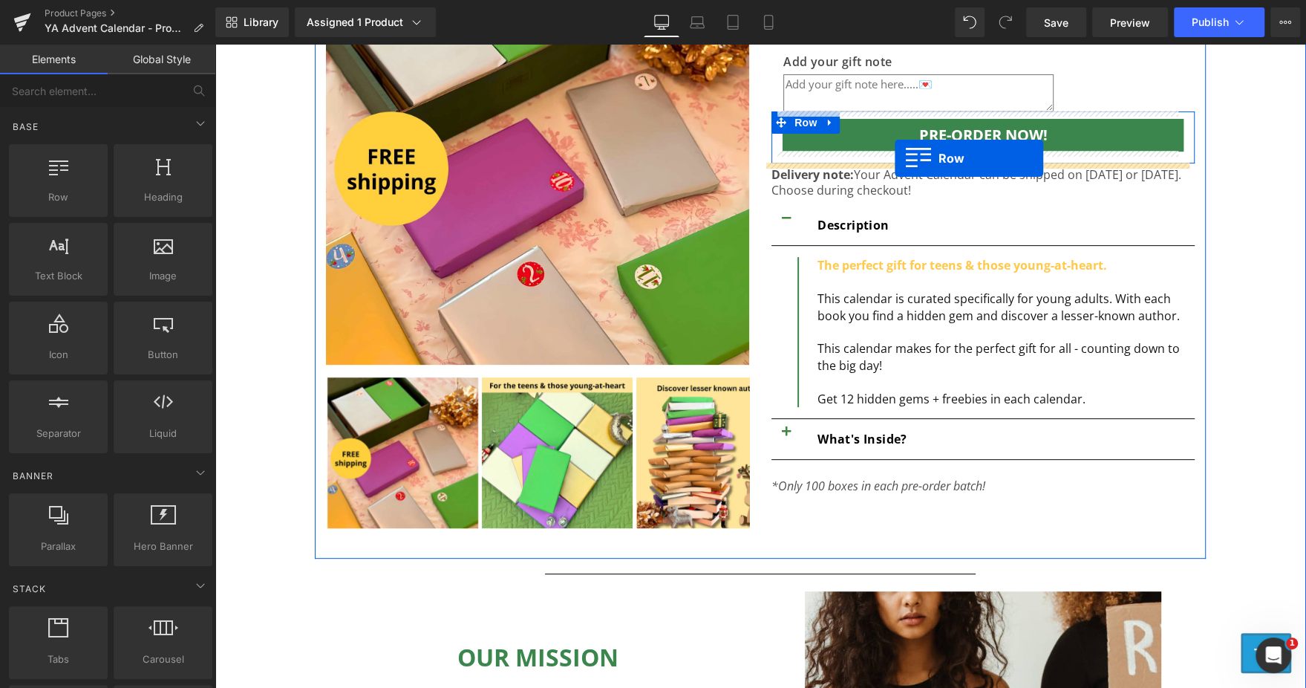
drag, startPoint x: 352, startPoint y: 135, endPoint x: 894, endPoint y: 158, distance: 542.5
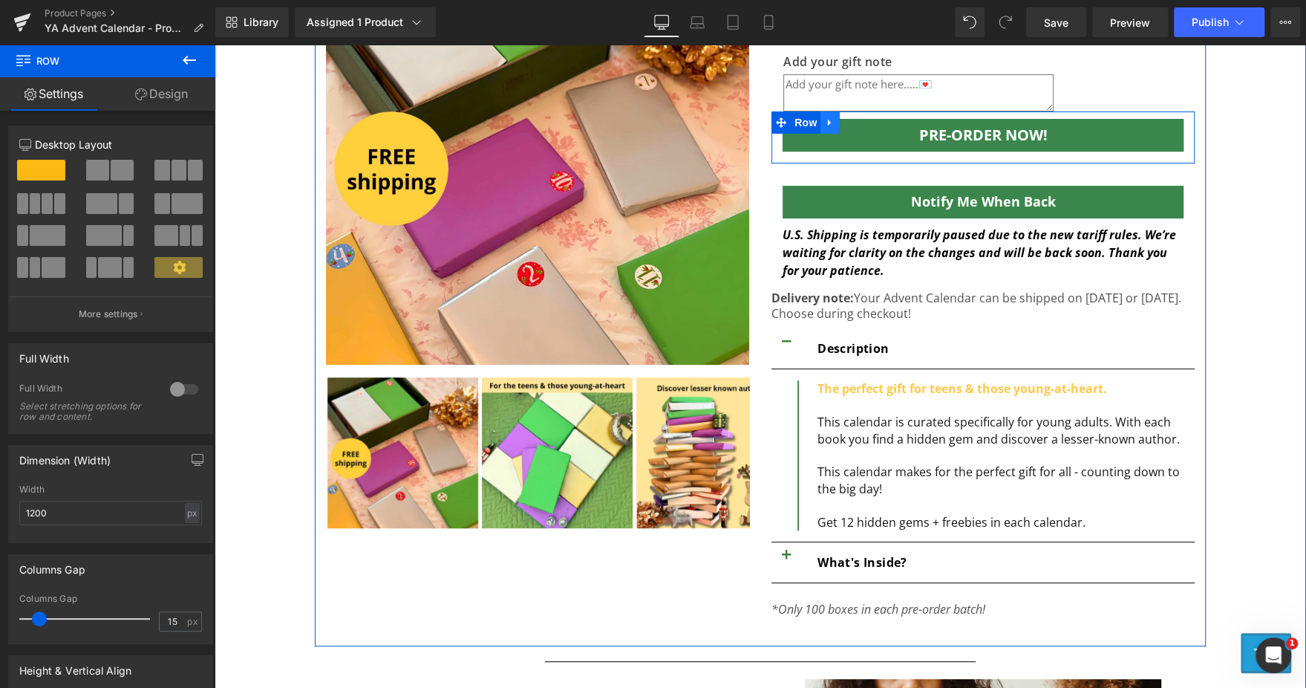
click at [829, 123] on link at bounding box center [830, 122] width 19 height 22
click at [864, 123] on icon at bounding box center [869, 122] width 10 height 11
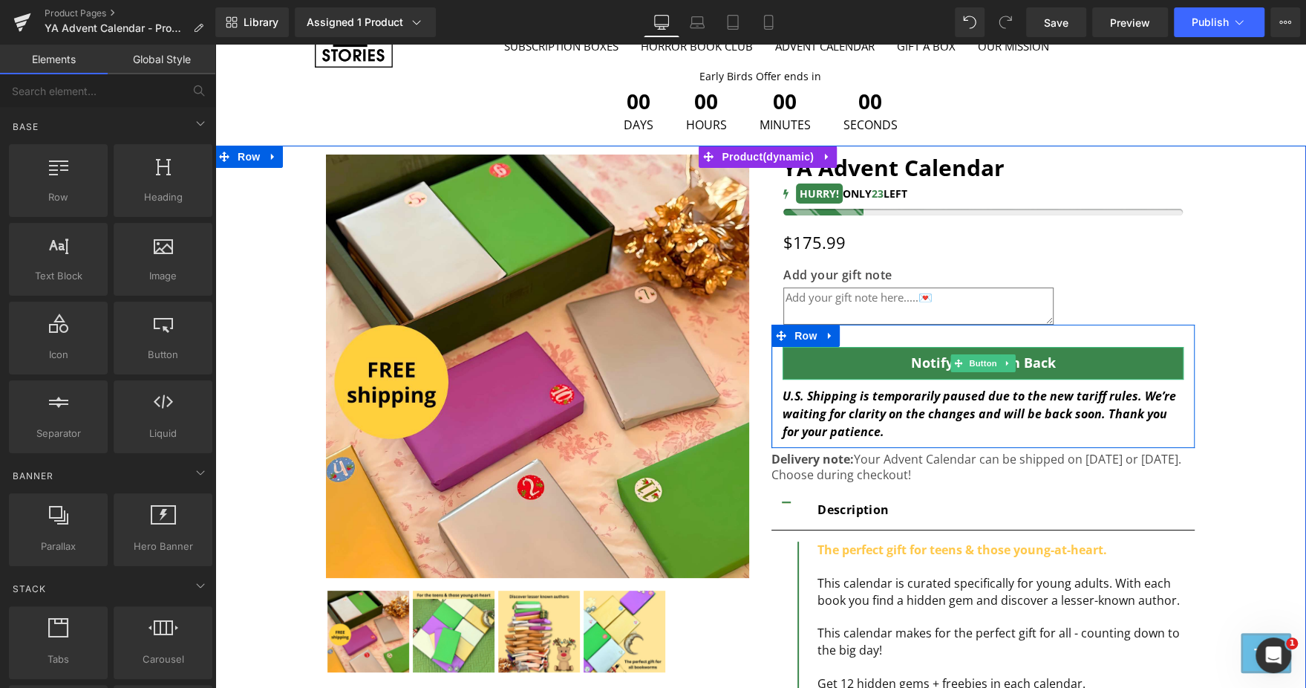
scroll to position [80, 0]
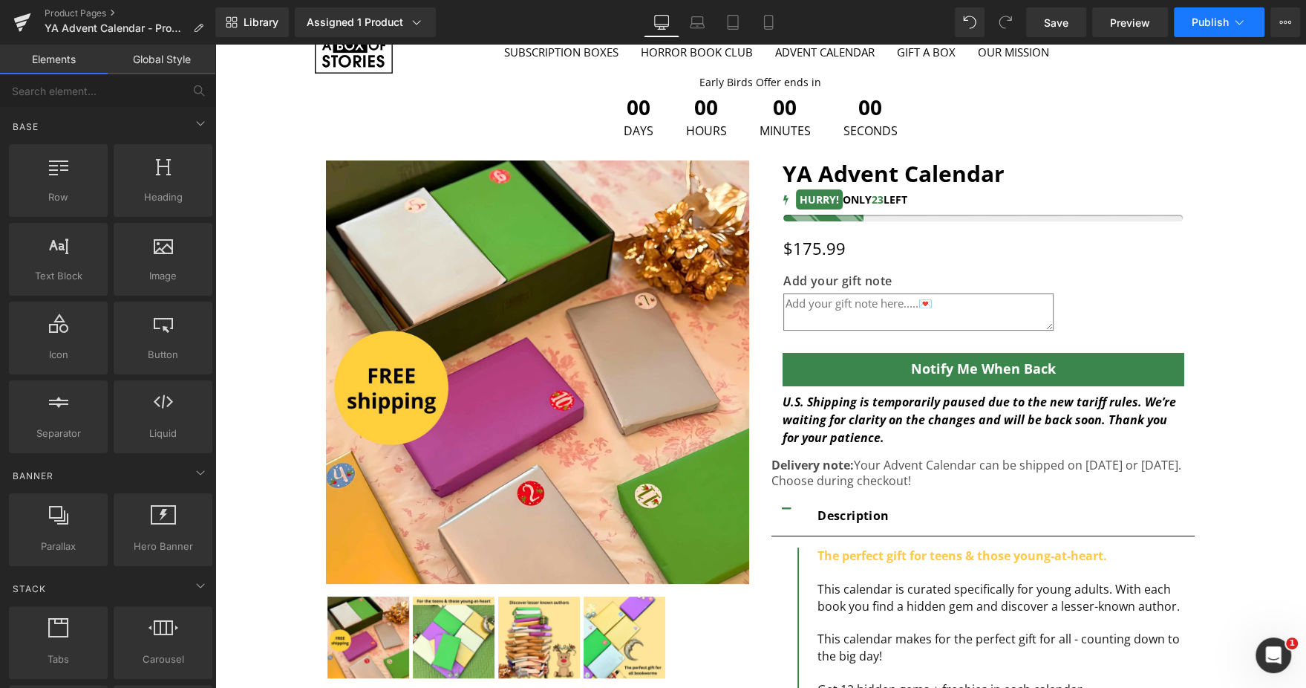
click at [1198, 29] on button "Publish" at bounding box center [1219, 22] width 91 height 30
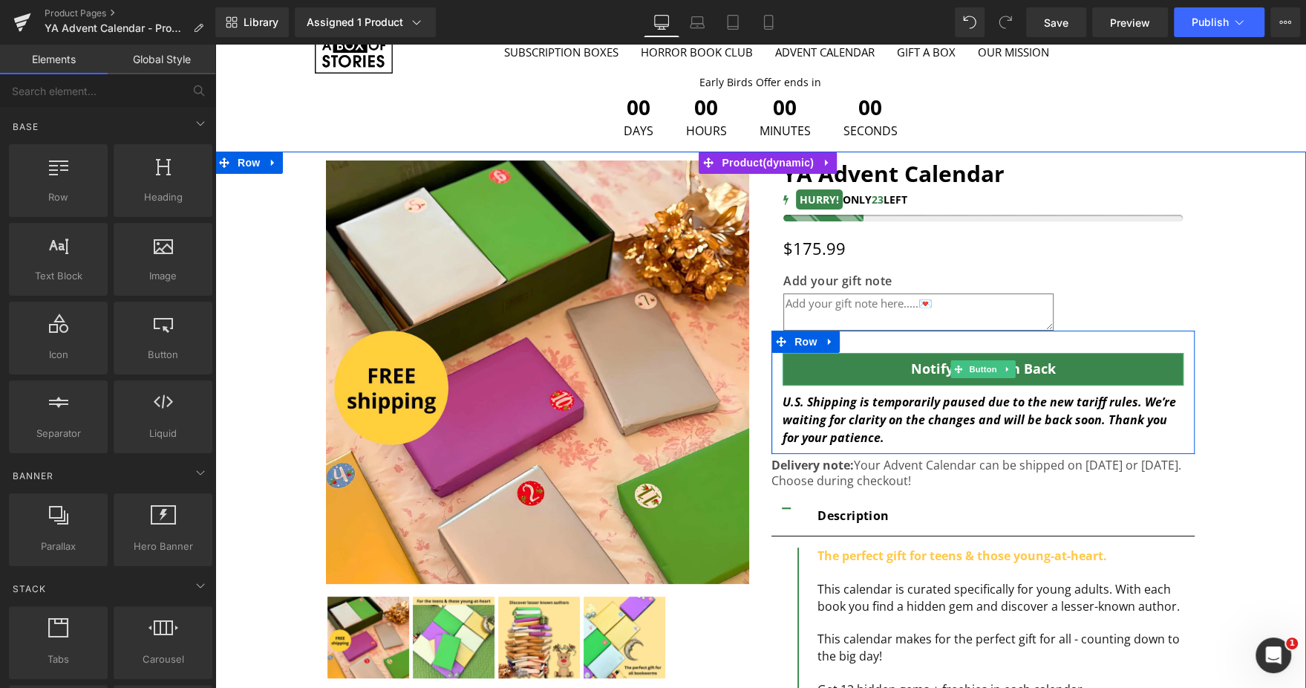
click at [985, 367] on span "Button" at bounding box center [983, 369] width 34 height 18
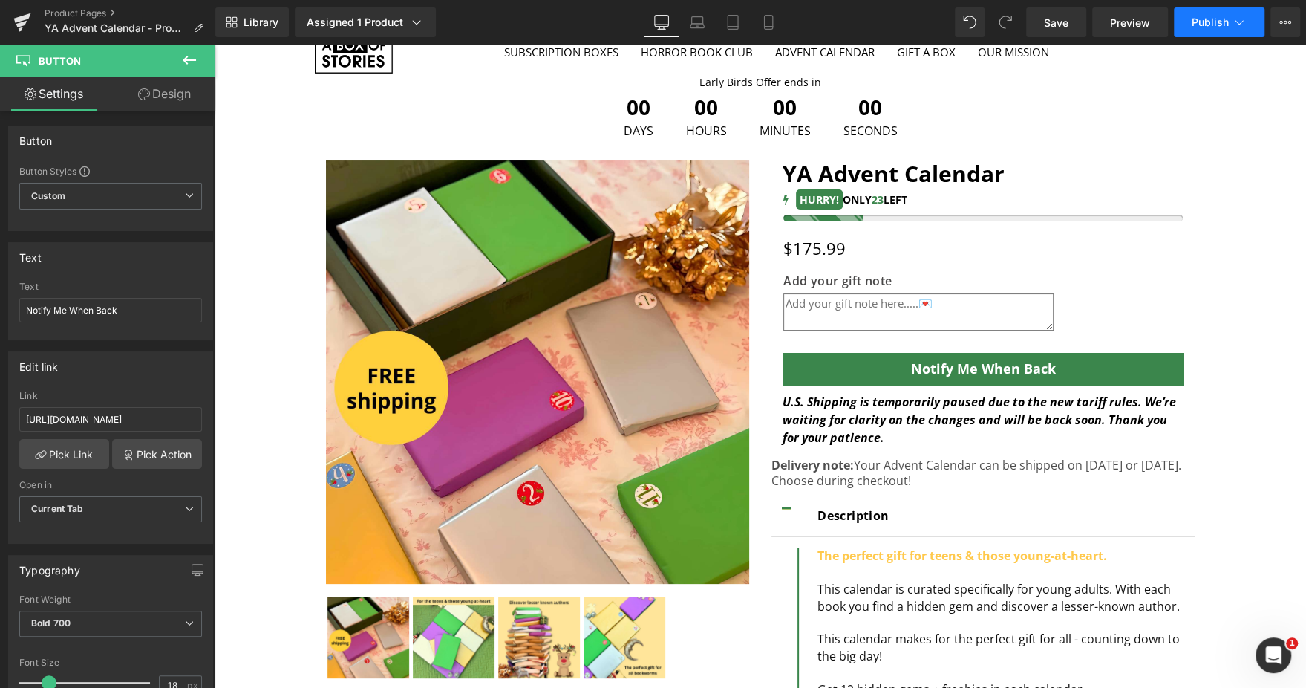
click at [1230, 29] on button "Publish" at bounding box center [1219, 22] width 91 height 30
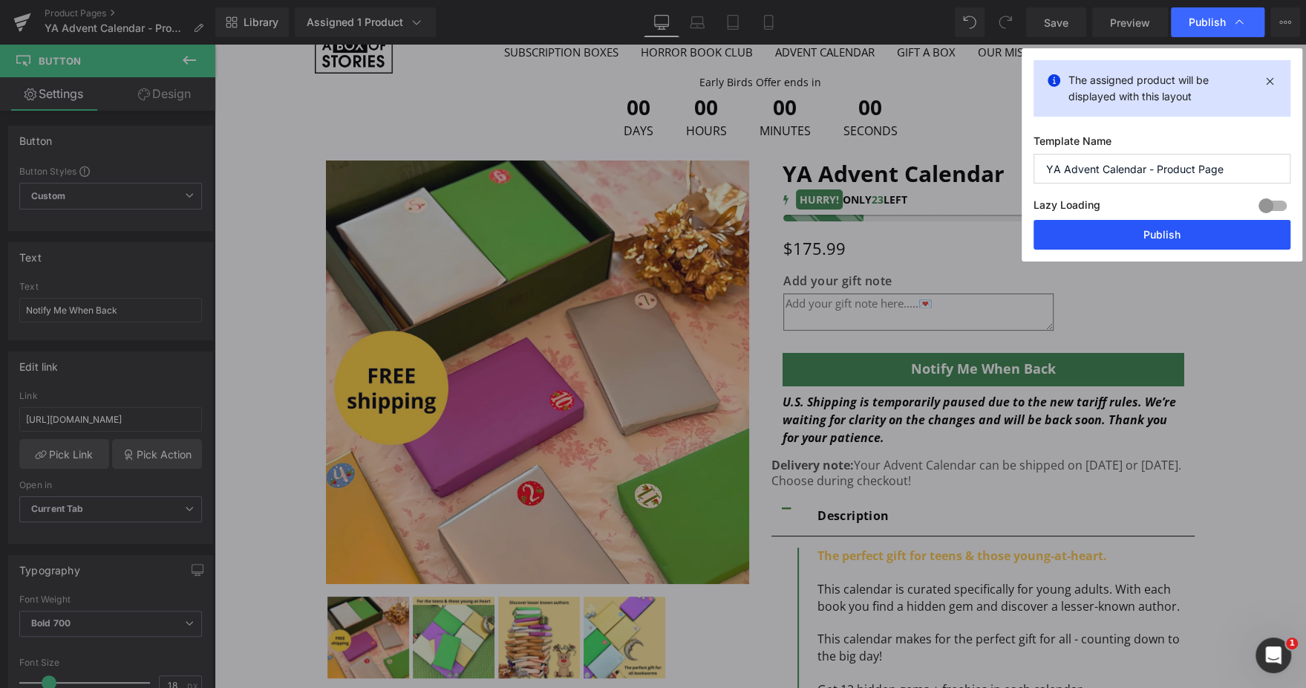
click at [1148, 235] on button "Publish" at bounding box center [1162, 235] width 257 height 30
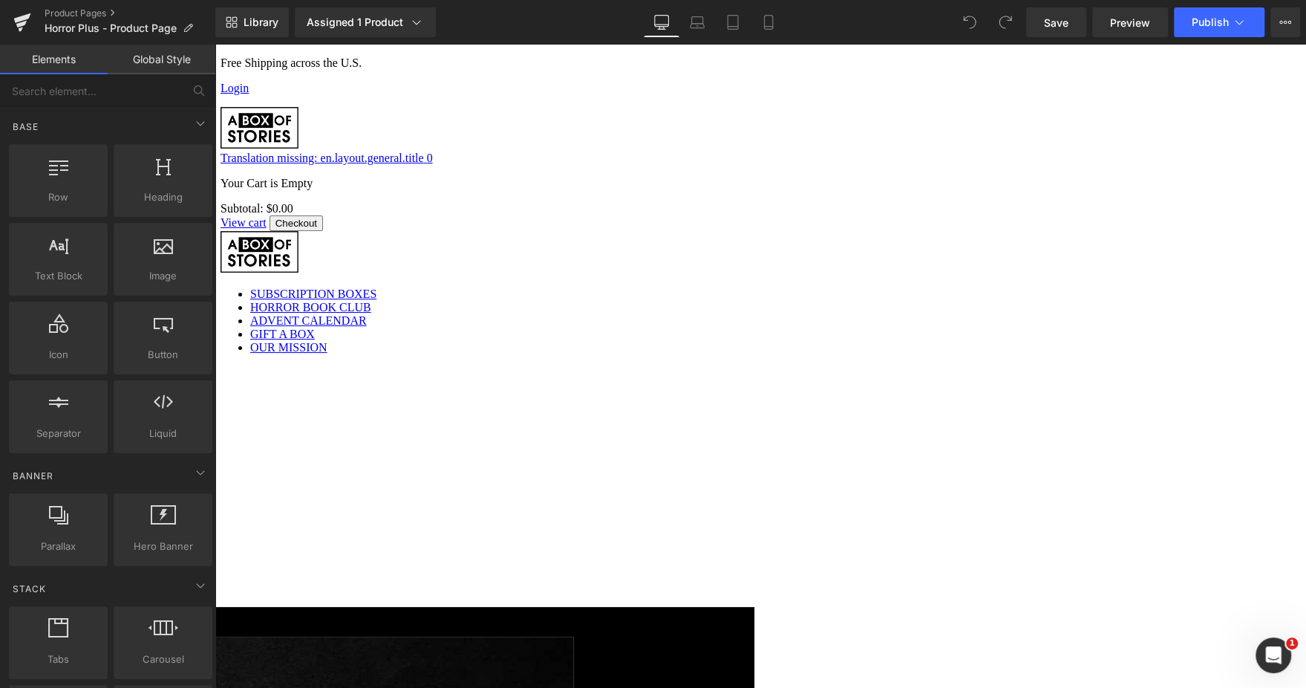
click at [215, 45] on icon at bounding box center [215, 45] width 0 height 0
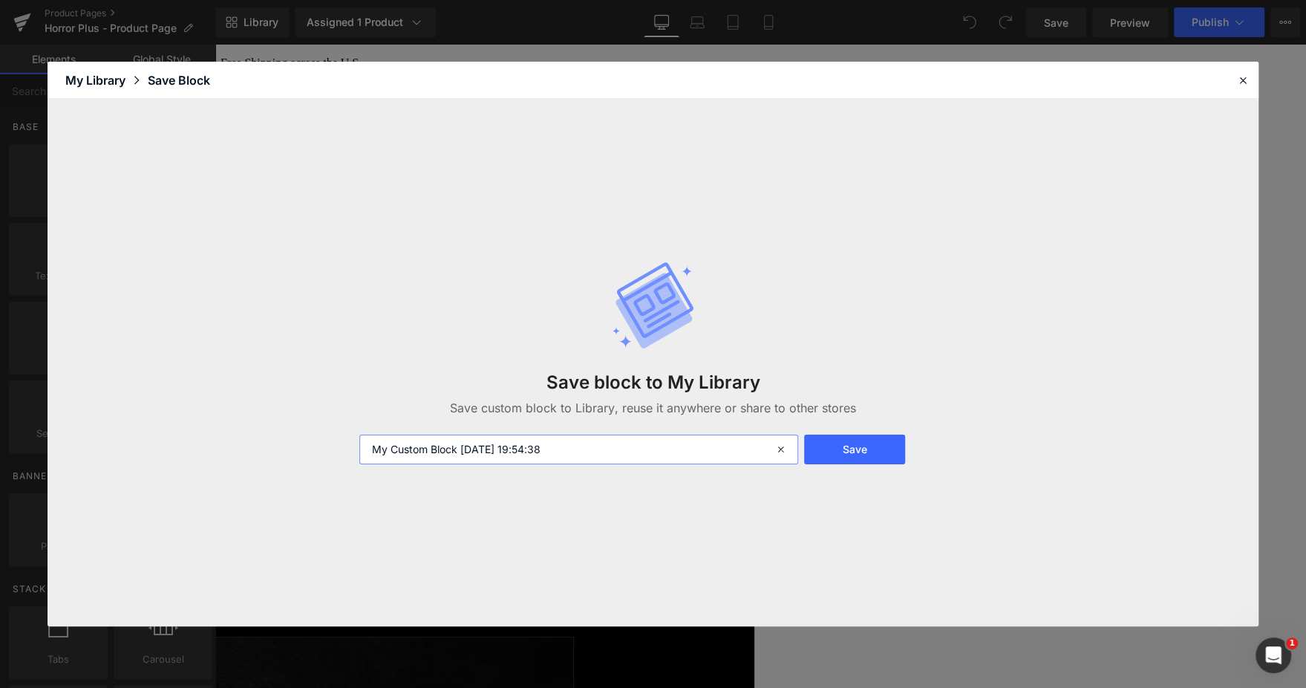
click at [0, 0] on input "My Custom Block 2025-08-26 19:54:38" at bounding box center [0, 0] width 0 height 0
type input "Horror Buy Button"
click at [0, 0] on button "Save" at bounding box center [0, 0] width 0 height 0
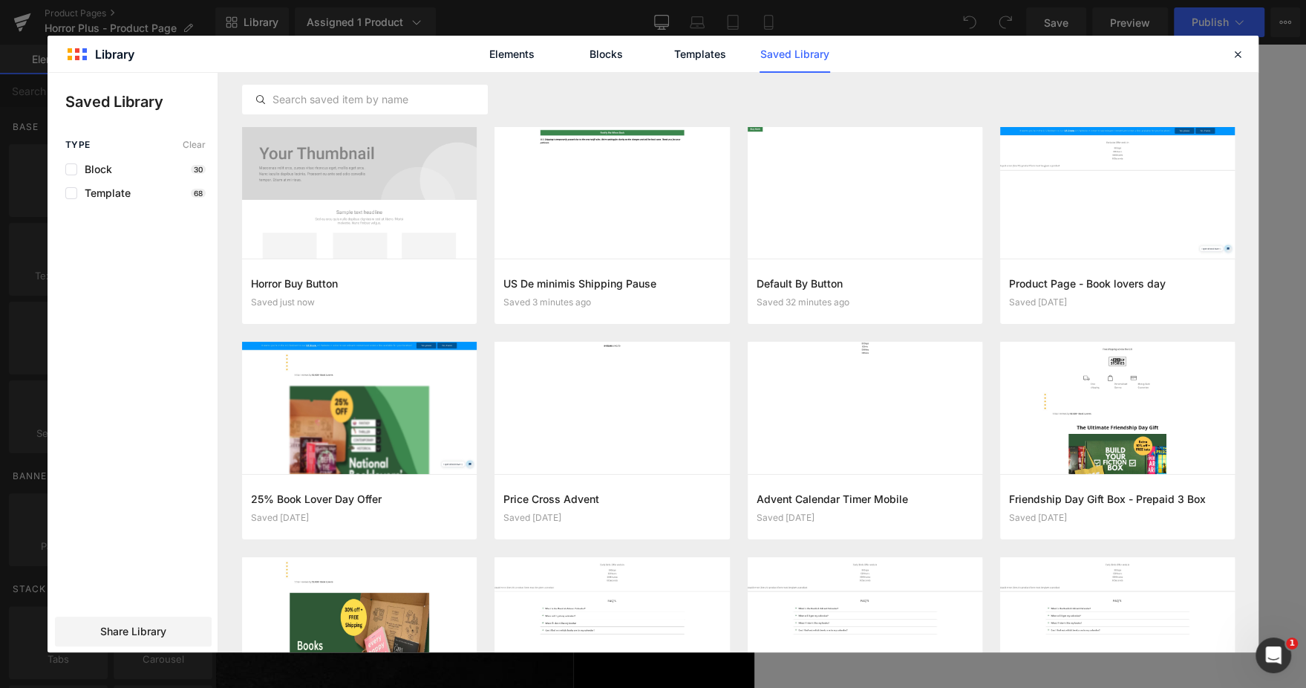
drag, startPoint x: 1248, startPoint y: 56, endPoint x: 1241, endPoint y: 56, distance: 7.5
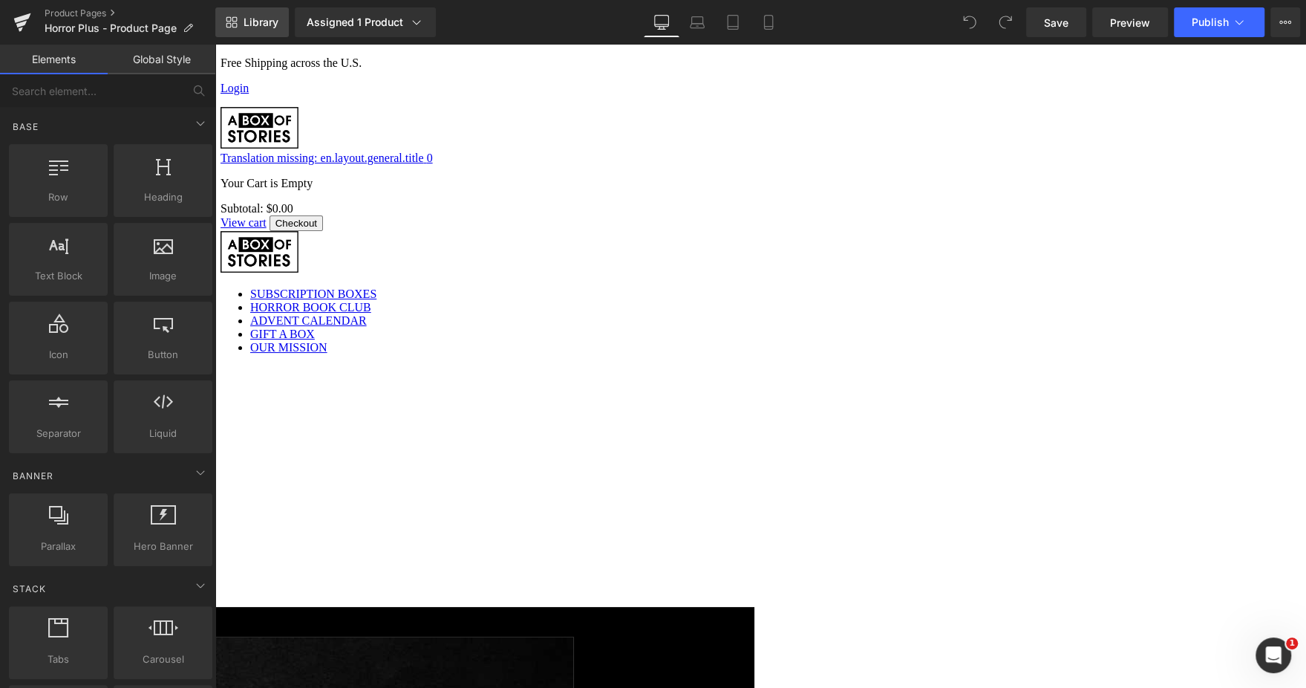
click at [259, 8] on link "Library" at bounding box center [252, 22] width 74 height 30
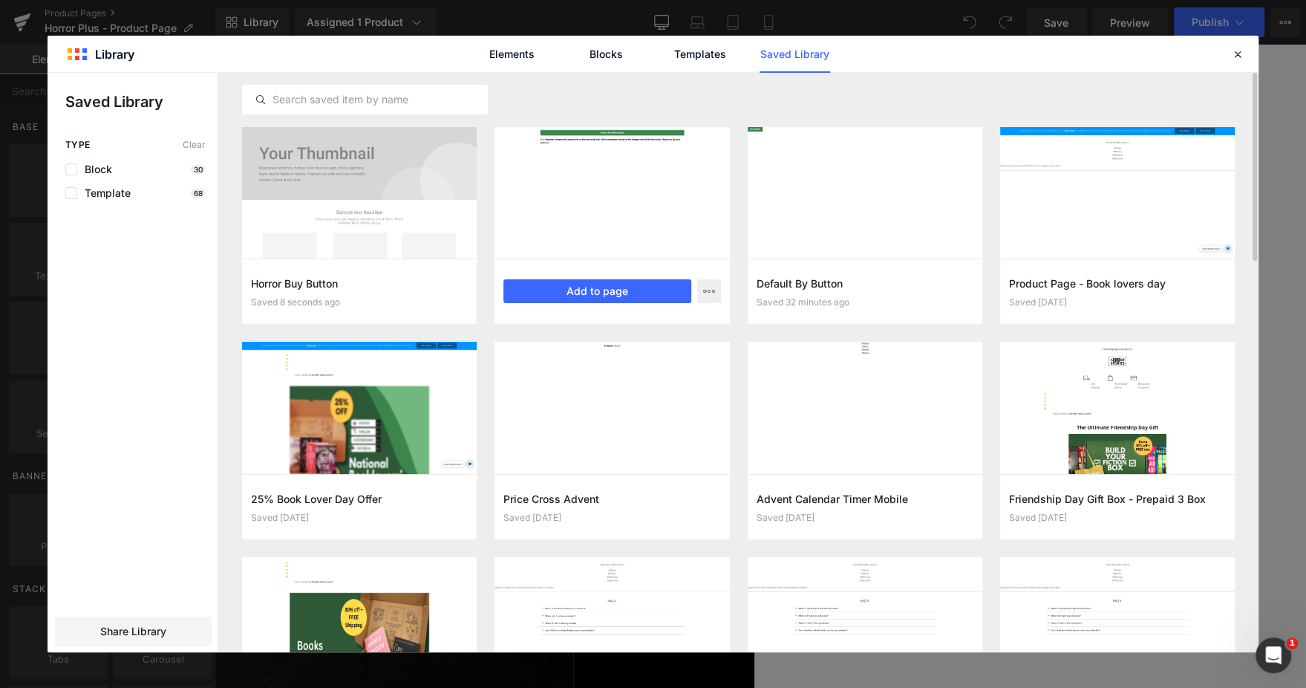
click at [0, 0] on div "US De minimis Shipping Pause Saved 3 minutes ago Add to page" at bounding box center [0, 0] width 0 height 0
click at [0, 0] on button "Add to page" at bounding box center [0, 0] width 0 height 0
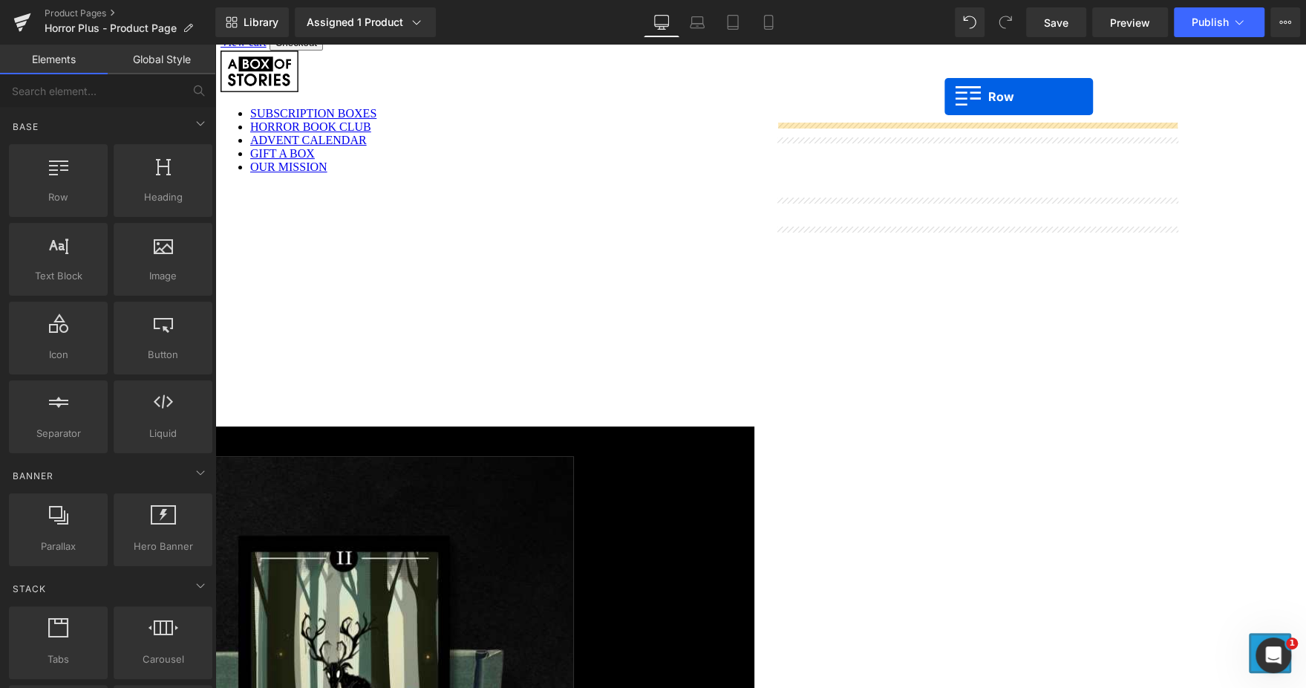
scroll to position [166, 0]
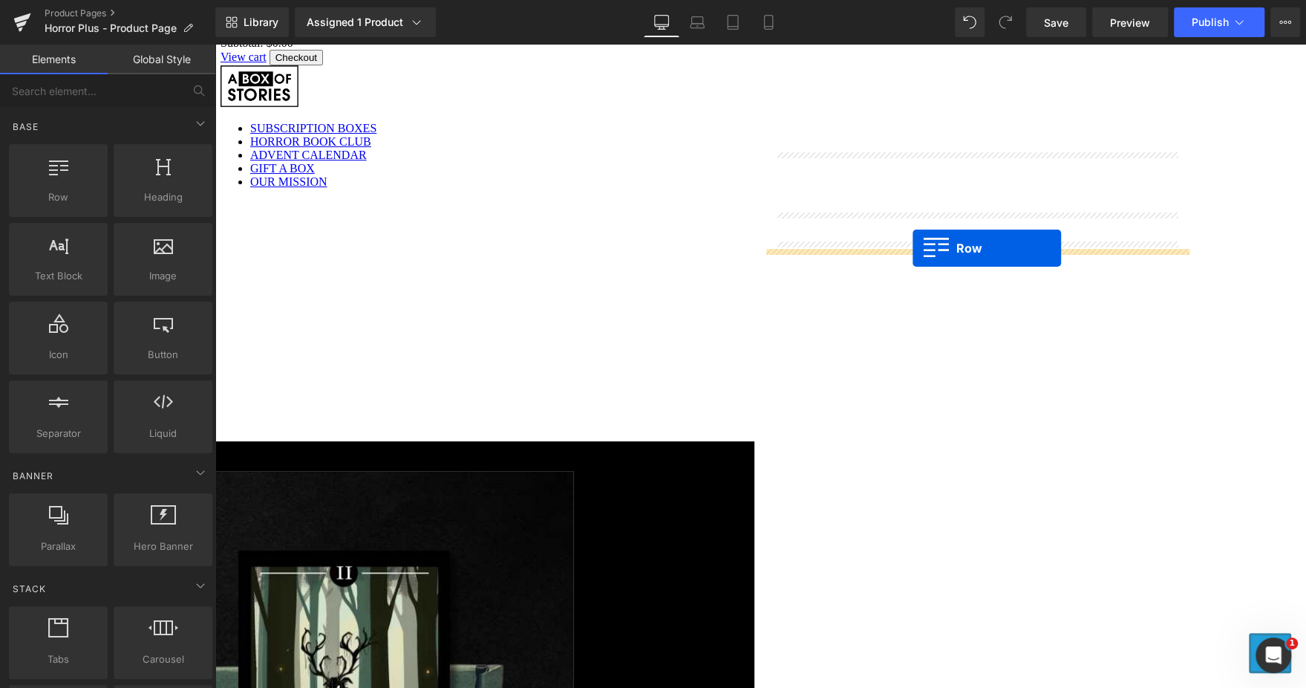
drag, startPoint x: 350, startPoint y: 130, endPoint x: 913, endPoint y: 249, distance: 574.5
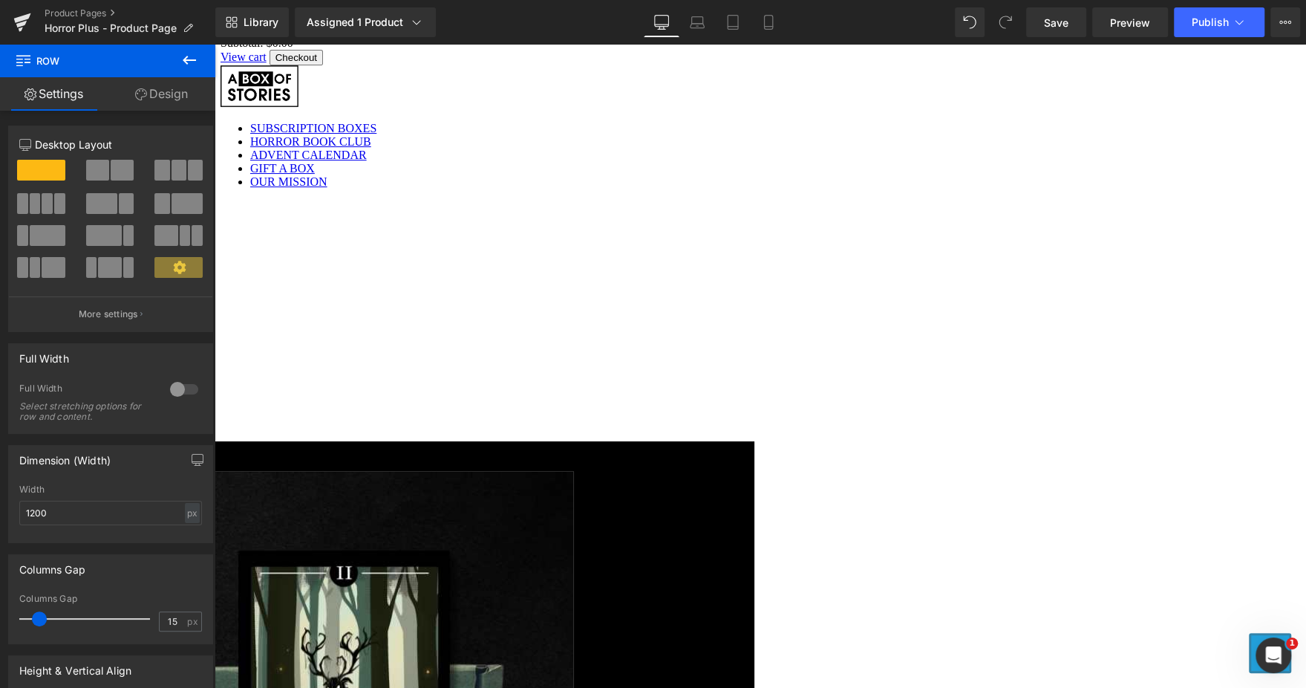
click at [215, 45] on span "Text Block" at bounding box center [215, 45] width 0 height 0
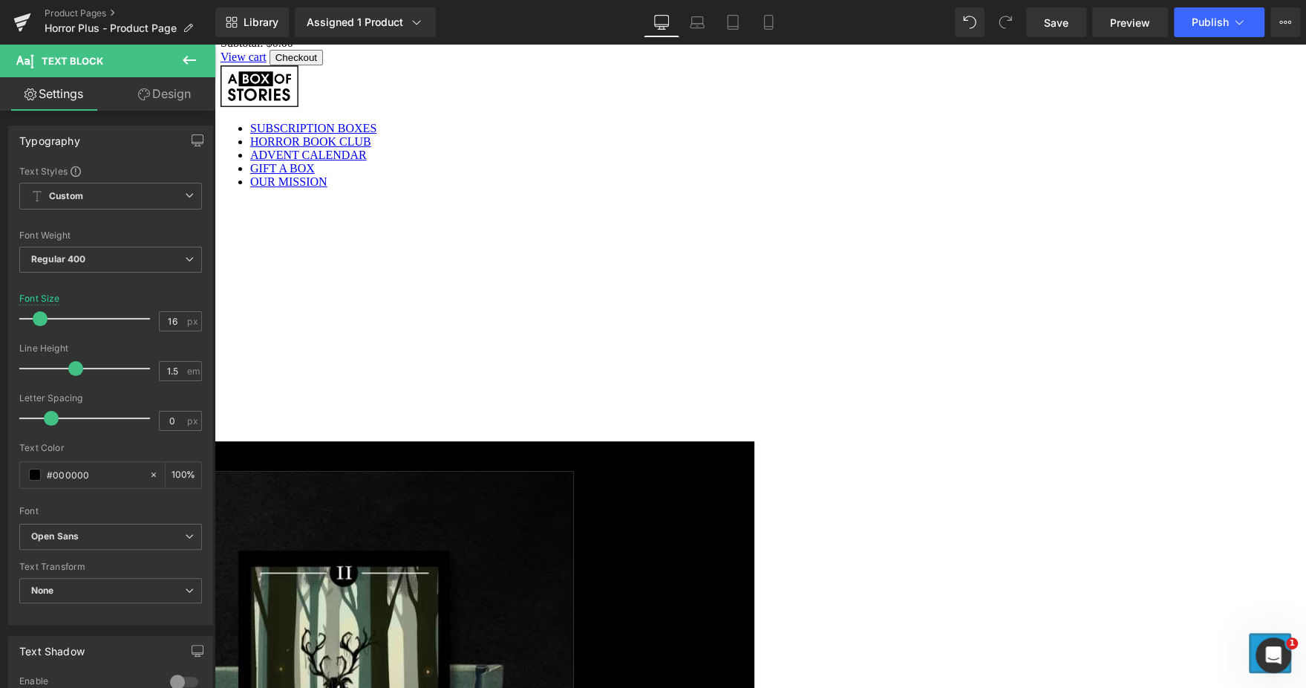
click at [215, 45] on span "Text Block" at bounding box center [215, 45] width 0 height 0
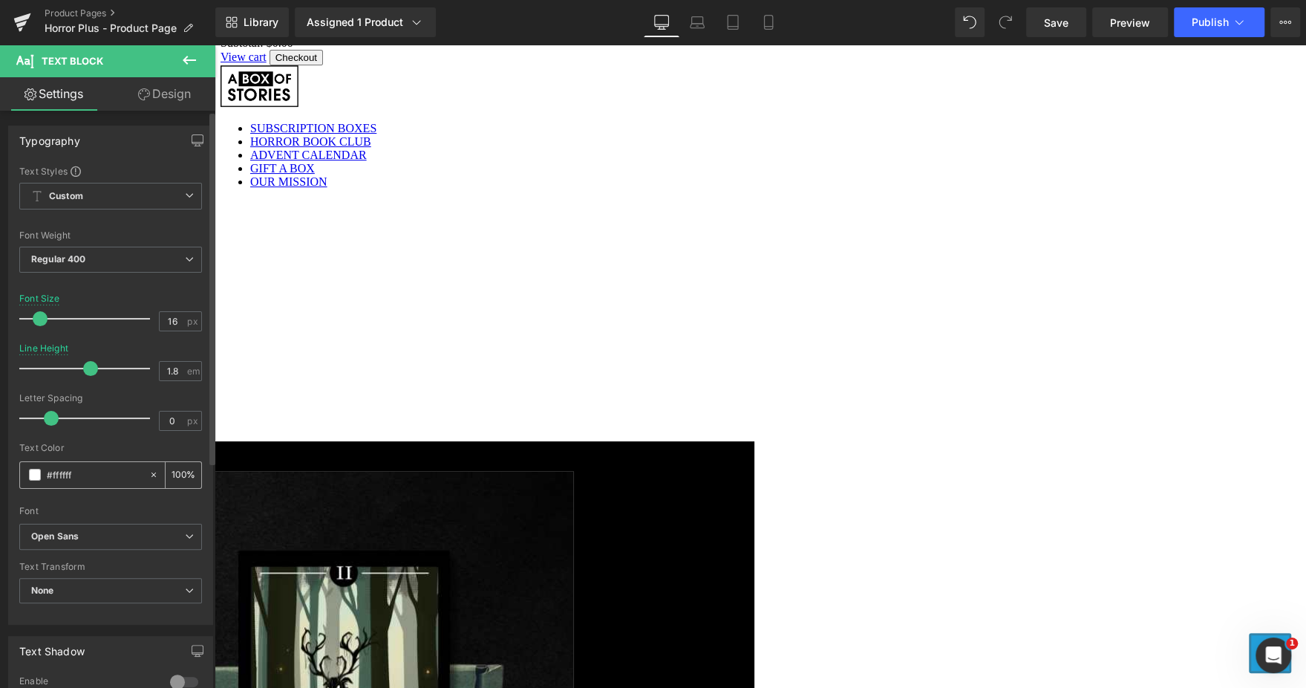
click at [89, 481] on input "#ffffff" at bounding box center [94, 474] width 95 height 16
click at [215, 45] on span "Text Block" at bounding box center [215, 45] width 0 height 0
click at [104, 480] on input "#000000" at bounding box center [94, 474] width 95 height 16
paste input "ffffff"
type input "#ffffff"
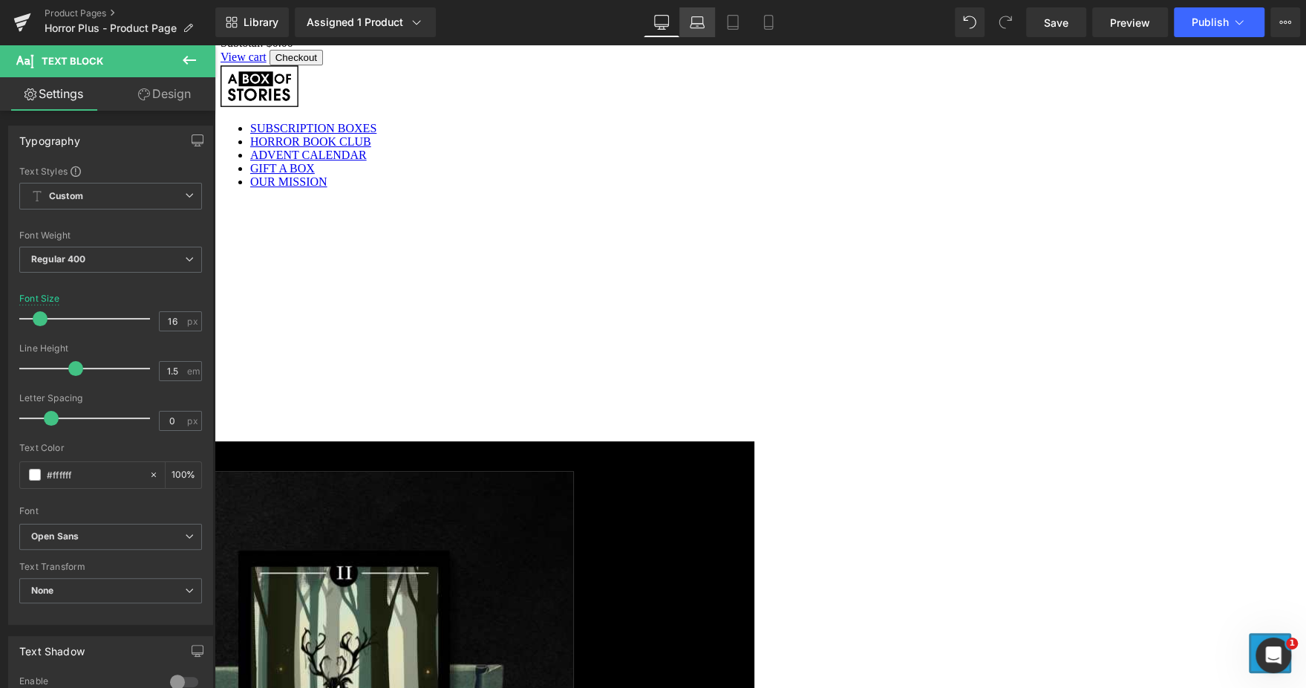
click at [702, 7] on link "Laptop" at bounding box center [697, 22] width 36 height 30
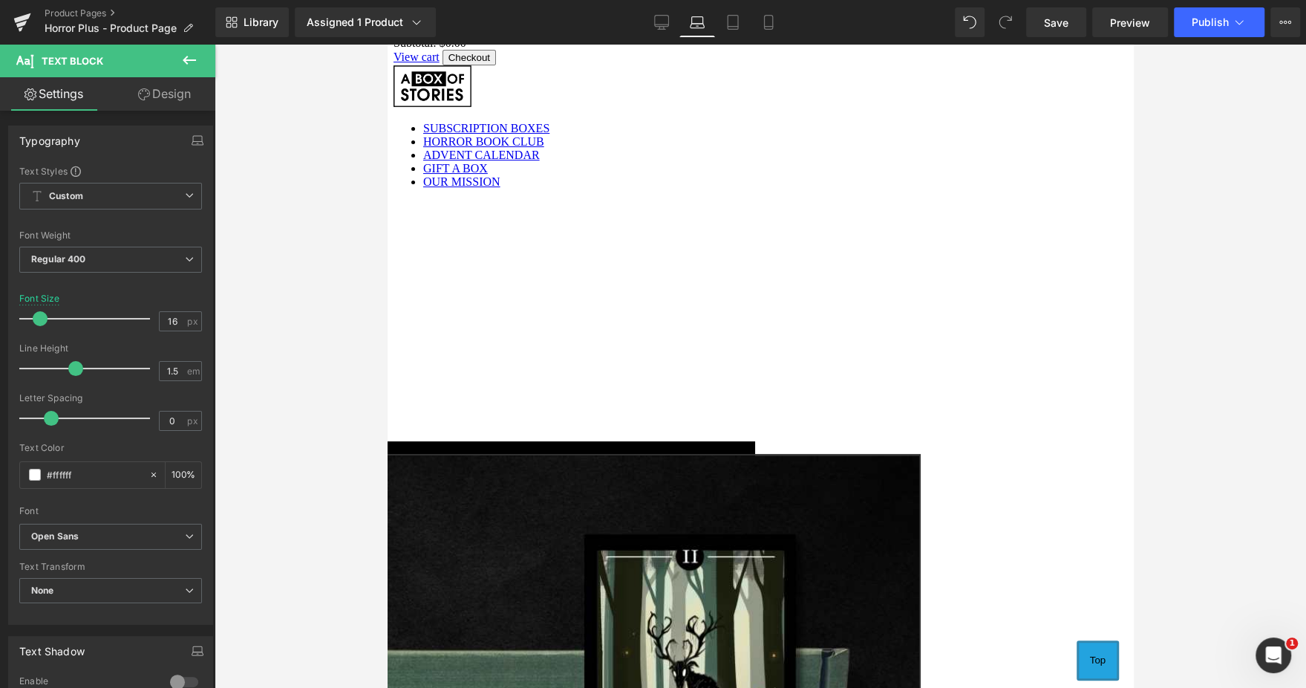
scroll to position [237, 0]
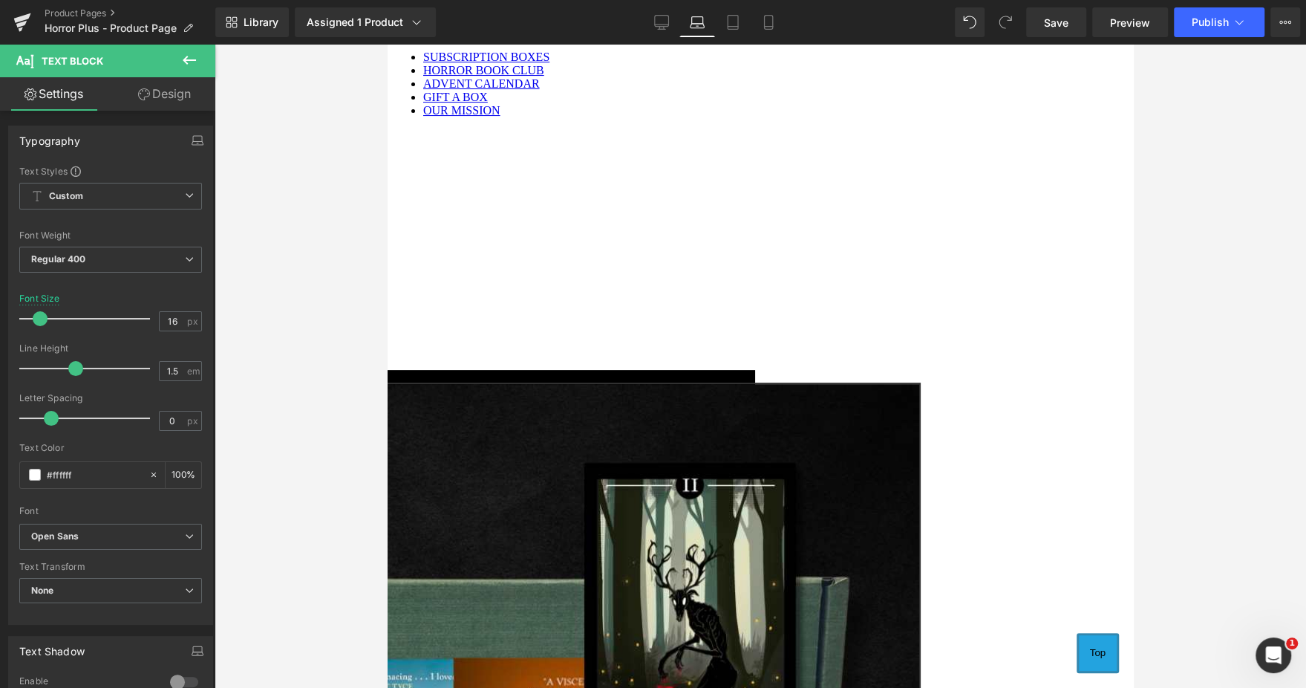
click at [734, 4] on div "Library Assigned 1 Product Product Preview Horror Plus Manage assigned products…" at bounding box center [760, 22] width 1091 height 45
click at [733, 17] on icon at bounding box center [732, 22] width 15 height 15
type input "100"
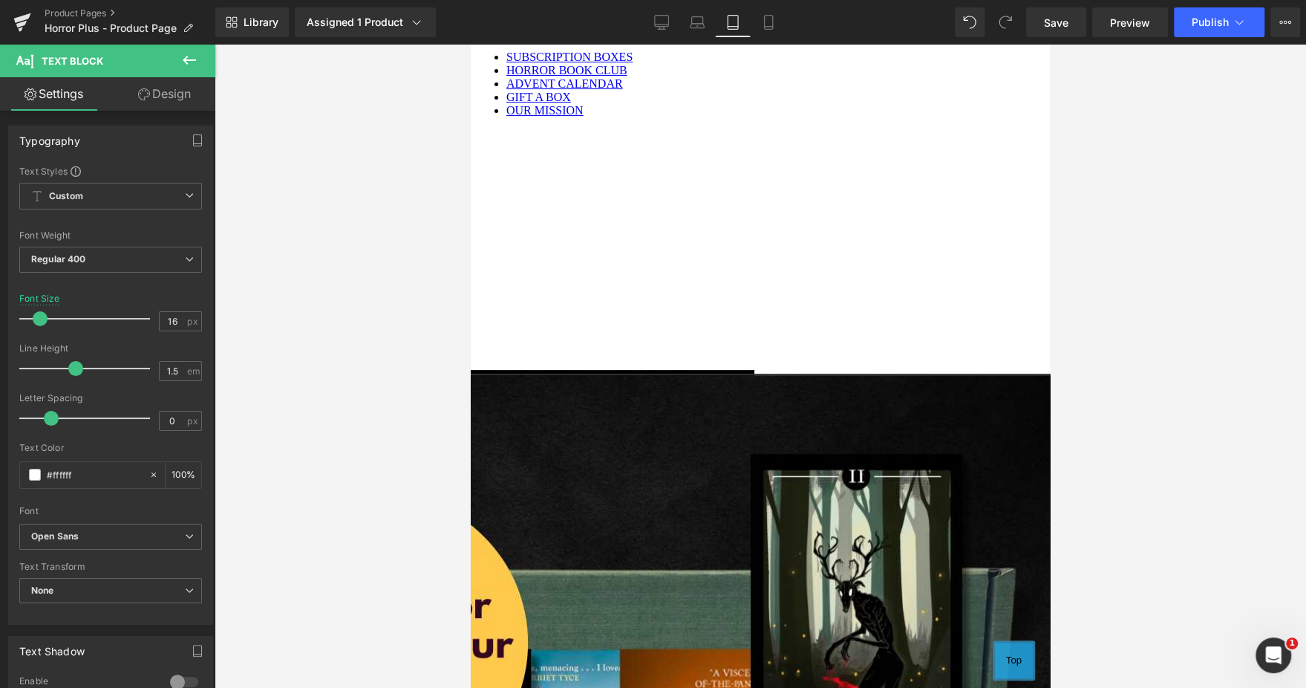
scroll to position [165, 0]
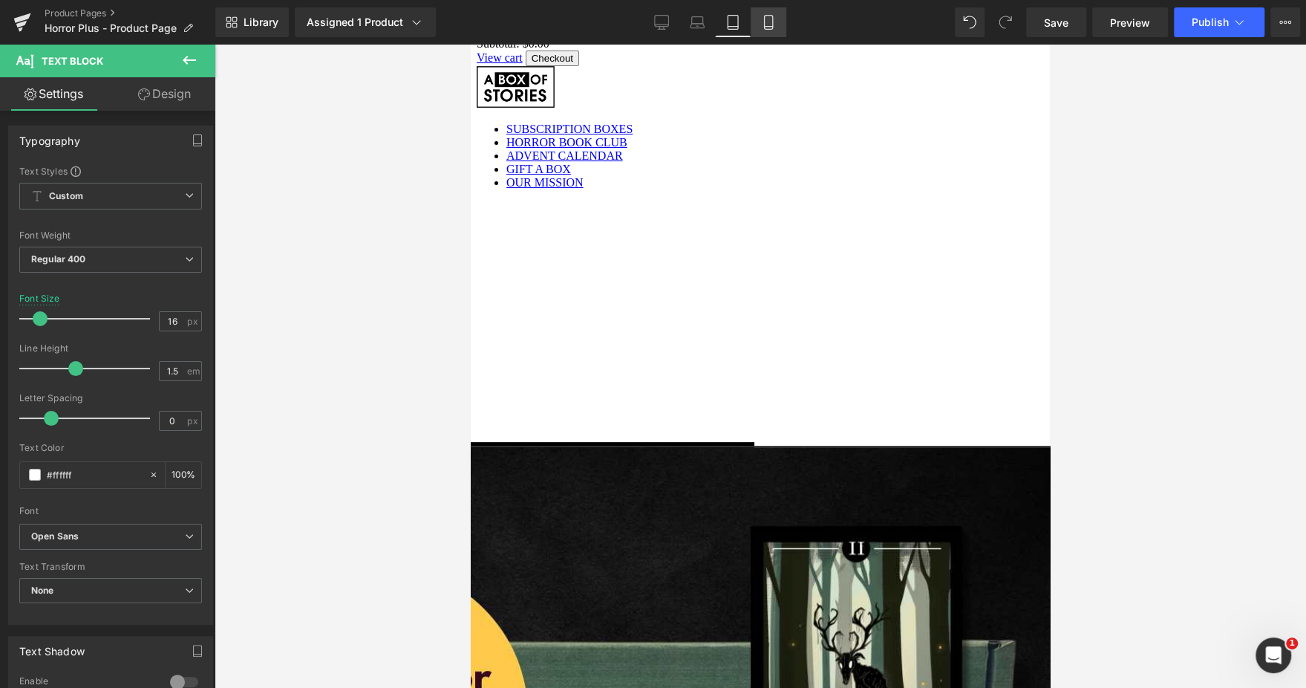
click at [760, 17] on link "Mobile" at bounding box center [769, 22] width 36 height 30
type input "14"
type input "100"
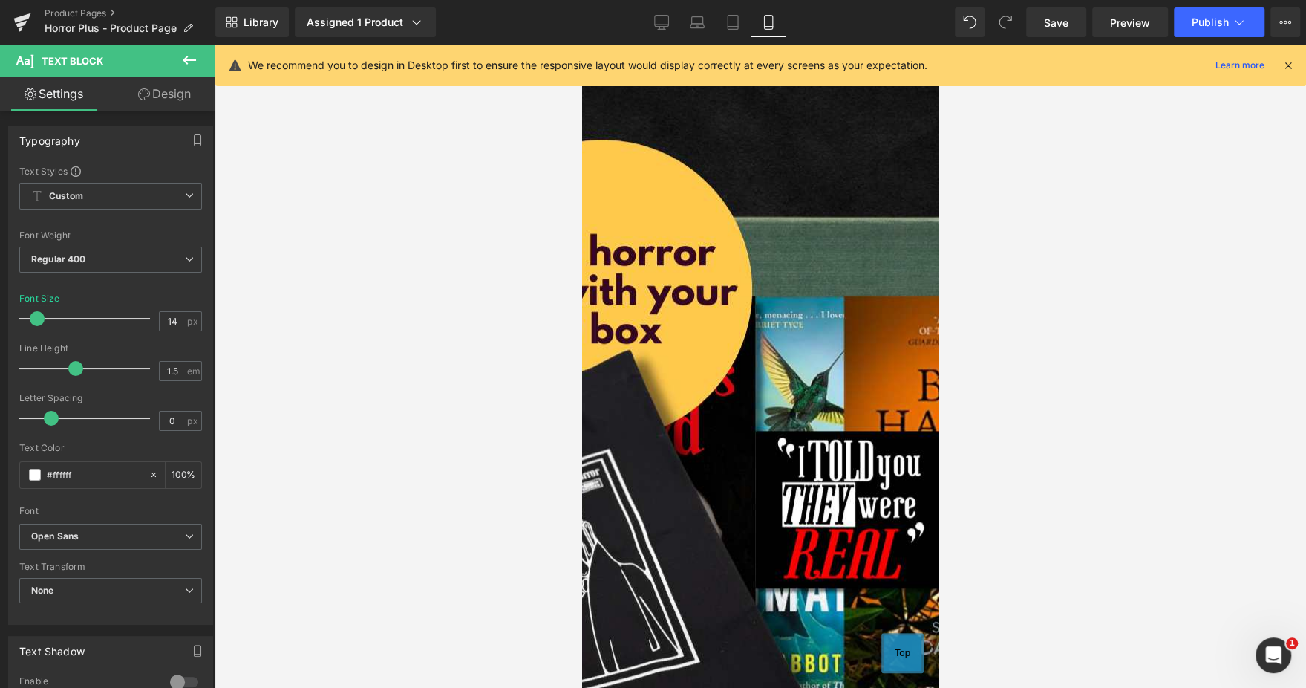
scroll to position [545, 0]
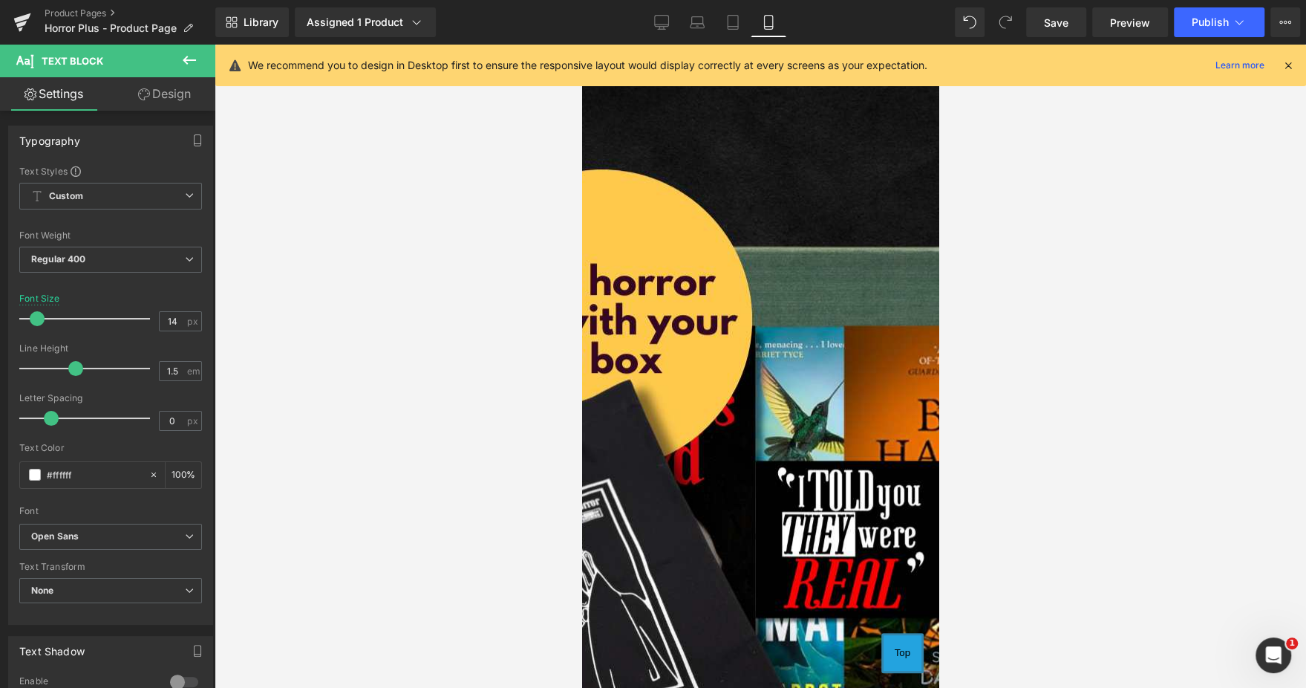
click at [582, 45] on icon at bounding box center [582, 45] width 0 height 0
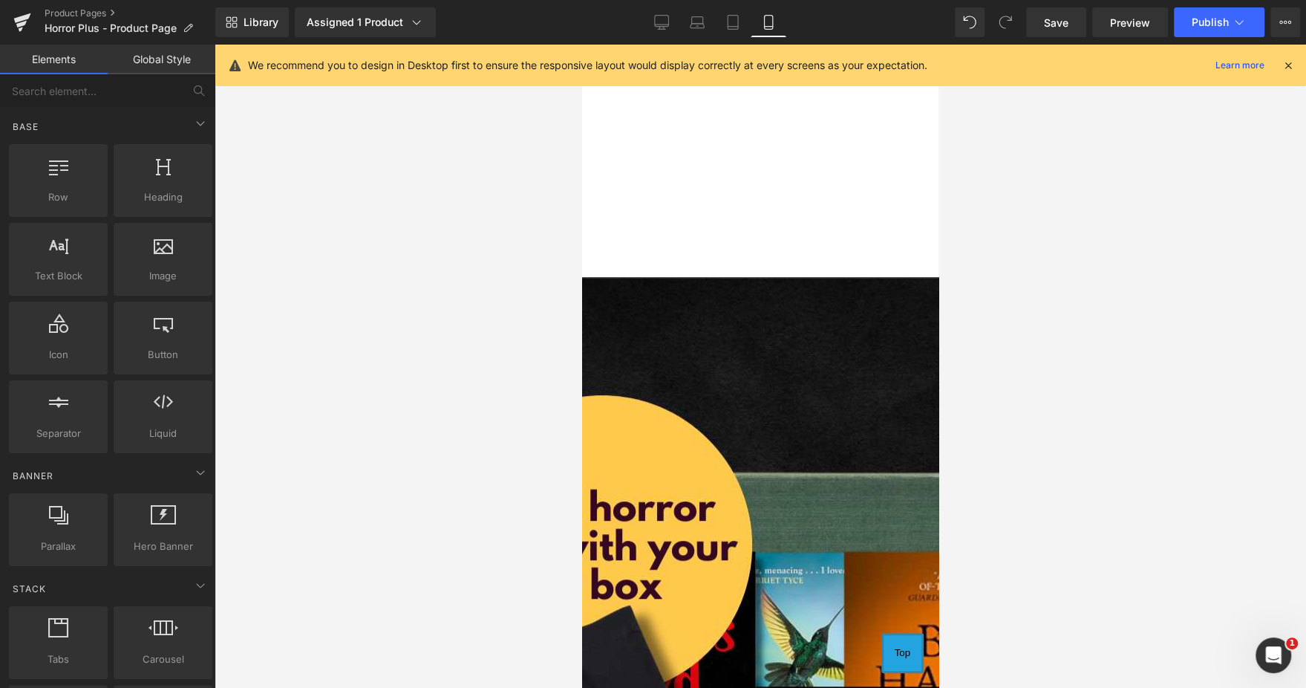
scroll to position [317, 0]
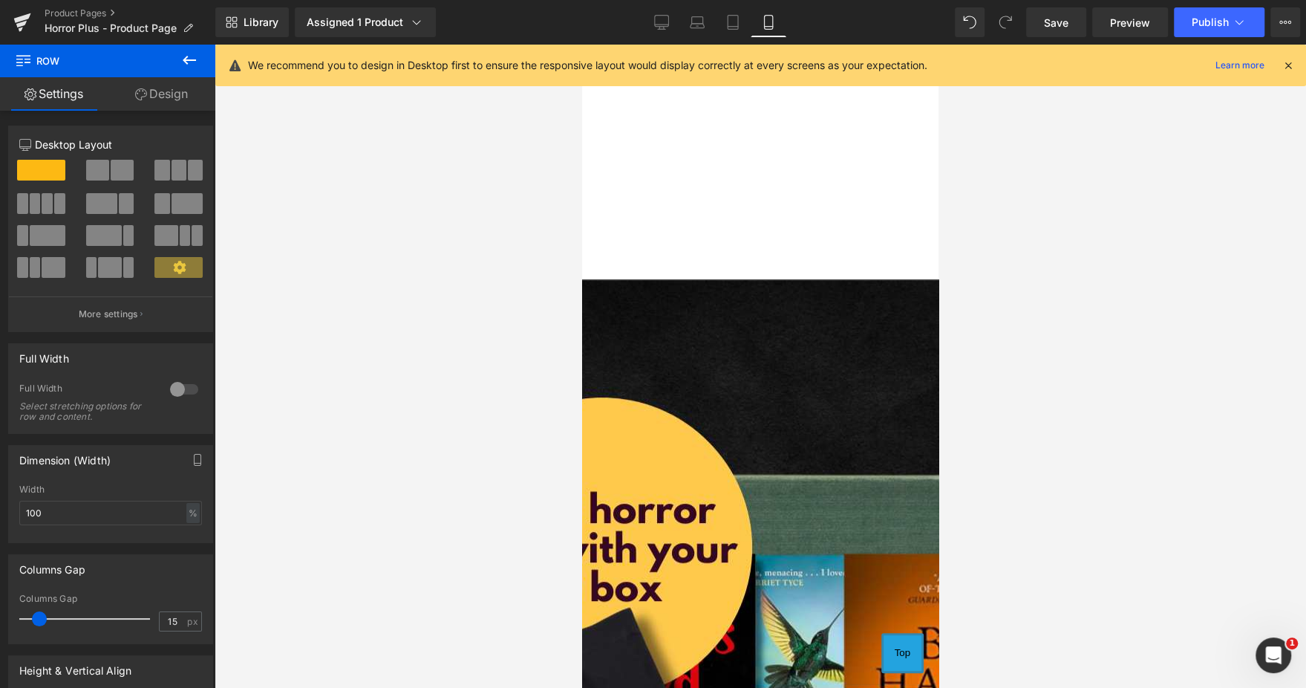
drag, startPoint x: 838, startPoint y: 437, endPoint x: 833, endPoint y: 425, distance: 12.0
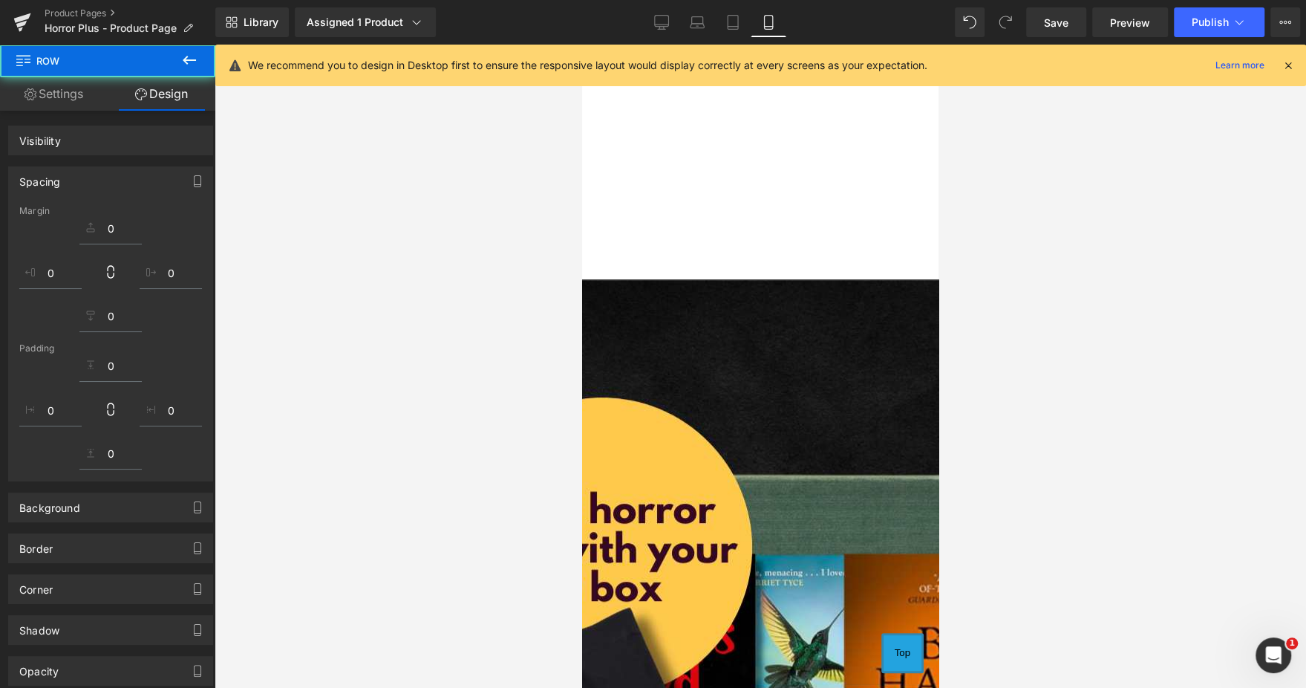
click at [1169, 239] on div at bounding box center [761, 366] width 1092 height 643
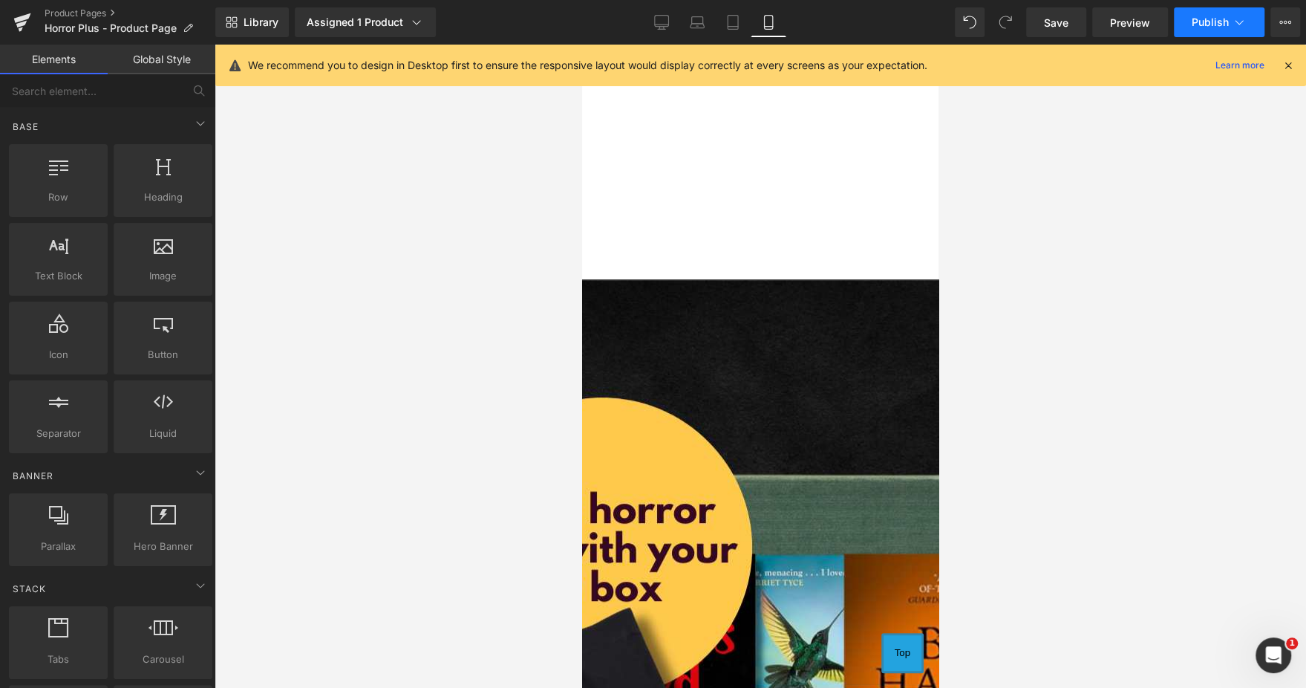
click at [1212, 27] on span "Publish" at bounding box center [1210, 22] width 37 height 12
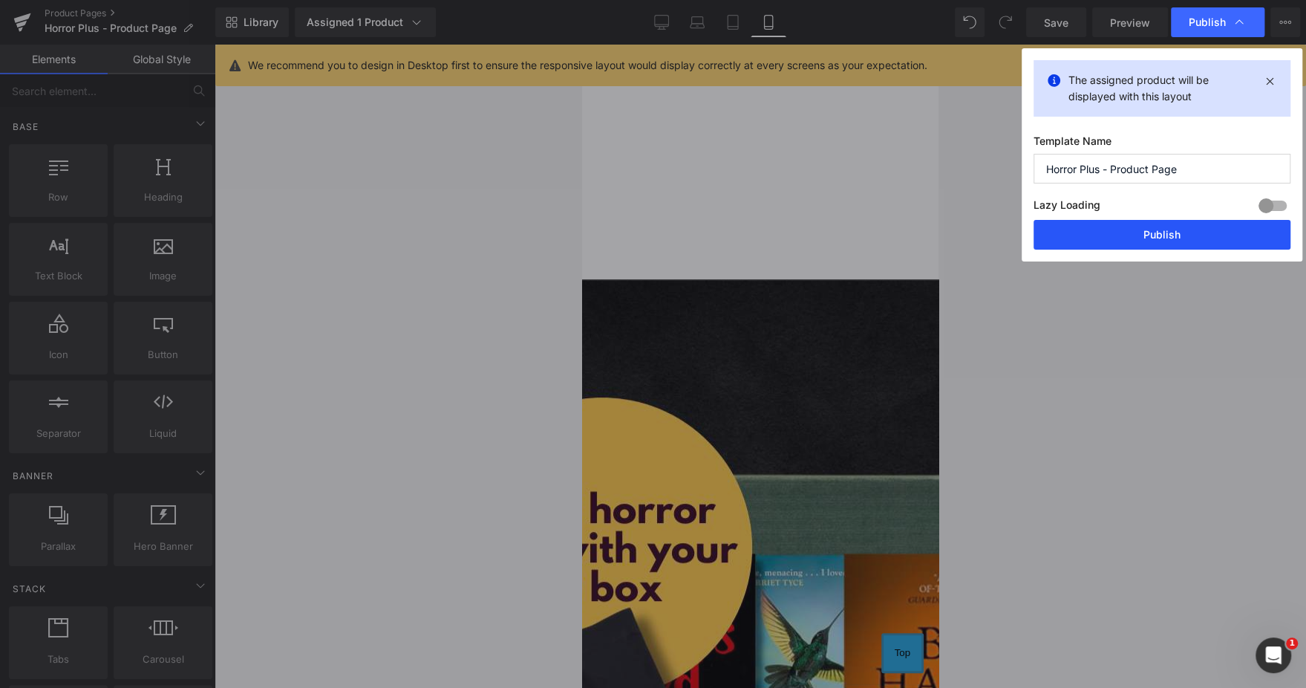
click at [1132, 244] on button "Publish" at bounding box center [1162, 235] width 257 height 30
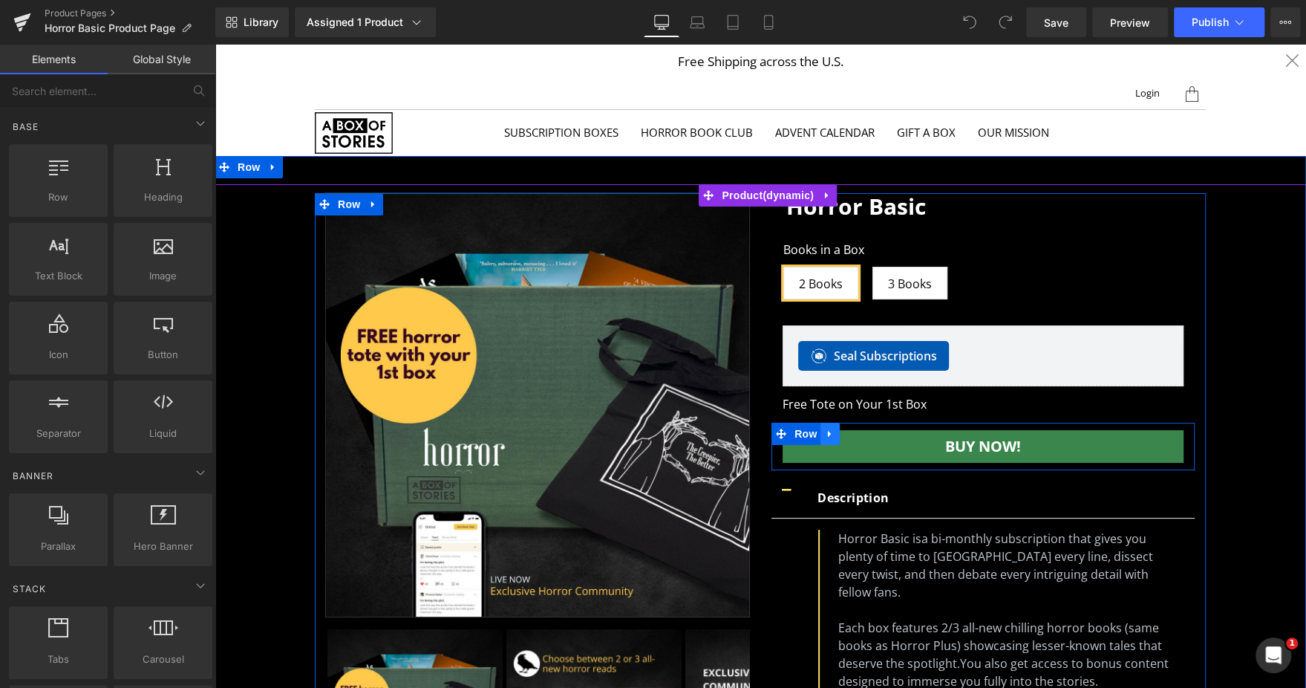
click at [828, 432] on icon at bounding box center [829, 433] width 3 height 7
click at [864, 432] on icon at bounding box center [869, 433] width 10 height 10
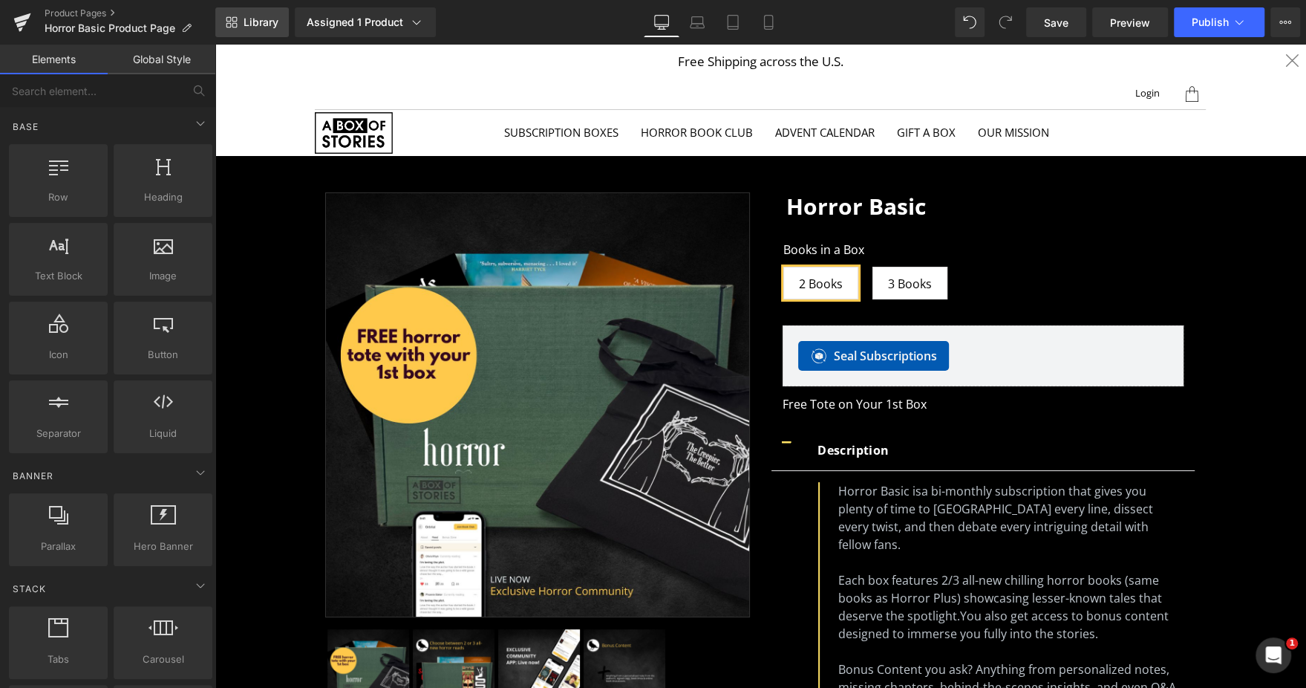
click at [276, 18] on span "Library" at bounding box center [261, 22] width 35 height 13
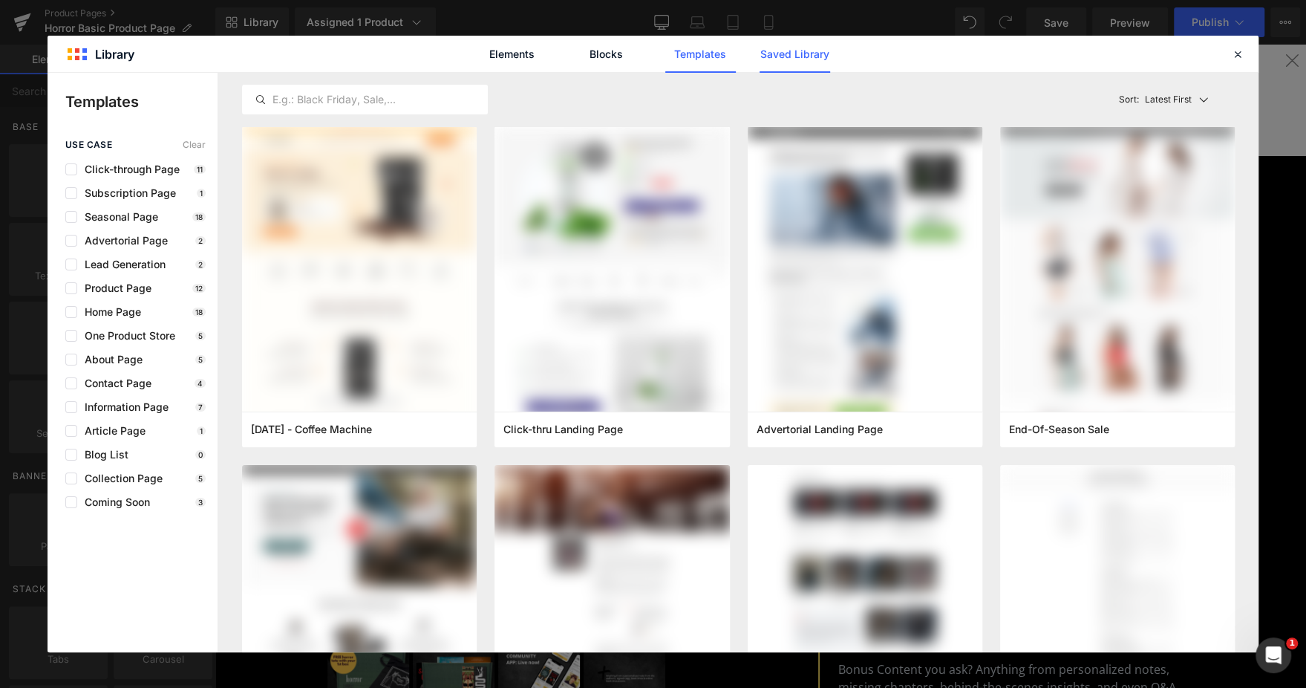
click at [0, 0] on link "Saved Library" at bounding box center [0, 0] width 0 height 0
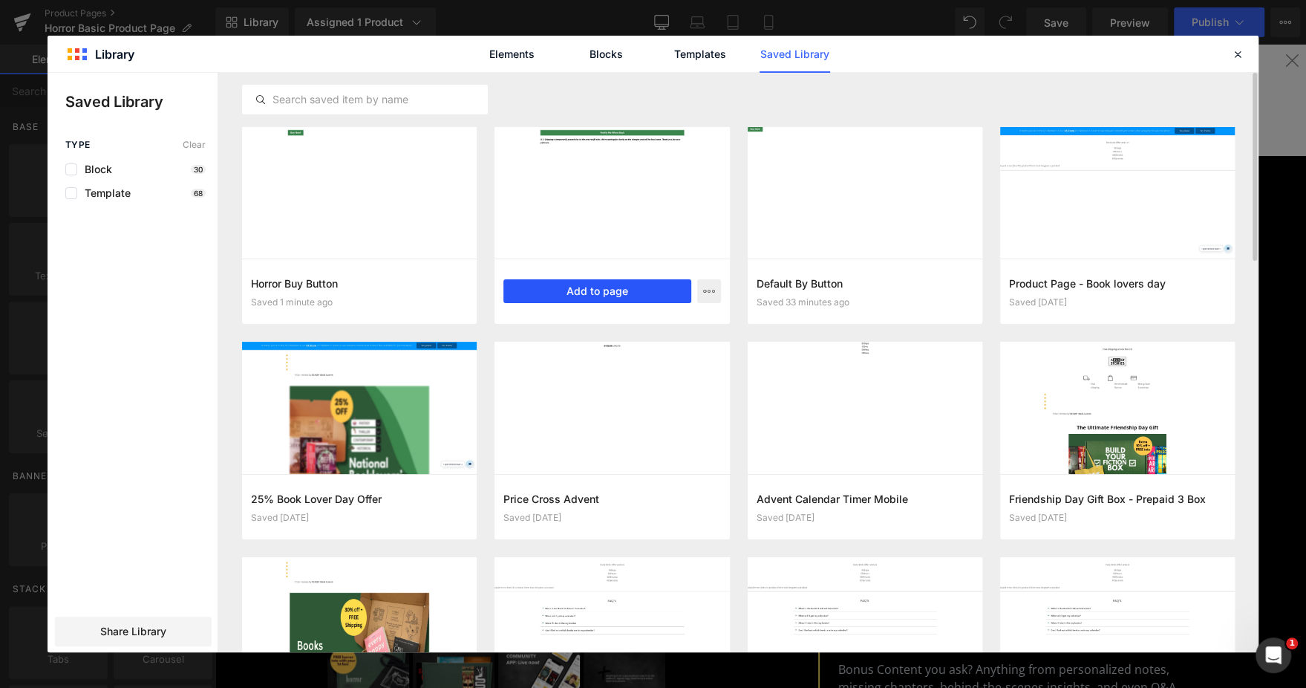
click at [626, 289] on button "Add to page" at bounding box center [596, 291] width 187 height 24
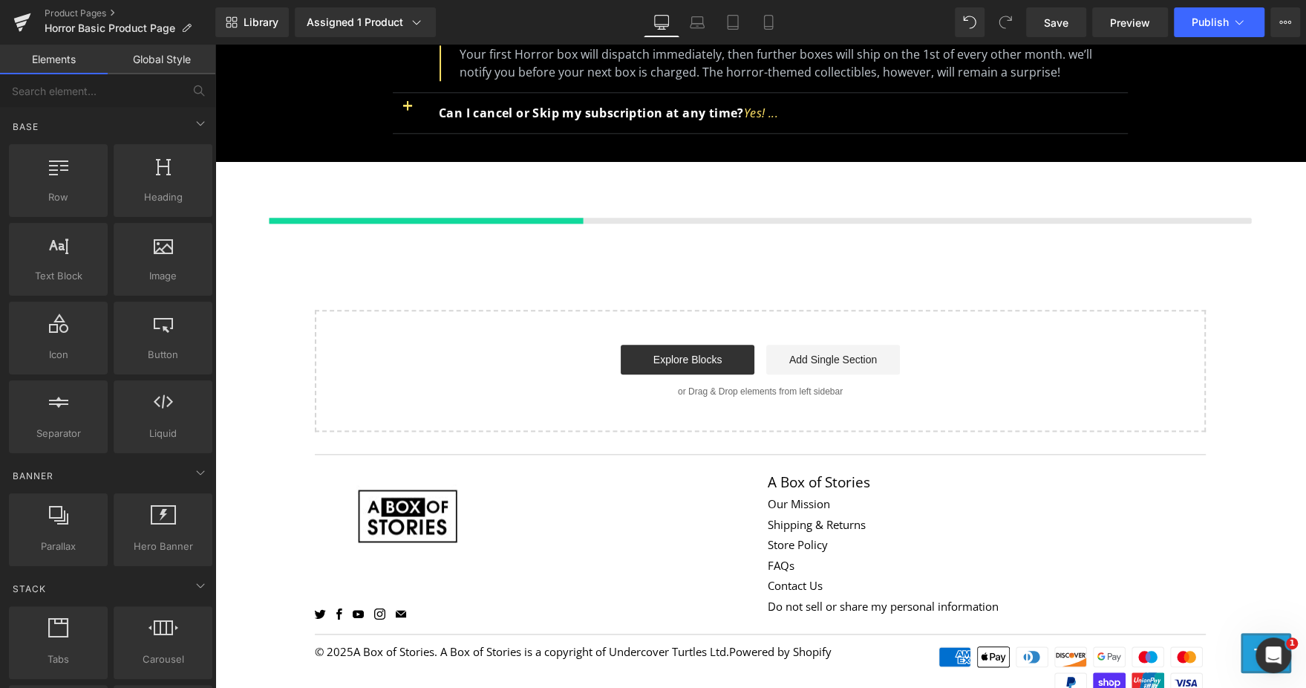
scroll to position [1308, 0]
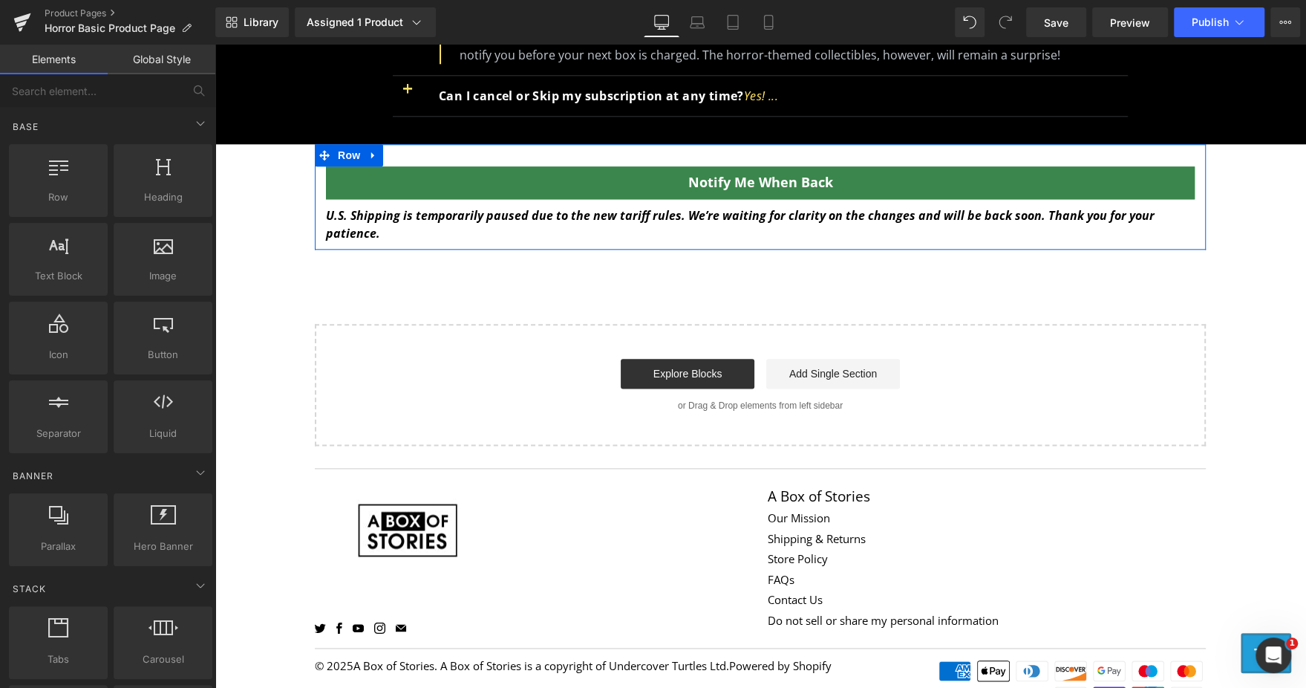
click at [342, 144] on span "Row" at bounding box center [349, 155] width 30 height 22
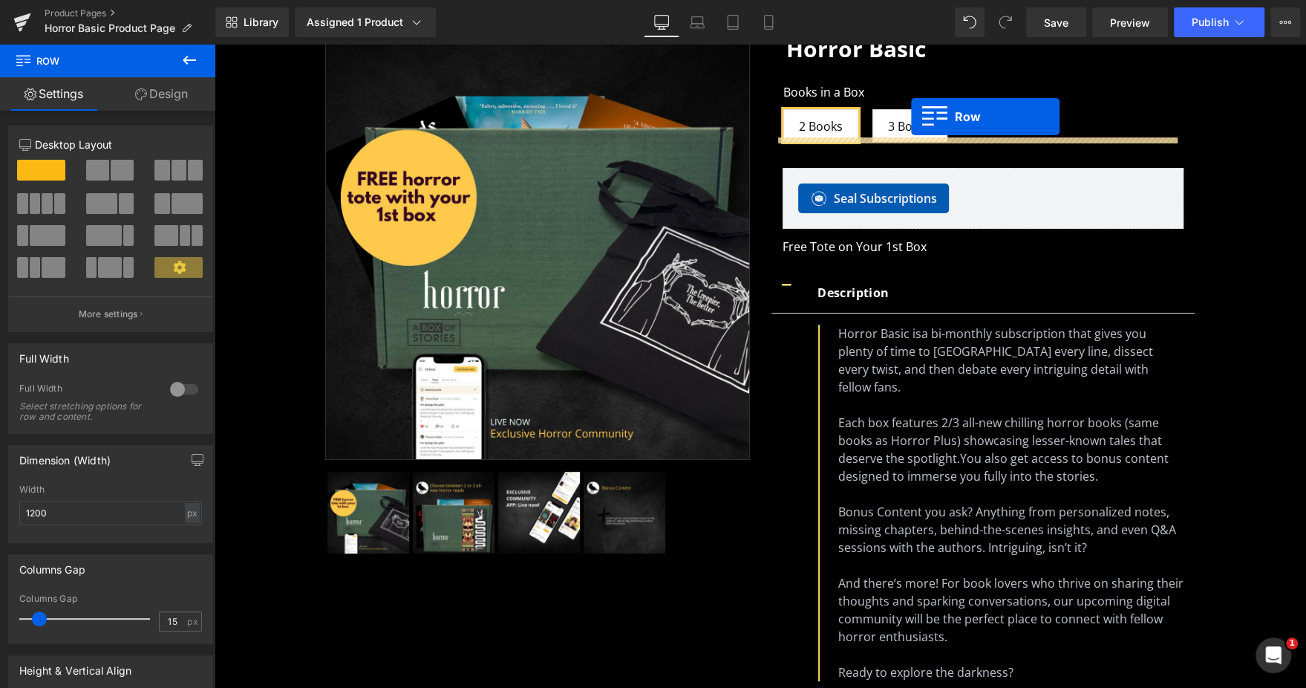
scroll to position [82, 0]
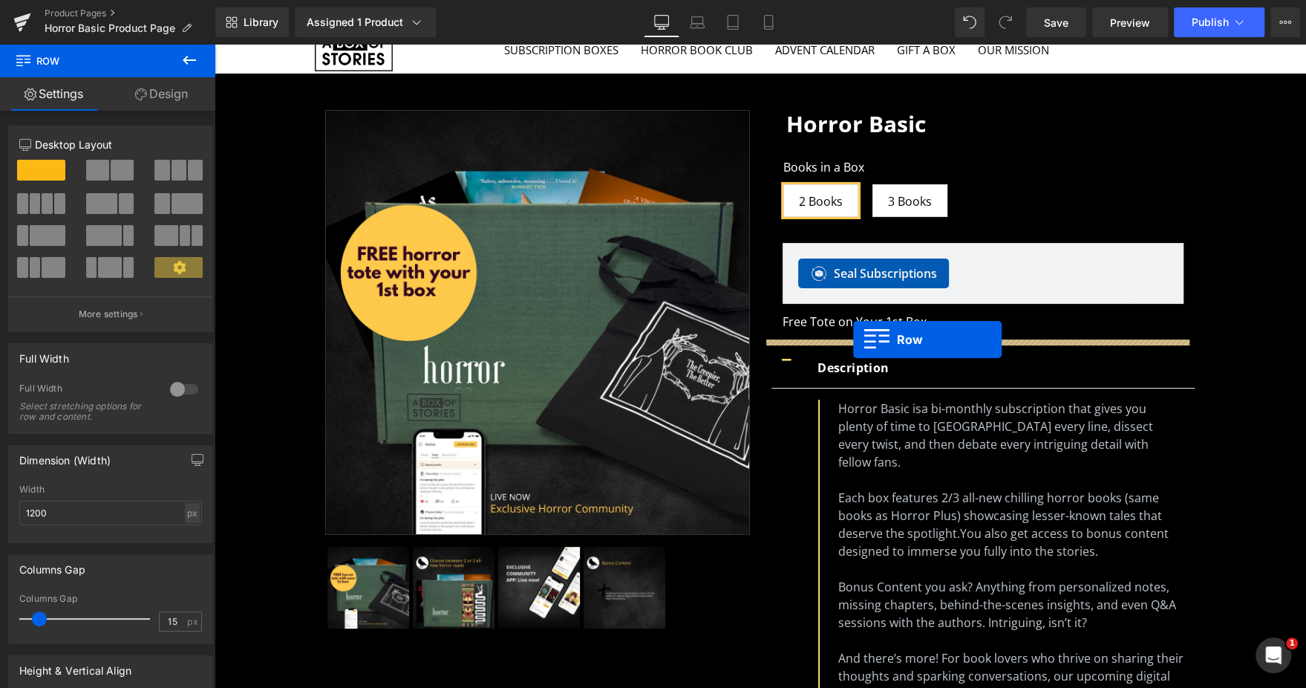
drag, startPoint x: 342, startPoint y: 140, endPoint x: 853, endPoint y: 339, distance: 548.9
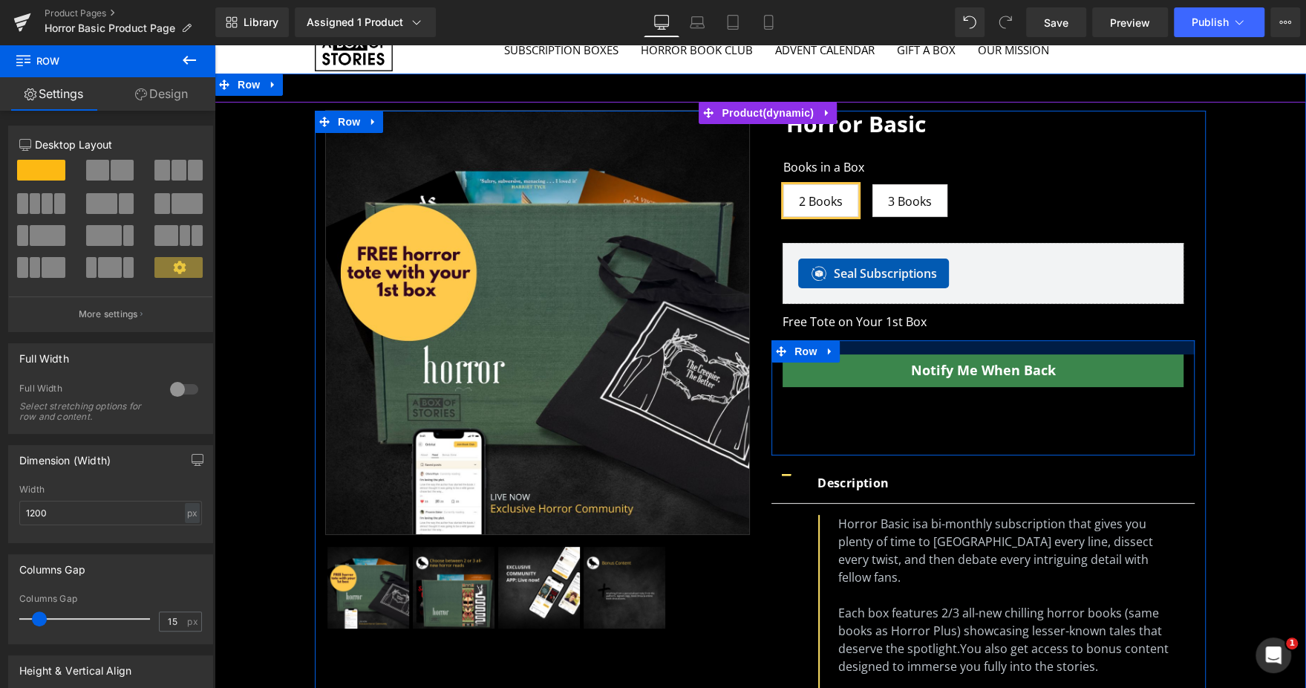
drag, startPoint x: 933, startPoint y: 342, endPoint x: 930, endPoint y: 334, distance: 8.7
click at [930, 334] on div "Horror Basic (P) Title Books in a Box 2 Books 3 Books 0 (P) Swatches Row Seal S…" at bounding box center [983, 546] width 446 height 871
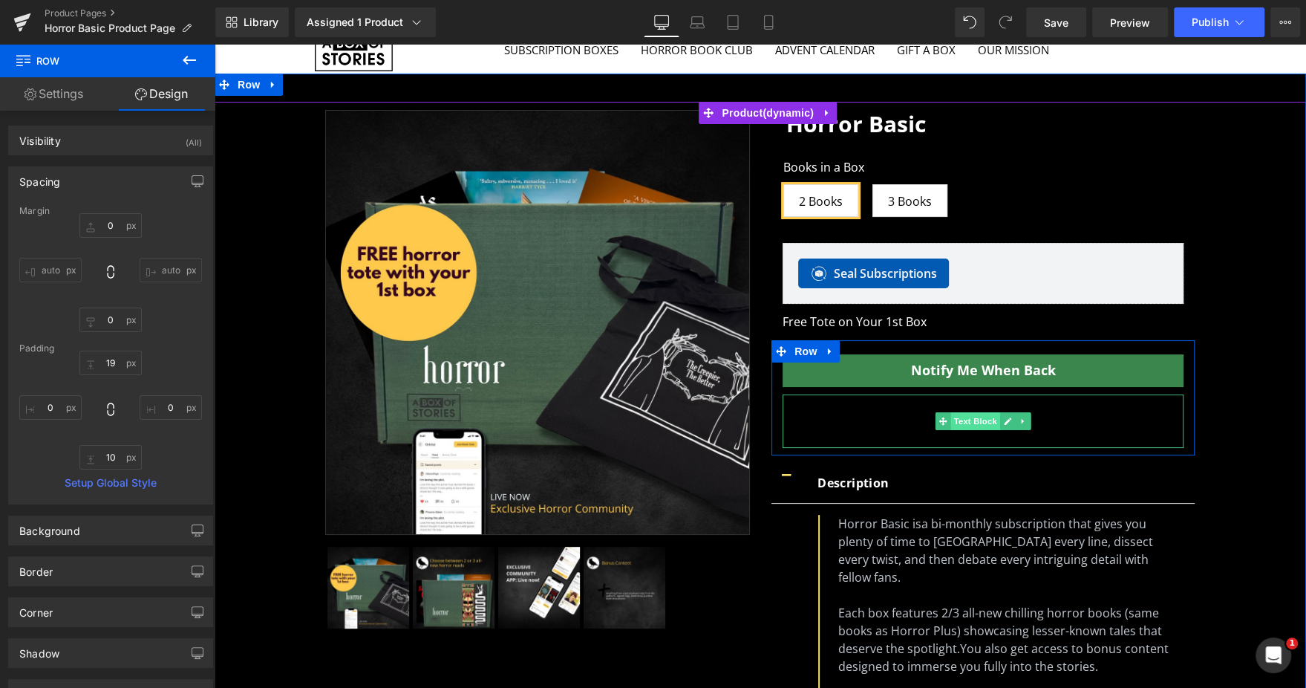
click at [954, 416] on span "Text Block" at bounding box center [974, 421] width 49 height 18
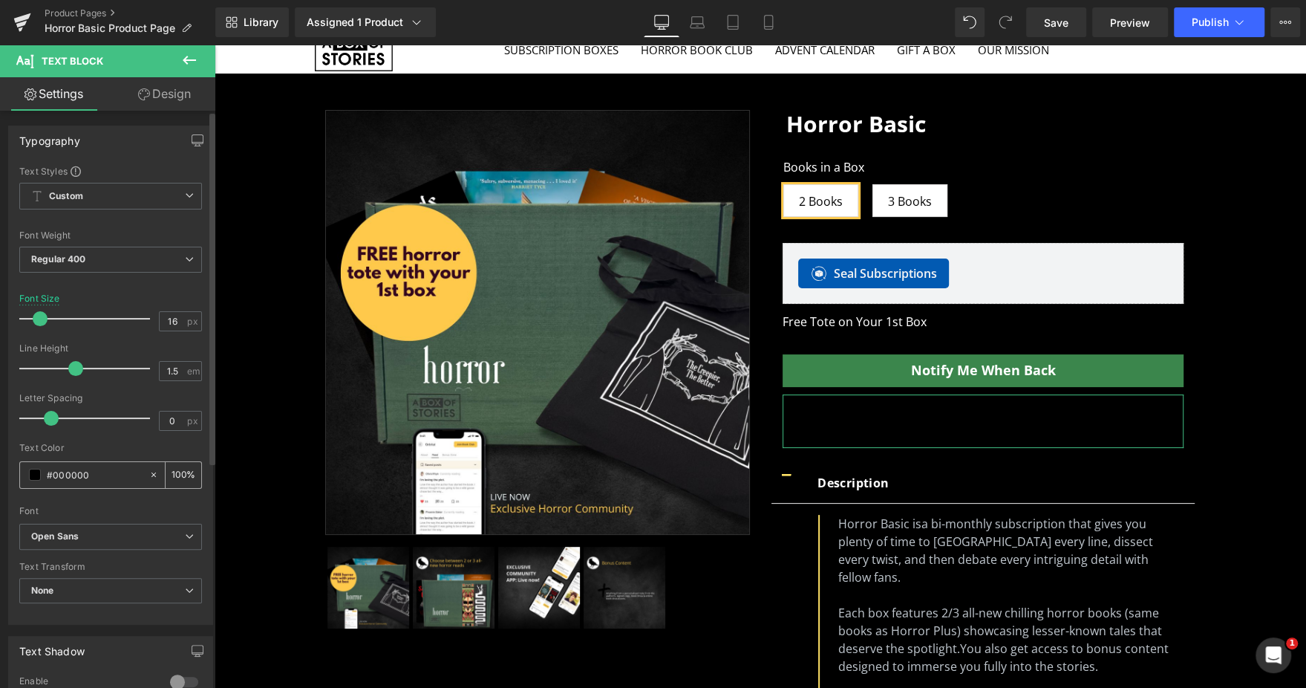
drag, startPoint x: 105, startPoint y: 485, endPoint x: 105, endPoint y: 475, distance: 9.7
click at [105, 475] on div "#000000" at bounding box center [84, 475] width 128 height 26
click at [105, 475] on input "#000000" at bounding box center [94, 474] width 95 height 16
paste input "ffffff"
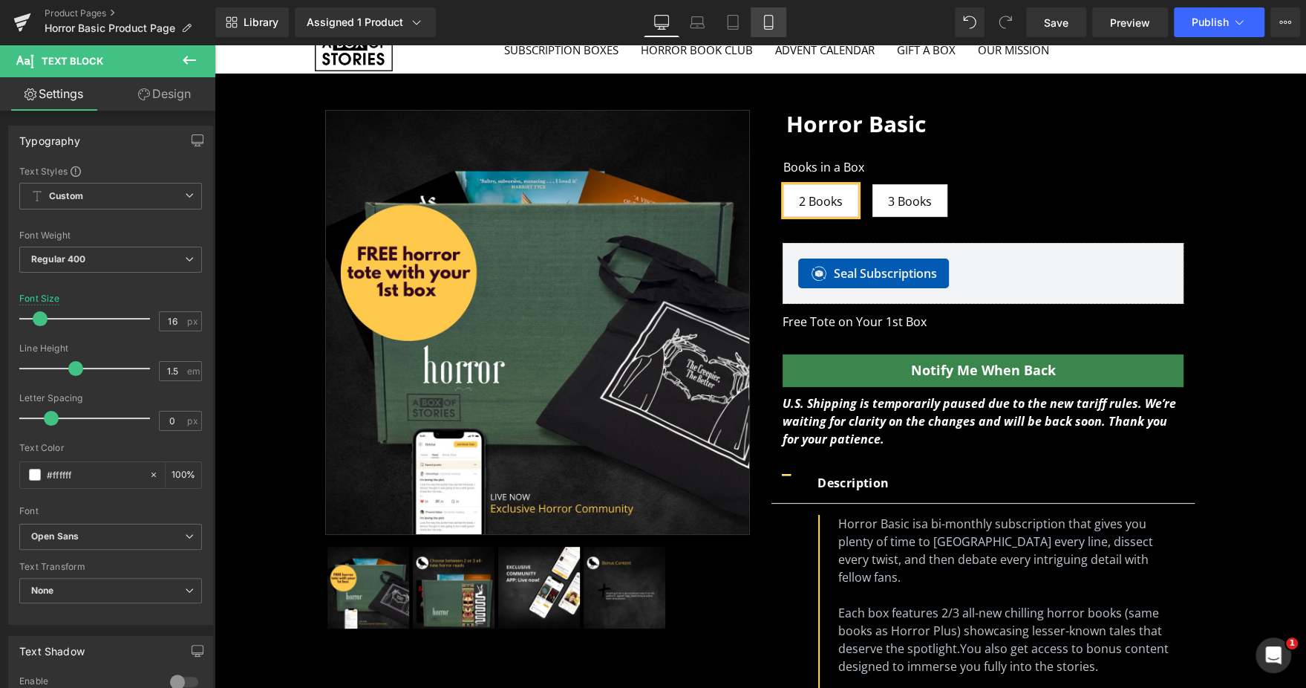
type input "#ffffff"
click at [768, 16] on icon at bounding box center [768, 23] width 8 height 14
type input "14"
type input "100"
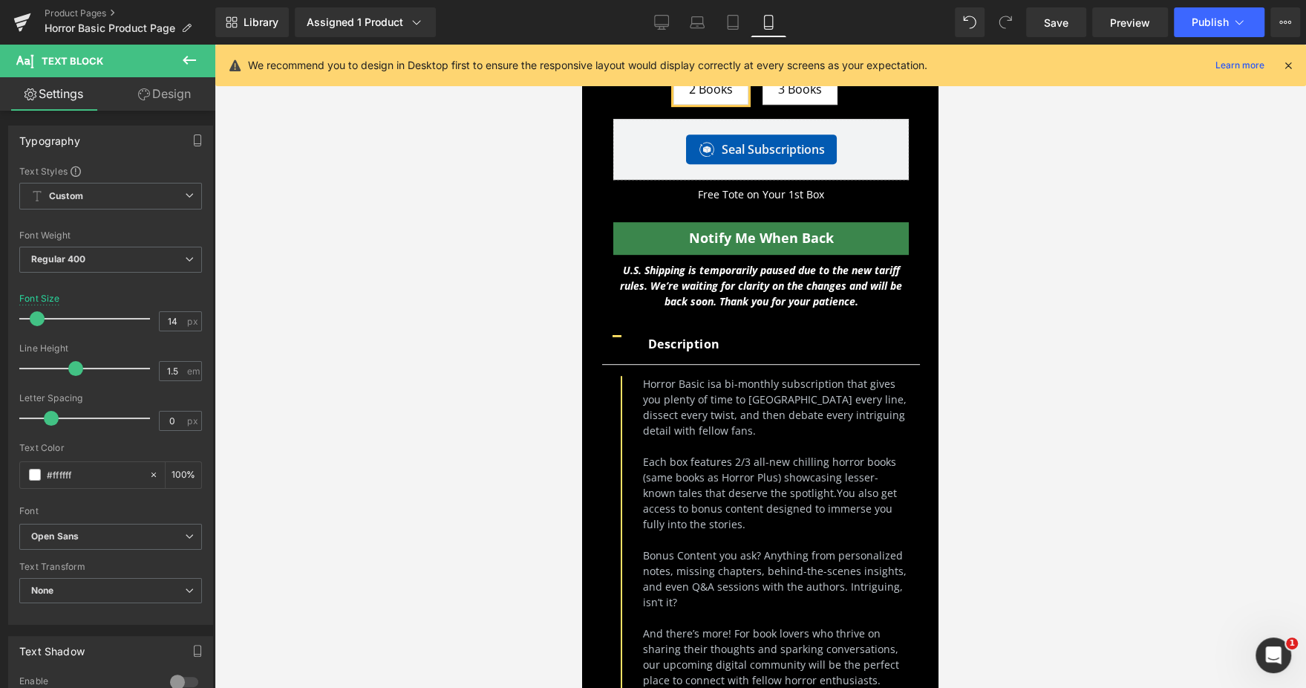
scroll to position [537, 0]
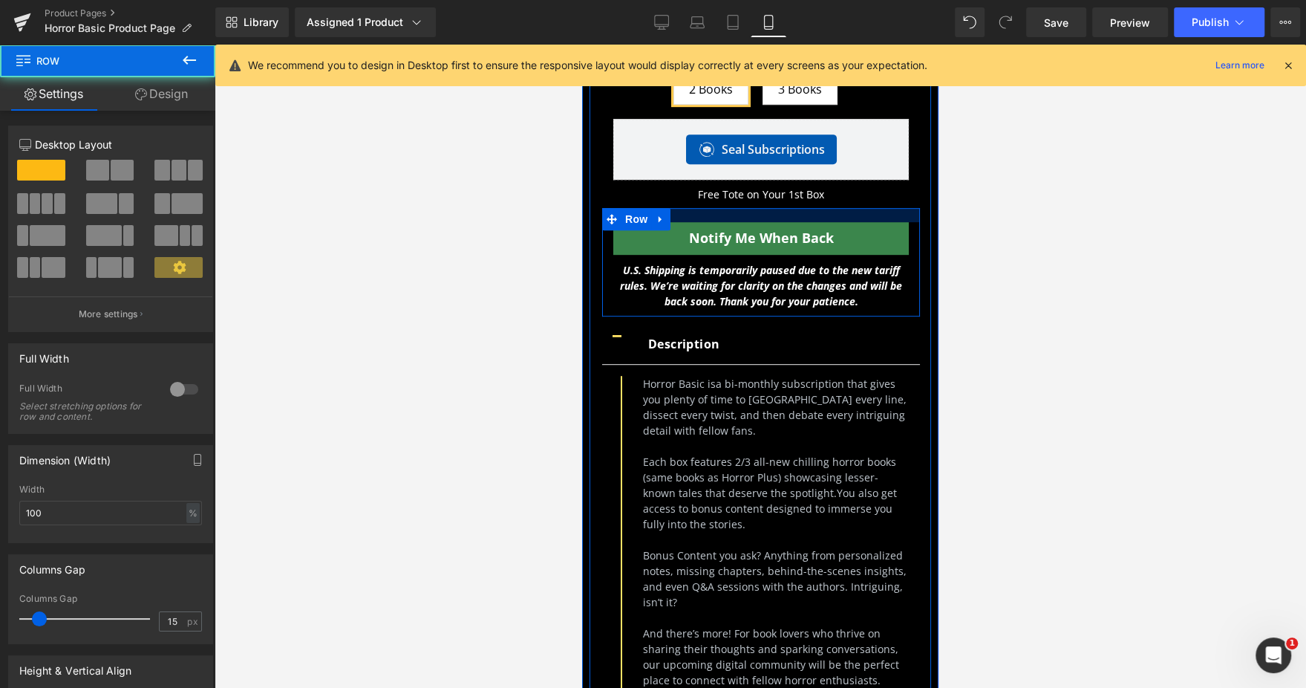
click at [874, 217] on div at bounding box center [761, 215] width 318 height 14
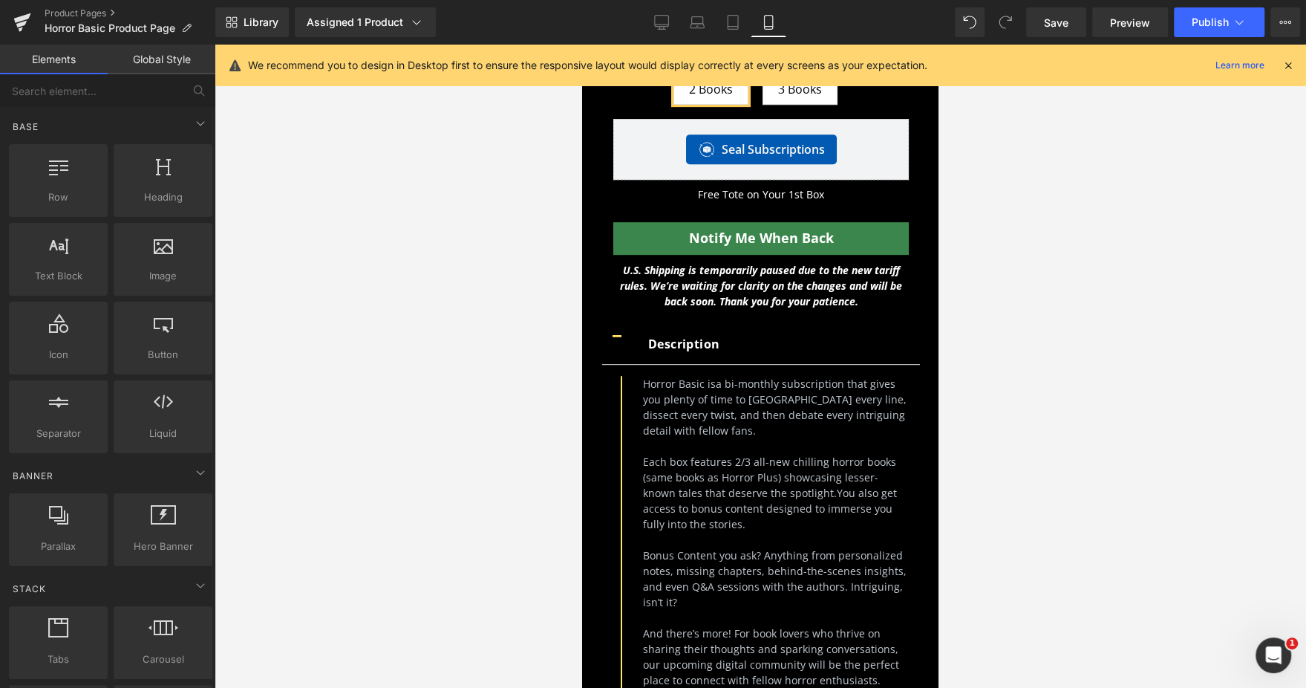
click at [1141, 279] on div at bounding box center [761, 366] width 1092 height 643
click at [1212, 31] on button "Publish" at bounding box center [1219, 22] width 91 height 30
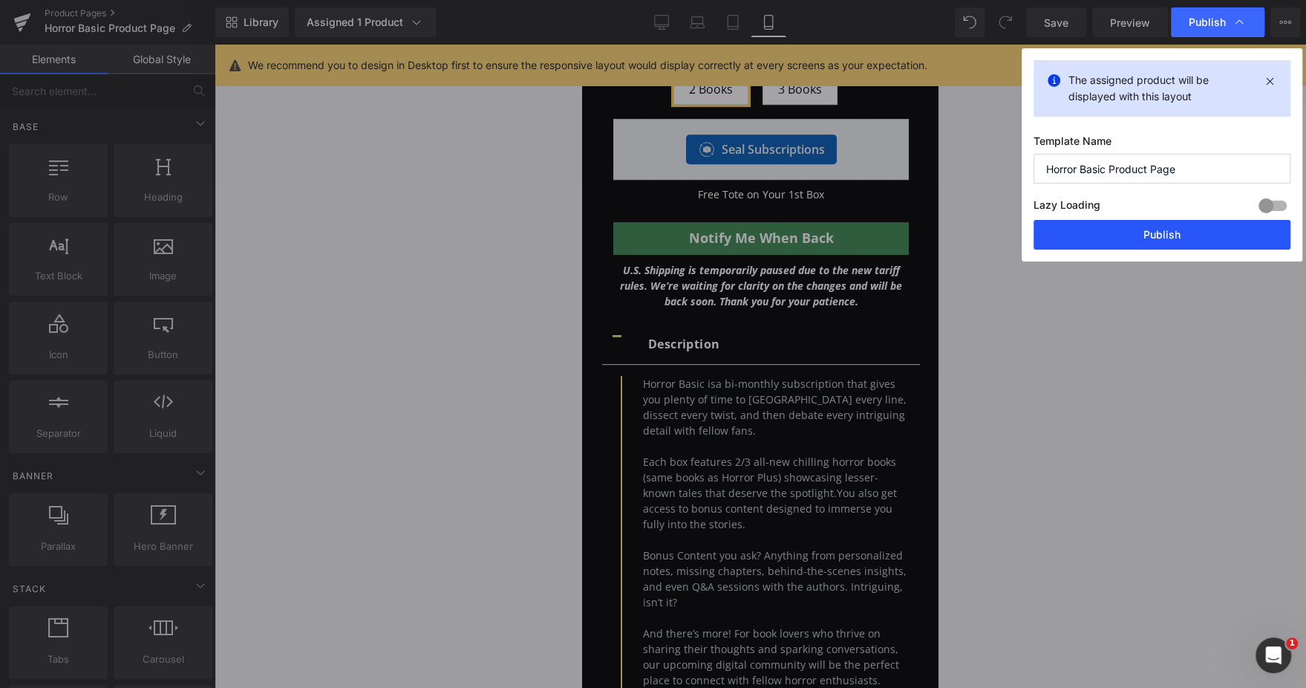
click at [1123, 232] on button "Publish" at bounding box center [1162, 235] width 257 height 30
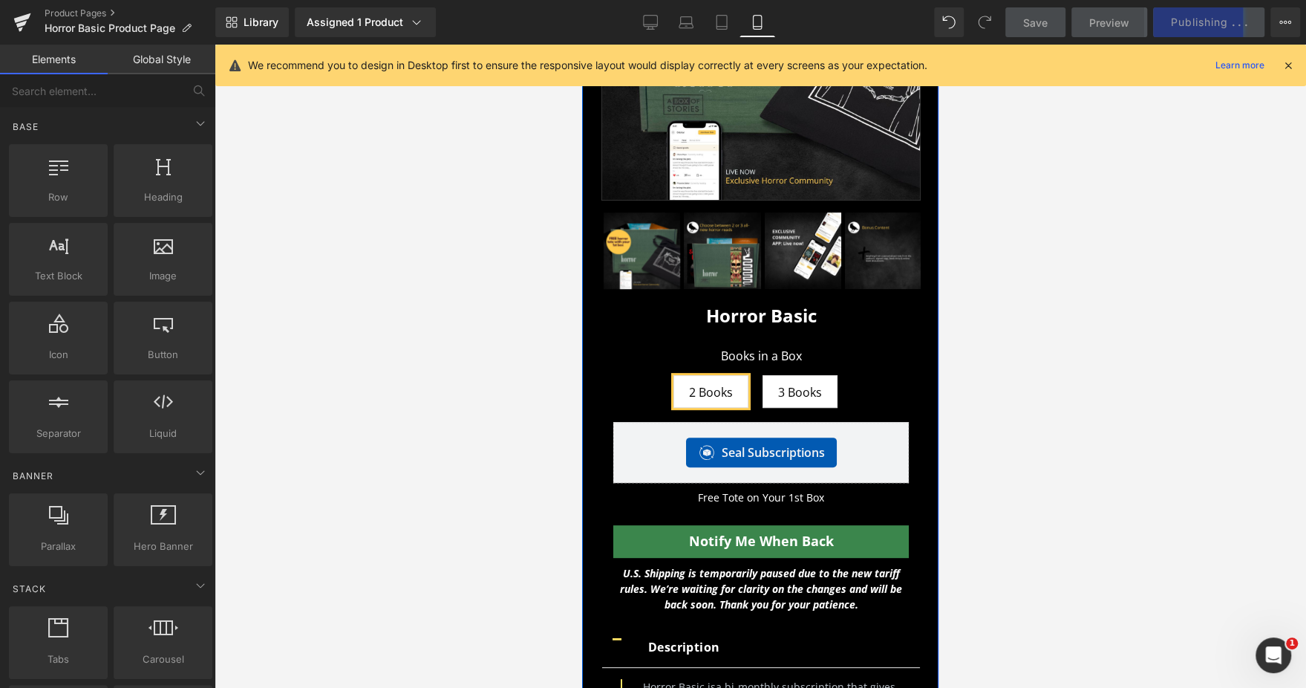
scroll to position [0, 0]
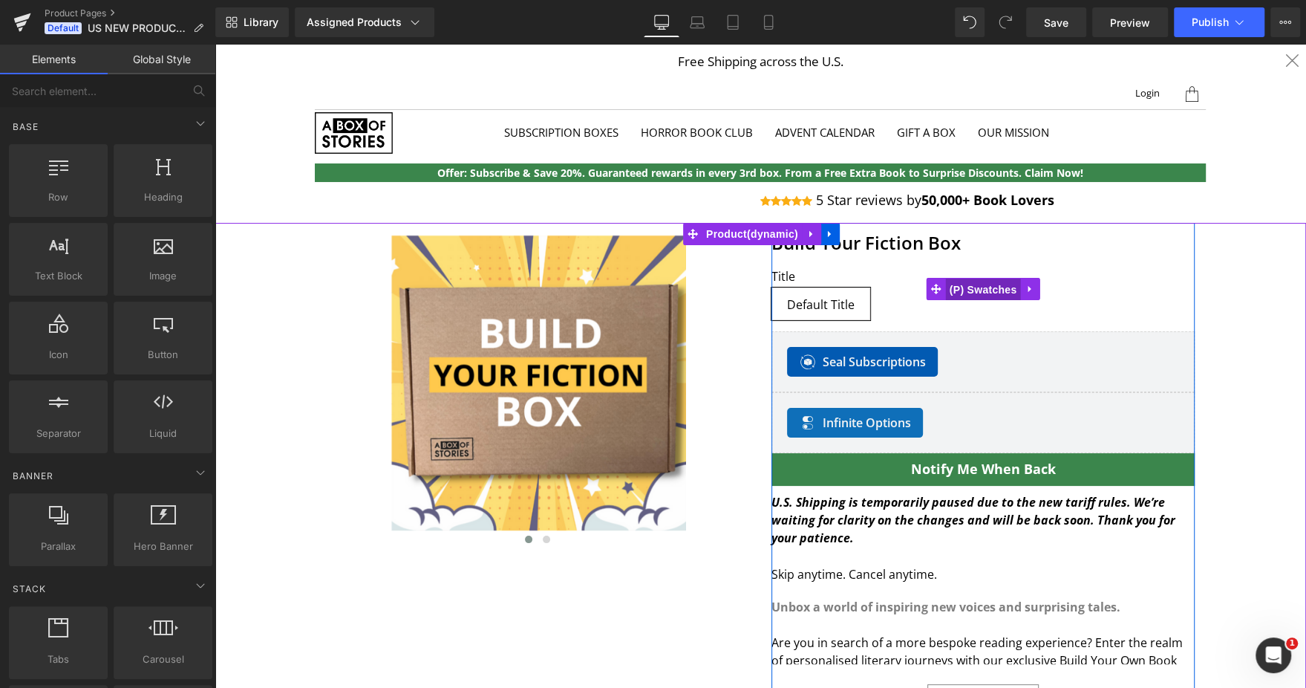
click at [975, 283] on span "(P) Swatches" at bounding box center [983, 289] width 75 height 22
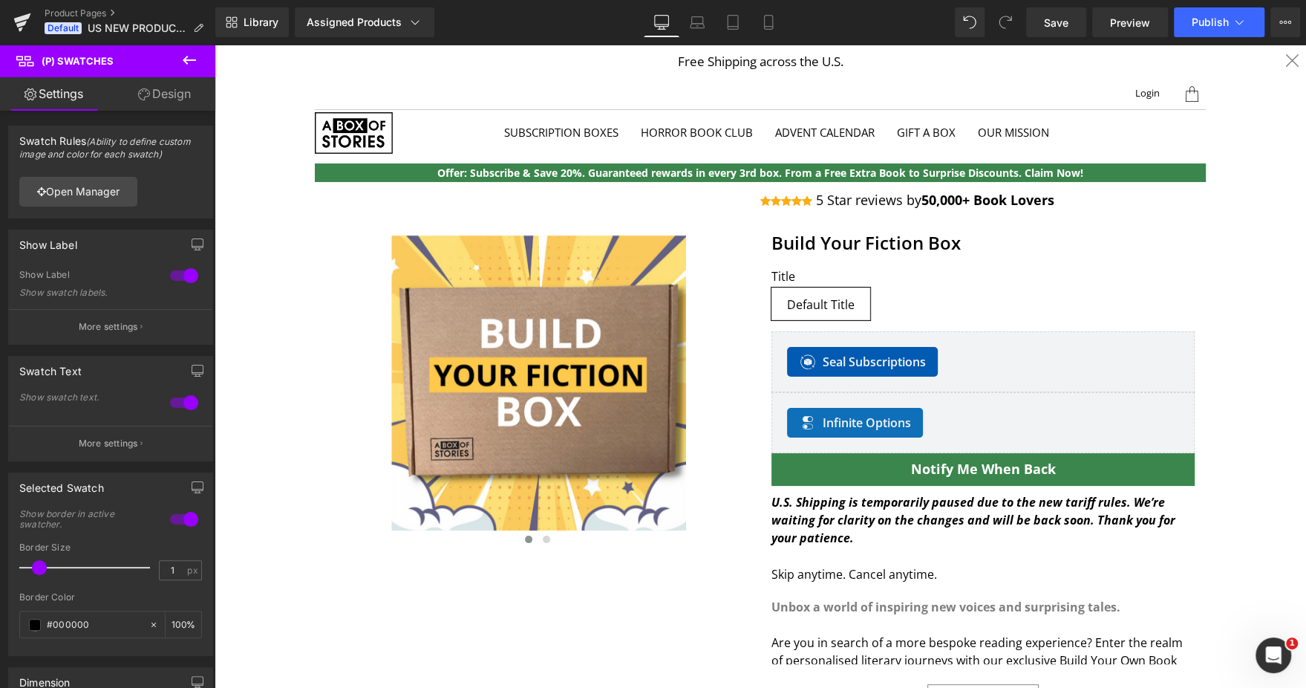
click at [163, 105] on link "Design" at bounding box center [165, 93] width 108 height 33
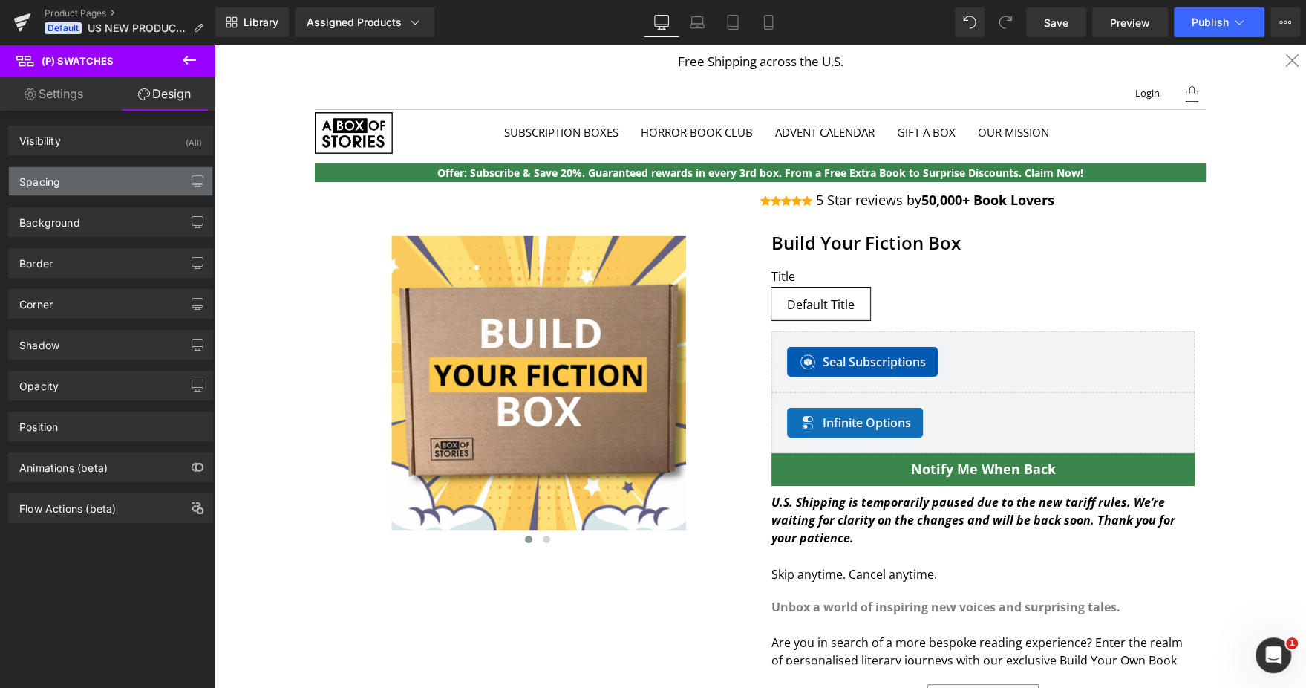
type input "-15"
type input "0"
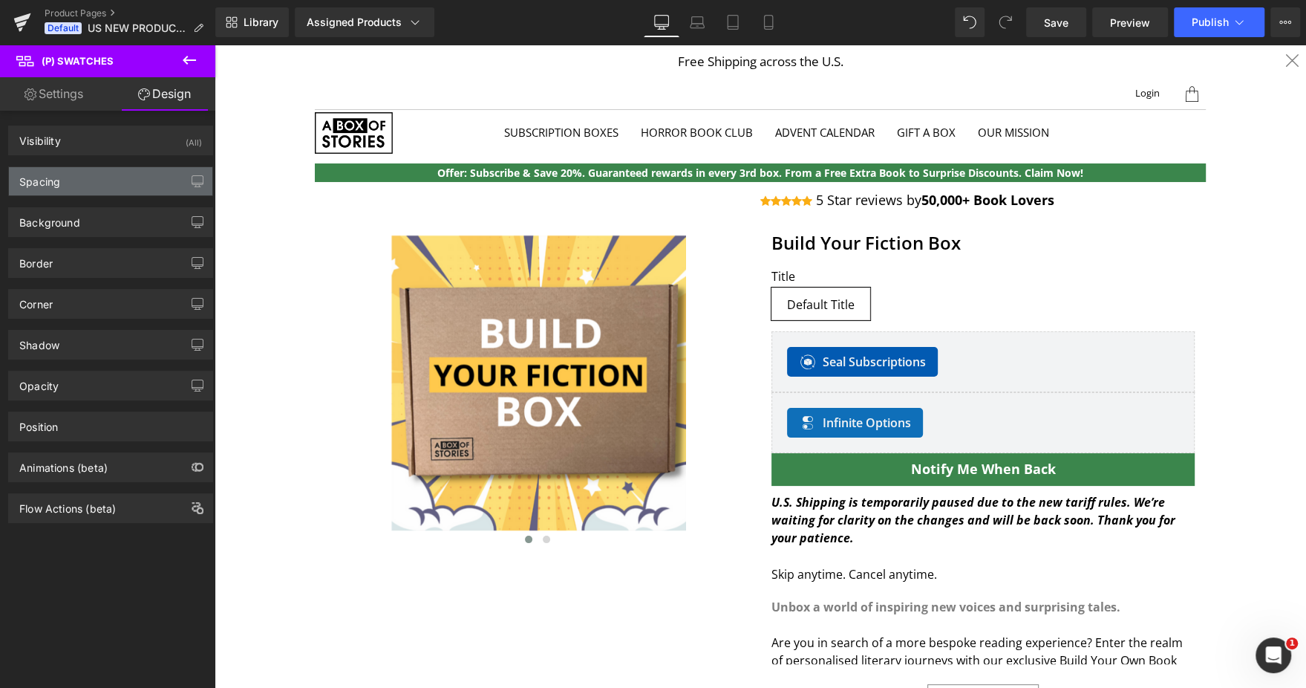
type input "20"
type input "0"
type input "20"
click at [112, 182] on div "Spacing" at bounding box center [110, 181] width 203 height 28
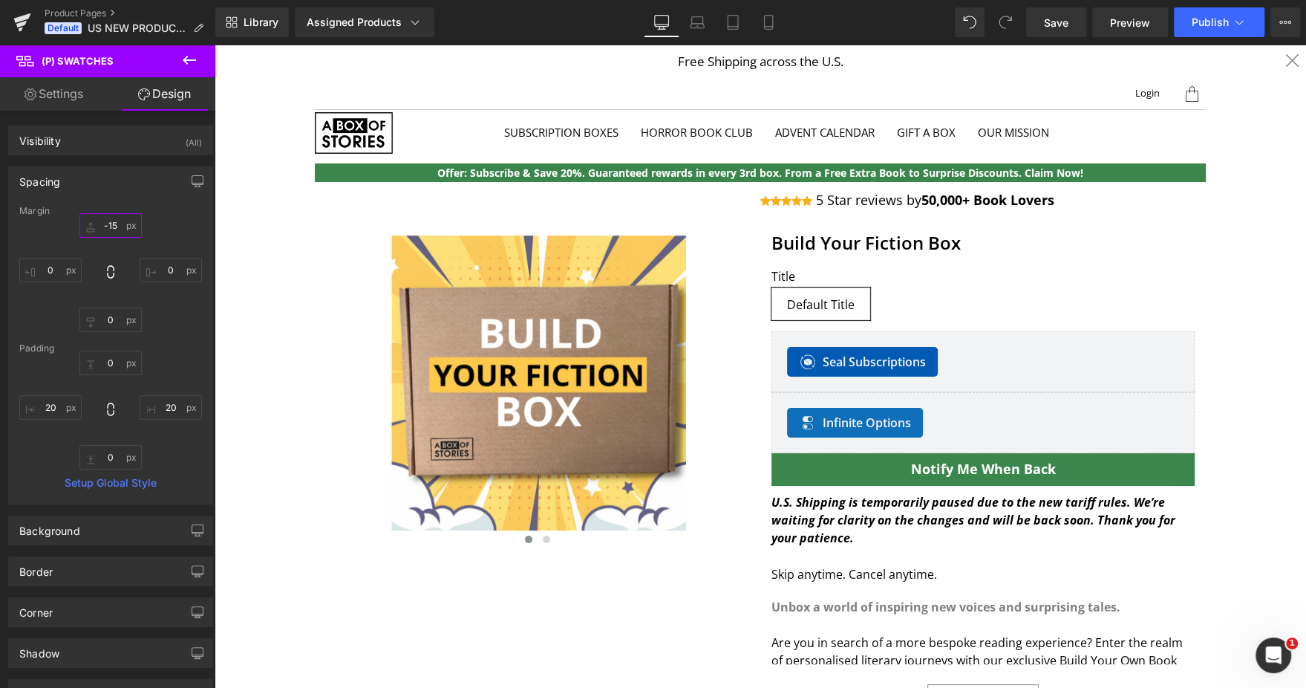
click at [102, 221] on input "-15" at bounding box center [110, 225] width 62 height 25
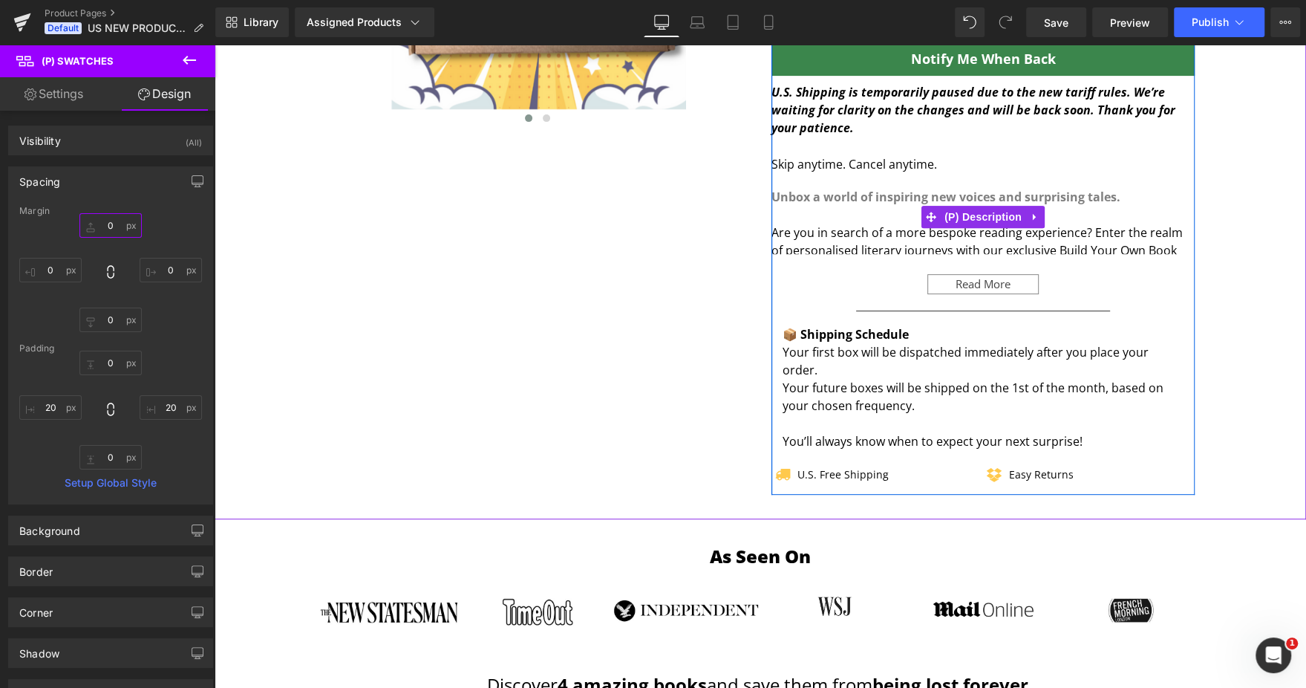
scroll to position [422, 0]
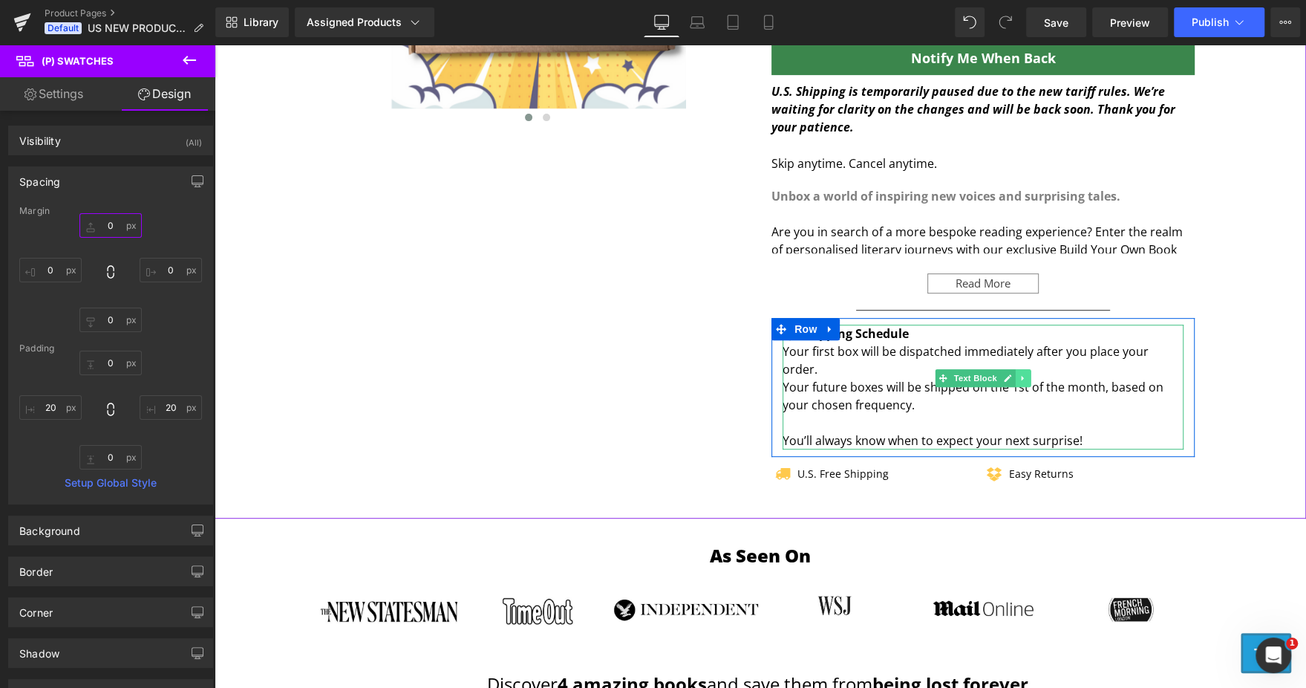
type input "0"
click at [1019, 378] on icon at bounding box center [1023, 377] width 8 height 9
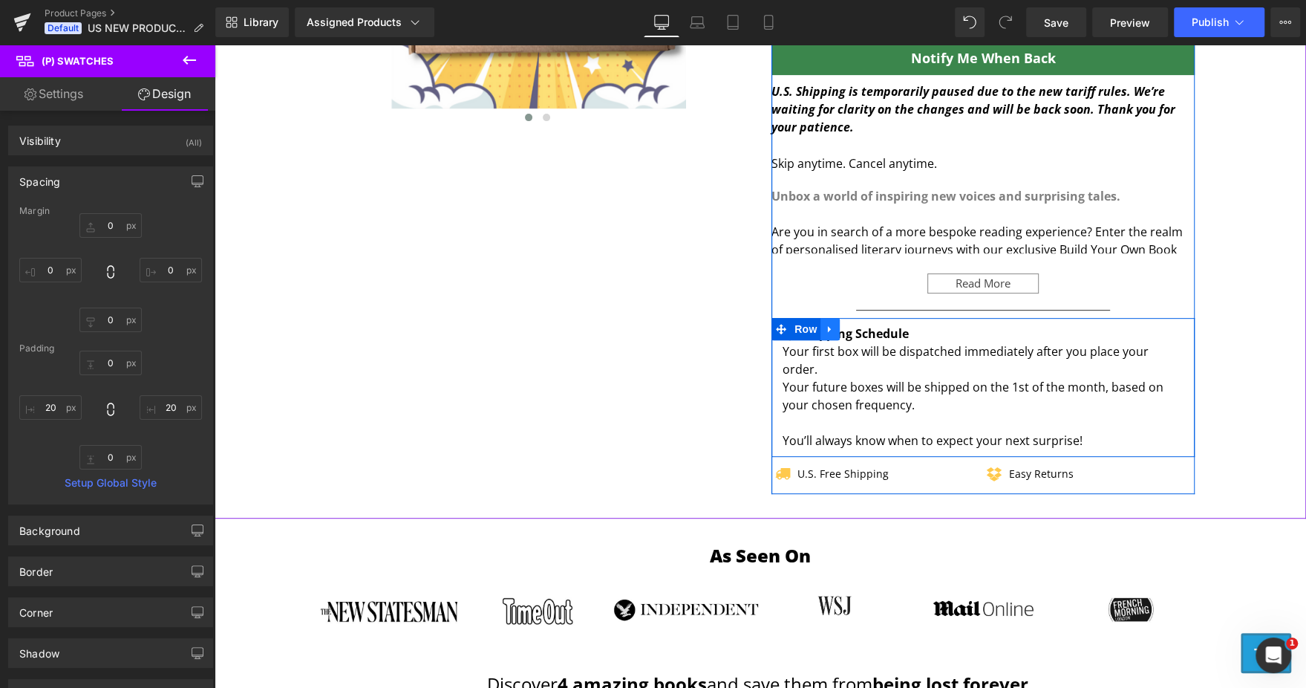
click at [825, 332] on icon at bounding box center [830, 328] width 10 height 11
click at [864, 325] on icon at bounding box center [869, 329] width 10 height 10
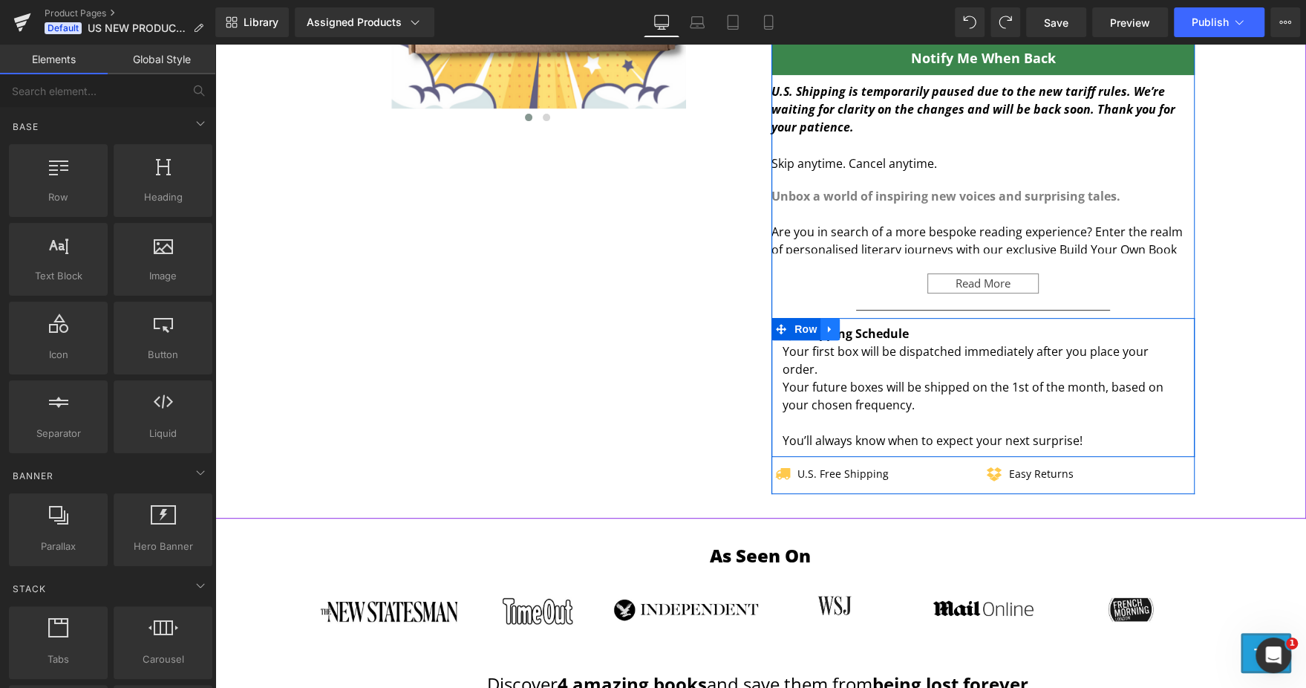
click at [825, 323] on icon at bounding box center [830, 328] width 10 height 11
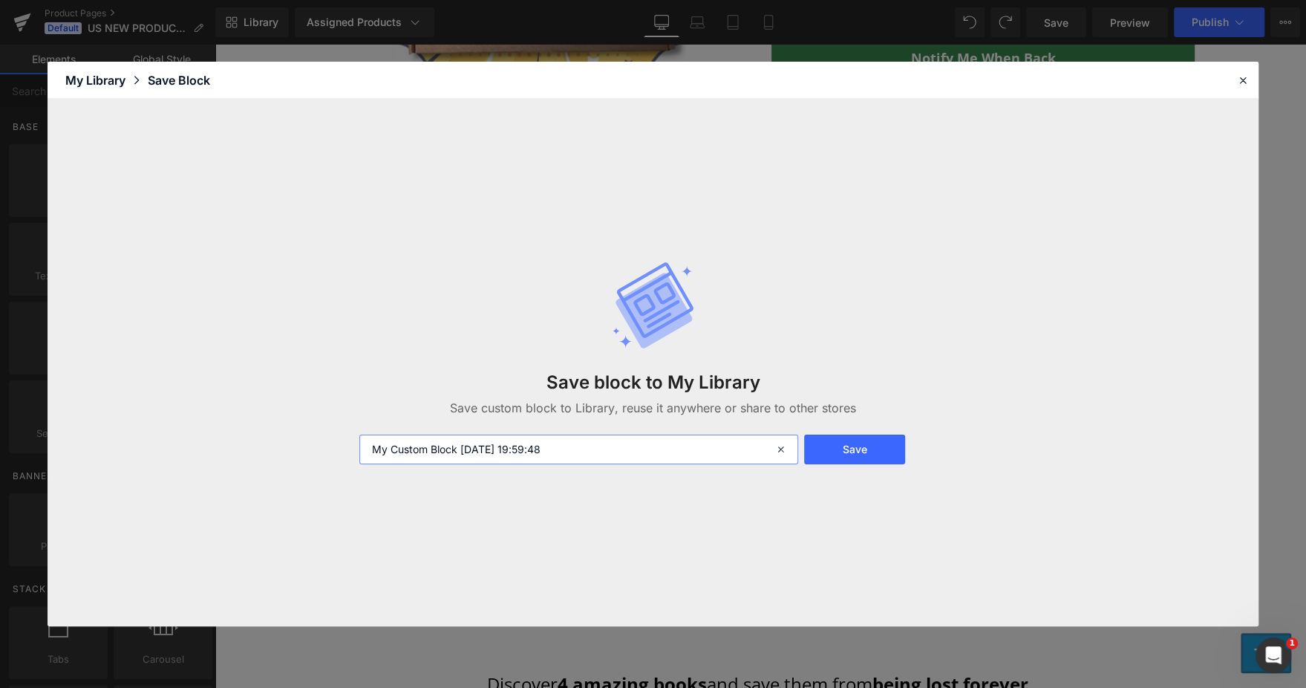
click at [0, 0] on input "My Custom Block [DATE] 19:59:48" at bounding box center [0, 0] width 0 height 0
type input "US Shipping schedule monthly"
click at [0, 0] on button "Save" at bounding box center [0, 0] width 0 height 0
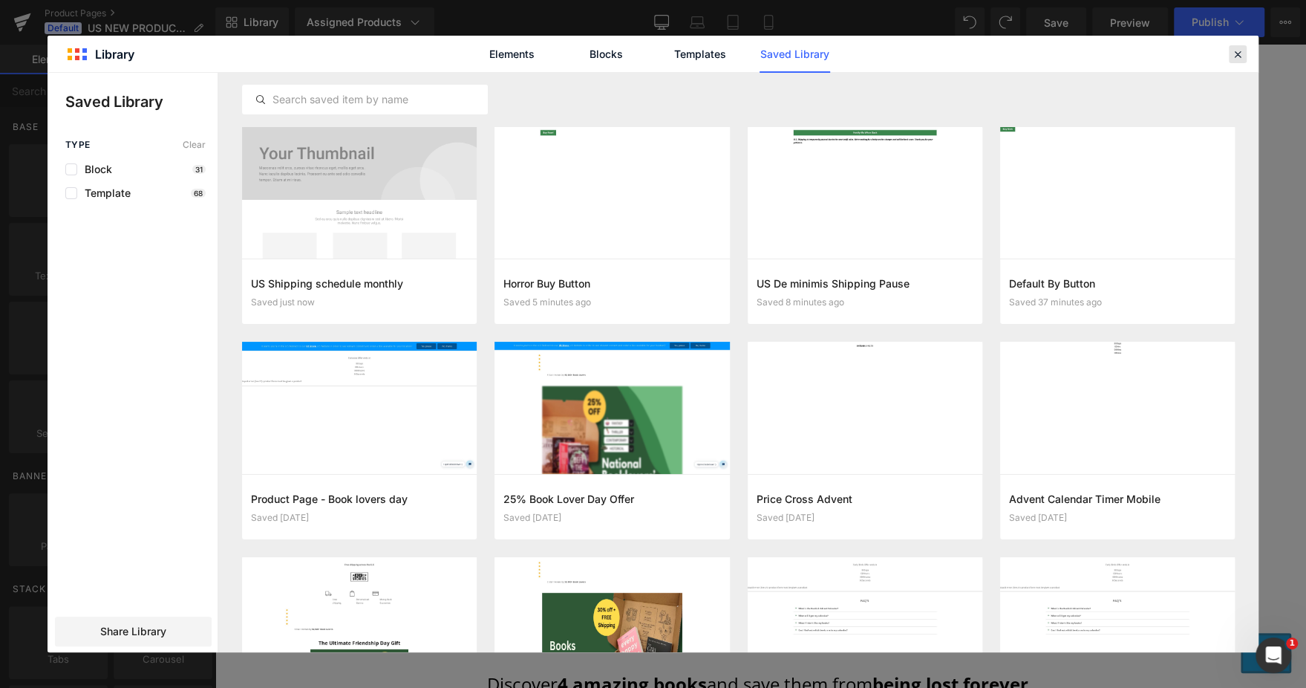
click at [1234, 55] on icon at bounding box center [1237, 54] width 13 height 13
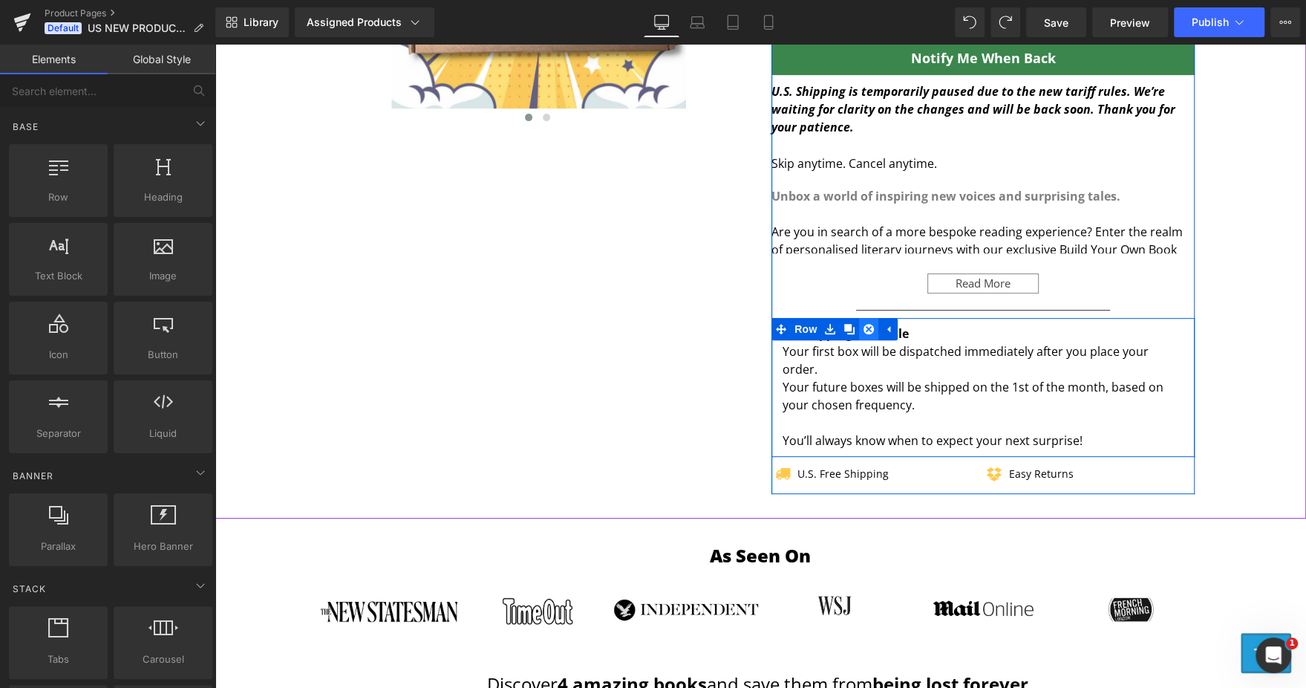
click at [859, 324] on link at bounding box center [868, 329] width 19 height 22
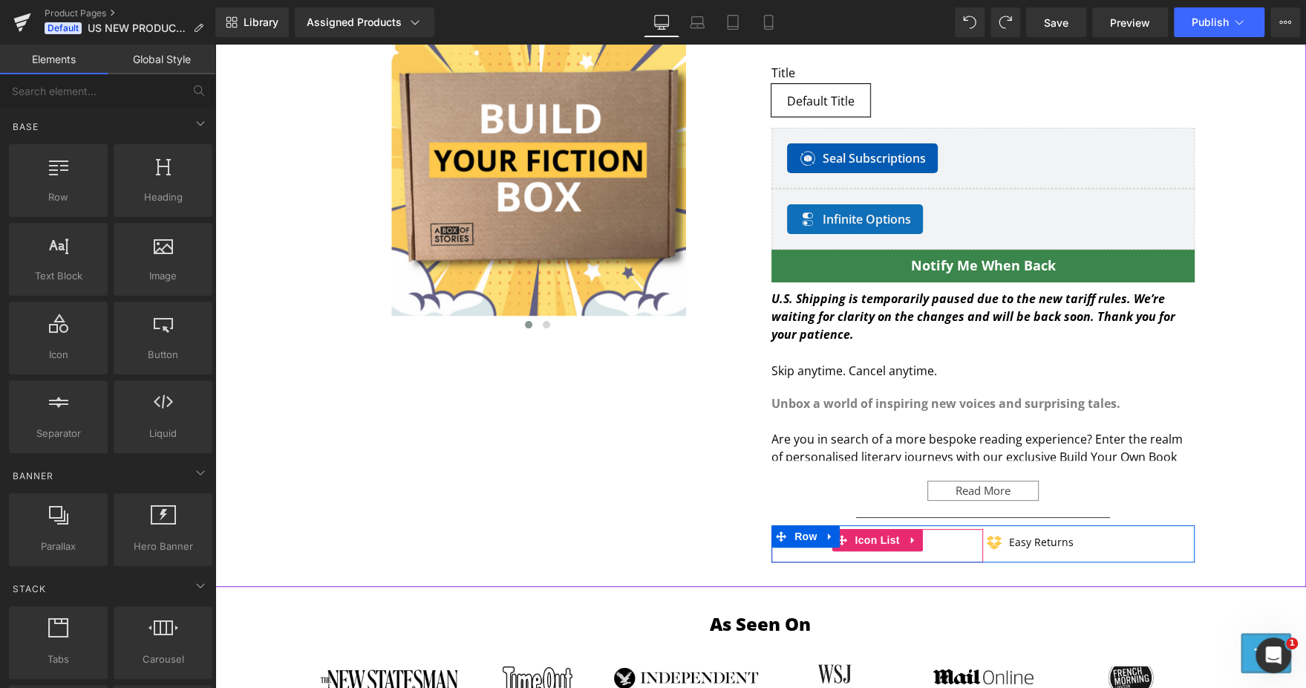
scroll to position [212, 0]
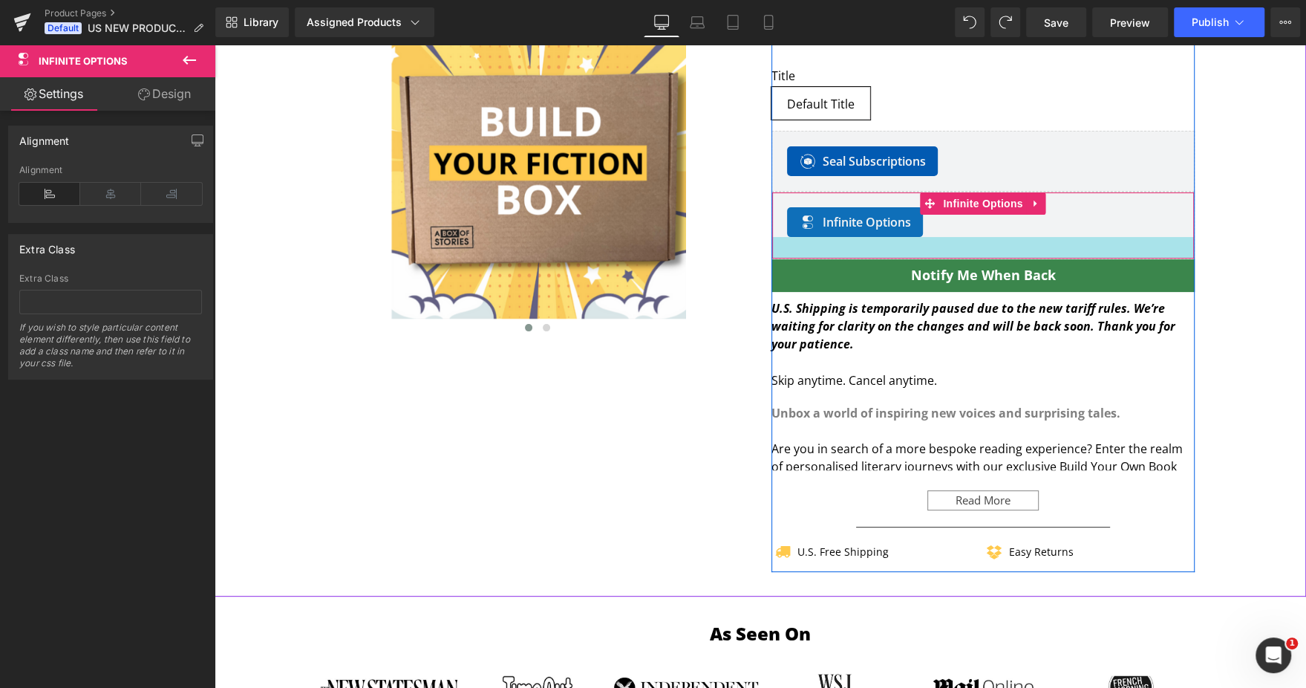
click at [949, 254] on div at bounding box center [983, 248] width 422 height 22
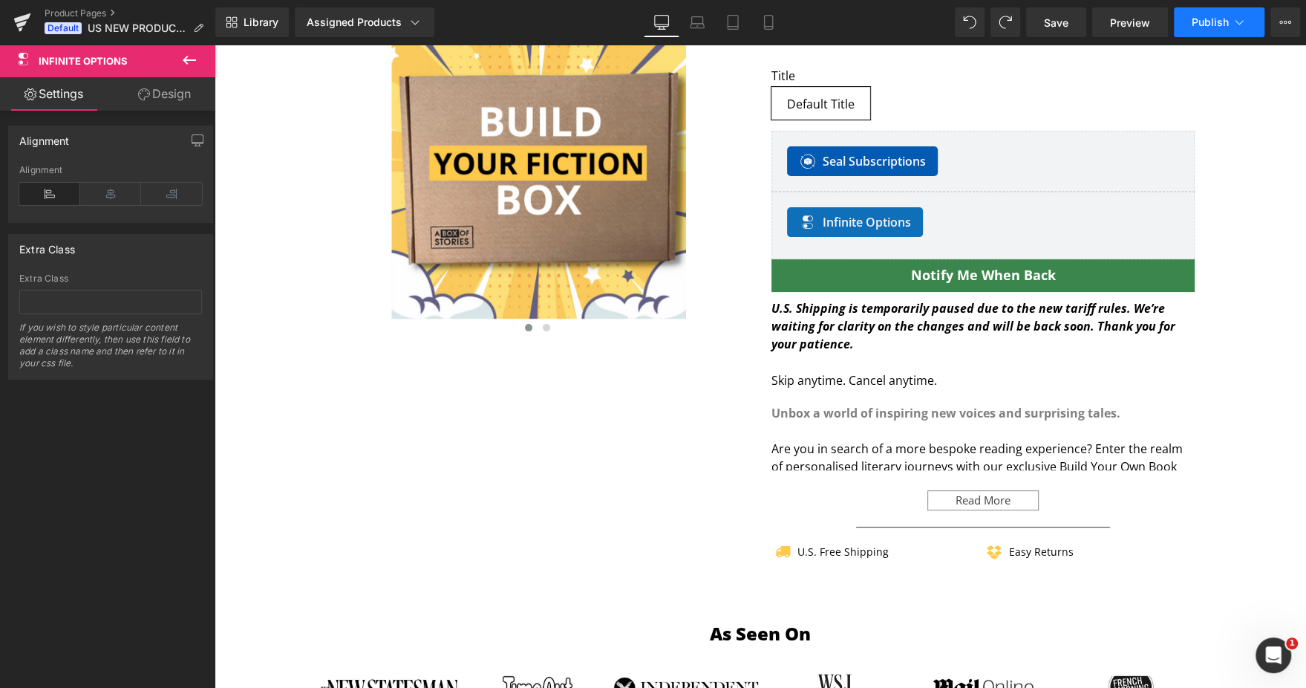
click at [1206, 25] on span "Publish" at bounding box center [1210, 22] width 37 height 12
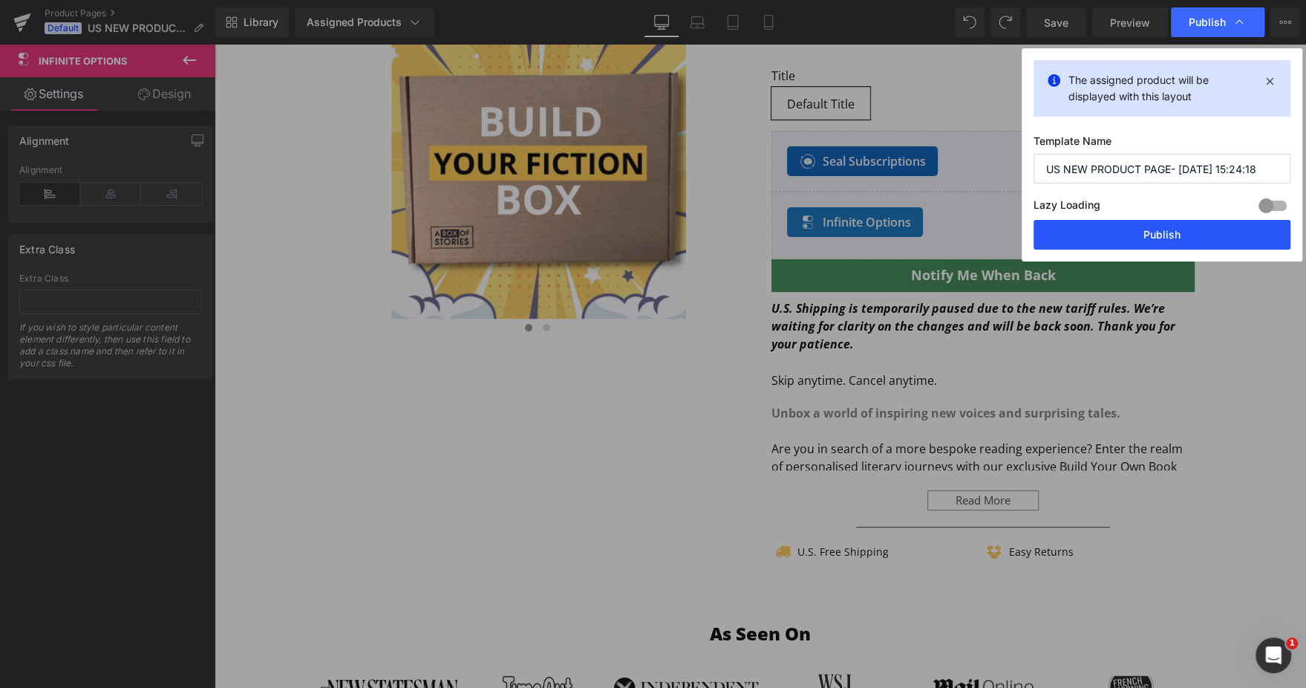
click at [0, 0] on button "Publish" at bounding box center [0, 0] width 0 height 0
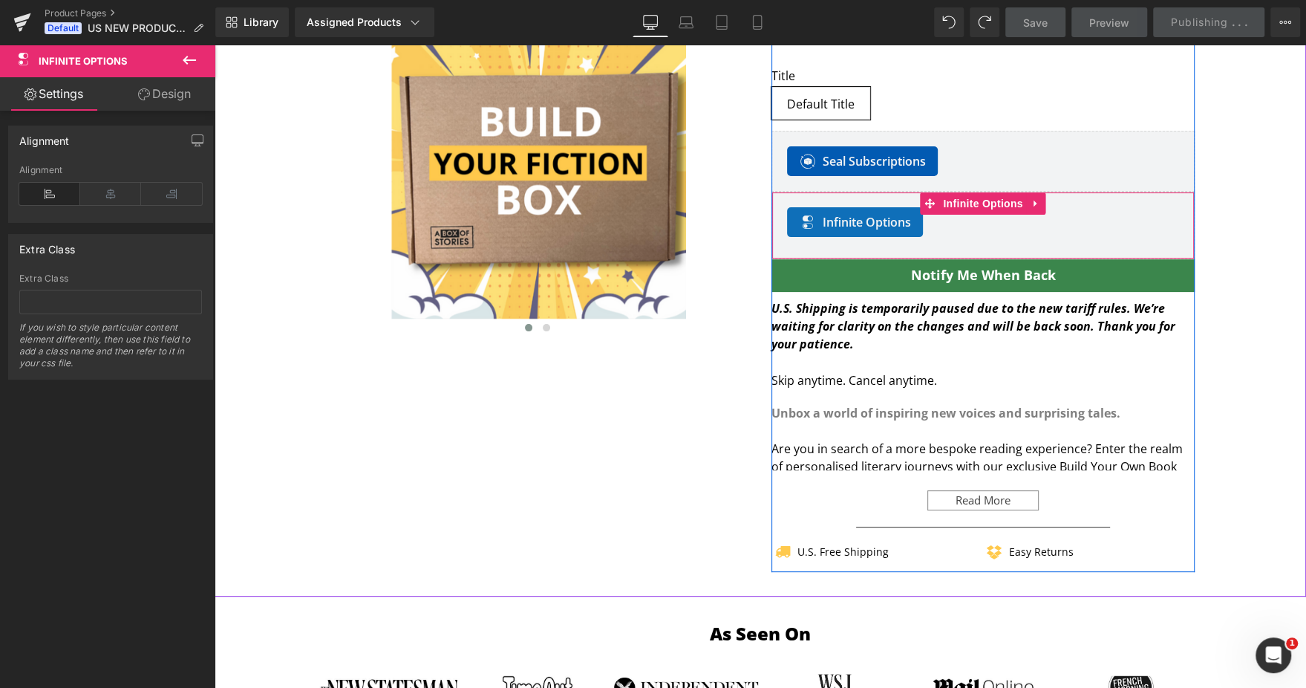
scroll to position [0, 0]
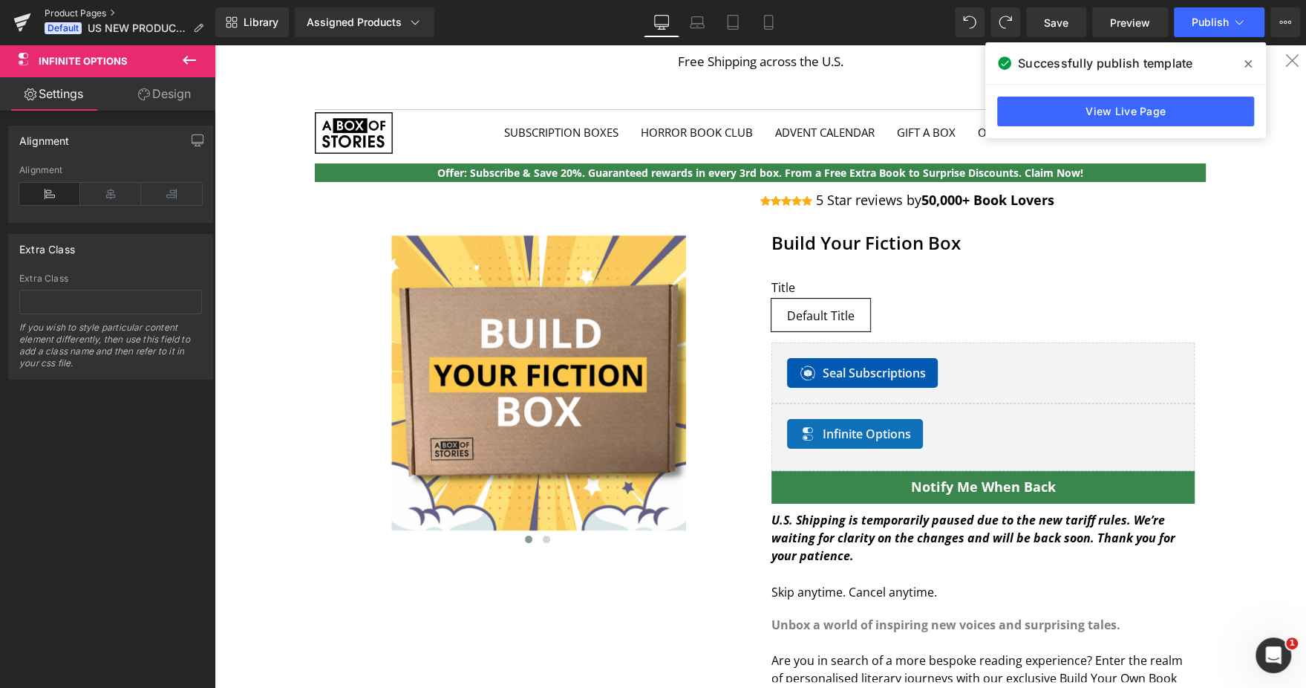
click at [50, 13] on link "Product Pages" at bounding box center [130, 13] width 171 height 12
